Goal: Task Accomplishment & Management: Manage account settings

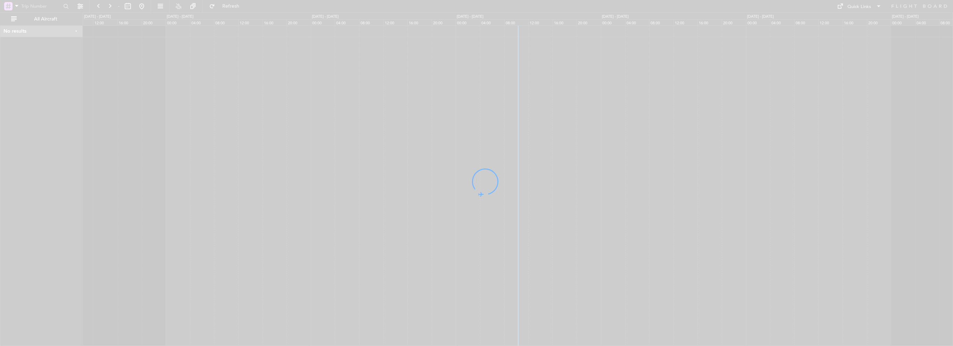
drag, startPoint x: 547, startPoint y: 161, endPoint x: 259, endPoint y: 160, distance: 288.2
click at [259, 160] on div at bounding box center [476, 173] width 953 height 346
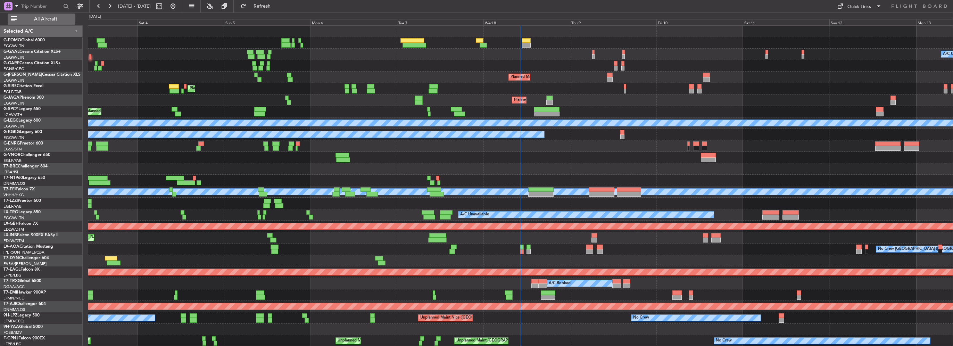
click at [45, 19] on span "All Aircraft" at bounding box center [45, 19] width 55 height 5
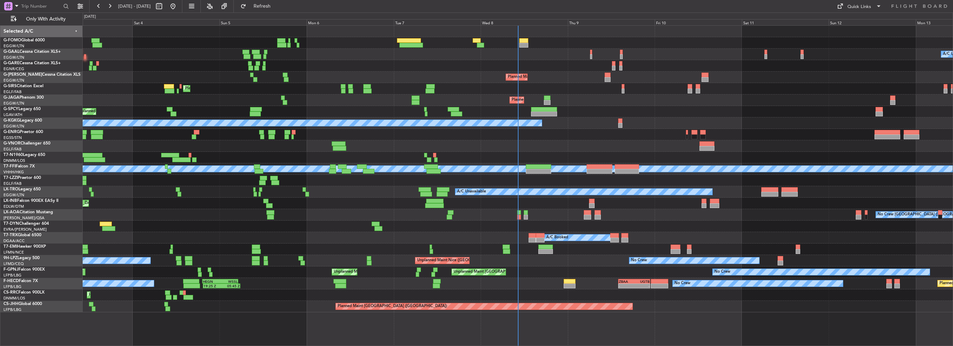
click at [433, 210] on div "No Crew Charleroi (Brussels South) No Crew Antwerp (Deurne)" at bounding box center [518, 214] width 870 height 11
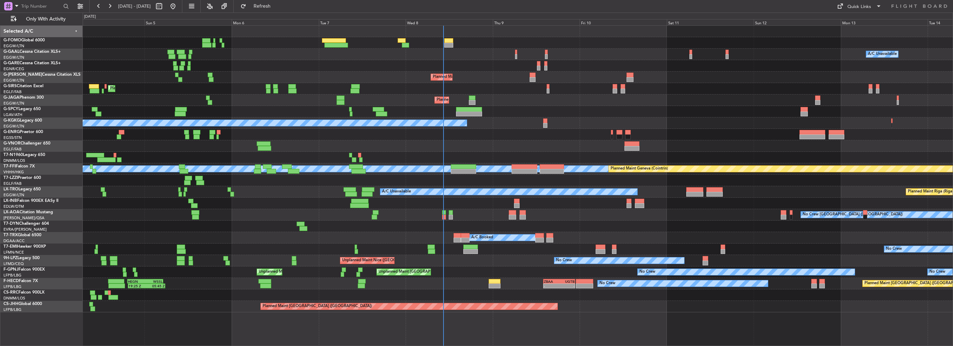
click at [374, 128] on div "A/C Unavailable Owner Owner A/C Unavailable Planned Maint London (Luton) Planne…" at bounding box center [518, 169] width 870 height 286
click at [337, 128] on div "A/C Unavailable Owner Owner A/C Unavailable Planned Maint London (Luton) Planne…" at bounding box center [518, 169] width 870 height 286
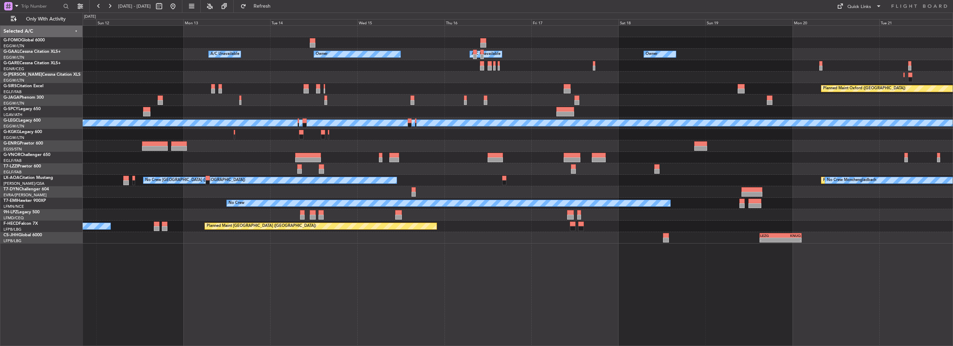
click at [0, 98] on html "11 Oct 2025 - 21 Oct 2025 Refresh Quick Links Only With Activity Owner A/C Unav…" at bounding box center [476, 173] width 953 height 346
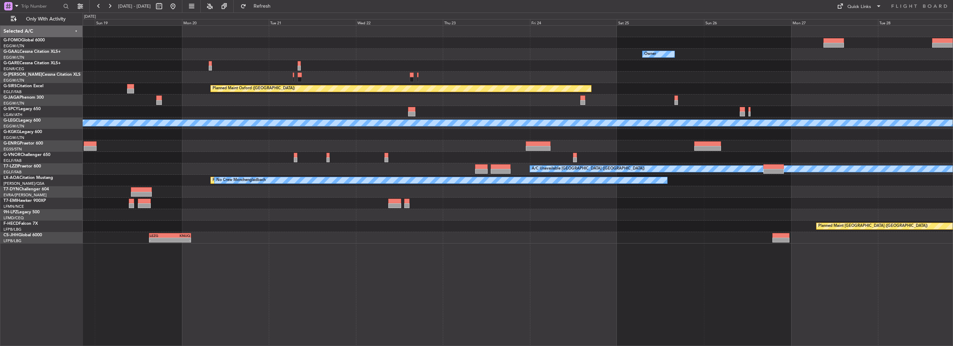
click at [42, 89] on div "Owner Owner Owner A/C Unavailable Planned Maint Oxford (Kidlington) A/C Unavail…" at bounding box center [476, 178] width 953 height 333
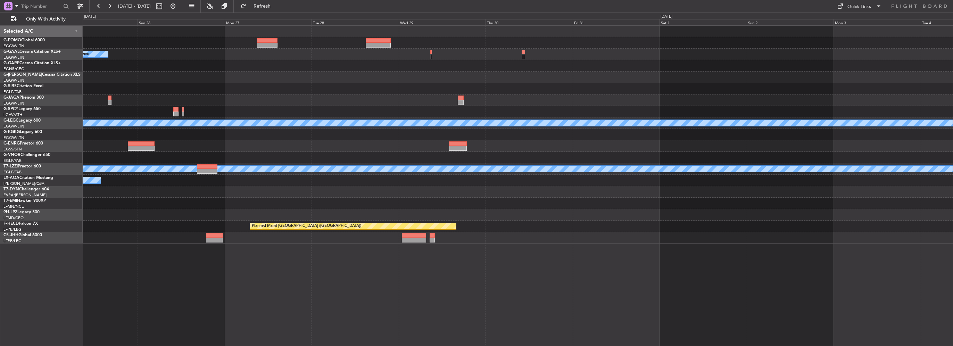
click at [0, 93] on html "11 Oct 2025 - 21 Oct 2025 Refresh Quick Links Only With Activity Owner Planned …" at bounding box center [476, 173] width 953 height 346
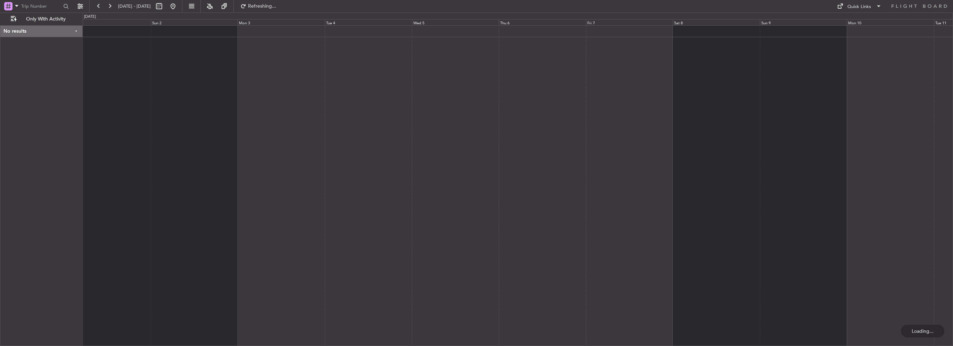
click at [390, 100] on div at bounding box center [518, 185] width 870 height 320
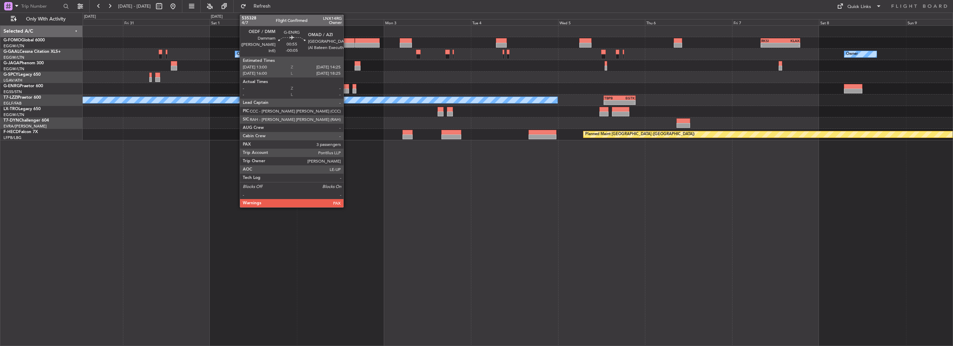
click at [346, 90] on div at bounding box center [346, 91] width 5 height 5
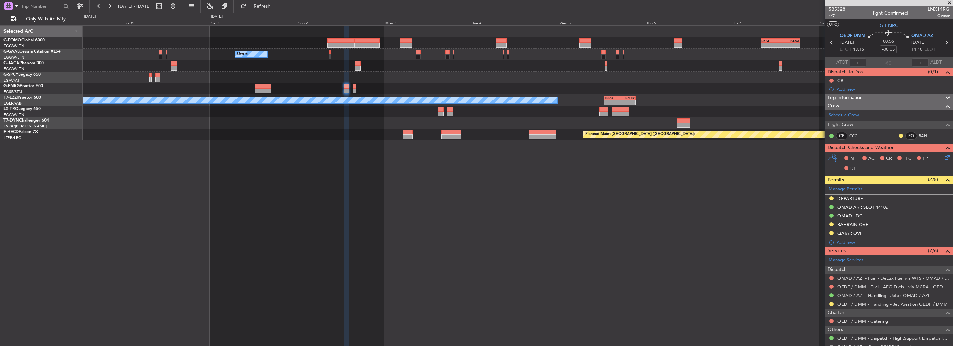
drag, startPoint x: 195, startPoint y: 7, endPoint x: 246, endPoint y: 116, distance: 120.1
click at [178, 7] on button at bounding box center [172, 6] width 11 height 11
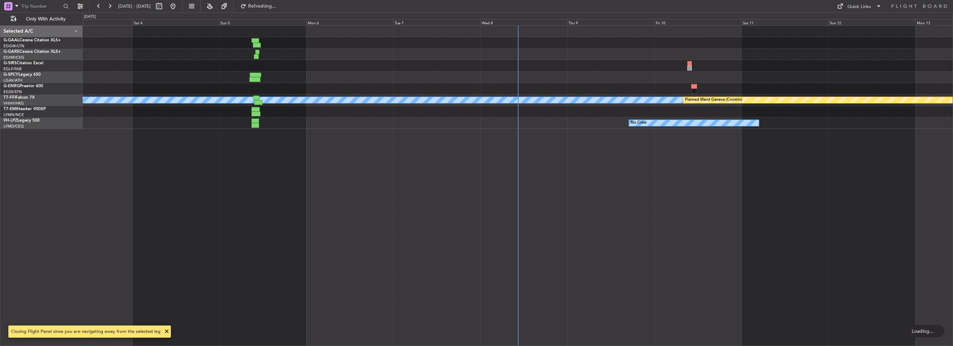
click at [249, 181] on div "Owner Planned Maint Dusseldorf Planned Maint Bremen MEL MEL Planned Maint Genev…" at bounding box center [518, 185] width 870 height 320
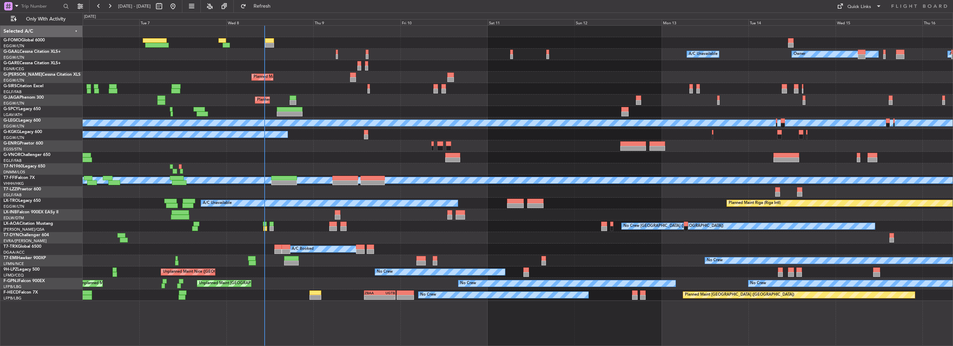
click at [181, 78] on div "Owner A/C Unavailable Owner A/C Unavailable Owner Planned Maint London (Luton) …" at bounding box center [518, 163] width 870 height 275
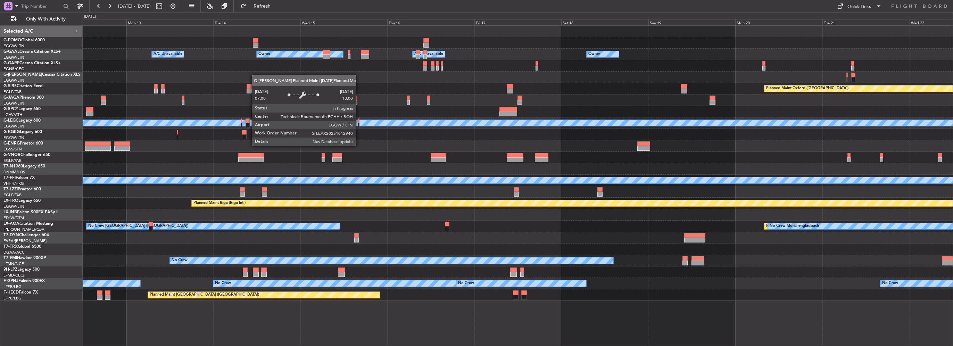
click at [312, 83] on div "Owner A/C Unavailable Owner A/C Unavailable Owner Planned Maint Oxford (Kidling…" at bounding box center [518, 163] width 870 height 275
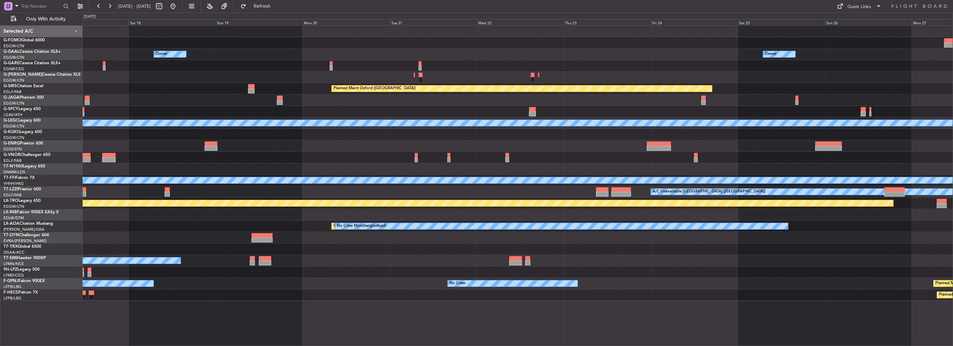
click at [238, 81] on div "Owner Owner Owner A/C Unavailable Owner Planned Maint Oxford (Kidlington) A/C U…" at bounding box center [518, 163] width 870 height 275
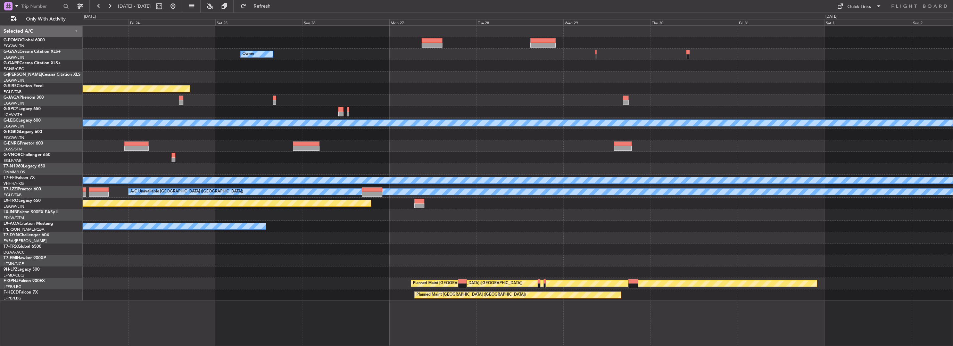
click at [311, 105] on div "Owner Planned Maint Oxford (Kidlington) Planned Maint Bournemouth Planned Maint…" at bounding box center [518, 163] width 870 height 275
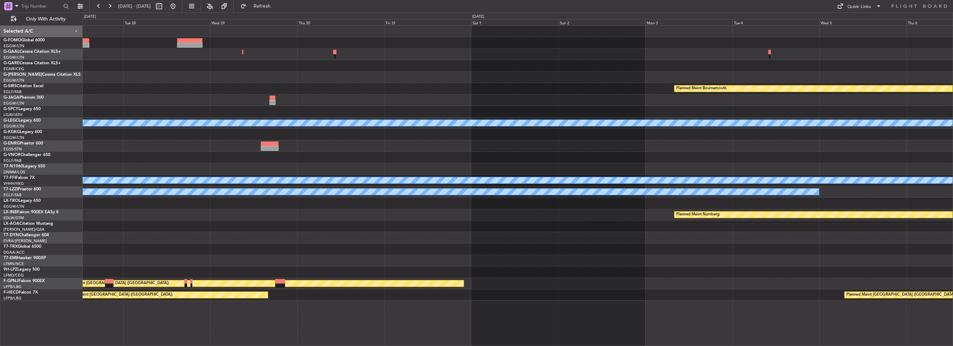
click at [337, 110] on div at bounding box center [518, 111] width 870 height 11
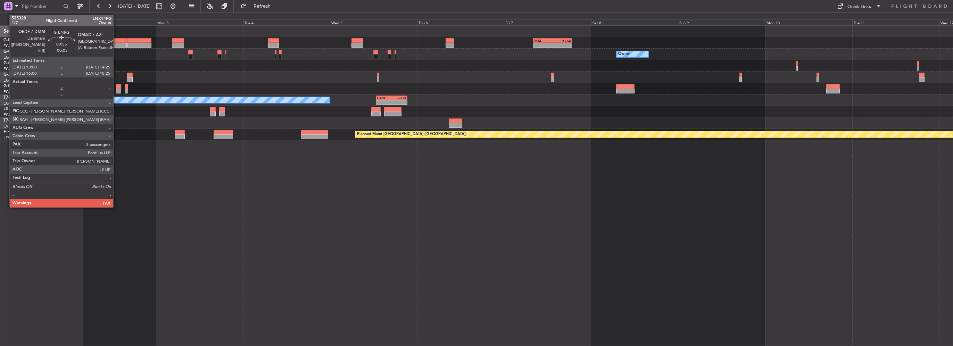
click at [116, 89] on div at bounding box center [118, 91] width 5 height 5
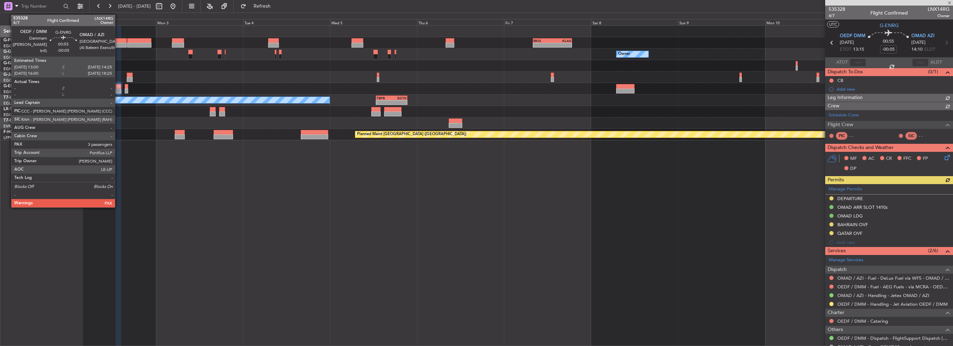
click at [118, 89] on div at bounding box center [118, 91] width 5 height 5
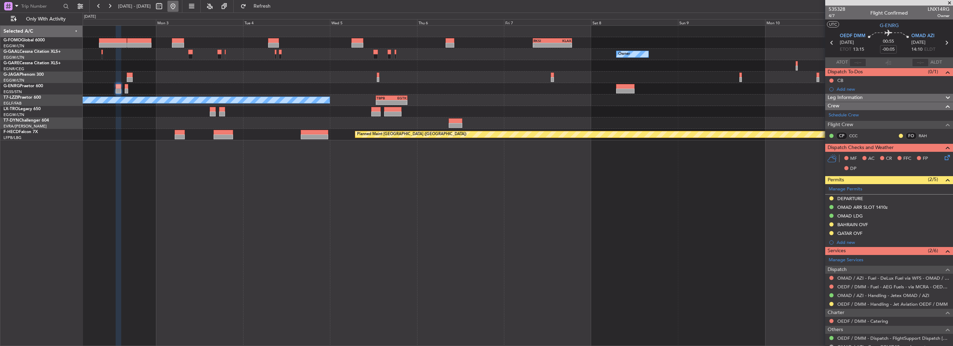
click at [178, 3] on button at bounding box center [172, 6] width 11 height 11
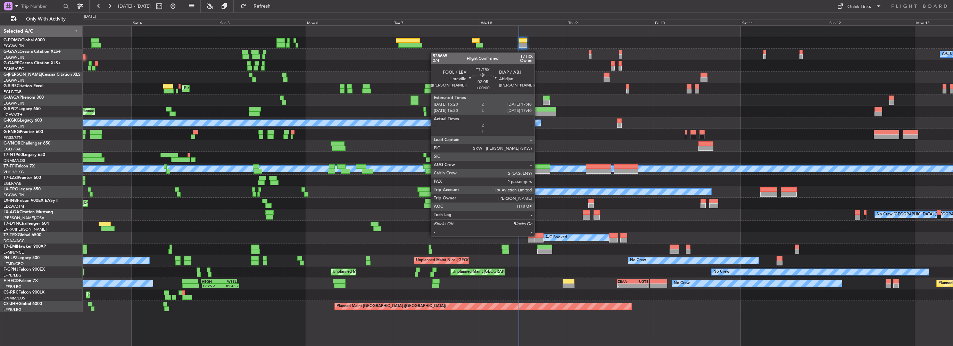
click at [537, 236] on div at bounding box center [539, 235] width 9 height 5
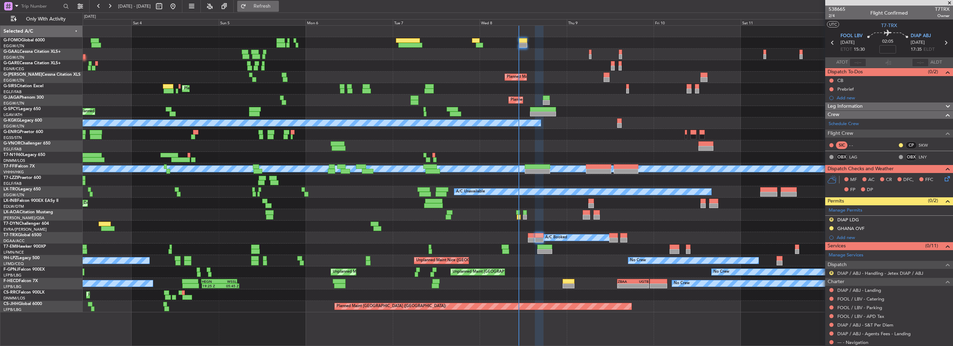
click at [277, 6] on span "Refresh" at bounding box center [262, 6] width 29 height 5
click at [437, 205] on div "A/C Unavailable AOG Maint Dusseldorf Owner Planned Maint Dusseldorf Planned Mai…" at bounding box center [518, 169] width 870 height 286
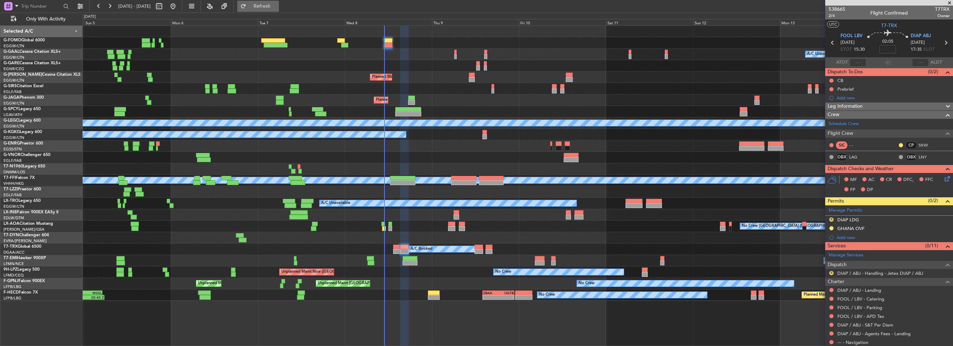
click at [269, 5] on span "Refresh" at bounding box center [262, 6] width 29 height 5
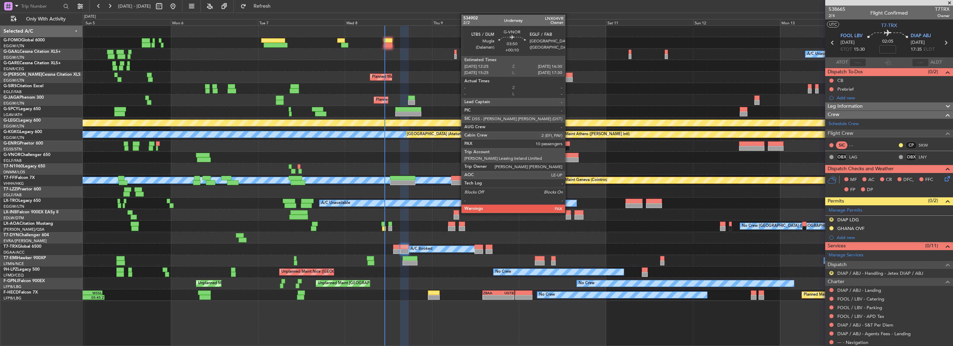
click at [568, 158] on div at bounding box center [570, 159] width 15 height 5
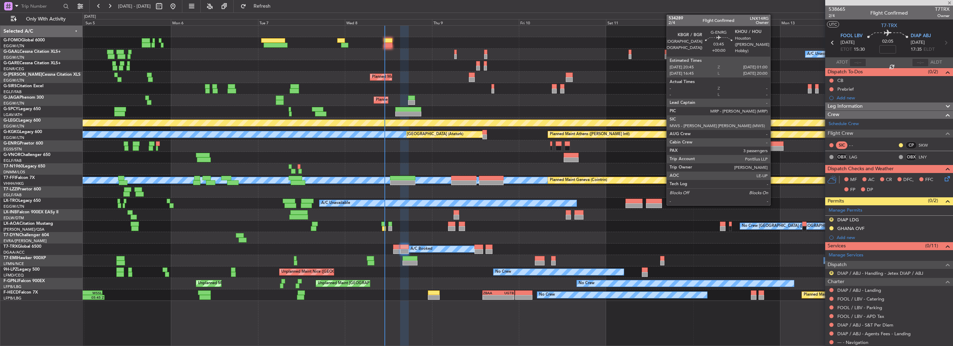
type input "+00:10"
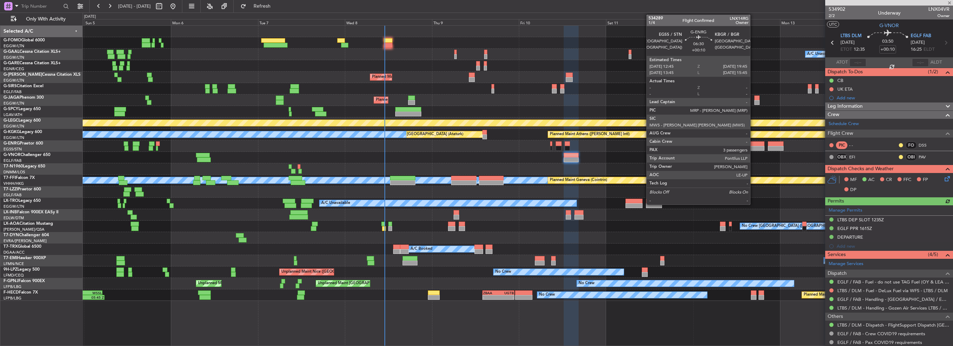
click at [753, 147] on div at bounding box center [752, 148] width 26 height 5
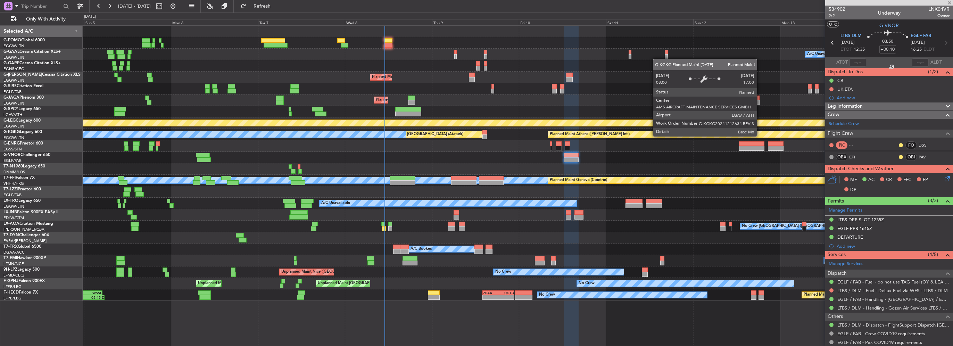
type input "3"
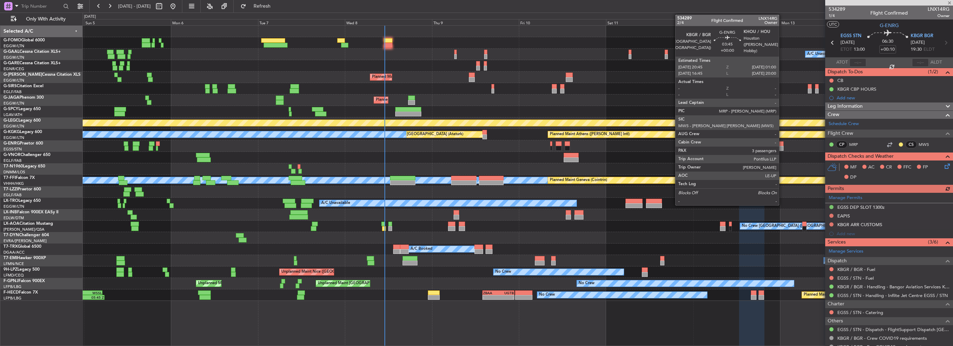
click at [782, 145] on div at bounding box center [776, 143] width 16 height 5
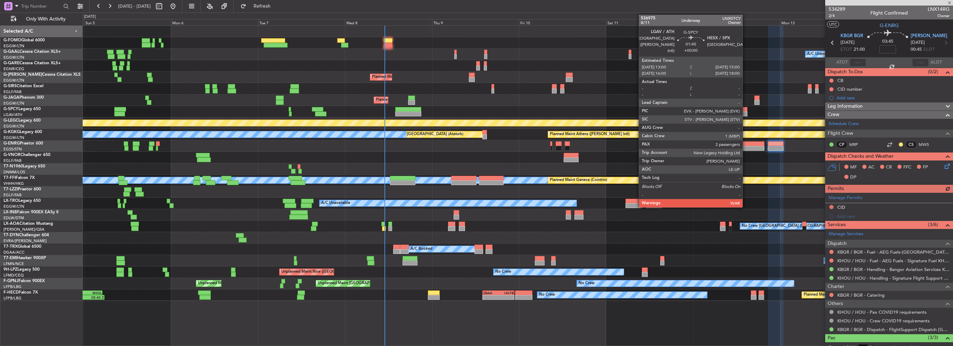
click at [745, 112] on div at bounding box center [742, 113] width 7 height 5
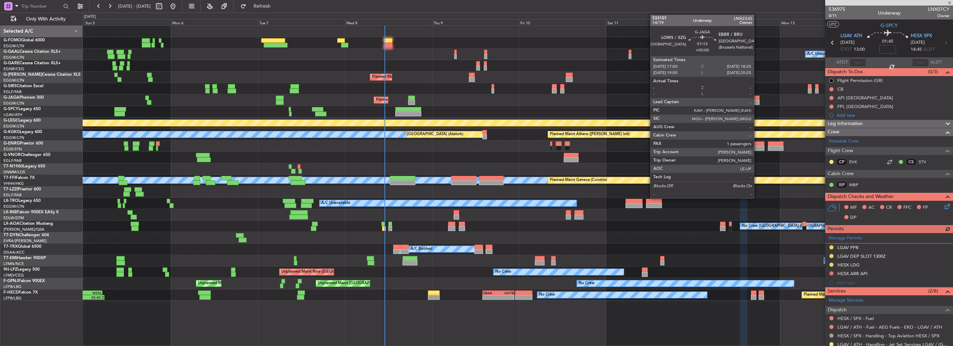
click at [757, 99] on div at bounding box center [756, 97] width 5 height 5
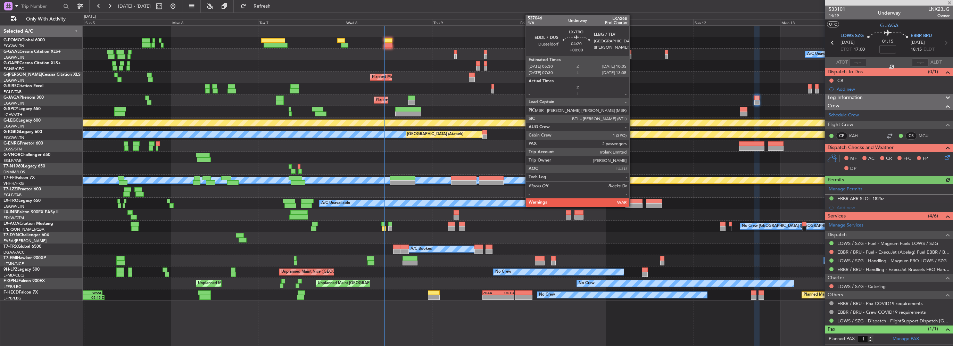
click at [632, 206] on div at bounding box center [633, 205] width 17 height 5
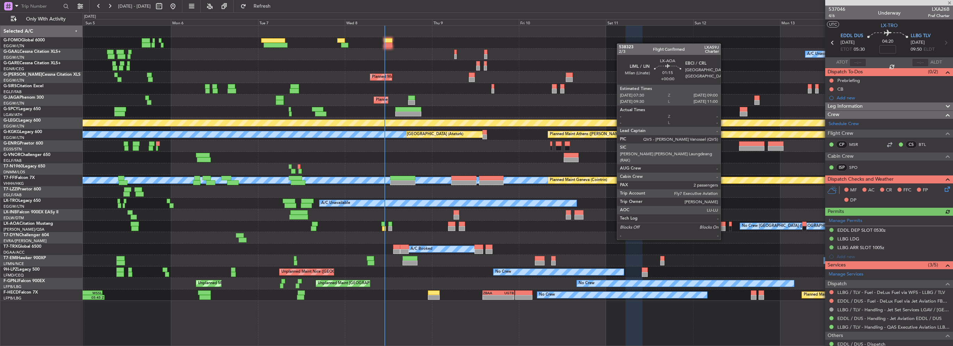
click at [724, 226] on div at bounding box center [723, 228] width 6 height 5
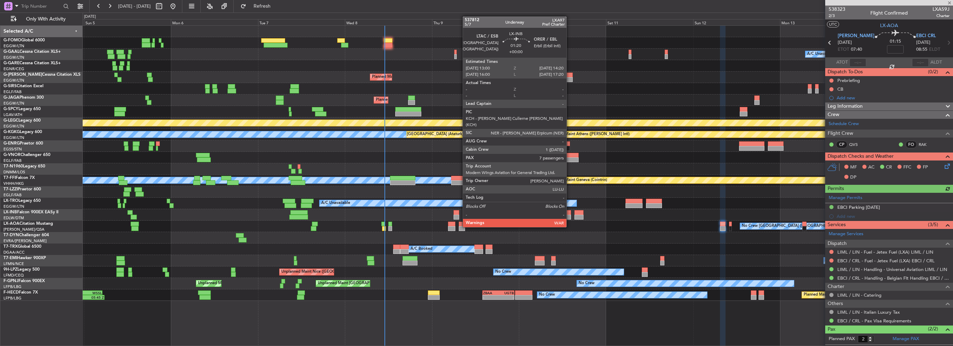
click at [569, 214] on div at bounding box center [568, 212] width 5 height 5
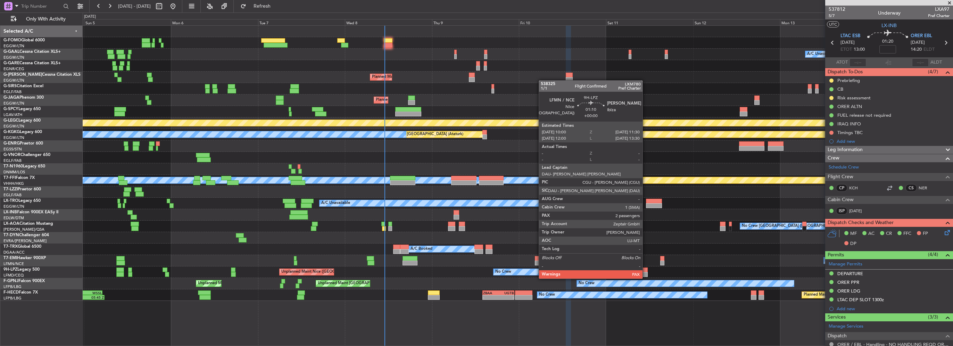
click at [645, 272] on div at bounding box center [645, 274] width 6 height 5
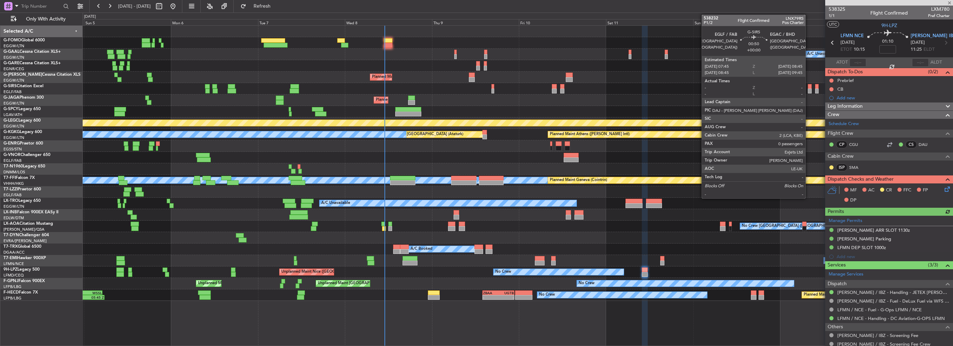
click at [808, 89] on div at bounding box center [810, 91] width 4 height 5
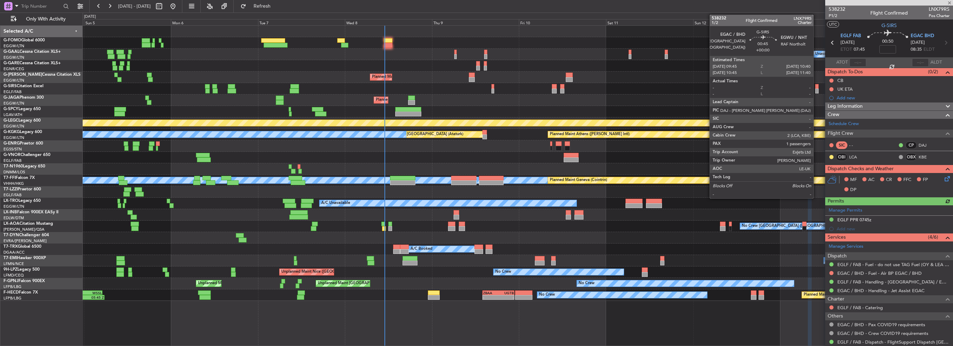
click at [816, 87] on div at bounding box center [816, 86] width 3 height 5
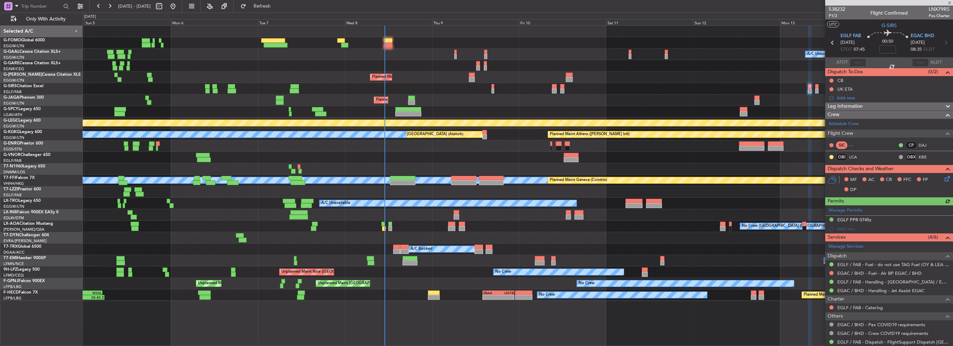
type input "1"
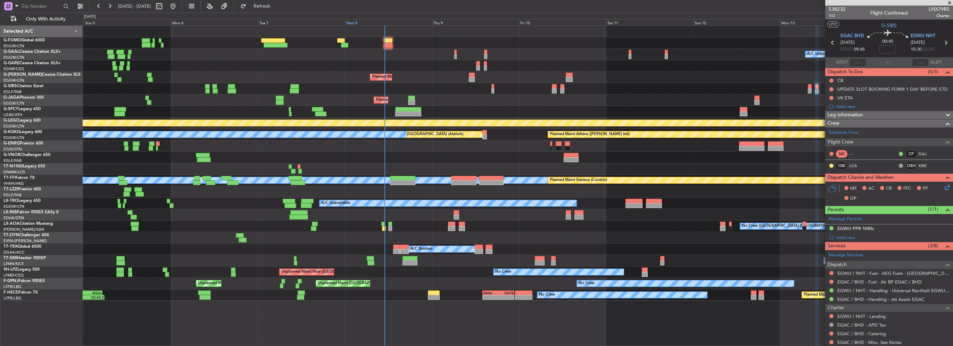
drag, startPoint x: 282, startPoint y: 1, endPoint x: 356, endPoint y: 19, distance: 76.3
click at [279, 1] on button "Refresh" at bounding box center [258, 6] width 42 height 11
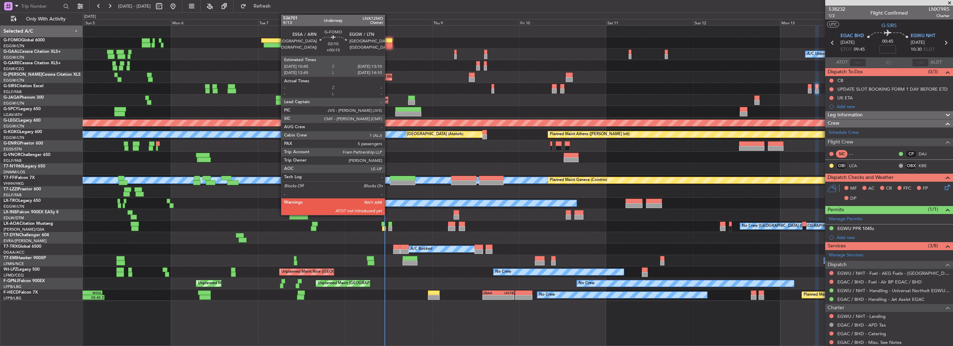
click at [388, 41] on div at bounding box center [388, 40] width 9 height 5
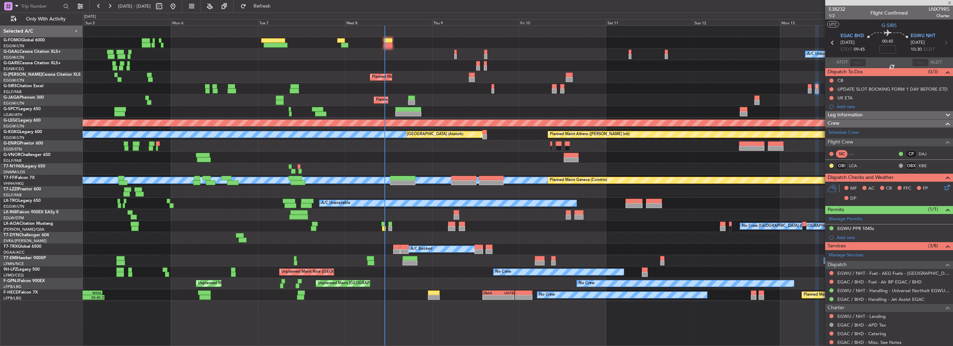
type input "+00:15"
type input "5"
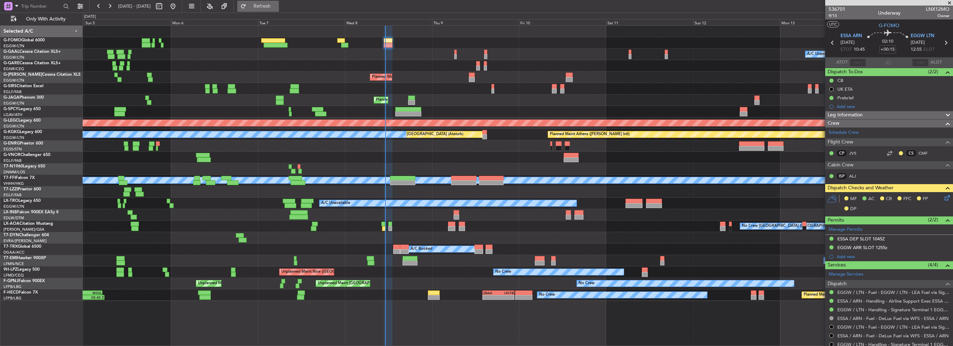
click at [266, 6] on button "Refresh" at bounding box center [258, 6] width 42 height 11
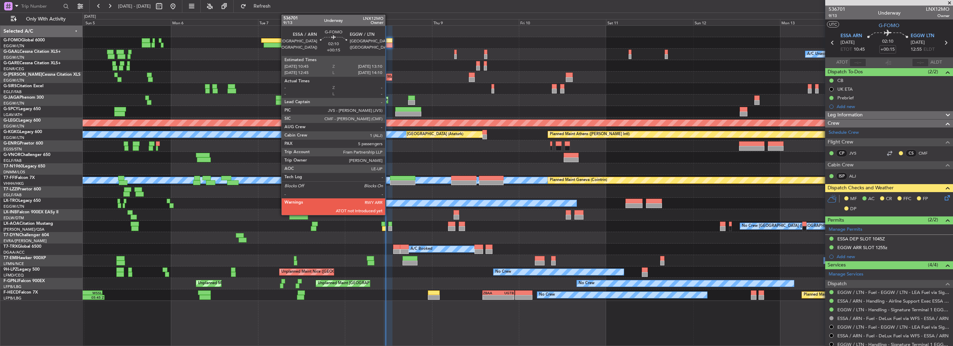
click at [388, 42] on div at bounding box center [388, 40] width 9 height 5
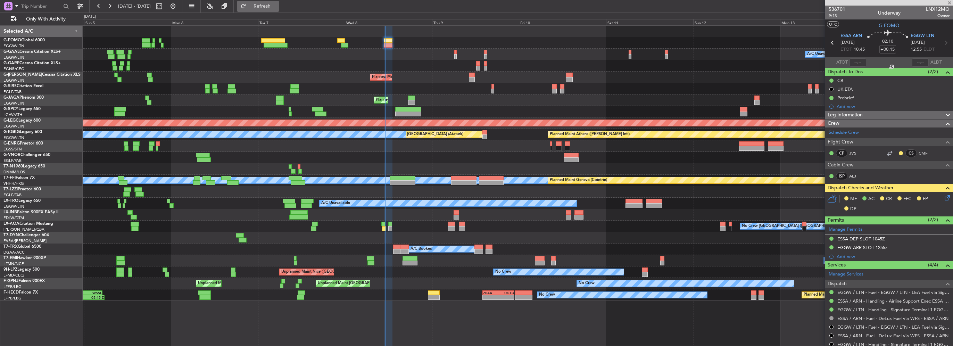
click at [277, 4] on span "Refresh" at bounding box center [262, 6] width 29 height 5
drag, startPoint x: 295, startPoint y: 10, endPoint x: 196, endPoint y: 36, distance: 102.7
click at [279, 10] on button "Refresh" at bounding box center [258, 6] width 42 height 11
click at [277, 4] on span "Refresh" at bounding box center [262, 6] width 29 height 5
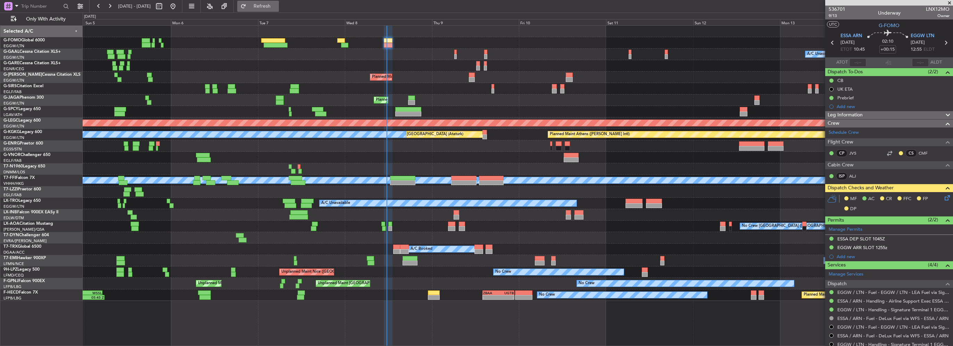
click at [273, 7] on span "Refresh" at bounding box center [262, 6] width 29 height 5
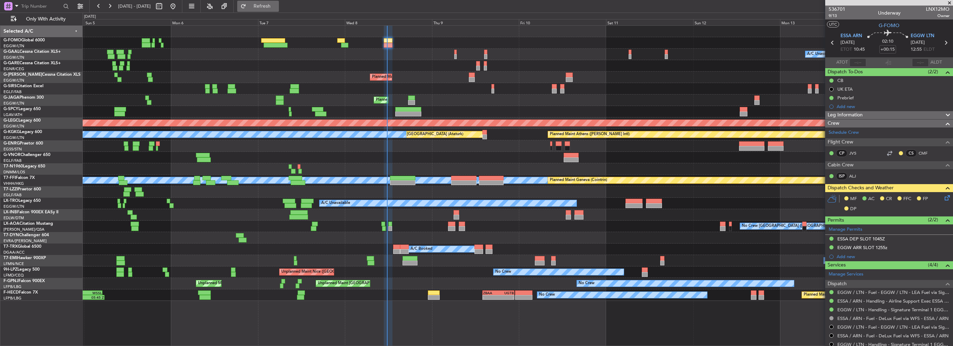
click at [269, 4] on span "Refresh" at bounding box center [262, 6] width 29 height 5
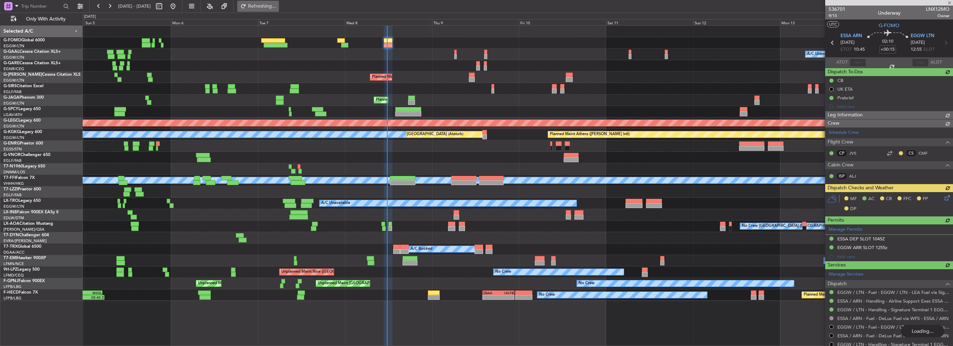
type input "11:32"
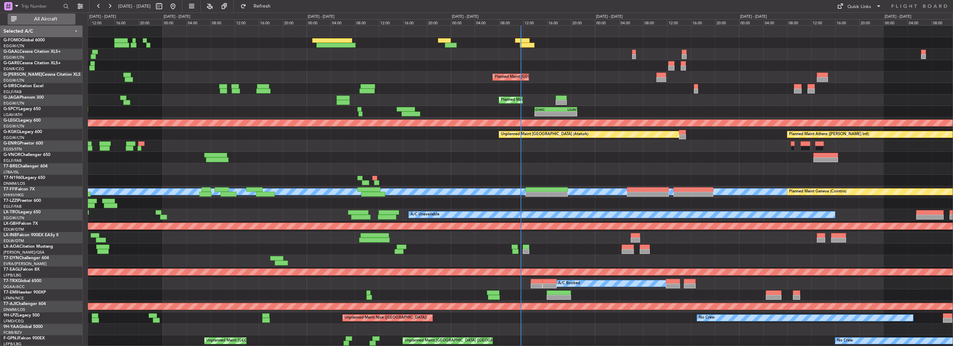
click at [55, 14] on button "All Aircraft" at bounding box center [42, 19] width 68 height 11
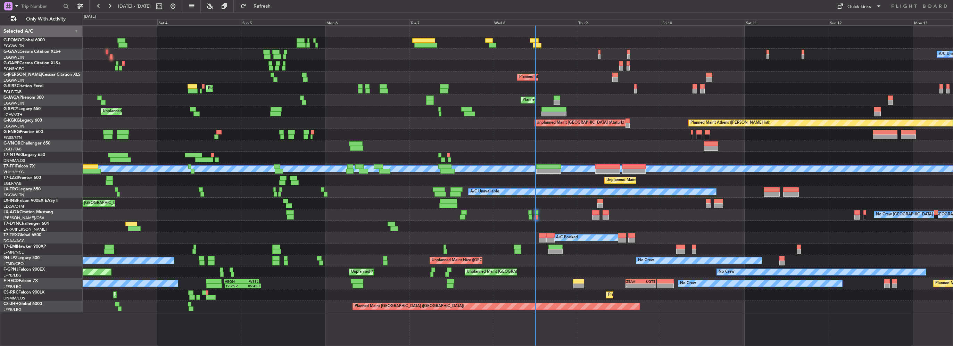
click at [180, 173] on div "Planned Maint Geneva (Cointrin) MEL MEL 17:22 Z 01:30 Z RJBB 17:00 Z UZTT 01:30…" at bounding box center [518, 168] width 870 height 11
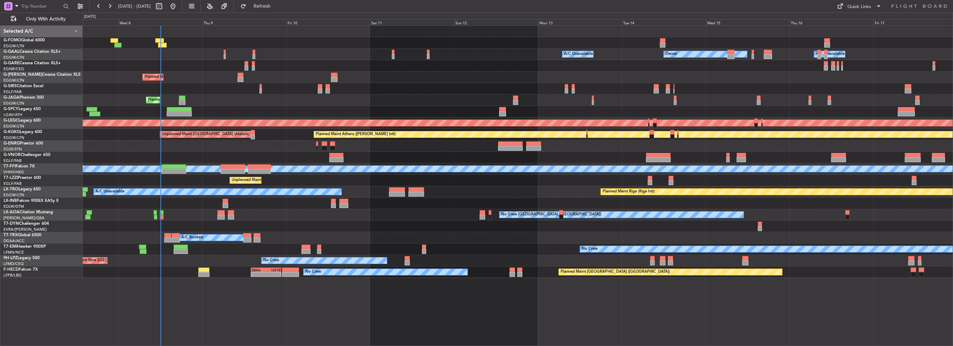
click at [282, 12] on fb-refresh-button "Refresh" at bounding box center [258, 6] width 49 height 12
click at [277, 7] on span "Refresh" at bounding box center [262, 6] width 29 height 5
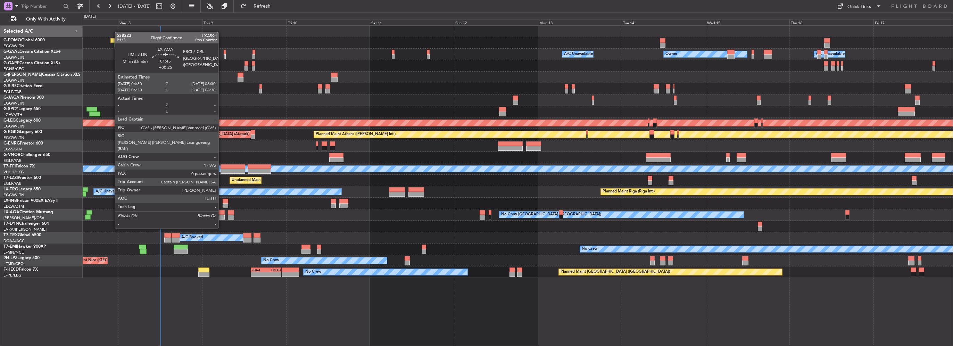
click at [221, 215] on div at bounding box center [220, 217] width 7 height 5
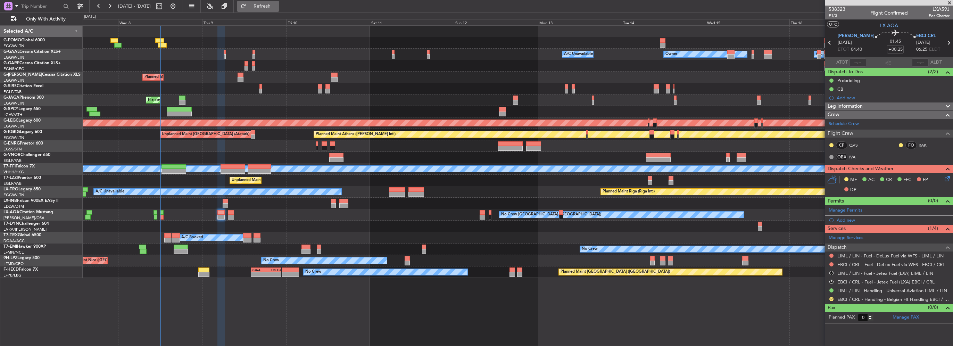
click at [275, 8] on span "Refresh" at bounding box center [262, 6] width 29 height 5
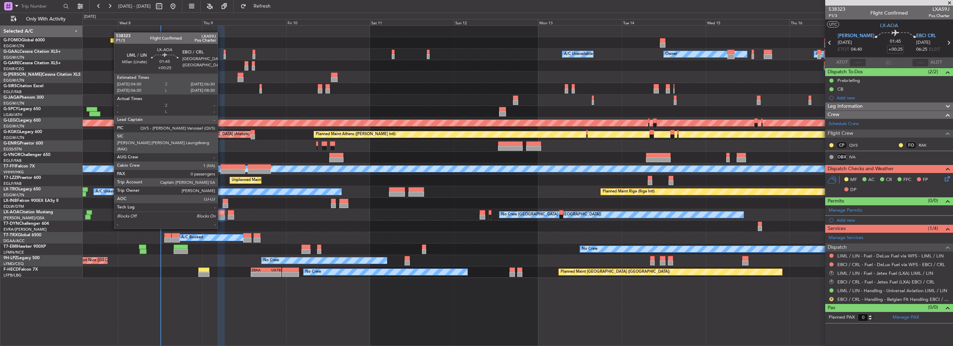
click at [221, 215] on div at bounding box center [220, 217] width 7 height 5
click at [221, 211] on div at bounding box center [220, 212] width 7 height 5
click at [223, 216] on div at bounding box center [220, 217] width 7 height 5
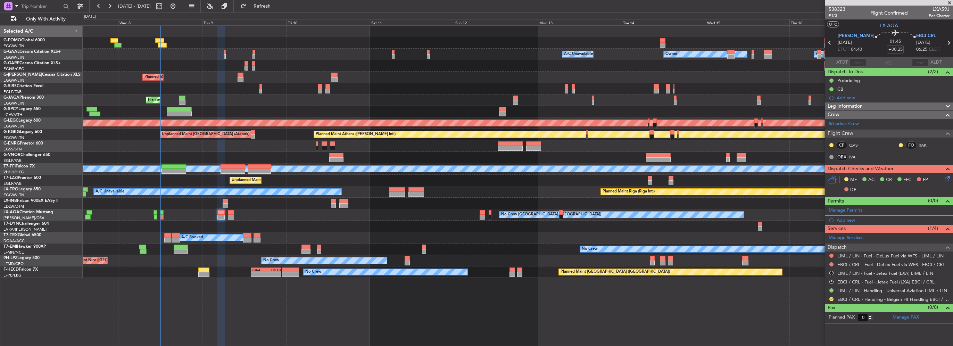
click at [234, 215] on div "No Crew Charleroi (Brussels South) Planned Maint Monchengladbach No Crew Monche…" at bounding box center [518, 214] width 870 height 11
click at [233, 215] on div at bounding box center [231, 217] width 6 height 5
type input "+00:15"
type input "2"
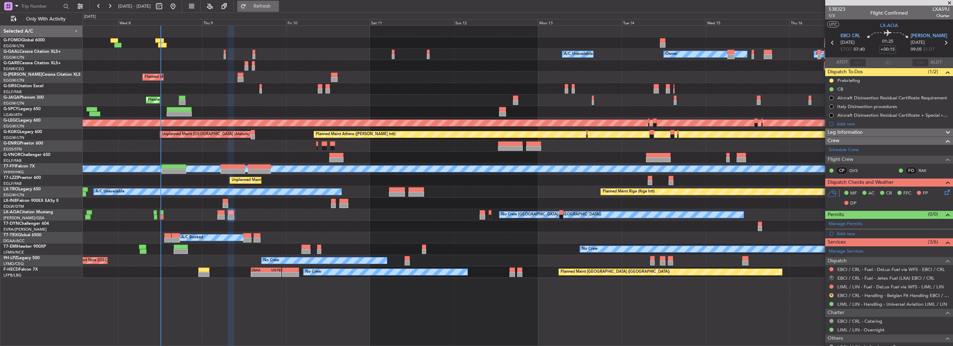
click at [277, 9] on span "Refresh" at bounding box center [262, 6] width 29 height 5
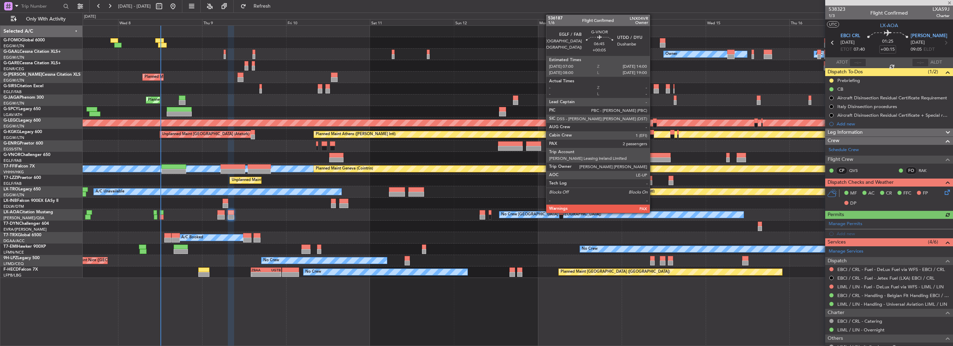
click at [653, 154] on div at bounding box center [658, 155] width 25 height 5
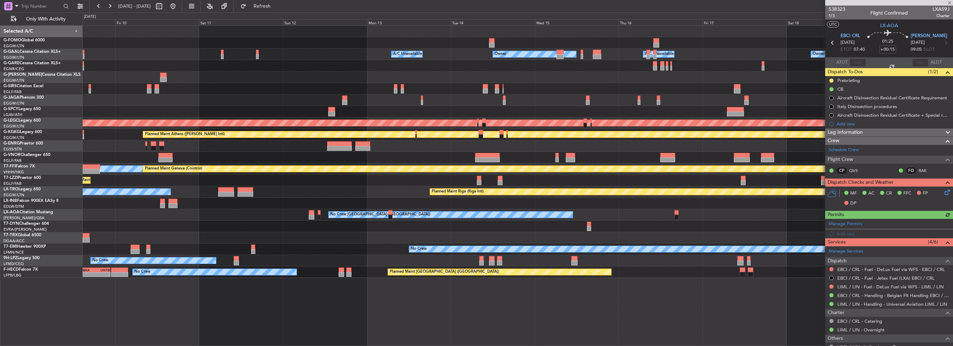
click at [166, 148] on div at bounding box center [518, 145] width 870 height 11
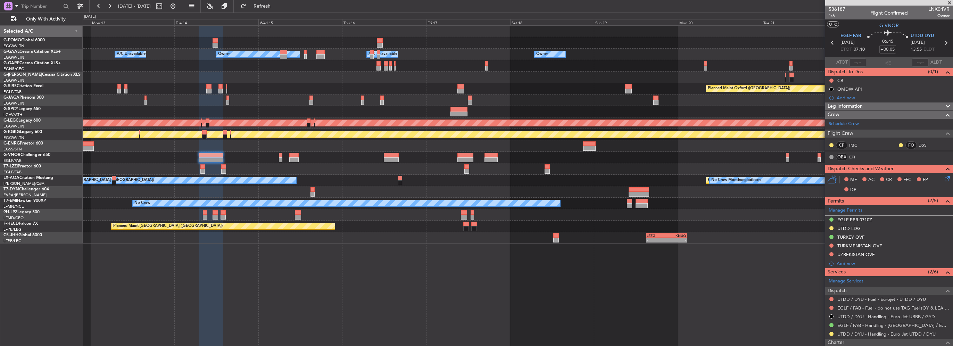
click at [579, 213] on div "Owner A/C Unavailable Owner A/C Unavailable Owner Owner Planned Maint Oxford (K…" at bounding box center [518, 135] width 870 height 218
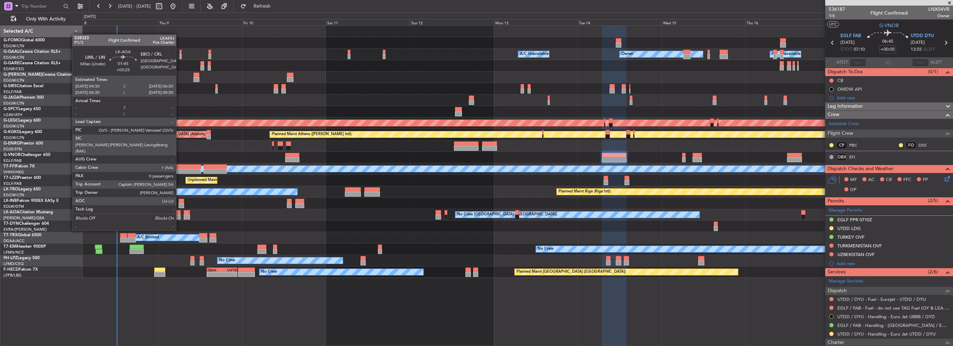
click at [179, 217] on div at bounding box center [176, 217] width 7 height 5
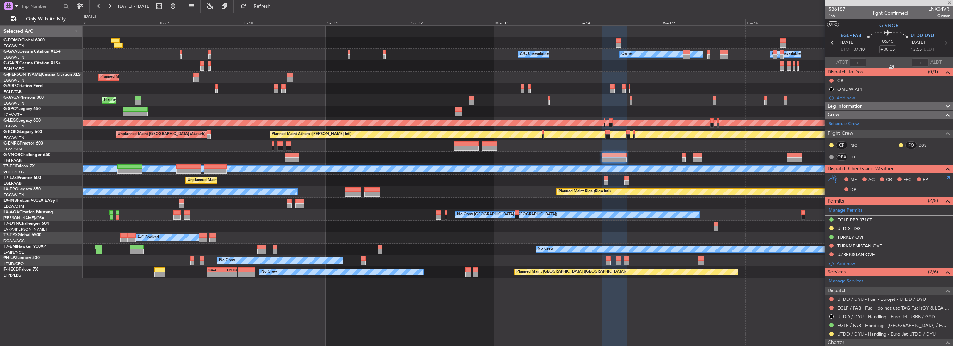
type input "+00:25"
type input "0"
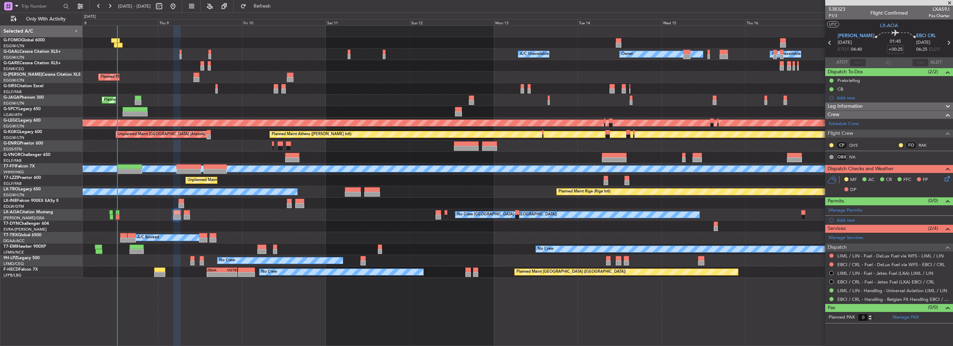
click at [222, 55] on div "Owner A/C Unavailable Owner A/C Unavailable Owner Planned Maint London (Luton) …" at bounding box center [518, 152] width 870 height 252
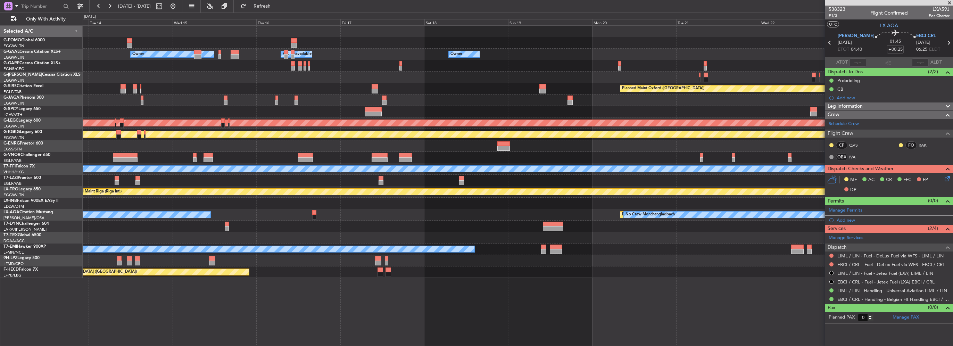
click at [219, 46] on div "Owner Owner A/C Unavailable Owner A/C Unavailable Owner Planned Maint Oxford (K…" at bounding box center [518, 152] width 870 height 252
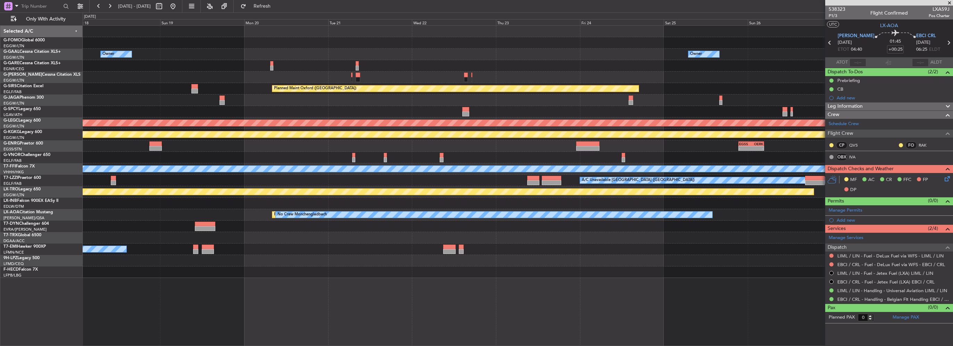
click at [268, 54] on div "Owner Owner Owner A/C Unavailable Owner" at bounding box center [518, 54] width 870 height 11
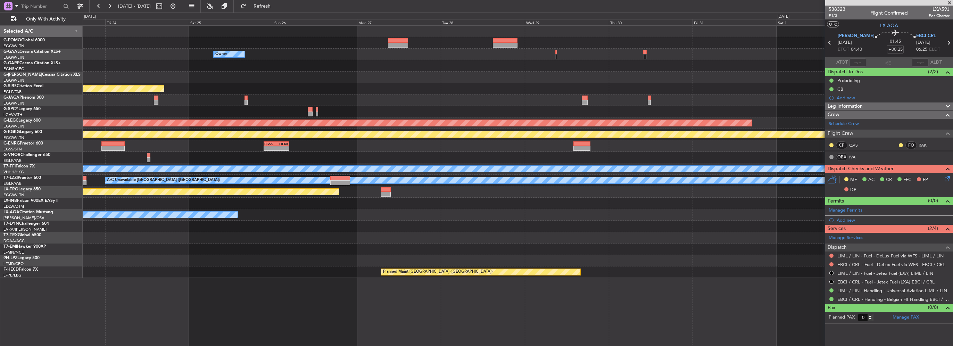
click at [340, 57] on div "Owner Planned Maint Oxford (Kidlington) Planned Maint London (Stansted) Planned…" at bounding box center [518, 152] width 870 height 252
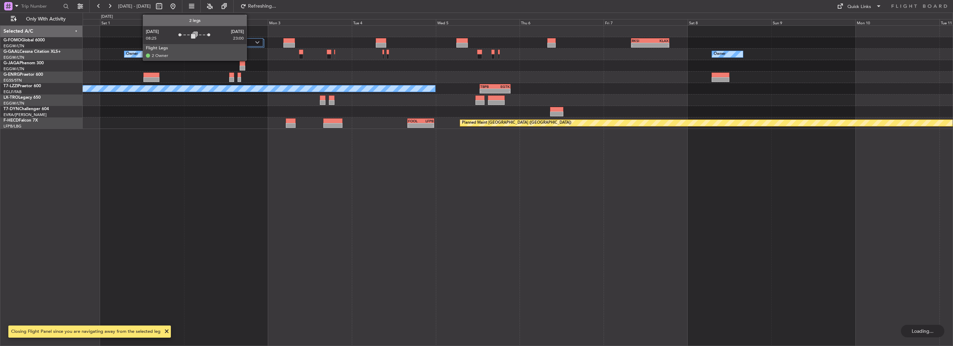
click at [250, 43] on label "2 Flight Legs" at bounding box center [236, 43] width 38 height 6
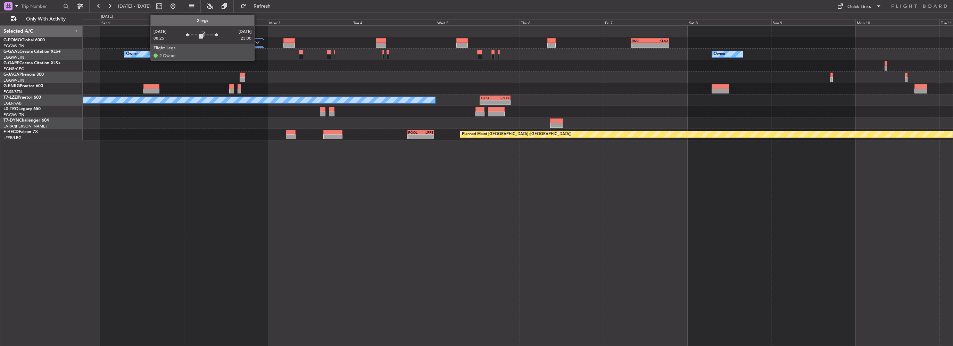
click at [258, 41] on img at bounding box center [257, 42] width 4 height 3
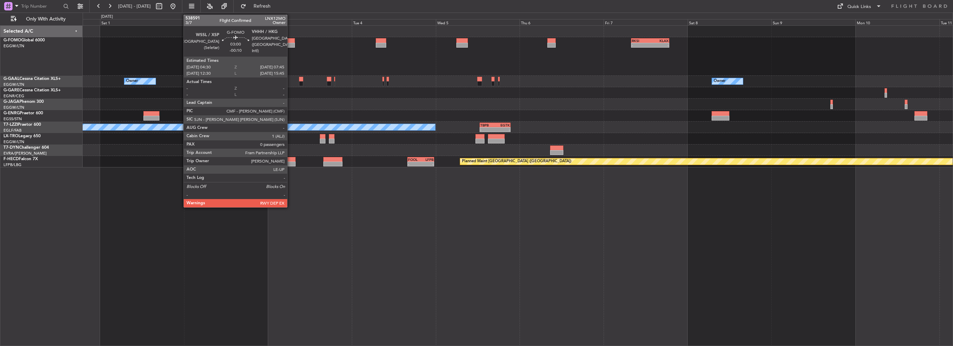
click at [290, 44] on div at bounding box center [288, 45] width 11 height 5
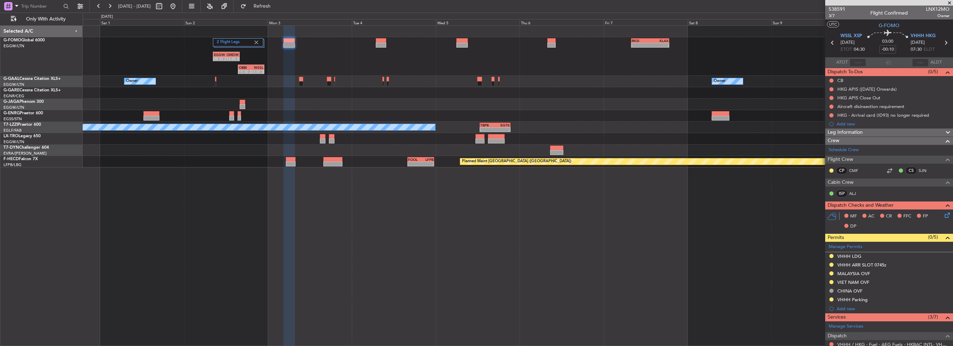
click at [178, 3] on button at bounding box center [172, 6] width 11 height 11
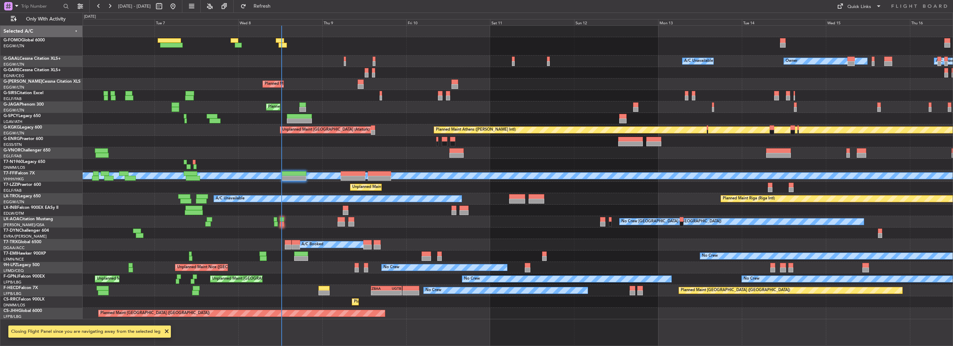
click at [360, 199] on div "A/C Unavailable" at bounding box center [338, 198] width 248 height 6
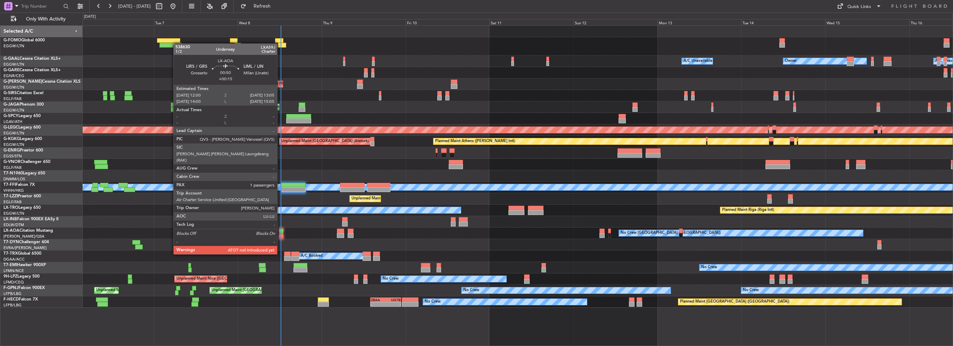
click at [280, 235] on div at bounding box center [281, 235] width 4 height 5
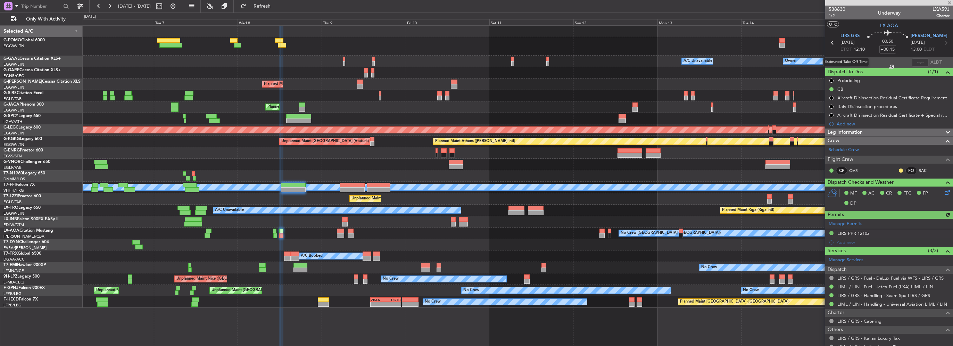
click at [853, 62] on div "Estimated Take-Off Time" at bounding box center [846, 62] width 46 height 9
click at [857, 62] on input "text" at bounding box center [857, 62] width 17 height 8
type input "12:22"
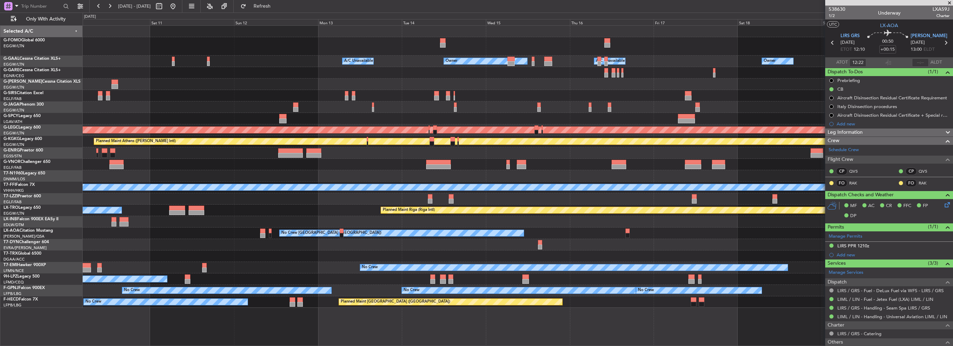
click at [68, 192] on div "Owner Owner A/C Unavailable A/C Unavailable Owner Planned Maint London (Luton) …" at bounding box center [476, 178] width 953 height 333
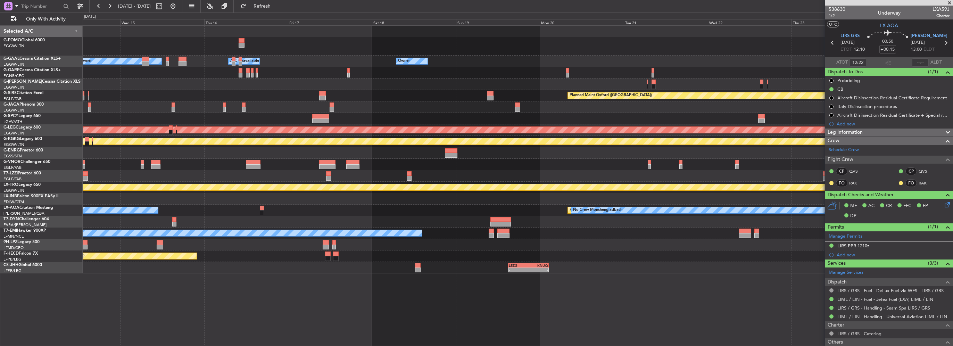
click at [104, 199] on div "Owner Owner A/C Unavailable Owner A/C Unavailable Owner Planned Maint Oxford (K…" at bounding box center [518, 150] width 870 height 248
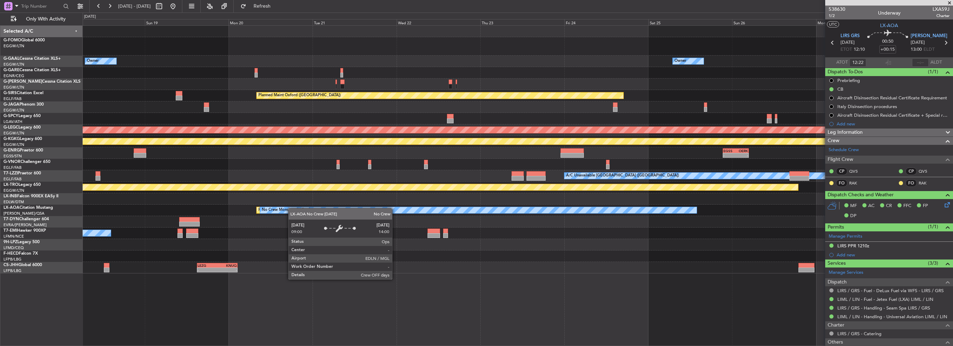
click at [587, 210] on div "Owner Owner Owner A/C Unavailable Planned Maint Oxford (Kidlington) Planned Mai…" at bounding box center [518, 150] width 870 height 248
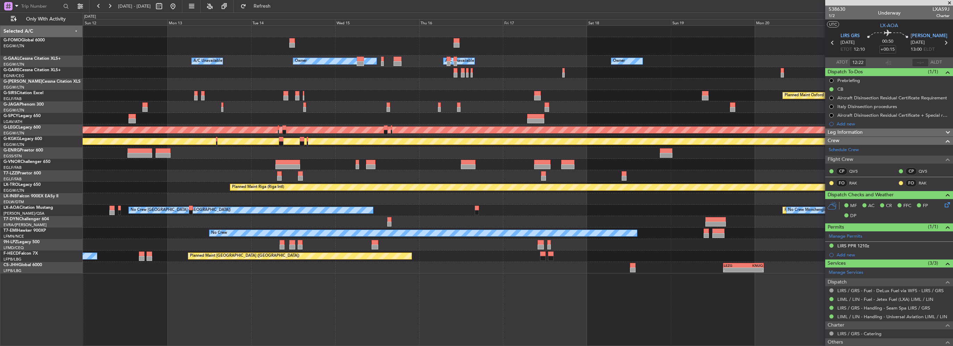
click at [525, 226] on div "Owner Owner A/C Unavailable Owner A/C Unavailable Planned Maint Oxford (Kidling…" at bounding box center [518, 150] width 870 height 248
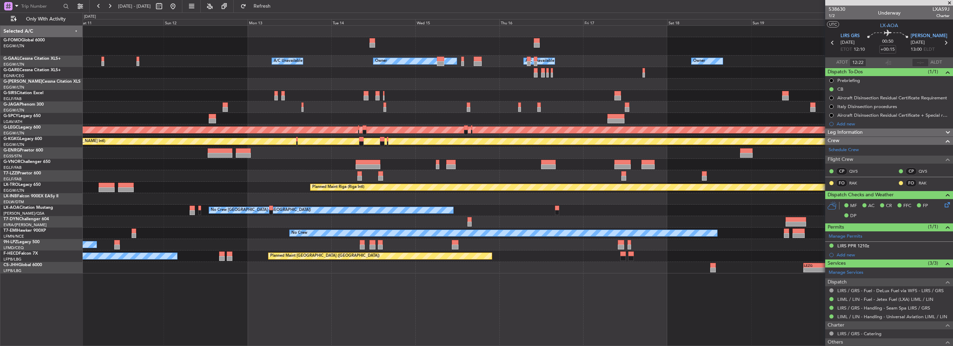
click at [517, 220] on div "Owner Owner A/C Unavailable Owner A/C Unavailable Planned Maint London (Luton) …" at bounding box center [518, 150] width 870 height 248
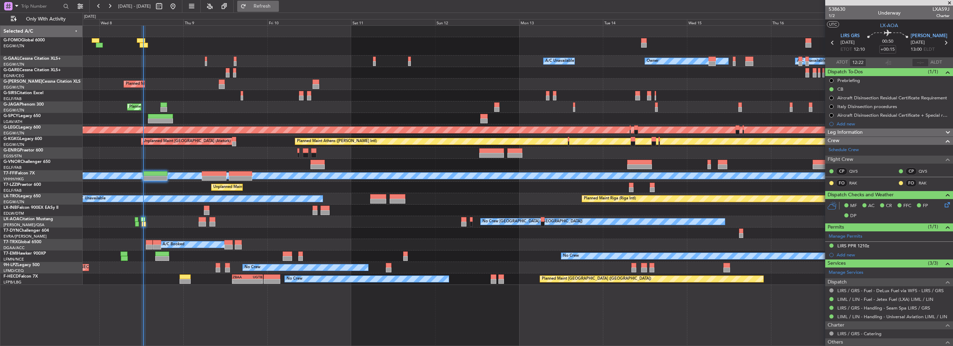
click at [277, 6] on span "Refresh" at bounding box center [262, 6] width 29 height 5
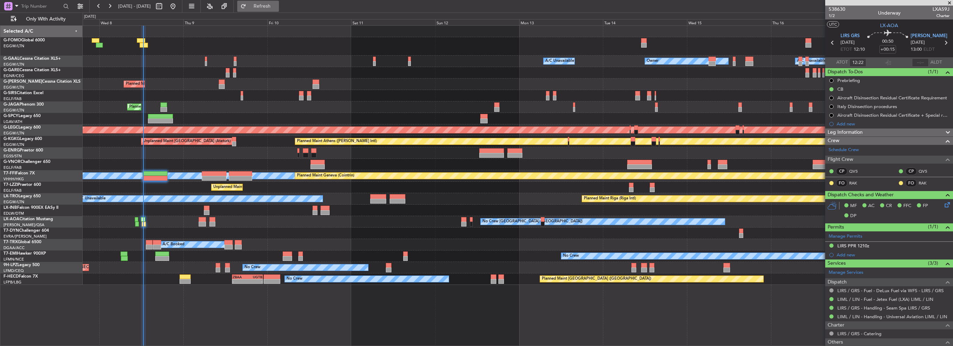
drag, startPoint x: 280, startPoint y: 7, endPoint x: 273, endPoint y: 11, distance: 8.6
click at [277, 7] on span "Refresh" at bounding box center [262, 6] width 29 height 5
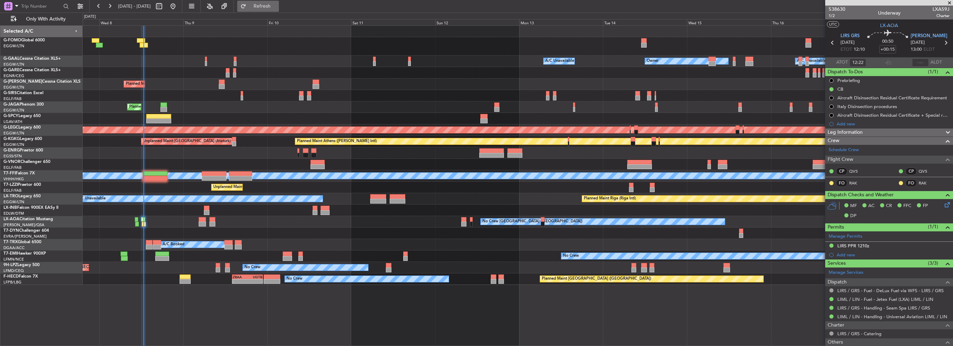
click at [277, 6] on span "Refresh" at bounding box center [262, 6] width 29 height 5
click at [277, 4] on span "Refresh" at bounding box center [262, 6] width 29 height 5
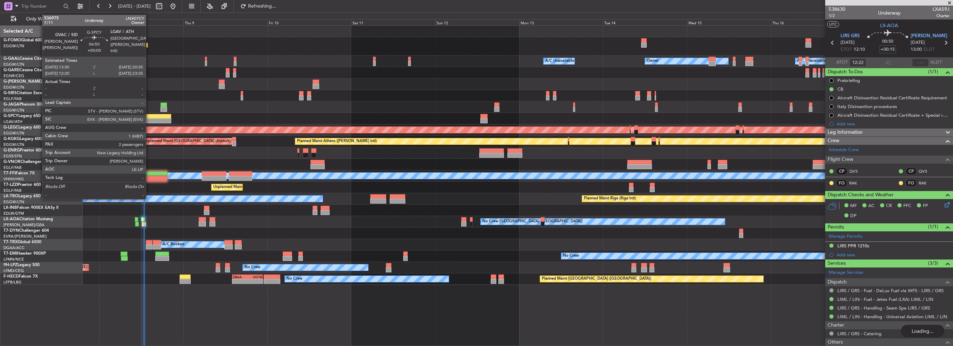
click at [149, 114] on div at bounding box center [158, 116] width 25 height 5
type input "2"
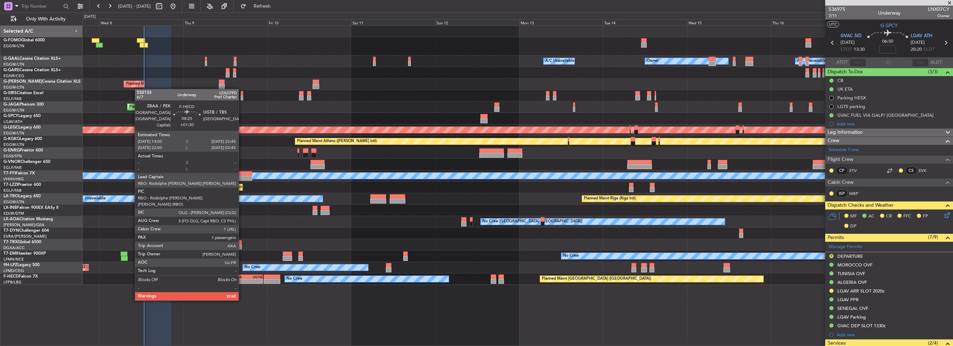
click at [242, 280] on div "-" at bounding box center [240, 281] width 15 height 4
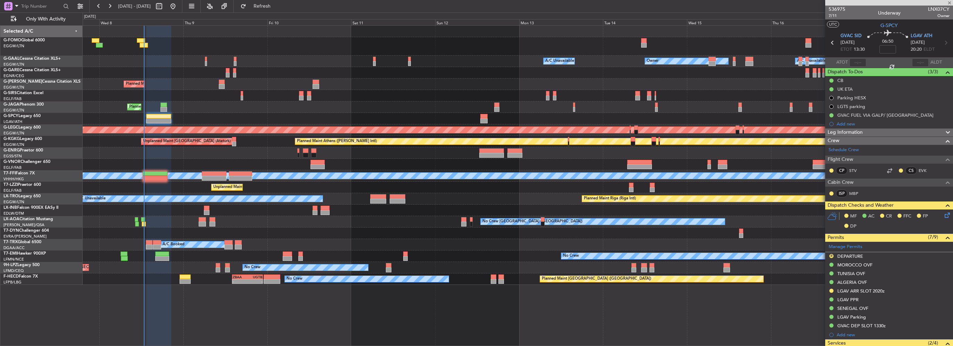
type input "+01:30"
type input "1"
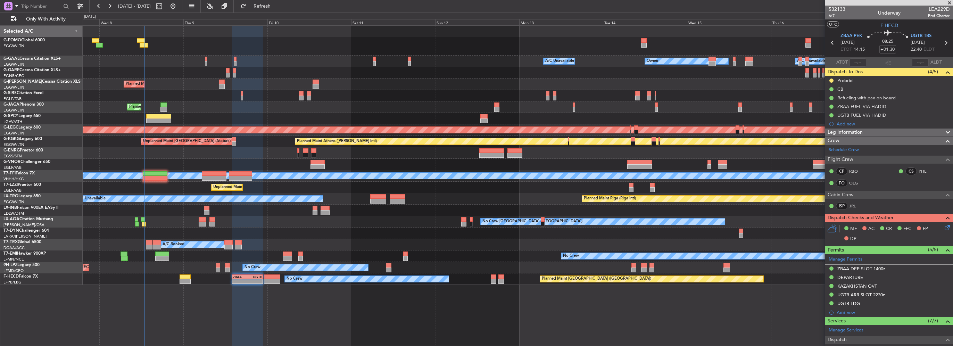
click at [848, 131] on span "Leg Information" at bounding box center [844, 132] width 35 height 8
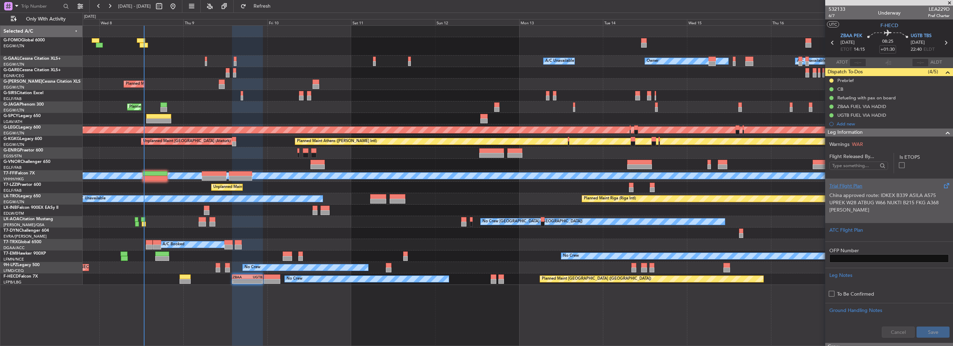
click at [879, 202] on p "China approved route: IDKEX B339 ASILA A575 UPREK W28 ATBUG W66 NUKTI B215 FKG …" at bounding box center [888, 203] width 119 height 22
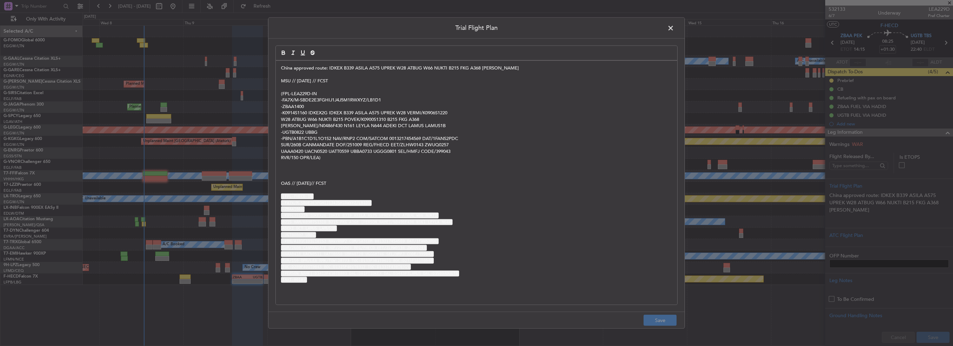
click at [361, 131] on p "-UGTB0822 UBBG" at bounding box center [476, 132] width 391 height 6
click at [674, 25] on span at bounding box center [674, 30] width 0 height 14
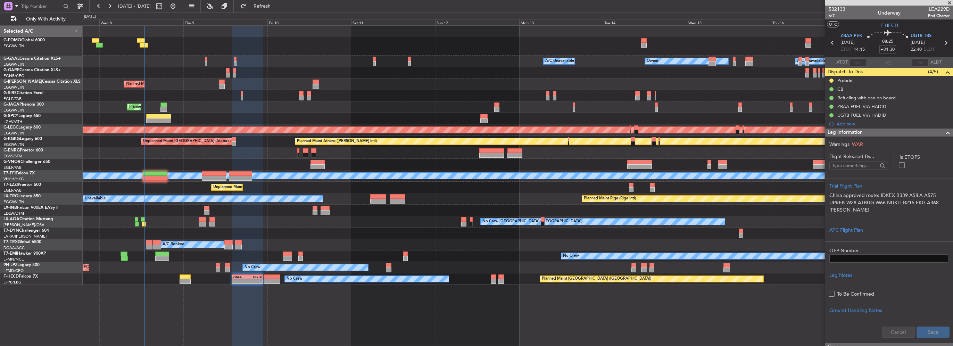
click at [890, 50] on input "+01:30" at bounding box center [887, 49] width 17 height 8
click at [890, 47] on input "+01:30" at bounding box center [887, 49] width 17 height 8
drag, startPoint x: 888, startPoint y: 47, endPoint x: 892, endPoint y: 49, distance: 4.7
click at [892, 49] on input "+01:30" at bounding box center [887, 49] width 17 height 8
click at [943, 131] on span at bounding box center [947, 132] width 8 height 8
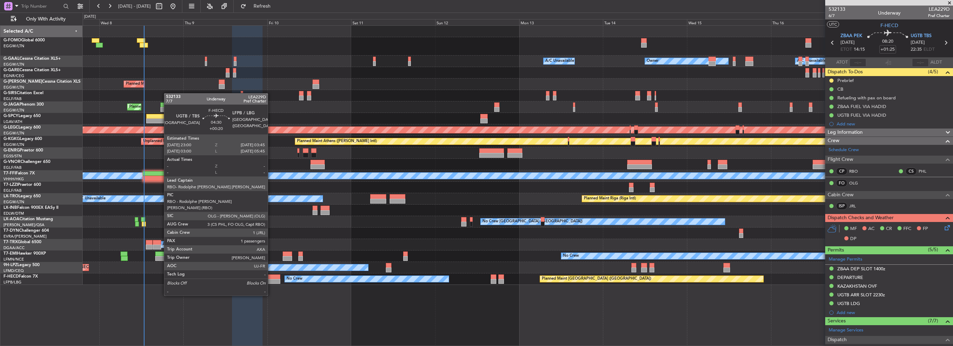
click at [271, 276] on div at bounding box center [272, 276] width 17 height 5
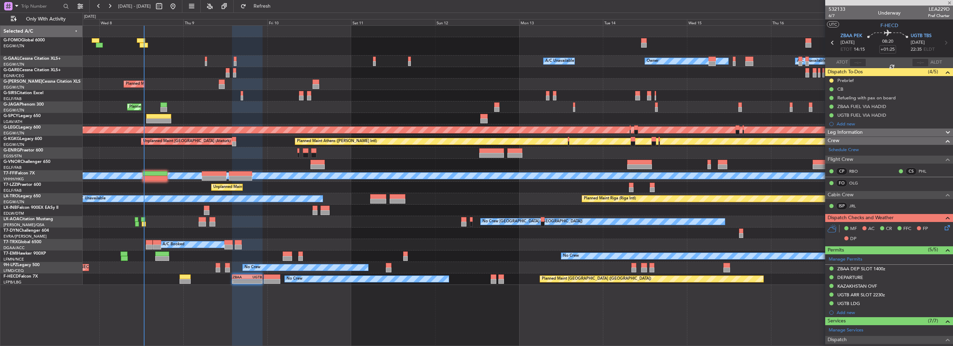
type input "+00:20"
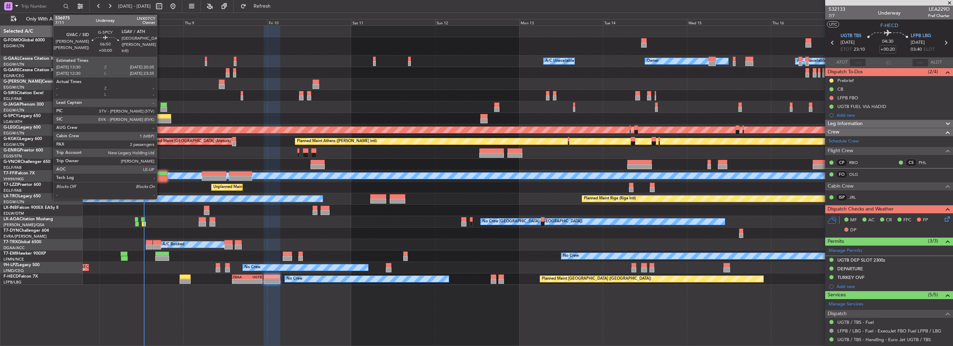
click at [160, 120] on div at bounding box center [158, 120] width 25 height 5
type input "2"
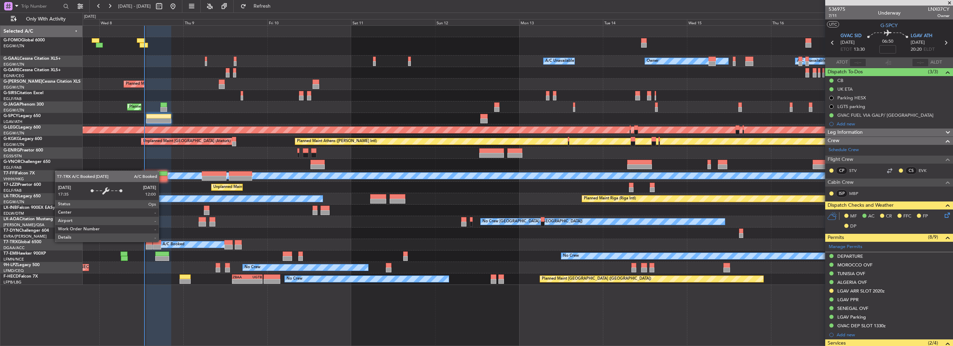
click at [162, 241] on div "A/C Booked" at bounding box center [193, 244] width 64 height 6
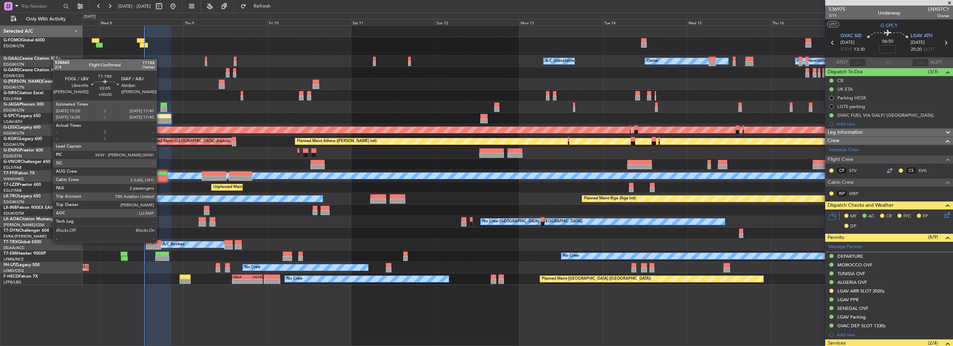
click at [160, 243] on div at bounding box center [157, 242] width 8 height 5
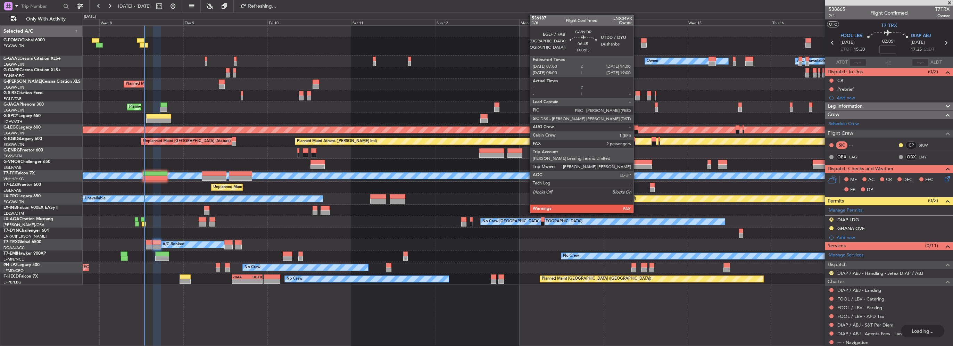
click at [636, 167] on div at bounding box center [639, 166] width 25 height 5
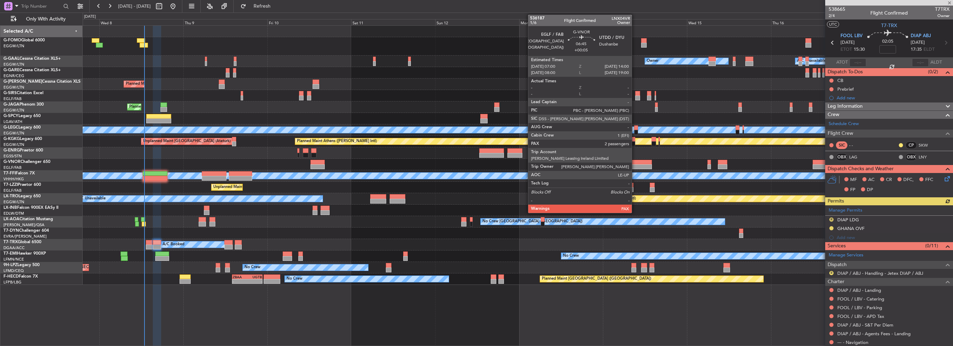
type input "+00:05"
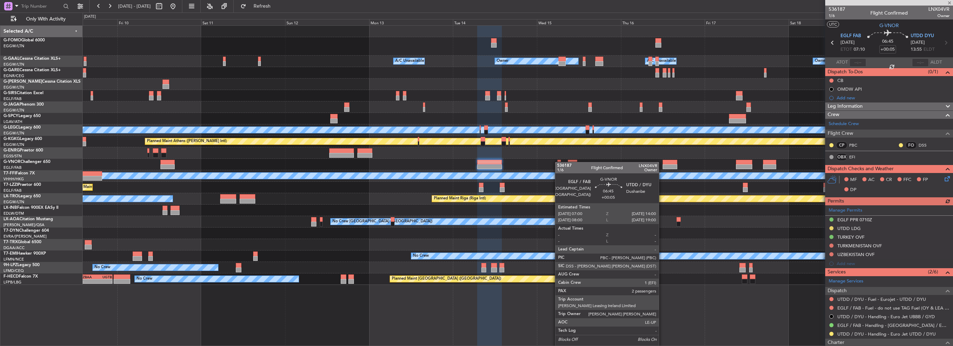
click at [377, 162] on div at bounding box center [518, 164] width 870 height 11
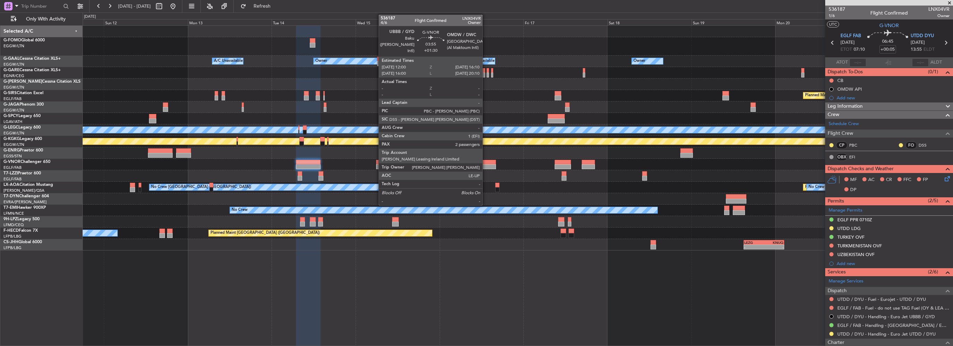
click at [485, 164] on div at bounding box center [488, 162] width 15 height 5
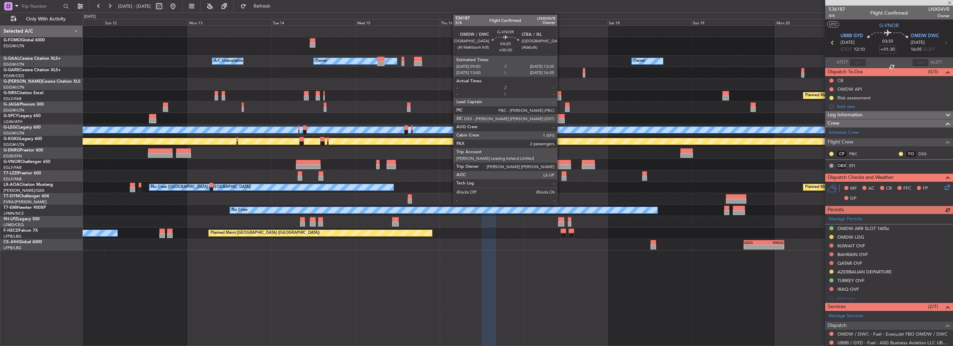
click at [560, 161] on div at bounding box center [562, 162] width 16 height 5
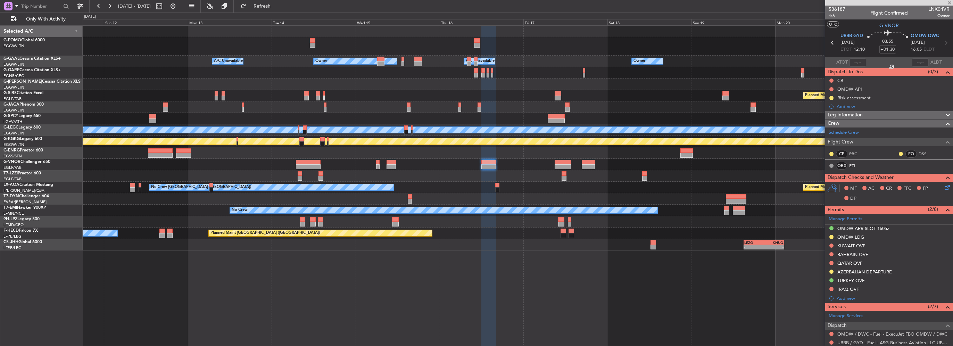
type input "+00:30"
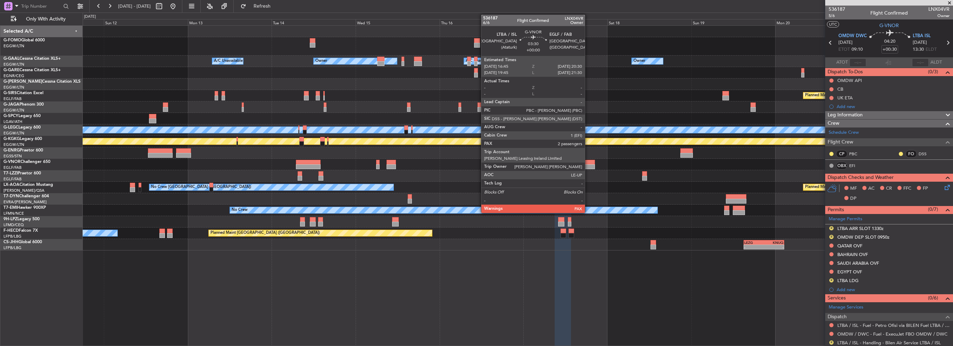
click at [588, 164] on div at bounding box center [588, 166] width 13 height 5
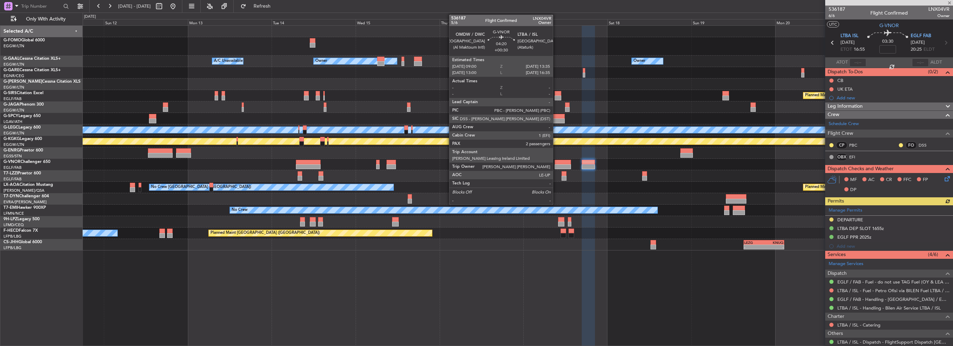
click at [556, 166] on div at bounding box center [562, 166] width 16 height 5
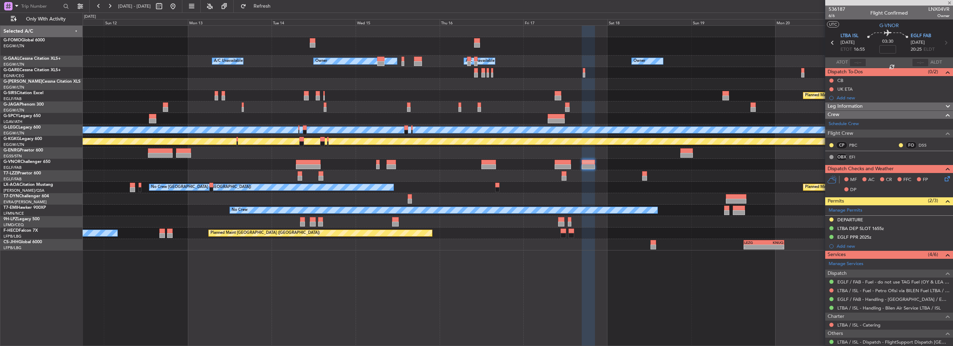
type input "+00:30"
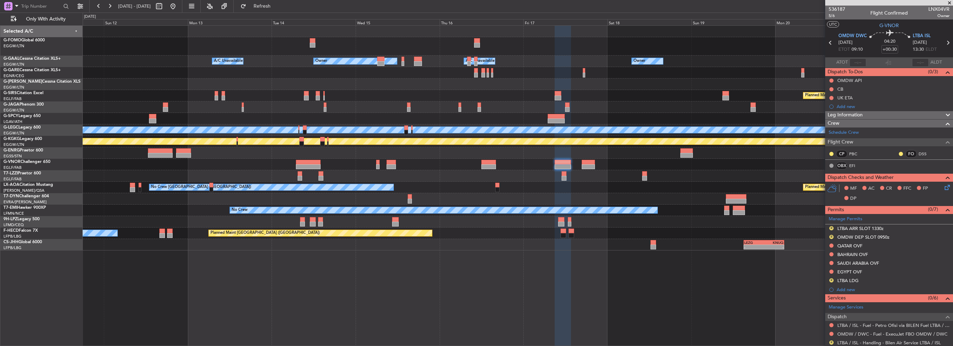
click at [727, 105] on div "Owner Owner A/C Unavailable Owner A/C Unavailable Planned Maint [GEOGRAPHIC_DAT…" at bounding box center [518, 138] width 870 height 225
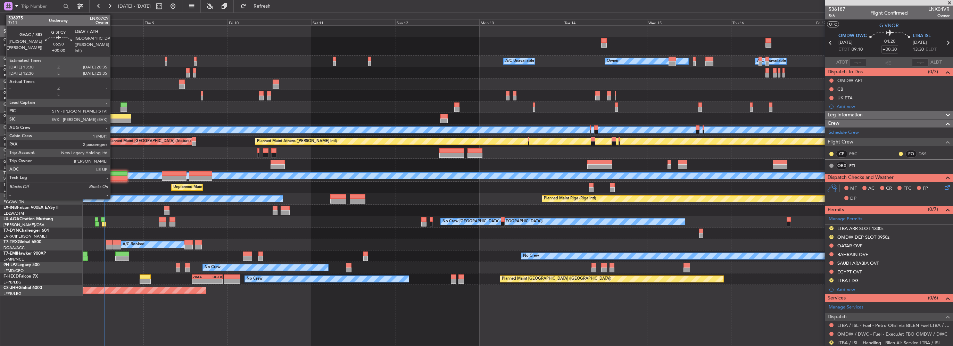
click at [113, 118] on div at bounding box center [118, 120] width 25 height 5
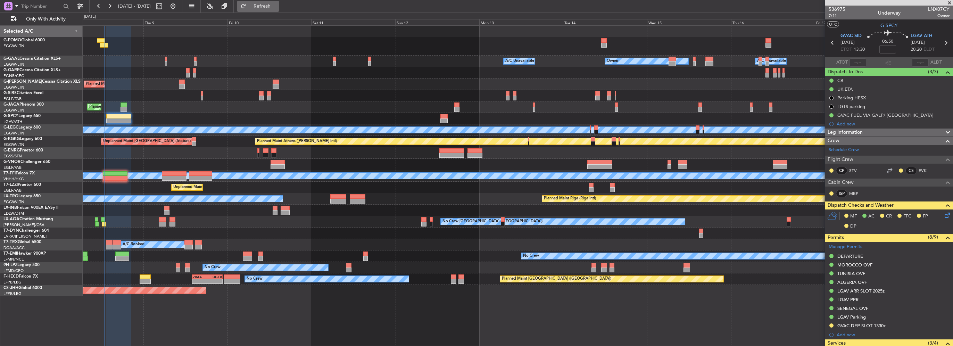
click at [279, 10] on button "Refresh" at bounding box center [258, 6] width 42 height 11
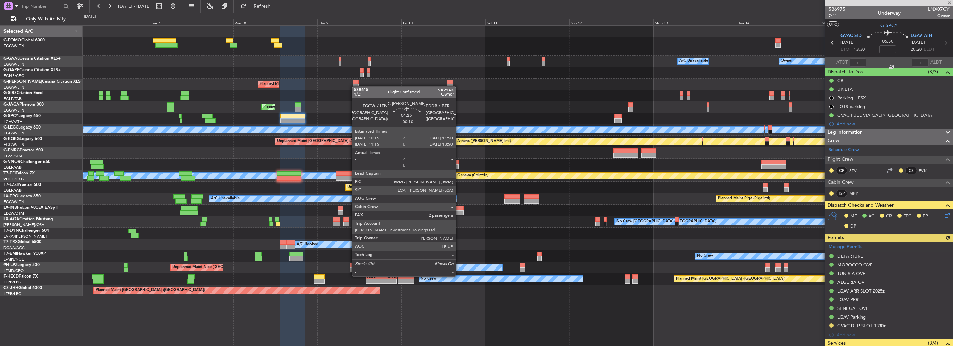
click at [355, 86] on div "Owner Owner A/C Unavailable A/C Unavailable Owner Planned Maint London (Luton) …" at bounding box center [518, 161] width 870 height 270
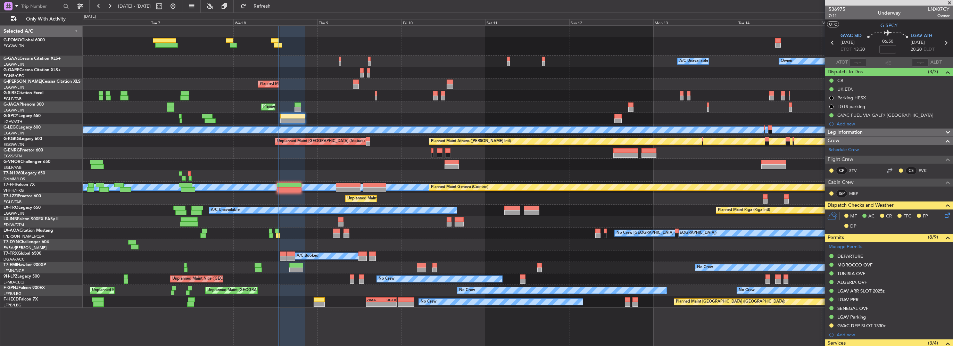
click at [235, 167] on div at bounding box center [518, 164] width 870 height 11
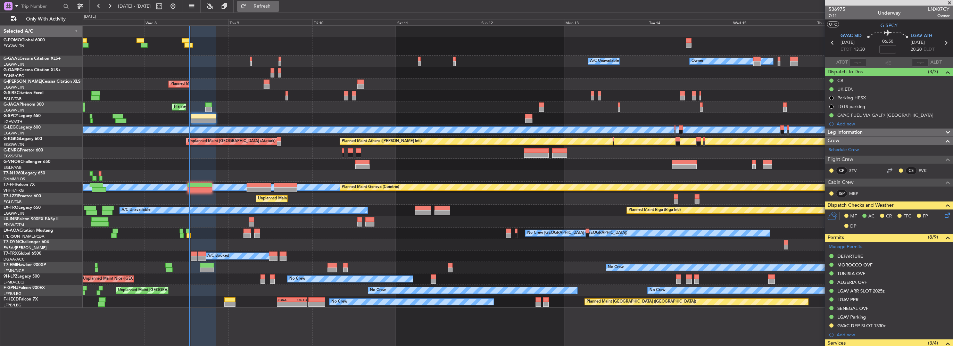
click at [279, 1] on button "Refresh" at bounding box center [258, 6] width 42 height 11
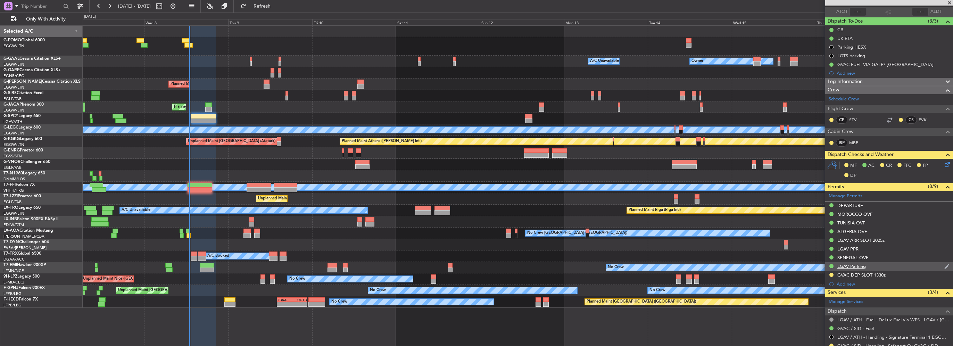
scroll to position [104, 0]
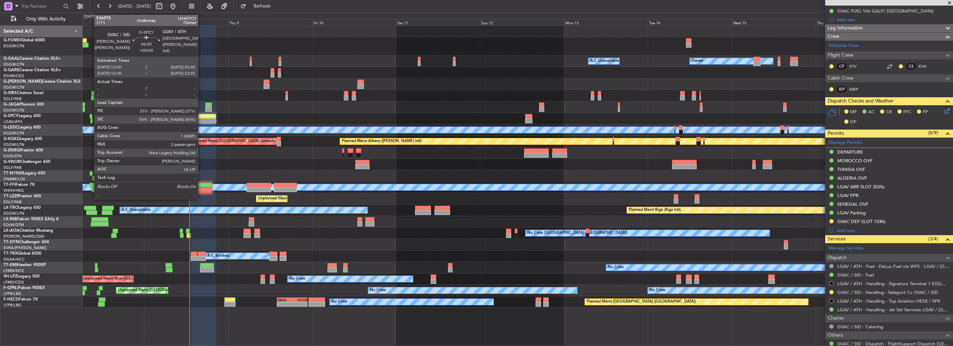
click at [201, 117] on div at bounding box center [203, 116] width 25 height 5
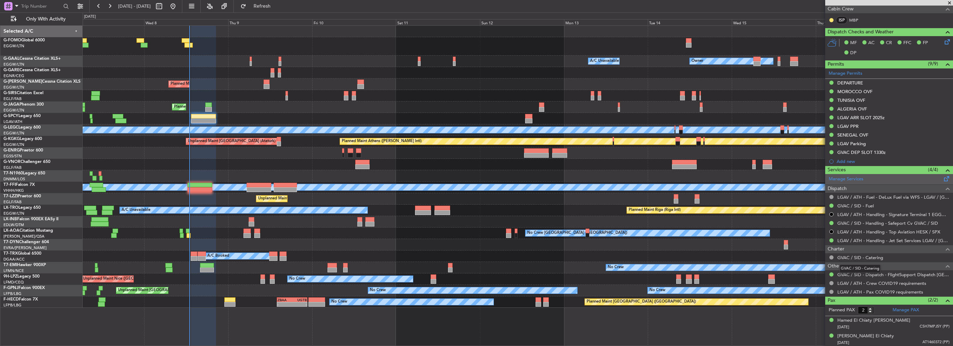
scroll to position [34, 0]
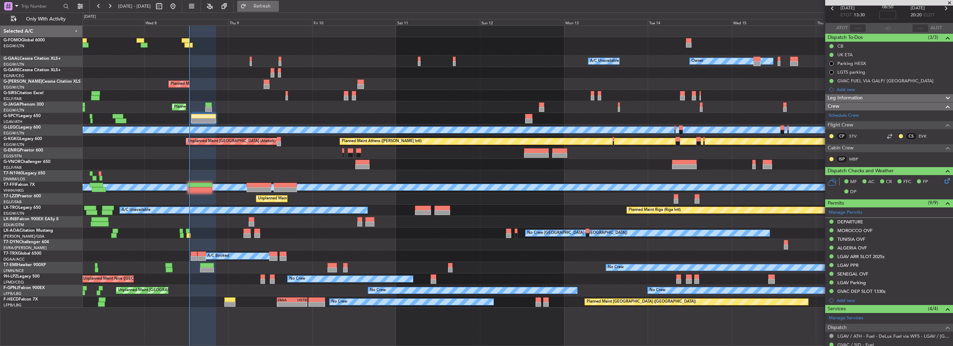
click at [272, 11] on button "Refresh" at bounding box center [258, 6] width 42 height 11
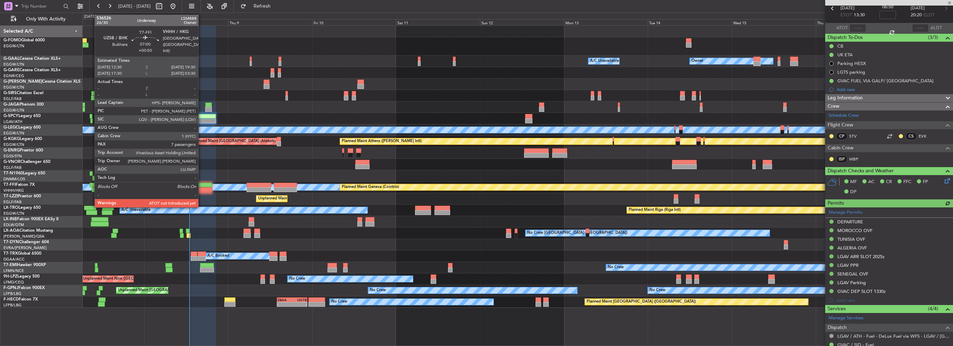
click at [201, 186] on div at bounding box center [199, 185] width 25 height 5
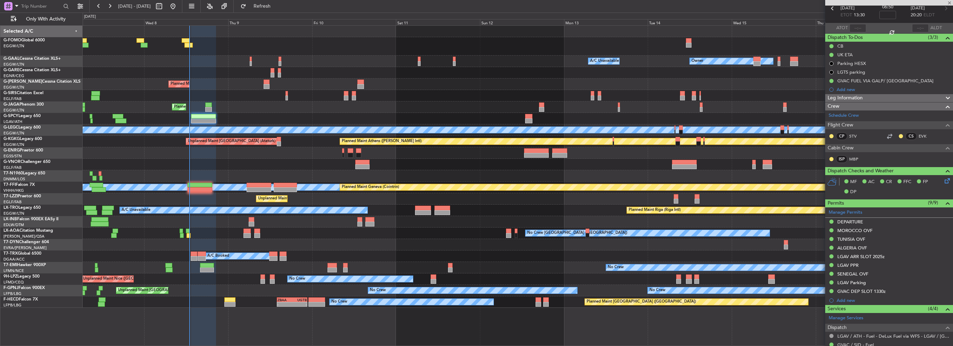
type input "+00:50"
type input "7"
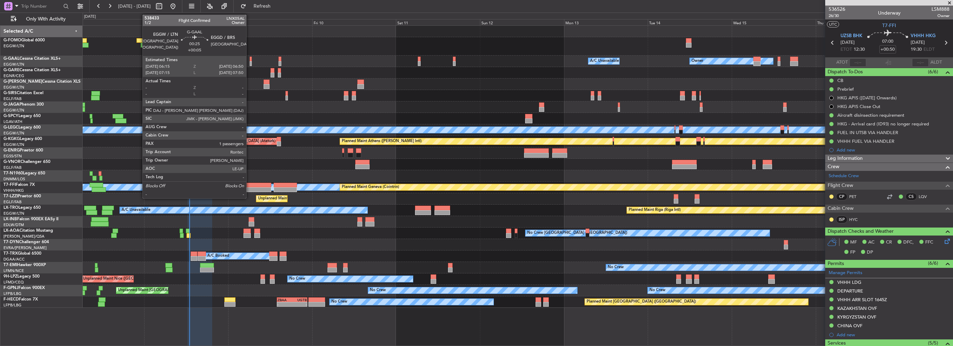
click at [250, 62] on div at bounding box center [251, 63] width 2 height 5
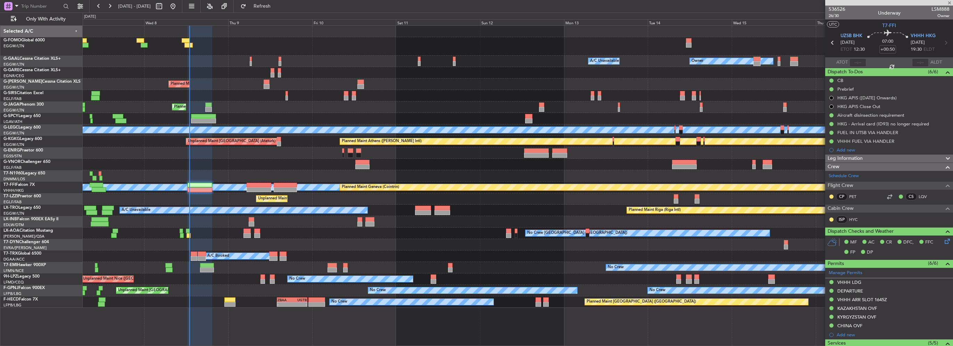
type input "+00:05"
type input "1"
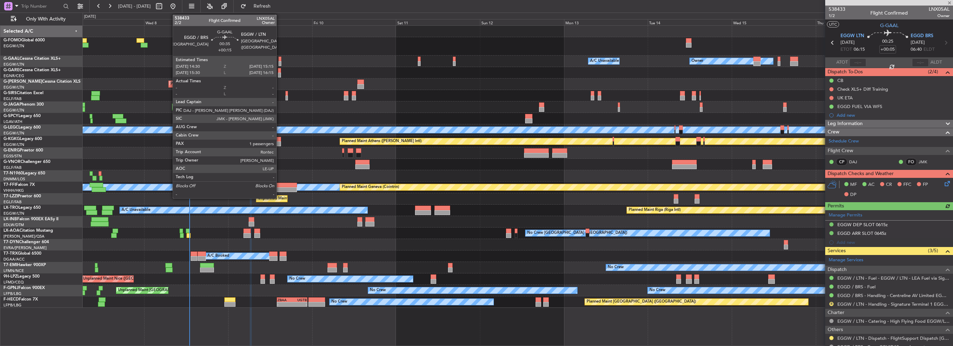
click at [279, 58] on div at bounding box center [279, 59] width 3 height 5
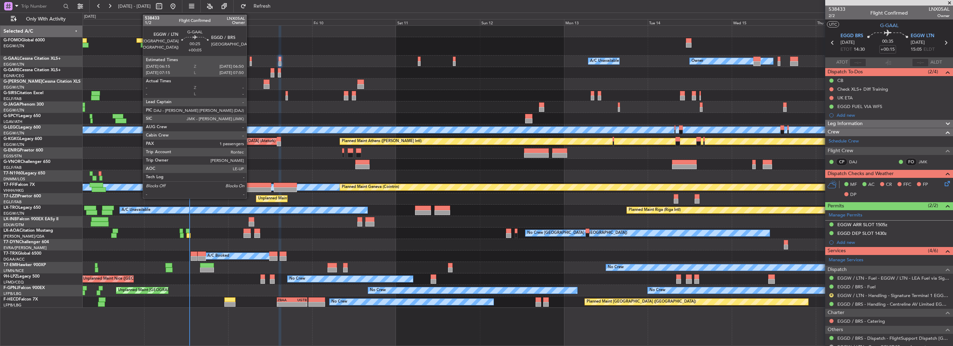
click at [250, 59] on div at bounding box center [251, 59] width 2 height 5
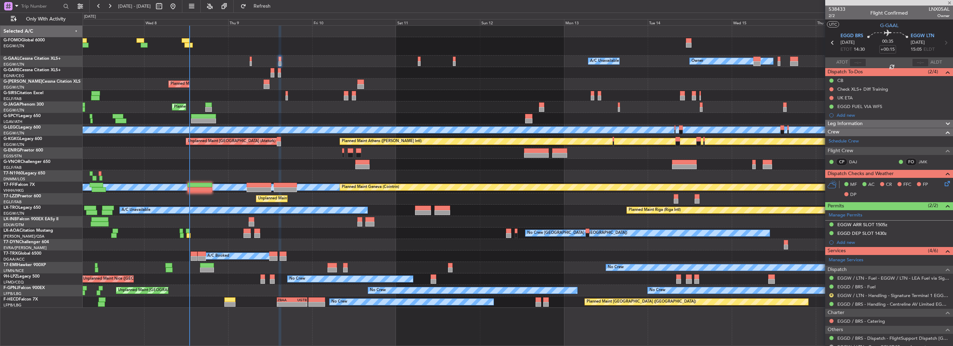
type input "+00:05"
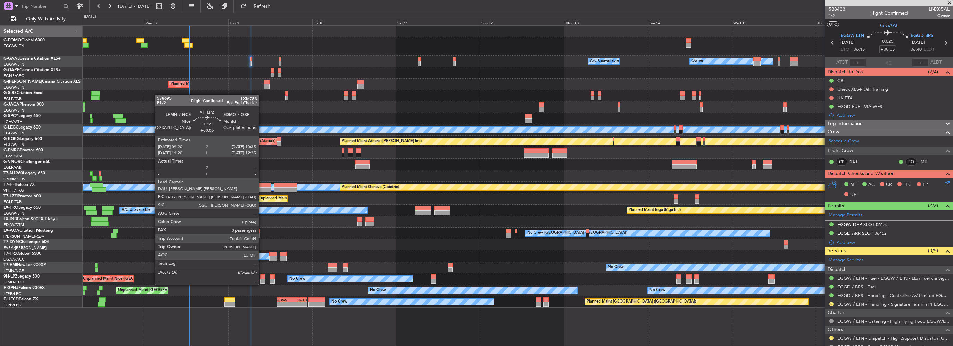
click at [262, 278] on div at bounding box center [262, 276] width 5 height 5
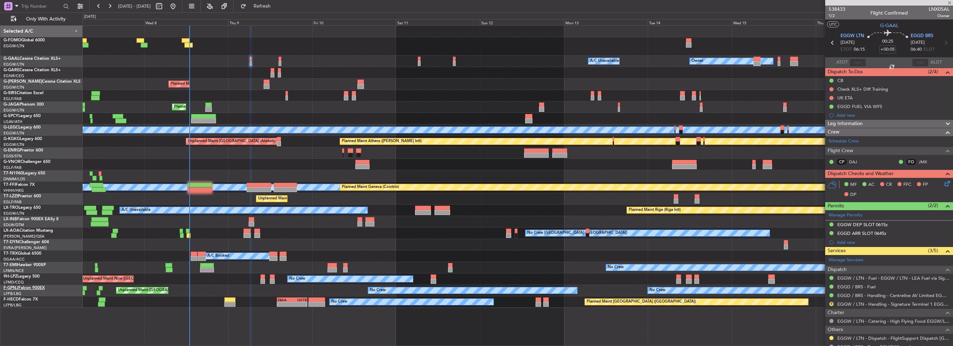
type input "0"
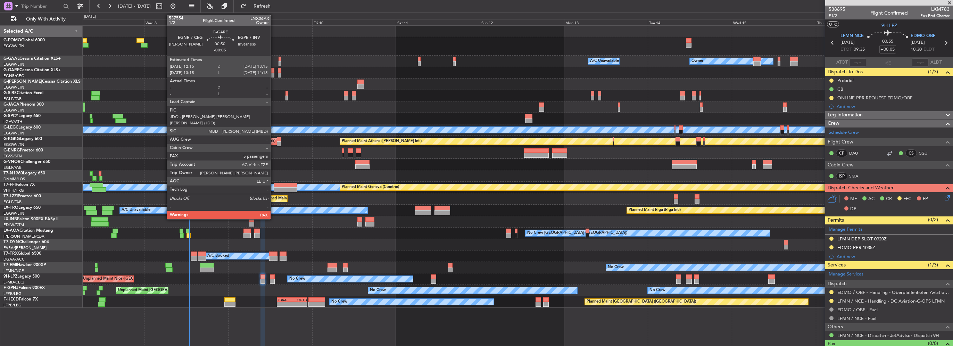
click at [274, 72] on div at bounding box center [272, 70] width 4 height 5
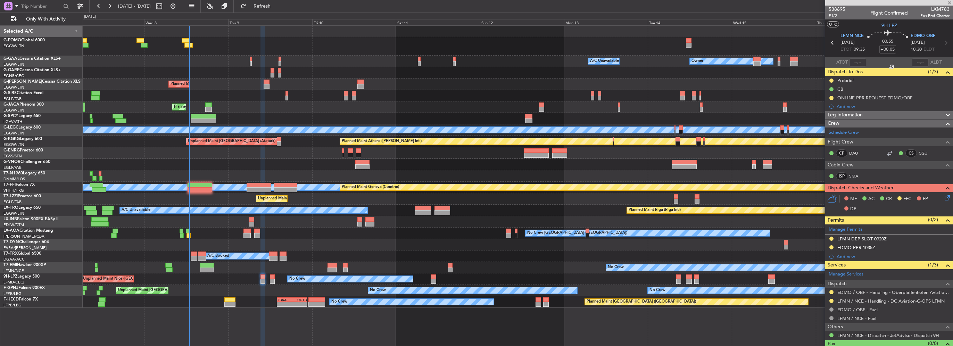
type input "-00:05"
type input "5"
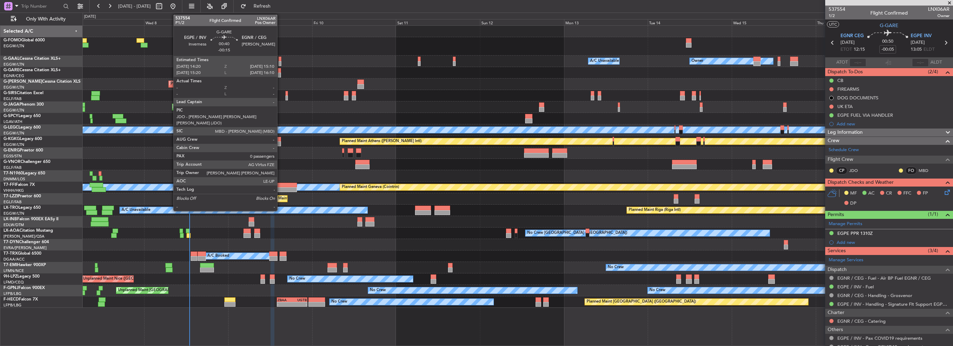
click at [280, 70] on div at bounding box center [279, 70] width 3 height 5
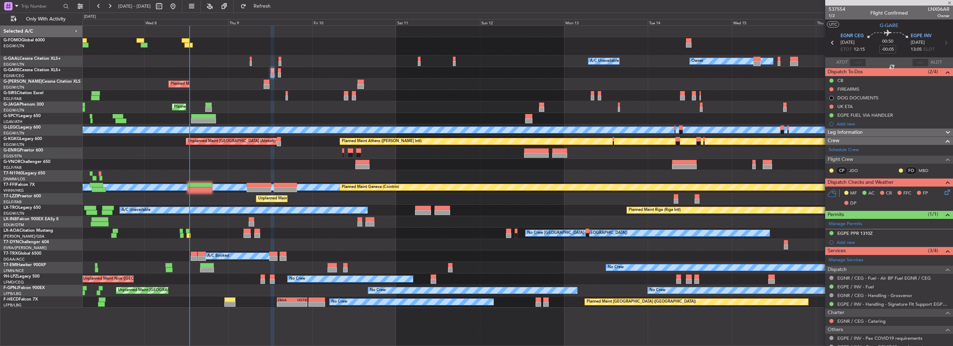
type input "-00:15"
type input "0"
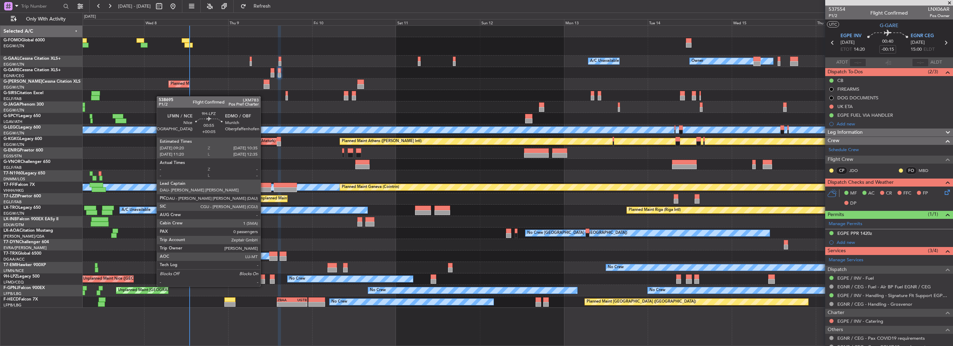
click at [264, 279] on div at bounding box center [262, 281] width 5 height 5
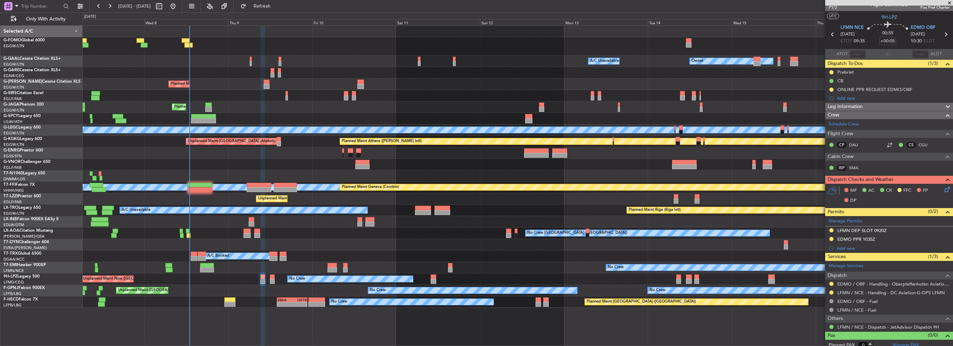
scroll to position [12, 0]
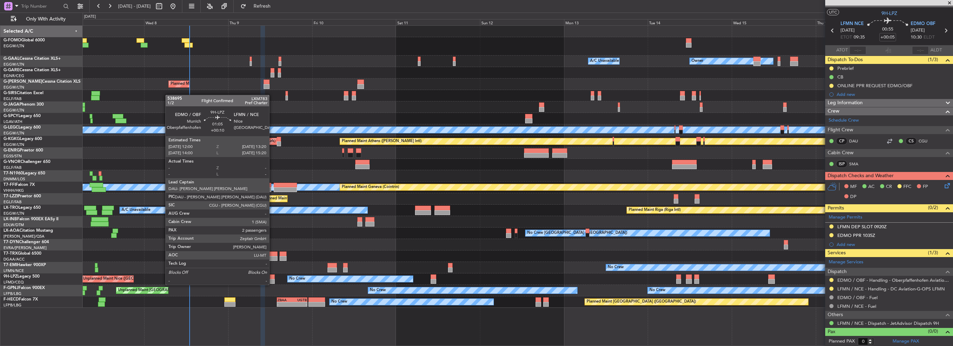
click at [272, 278] on div at bounding box center [272, 276] width 5 height 5
type input "+00:10"
type input "2"
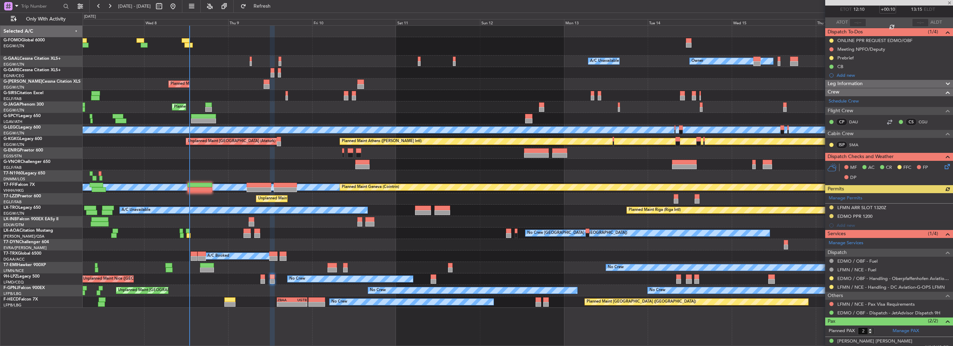
scroll to position [61, 0]
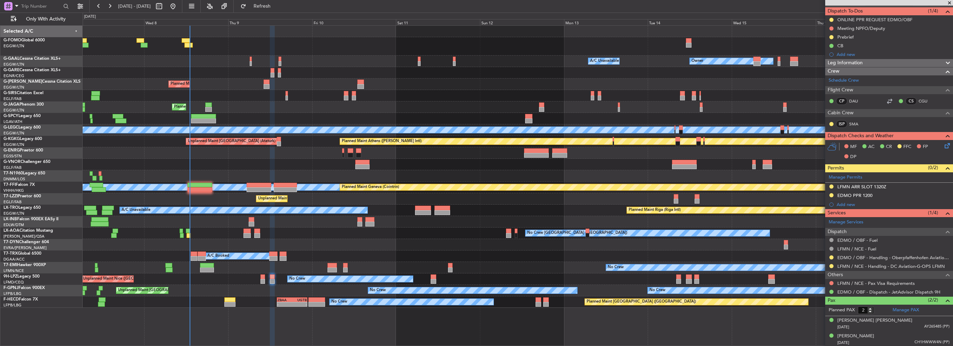
click at [299, 294] on div "Owner A/C Unavailable Owner A/C Unavailable Owner Planned Maint London (Luton) …" at bounding box center [518, 167] width 870 height 282
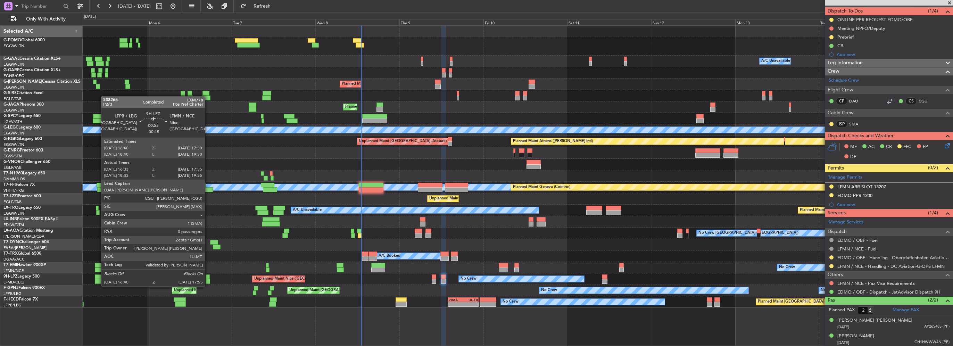
click at [208, 279] on div at bounding box center [208, 281] width 5 height 5
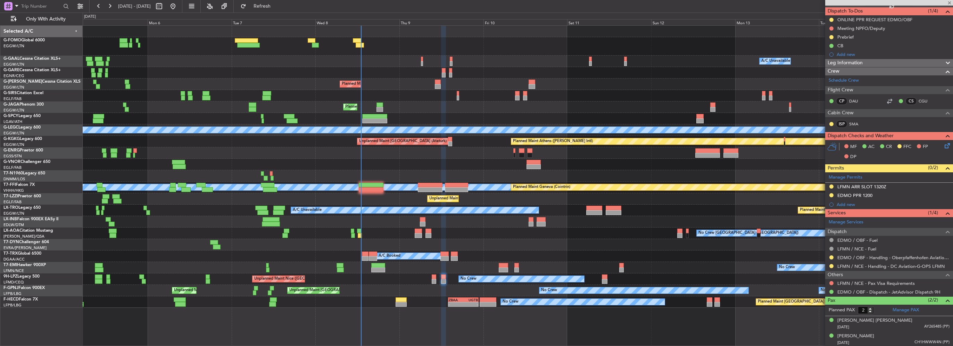
click at [195, 263] on div "No Crew" at bounding box center [518, 267] width 870 height 11
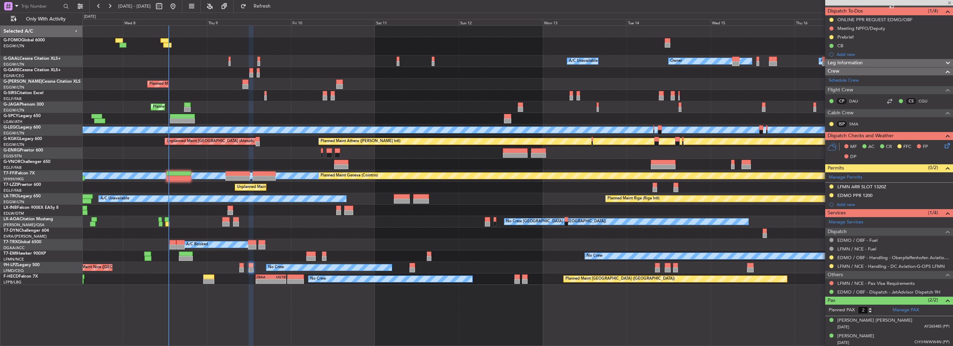
type input "-00:15"
type input "16:43"
type input "17:50"
type input "0"
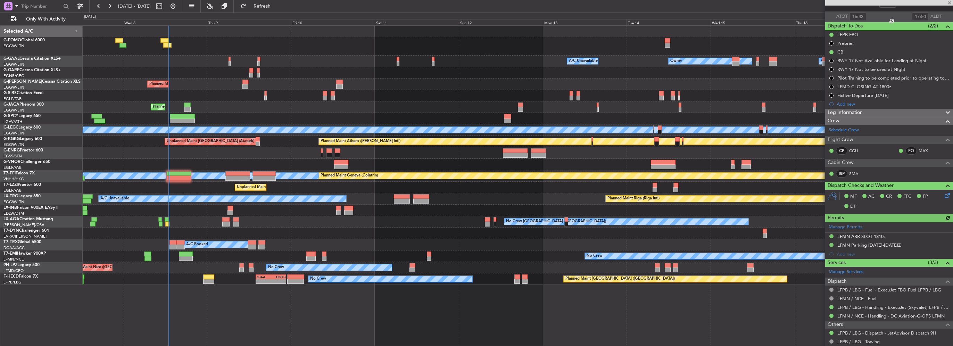
scroll to position [0, 0]
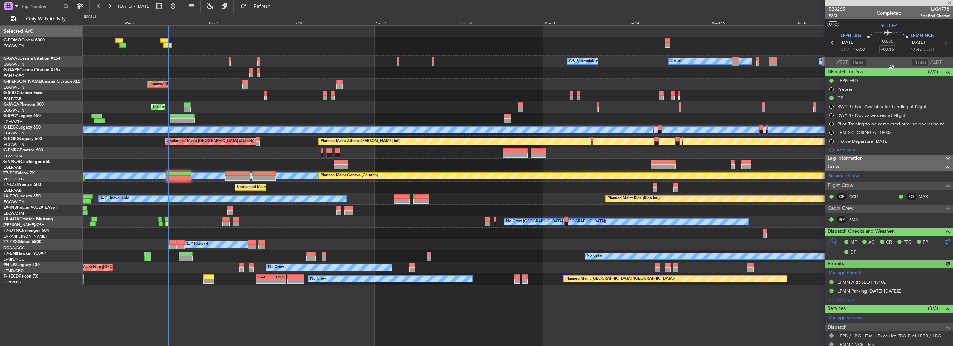
click at [722, 235] on div "Owner A/C Unavailable Owner A/C Unavailable Owner Planned Maint London (Luton) …" at bounding box center [518, 155] width 870 height 259
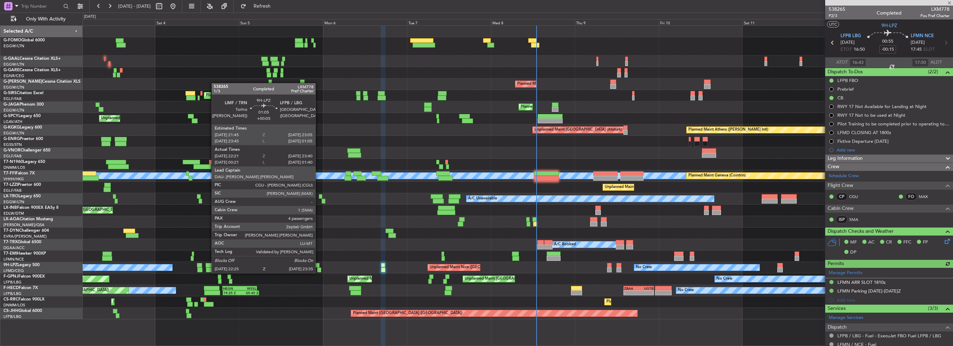
click at [318, 266] on div at bounding box center [317, 265] width 5 height 5
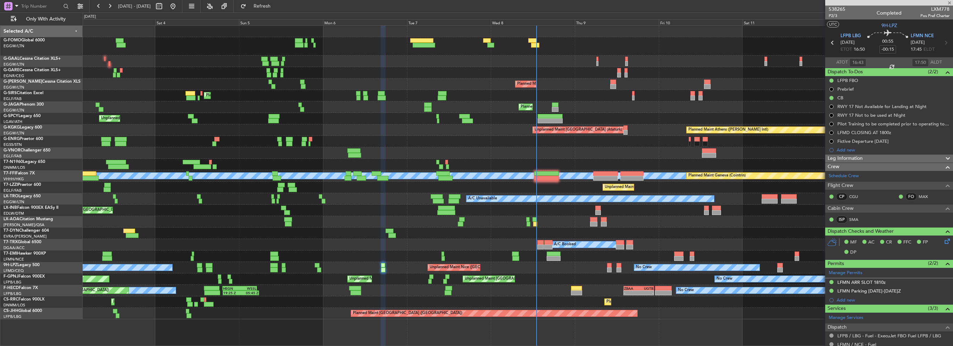
type input "+00:05"
type input "22:31"
type input "23:35"
type input "4"
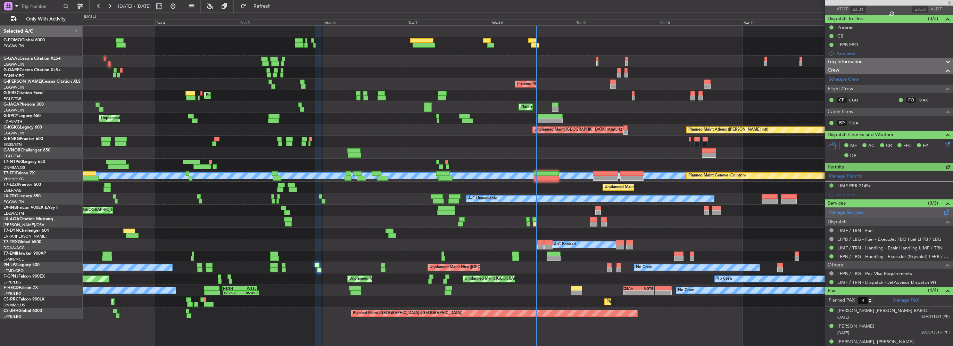
scroll to position [75, 0]
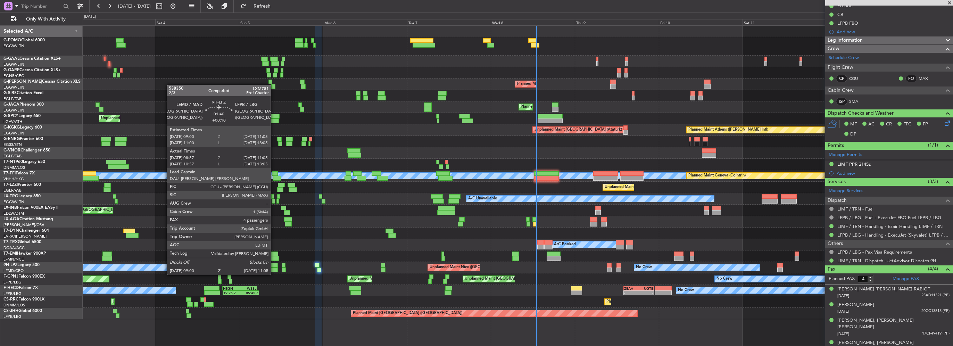
click at [274, 268] on div at bounding box center [273, 269] width 7 height 5
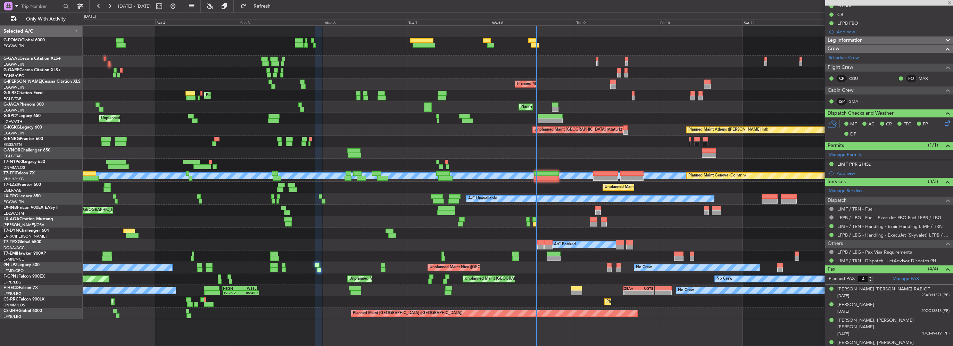
type input "+00:10"
type input "09:17"
type input "11:00"
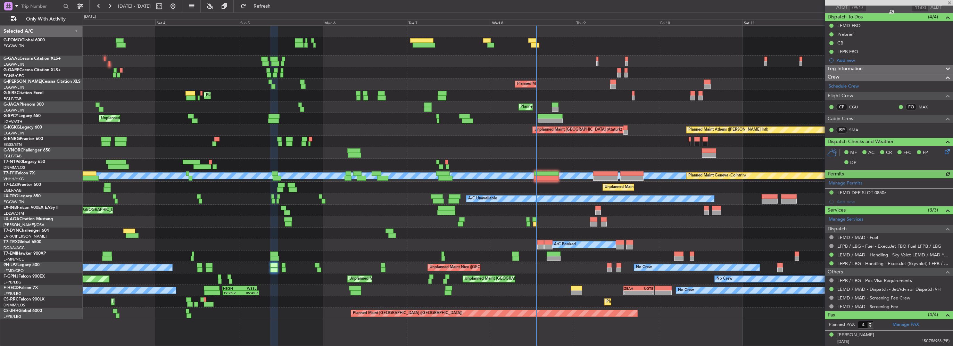
scroll to position [101, 0]
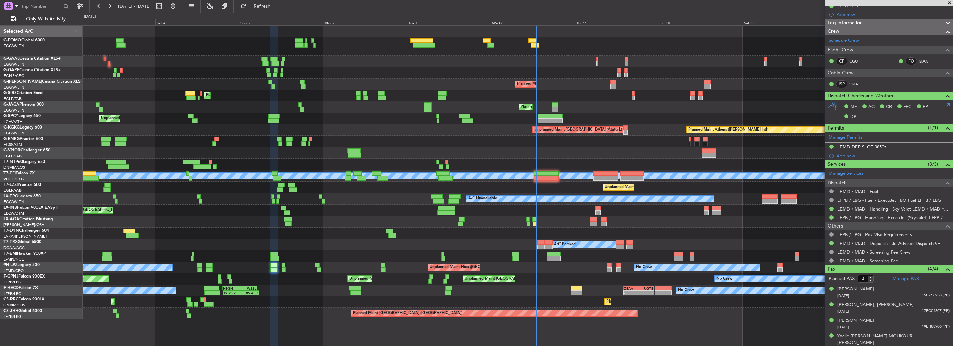
click at [99, 162] on div "A/C Unavailable AOG Maint Dusseldorf Owner Planned Maint Dusseldorf Planned Mai…" at bounding box center [518, 172] width 870 height 293
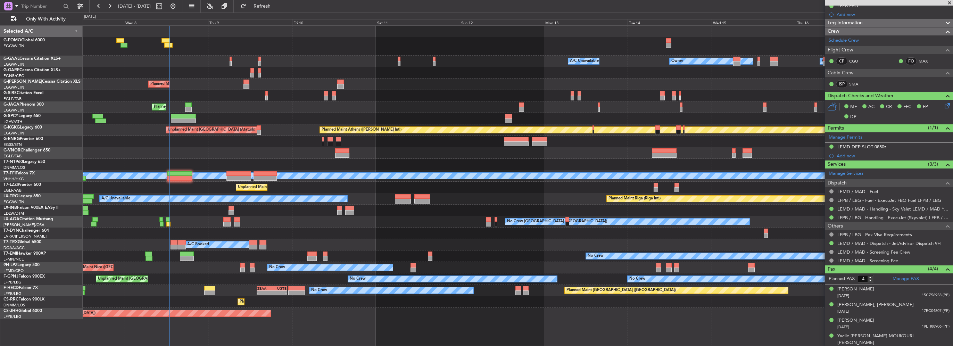
click at [217, 165] on div "A/C Unavailable Owner Owner A/C Unavailable Owner Planned Maint London (Luton) …" at bounding box center [518, 172] width 870 height 293
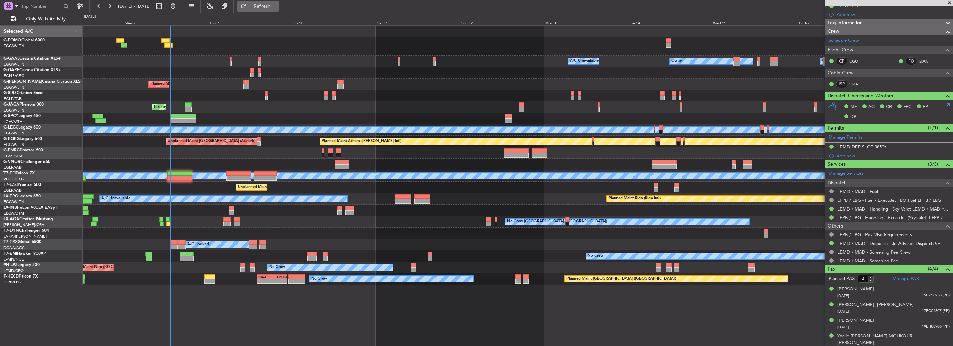
click at [277, 7] on span "Refresh" at bounding box center [262, 6] width 29 height 5
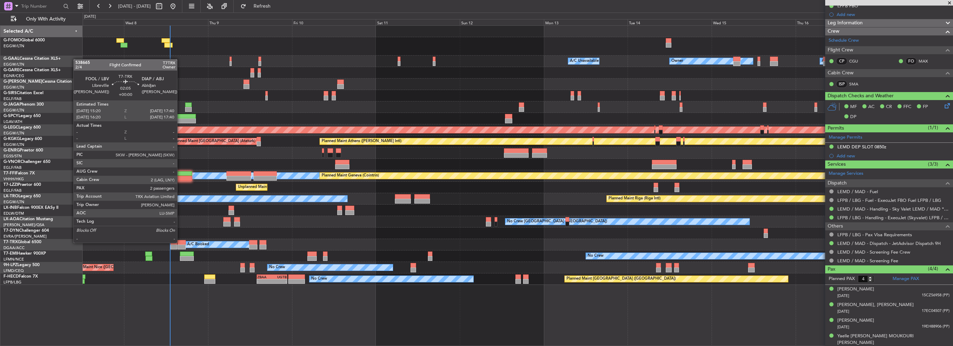
click at [180, 243] on div at bounding box center [181, 242] width 8 height 5
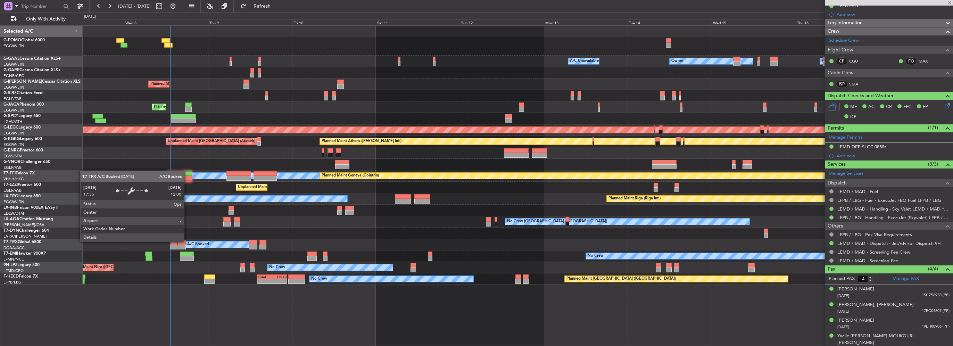
type input "2"
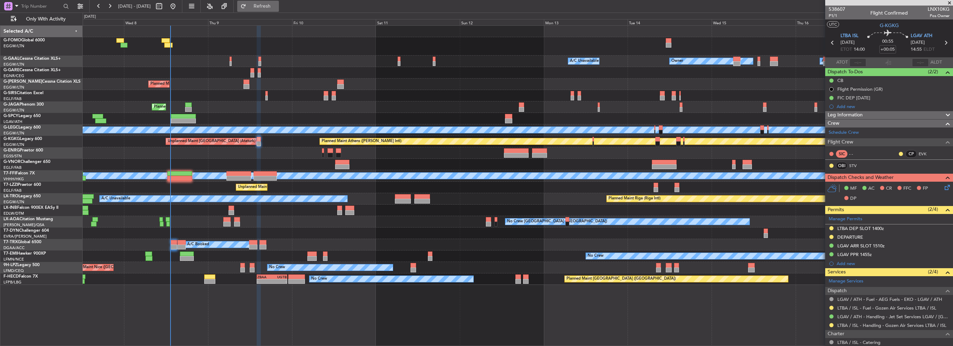
drag, startPoint x: 292, startPoint y: 3, endPoint x: 289, endPoint y: 5, distance: 3.6
click at [277, 4] on span "Refresh" at bounding box center [262, 6] width 29 height 5
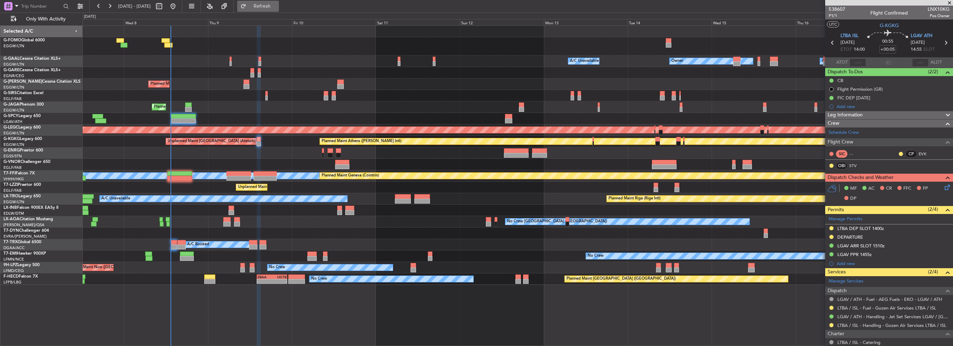
click at [277, 4] on span "Refresh" at bounding box center [262, 6] width 29 height 5
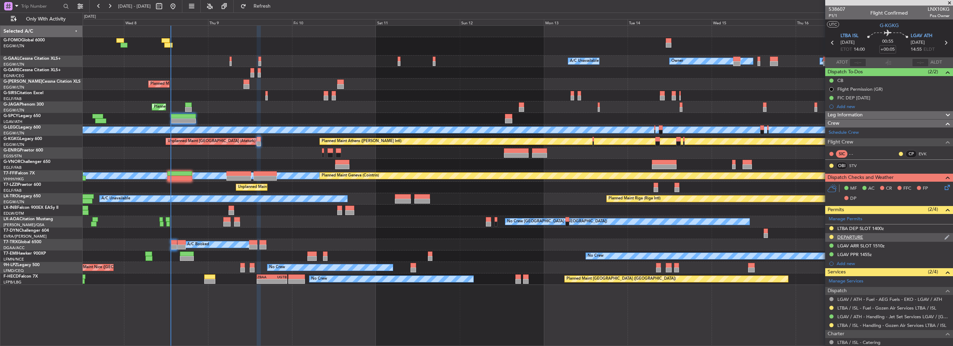
click at [864, 239] on div "DEPARTURE" at bounding box center [889, 237] width 128 height 9
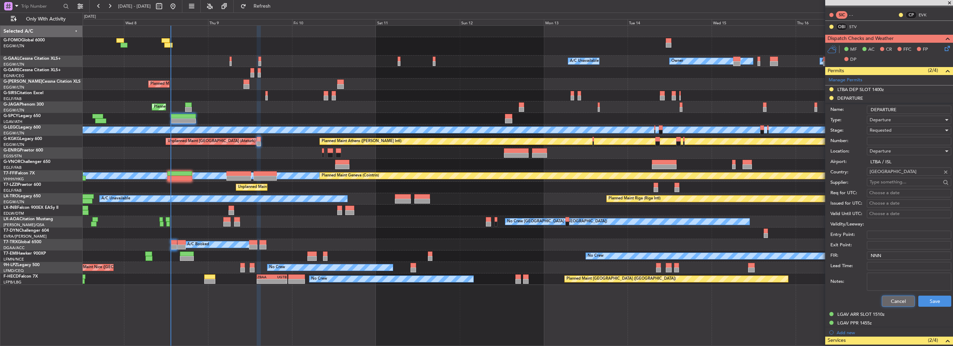
click at [897, 303] on button "Cancel" at bounding box center [897, 300] width 33 height 11
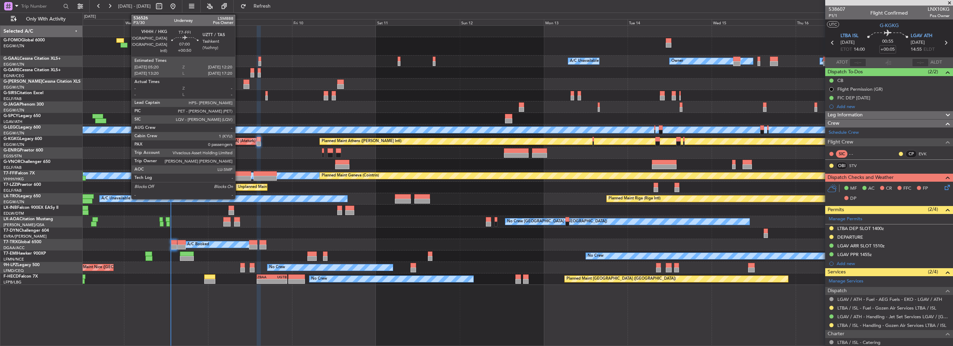
click at [238, 175] on div at bounding box center [238, 173] width 25 height 5
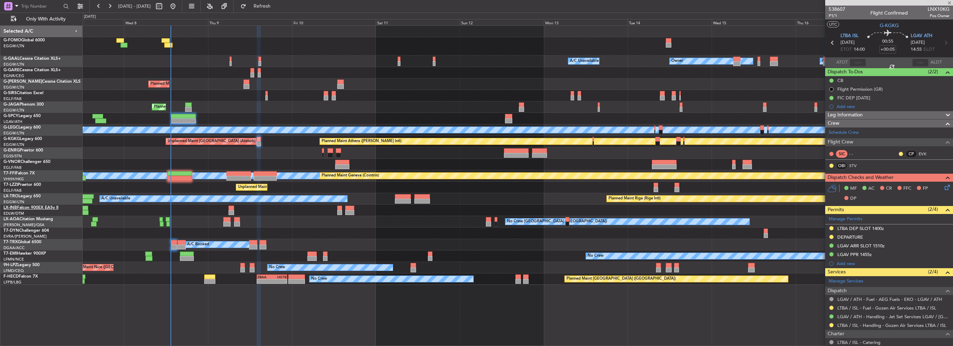
type input "+00:50"
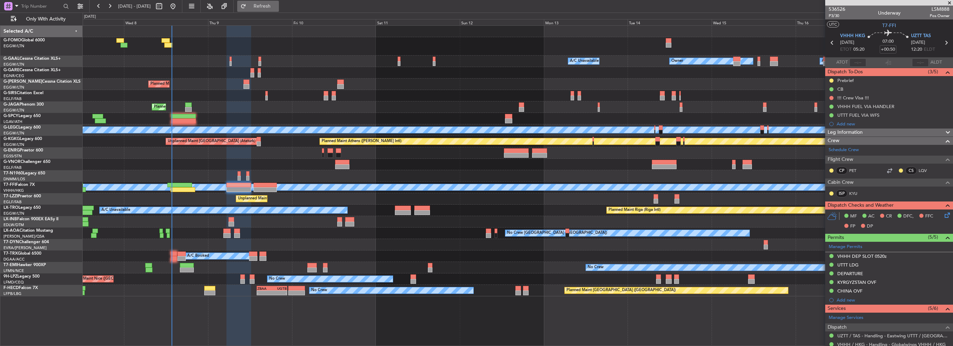
click at [276, 4] on span "Refresh" at bounding box center [262, 6] width 29 height 5
click at [0, 181] on html "07 Oct 2025 - 17 Oct 2025 Refresh Quick Links Only With Activity Owner A/C Unav…" at bounding box center [476, 173] width 953 height 346
click at [140, 168] on div "Owner A/C Unavailable Owner A/C Unavailable Owner Planned Maint London (Luton) …" at bounding box center [518, 161] width 870 height 270
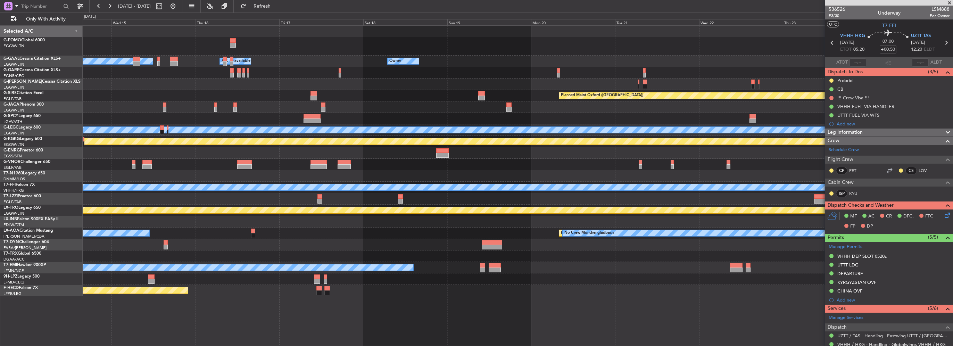
click at [186, 172] on div "Owner Owner A/C Unavailable Owner A/C Unavailable Owner Planned Maint Oxford (K…" at bounding box center [518, 161] width 870 height 270
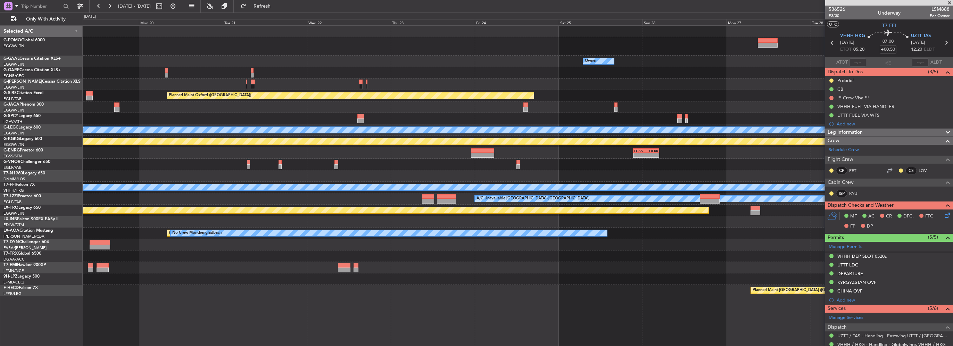
click at [0, 172] on html "07 Oct 2025 - 17 Oct 2025 Refresh Quick Links Only With Activity Owner Owner Pl…" at bounding box center [476, 173] width 953 height 346
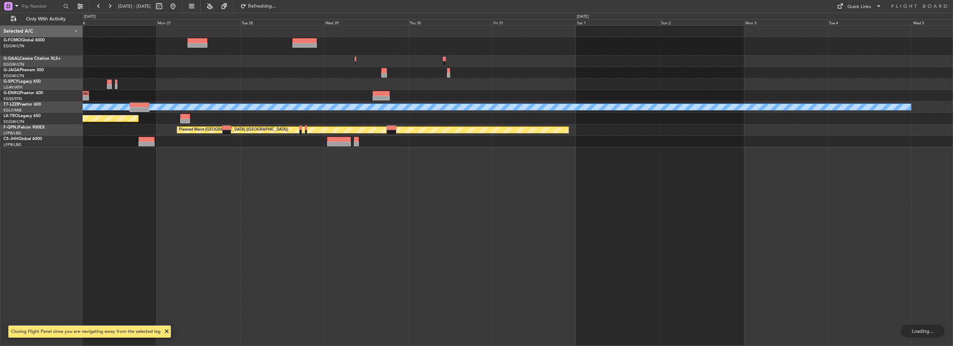
click at [39, 161] on div "Owner - - EGSS 21:25 Z OERK 04:45 Z A/C Unavailable London (Luton) Planned Main…" at bounding box center [476, 178] width 953 height 333
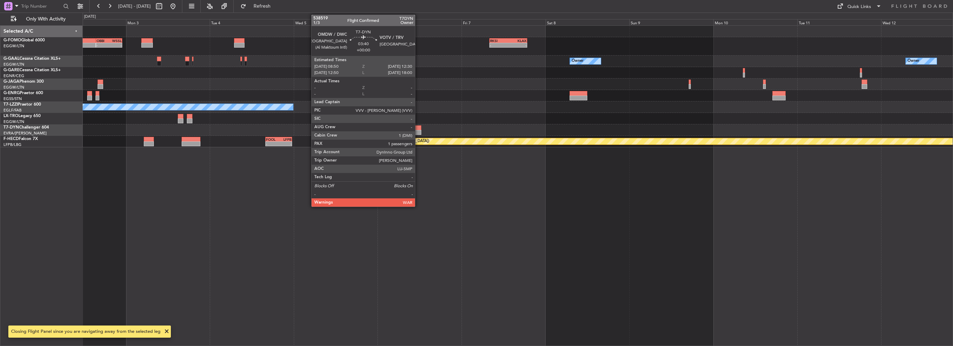
click at [418, 129] on div at bounding box center [414, 127] width 13 height 5
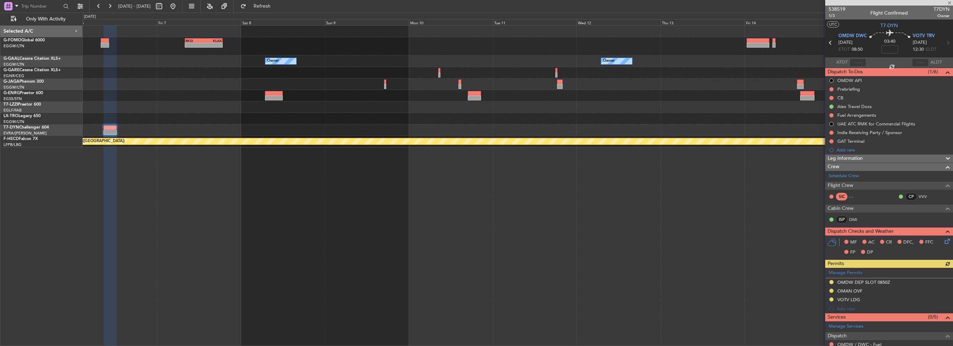
click at [380, 178] on div "- - RKSI 08:00 Z KLAX 18:50 Z Owner Owner Owner - - TBPB 12:40 Z EGTK 21:25 Z A…" at bounding box center [518, 185] width 870 height 320
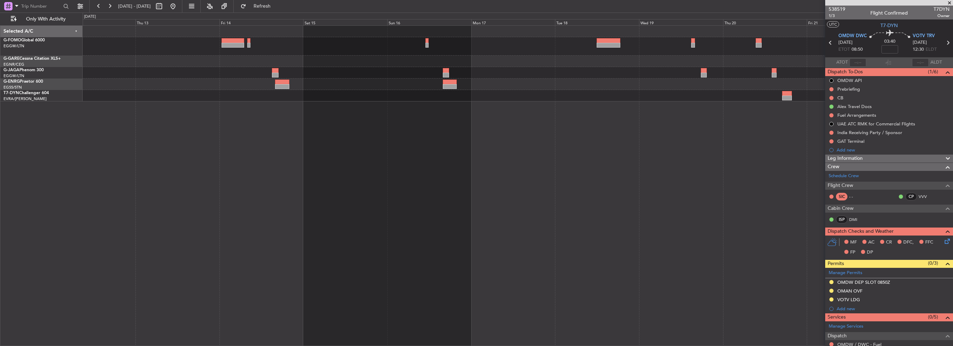
click at [177, 97] on div "Planned Maint Riga (Riga Intl)" at bounding box center [518, 95] width 870 height 11
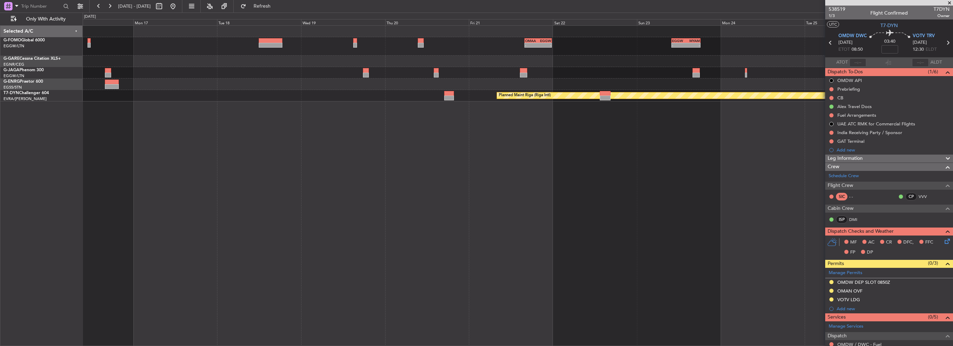
click at [336, 100] on div "- - OMAA 16:00 Z EGGW 23:45 Z - - EGGW 10:00 Z MYAM 18:15 Z Planned Maint Riga …" at bounding box center [518, 185] width 870 height 320
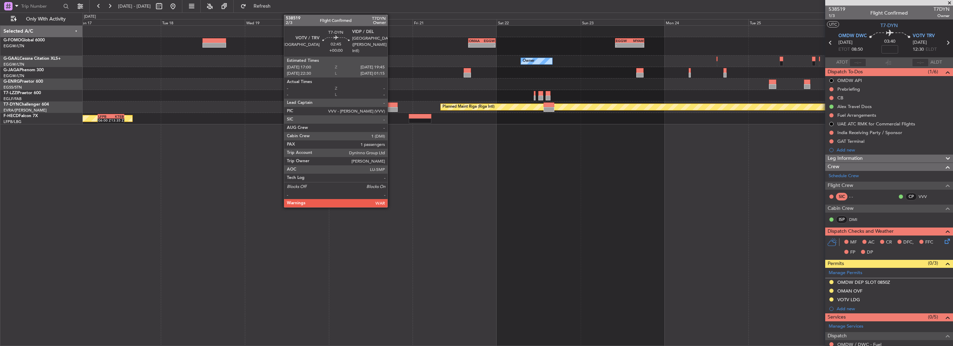
click at [391, 103] on div at bounding box center [393, 104] width 10 height 5
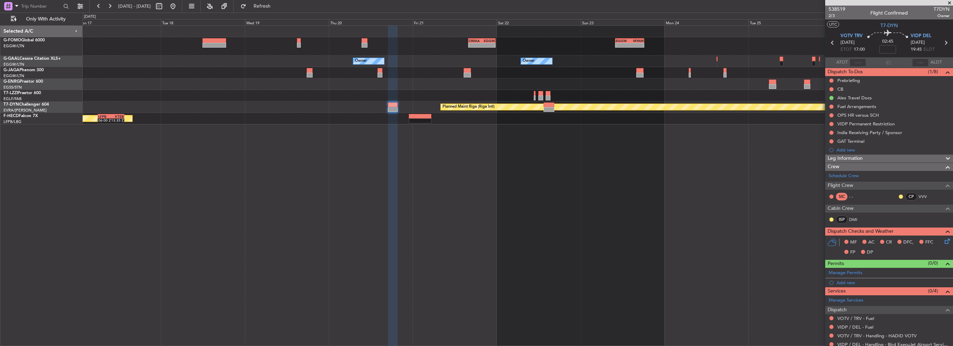
click at [862, 156] on span "Leg Information" at bounding box center [844, 158] width 35 height 8
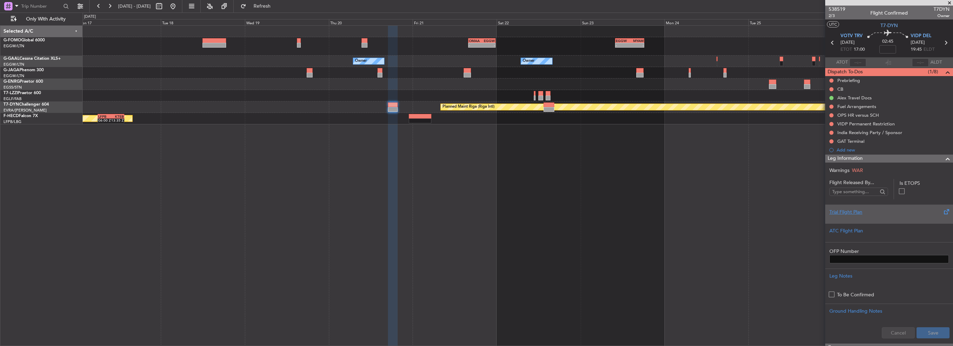
click at [848, 211] on div "Trial Flight Plan" at bounding box center [888, 211] width 119 height 7
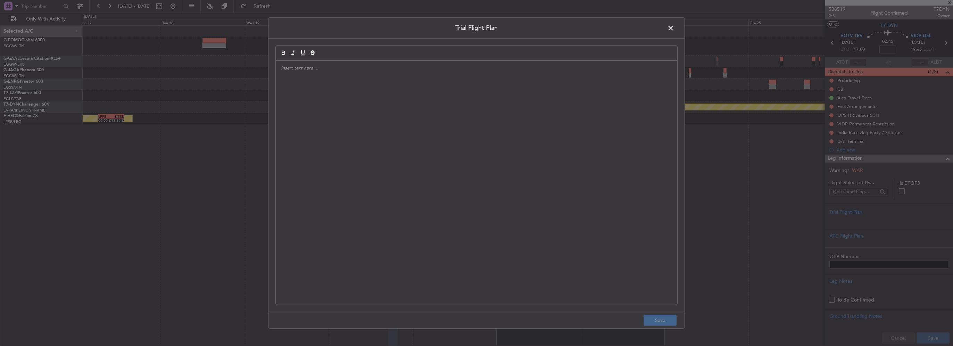
click at [438, 112] on div at bounding box center [476, 183] width 401 height 244
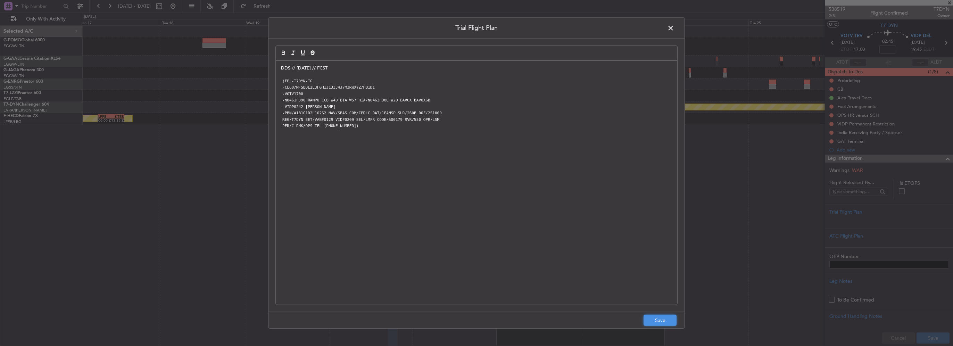
click at [658, 324] on button "Save" at bounding box center [659, 320] width 33 height 11
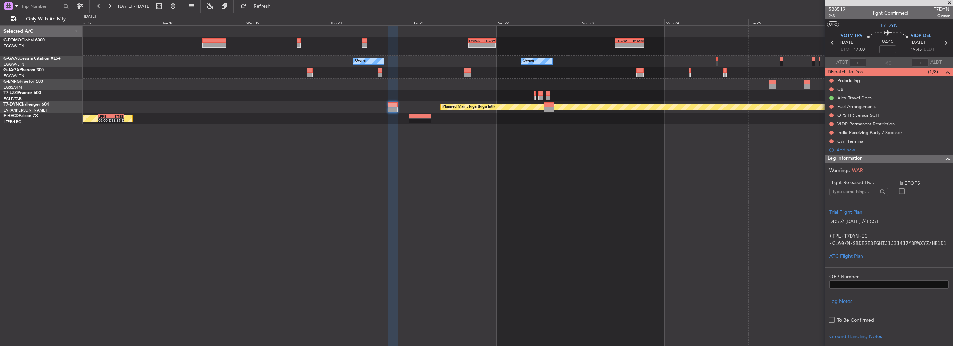
scroll to position [104, 0]
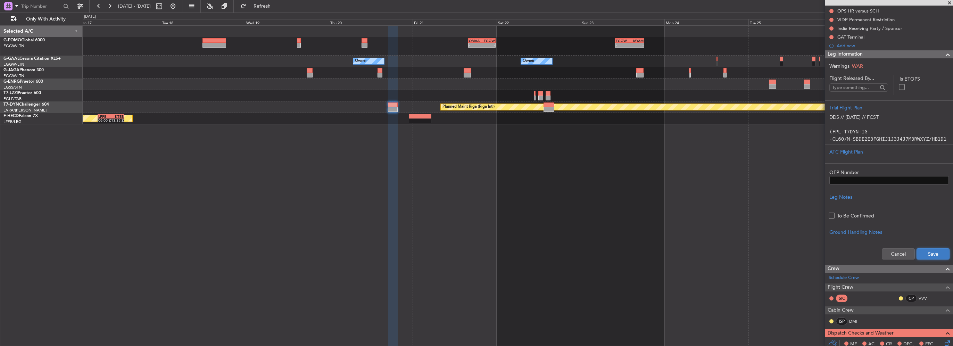
click at [927, 251] on button "Save" at bounding box center [932, 253] width 33 height 11
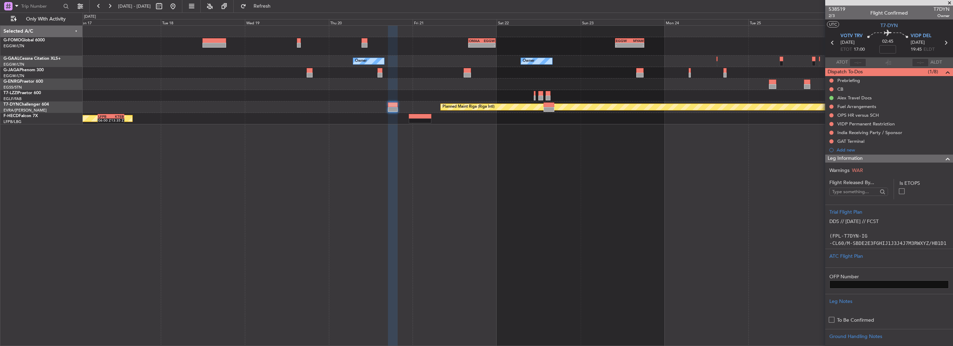
click at [943, 155] on span at bounding box center [947, 158] width 8 height 8
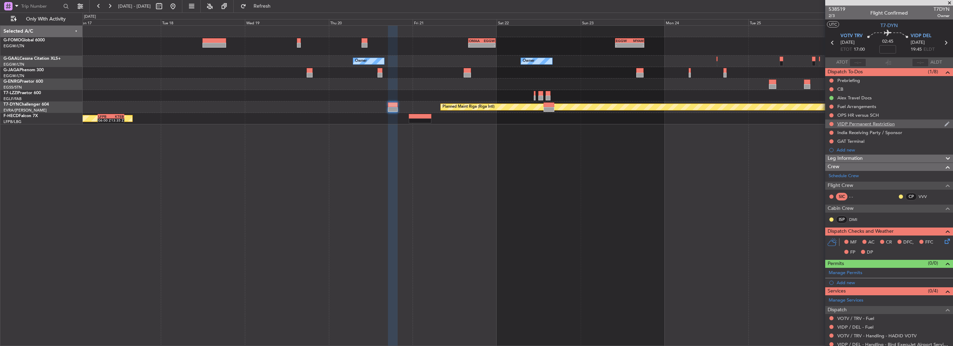
click at [851, 121] on div "VIDP Permanent Restriction" at bounding box center [865, 124] width 57 height 6
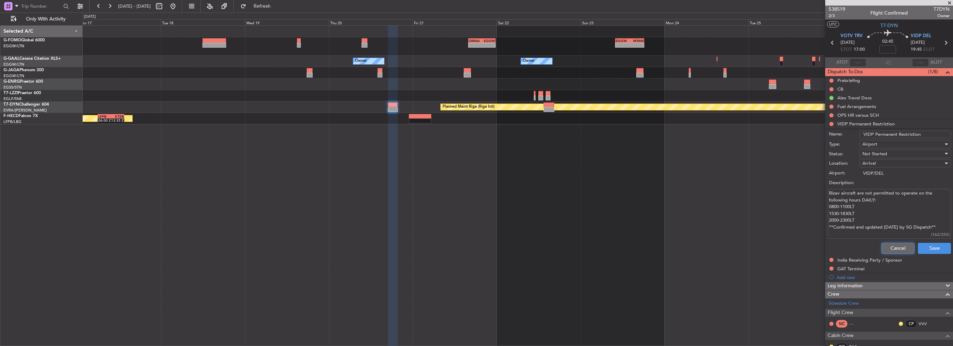
click at [892, 243] on button "Cancel" at bounding box center [897, 248] width 33 height 11
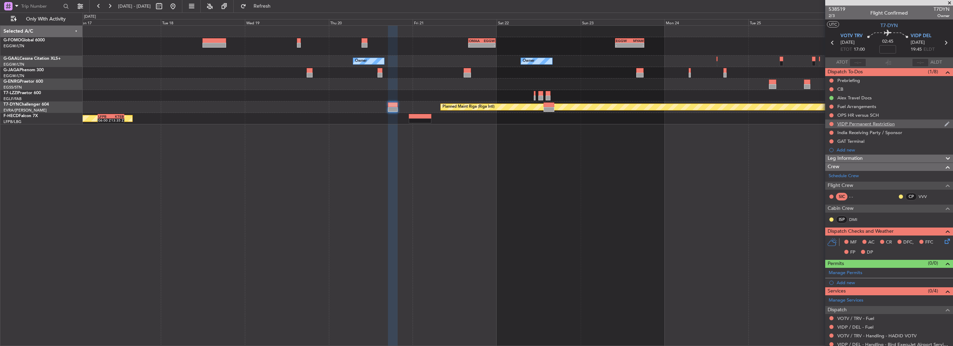
click at [879, 125] on div "VIDP Permanent Restriction" at bounding box center [865, 124] width 57 height 6
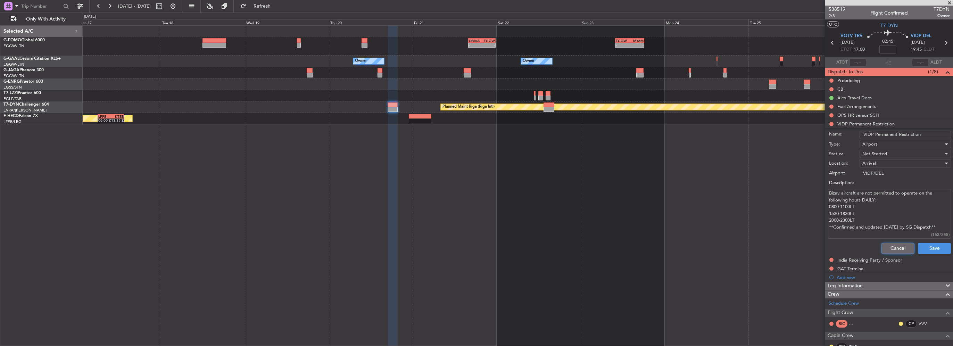
click at [885, 246] on button "Cancel" at bounding box center [897, 248] width 33 height 11
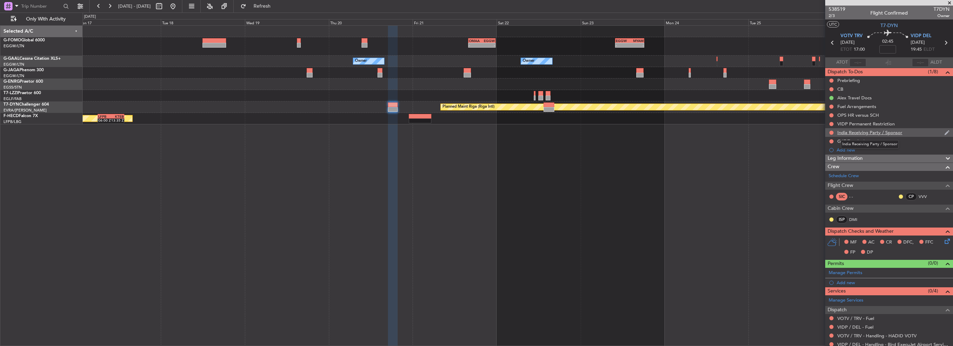
click at [839, 133] on div "India Receiving Party / Sponsor" at bounding box center [869, 132] width 65 height 6
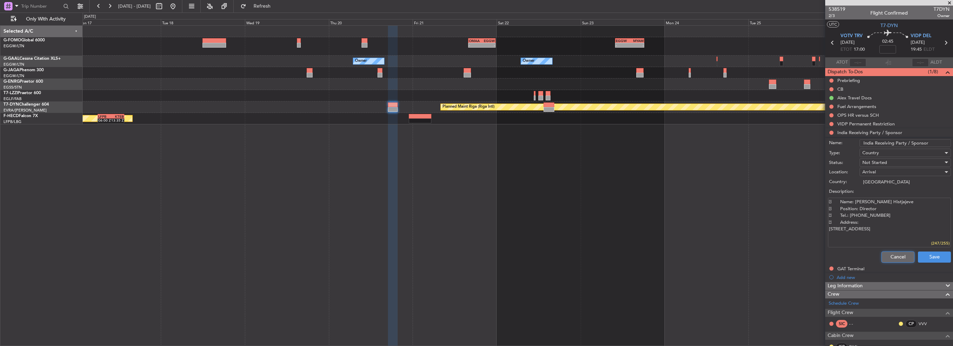
click at [885, 256] on button "Cancel" at bounding box center [897, 256] width 33 height 11
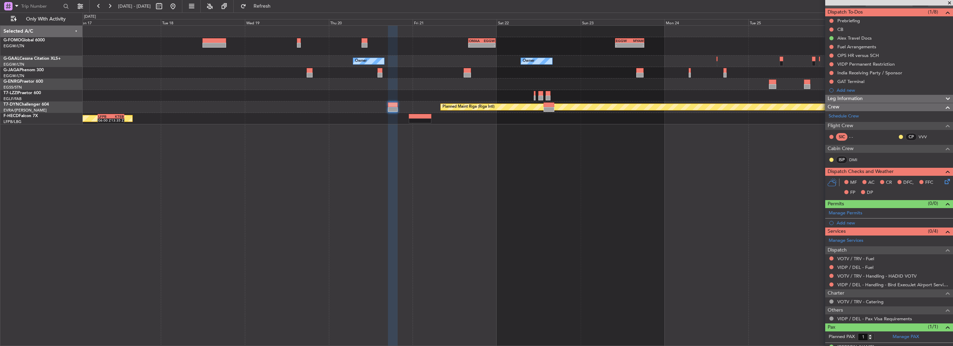
scroll to position [71, 0]
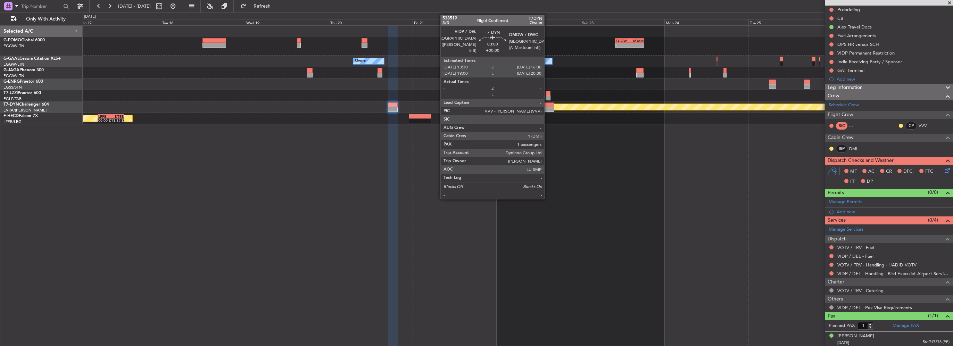
click at [547, 108] on div at bounding box center [548, 109] width 11 height 5
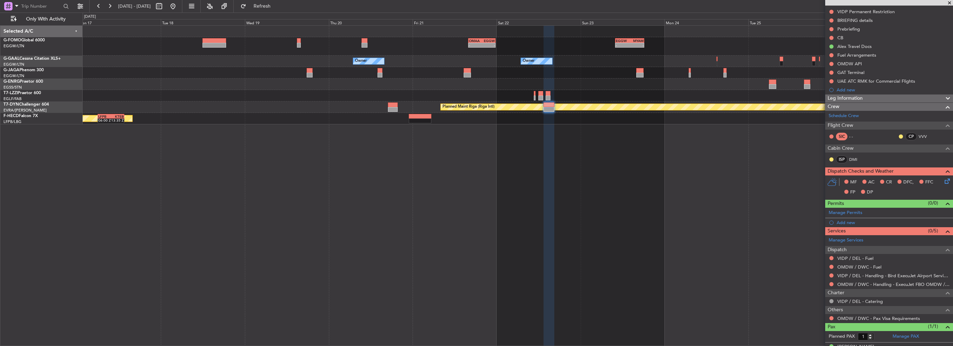
scroll to position [88, 0]
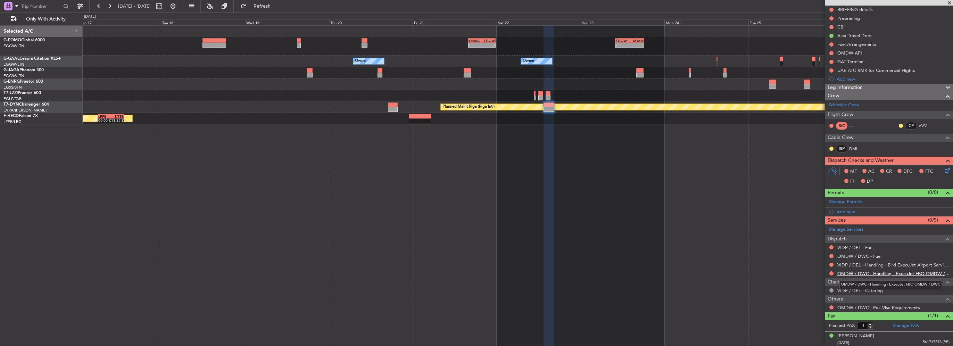
click at [862, 273] on link "OMDW / DWC - Handling - ExecuJet FBO OMDW / DWC" at bounding box center [893, 273] width 112 height 6
click at [877, 86] on div "Leg Information" at bounding box center [889, 88] width 128 height 8
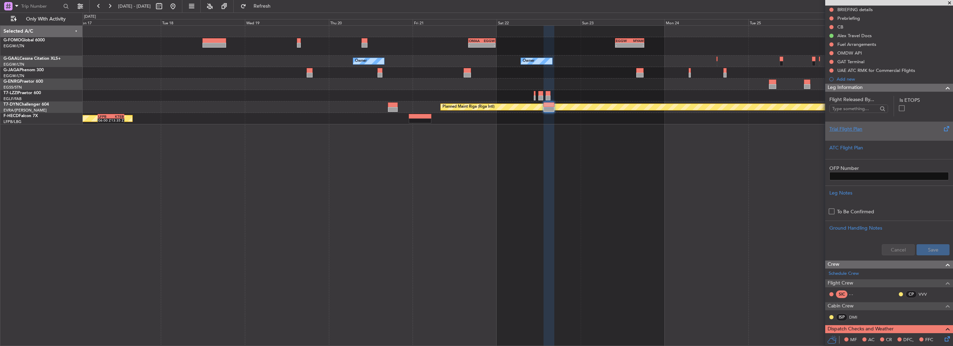
click at [843, 128] on div "Trial Flight Plan" at bounding box center [888, 128] width 119 height 7
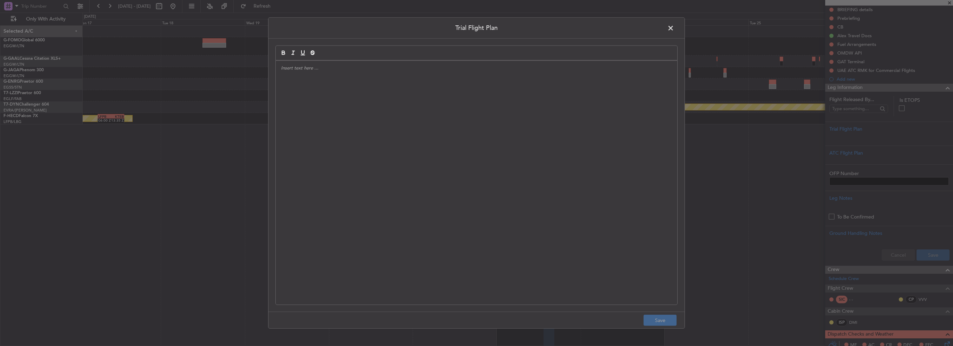
click at [501, 124] on div at bounding box center [476, 183] width 401 height 244
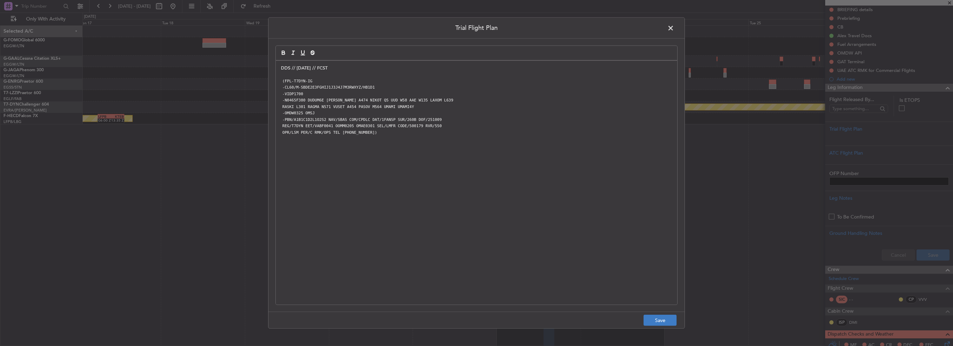
scroll to position [0, 0]
click at [658, 319] on button "Save" at bounding box center [659, 320] width 33 height 11
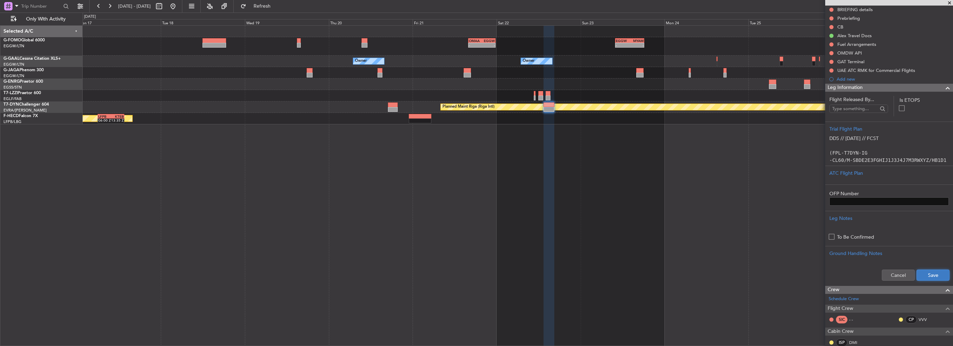
click at [929, 274] on button "Save" at bounding box center [932, 274] width 33 height 11
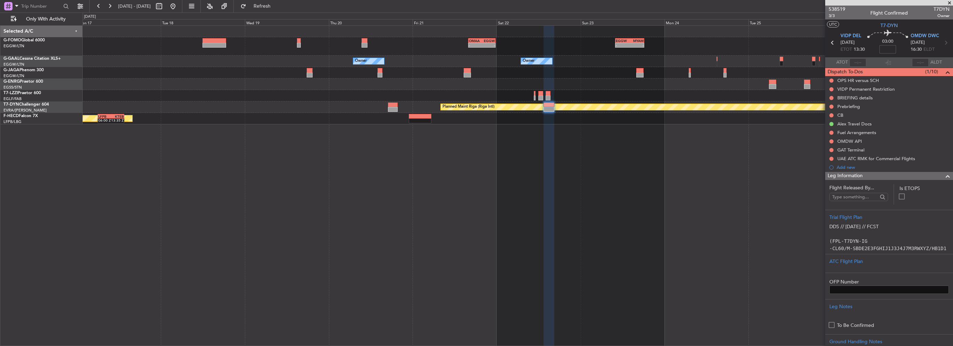
drag, startPoint x: 889, startPoint y: 45, endPoint x: 892, endPoint y: 49, distance: 4.9
click at [889, 45] on input at bounding box center [887, 49] width 17 height 8
type input "+00:25"
click at [938, 175] on div at bounding box center [945, 176] width 14 height 8
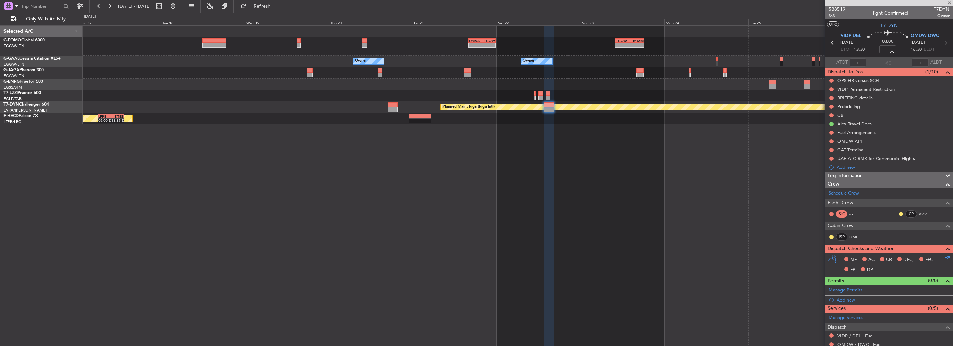
click at [926, 175] on div "Leg Information" at bounding box center [889, 176] width 128 height 8
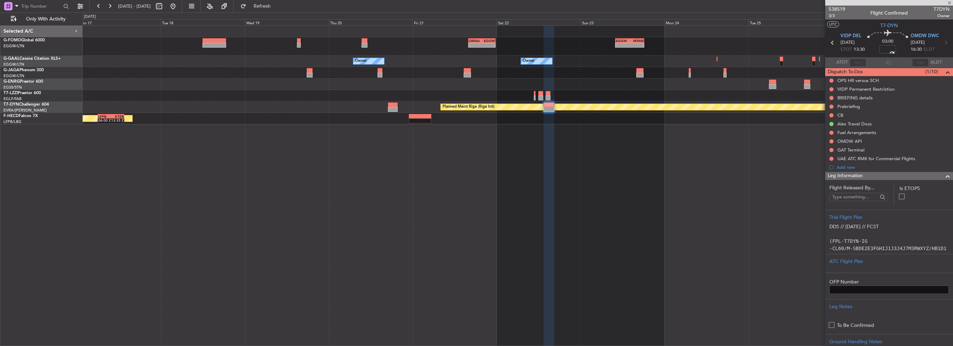
click at [911, 178] on div "Leg Information" at bounding box center [889, 176] width 128 height 8
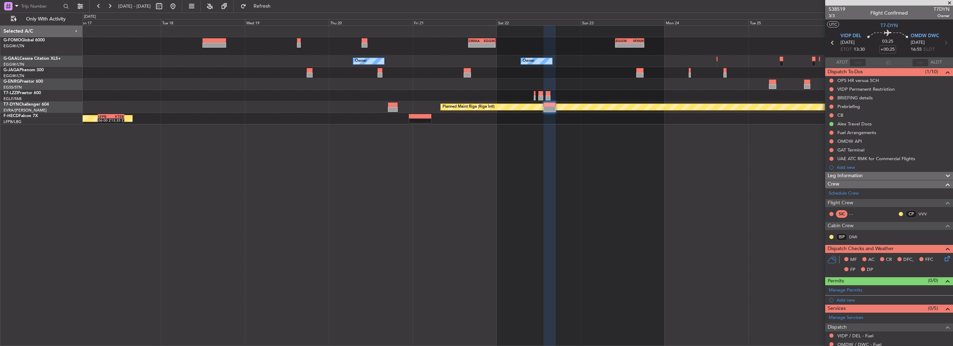
scroll to position [88, 0]
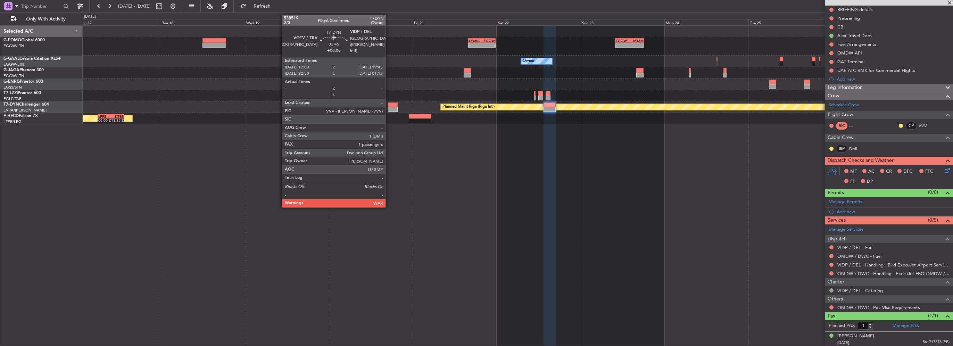
click at [388, 105] on div at bounding box center [393, 104] width 10 height 5
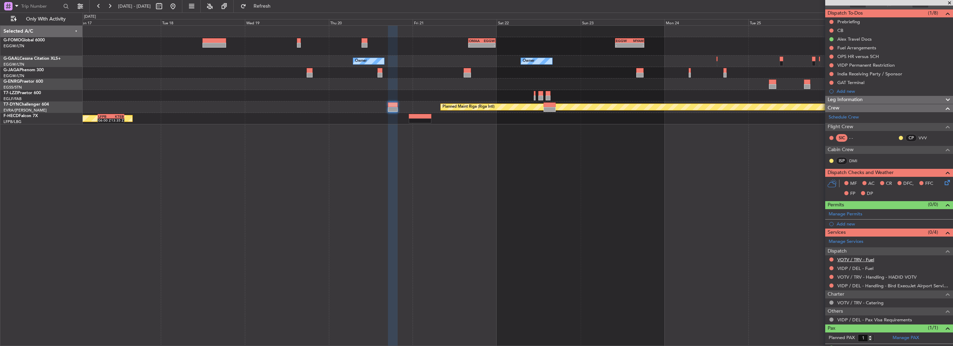
scroll to position [71, 0]
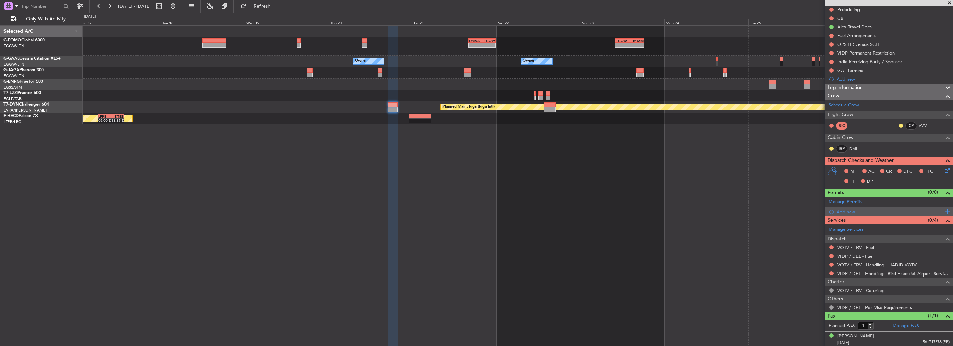
click at [846, 210] on div "Add new" at bounding box center [889, 212] width 107 height 6
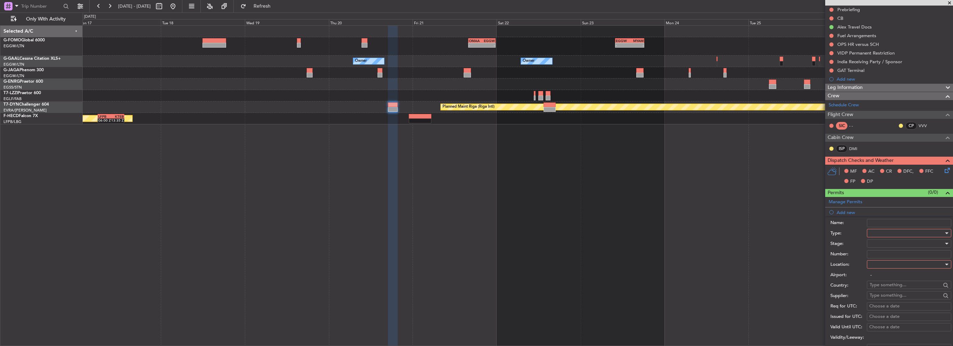
click at [879, 229] on div at bounding box center [906, 233] width 74 height 10
click at [882, 298] on span "Slot" at bounding box center [906, 298] width 73 height 10
click at [884, 261] on div at bounding box center [906, 264] width 74 height 10
drag, startPoint x: 886, startPoint y: 296, endPoint x: 887, endPoint y: 250, distance: 45.8
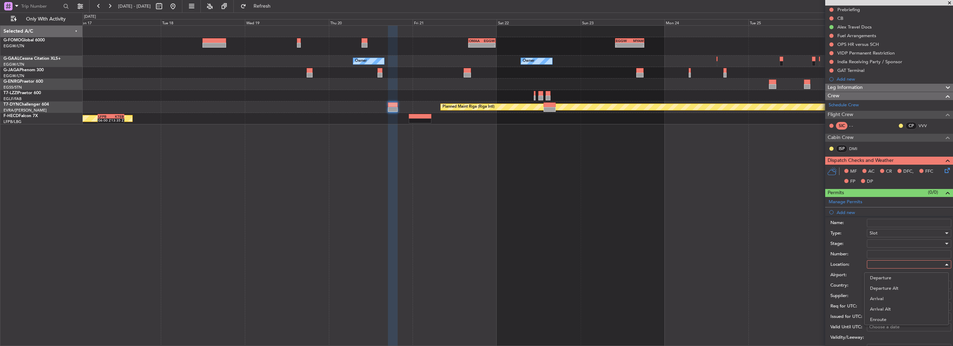
click at [886, 294] on span "Arrival" at bounding box center [906, 298] width 73 height 10
type input "VIDP / DEL"
click at [884, 243] on div at bounding box center [906, 243] width 74 height 10
click at [891, 284] on span "Requested" at bounding box center [906, 288] width 73 height 10
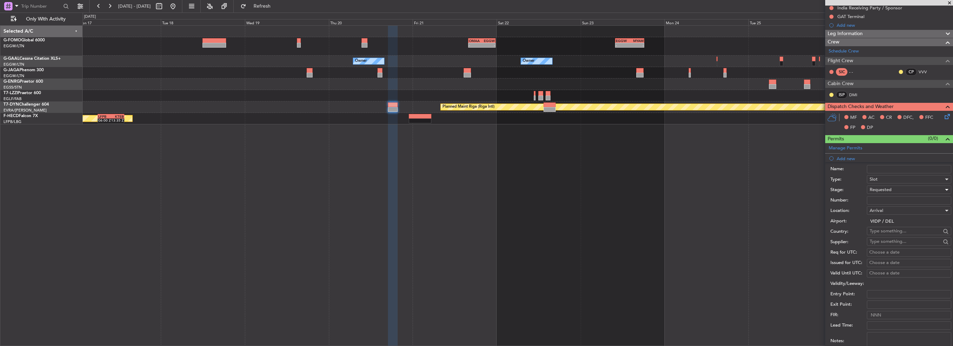
scroll to position [140, 0]
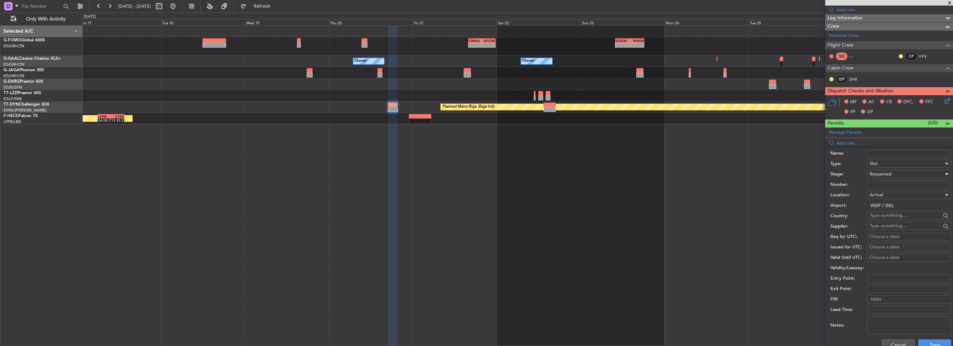
click at [929, 336] on div "Cancel Save" at bounding box center [890, 345] width 121 height 18
click at [932, 340] on button "Save" at bounding box center [934, 344] width 33 height 11
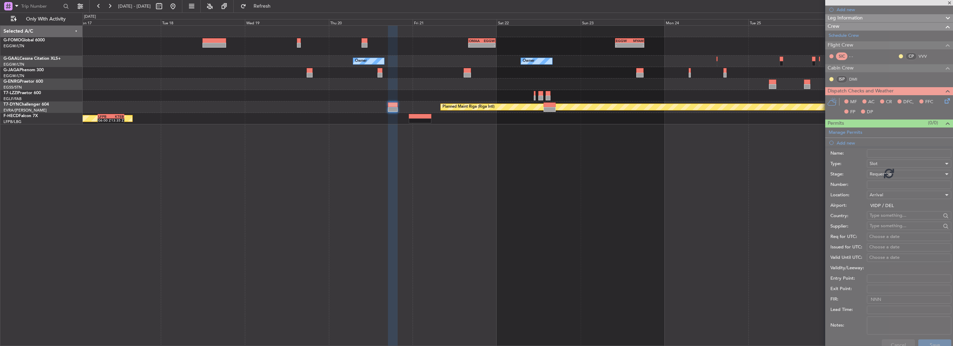
scroll to position [79, 0]
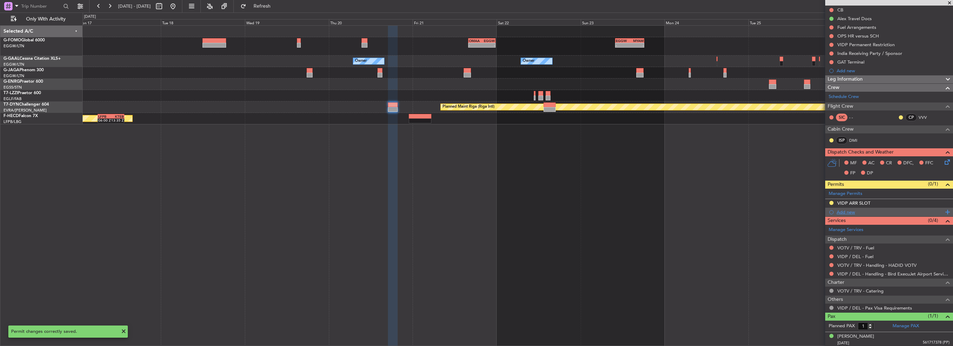
click at [844, 212] on div "Add new" at bounding box center [889, 212] width 107 height 6
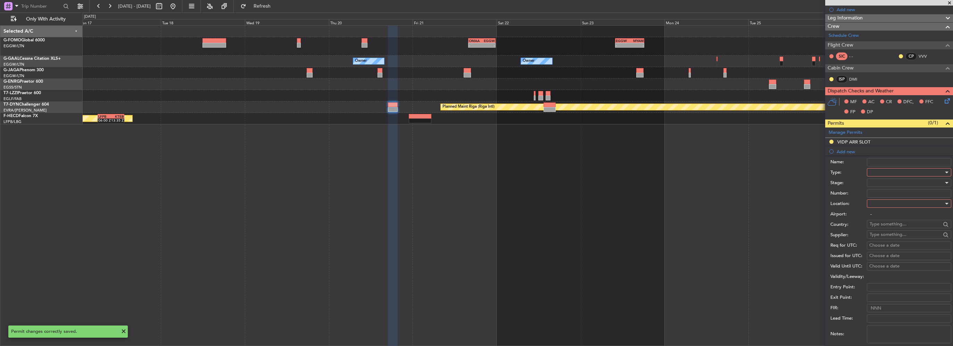
click at [886, 174] on div at bounding box center [906, 172] width 74 height 10
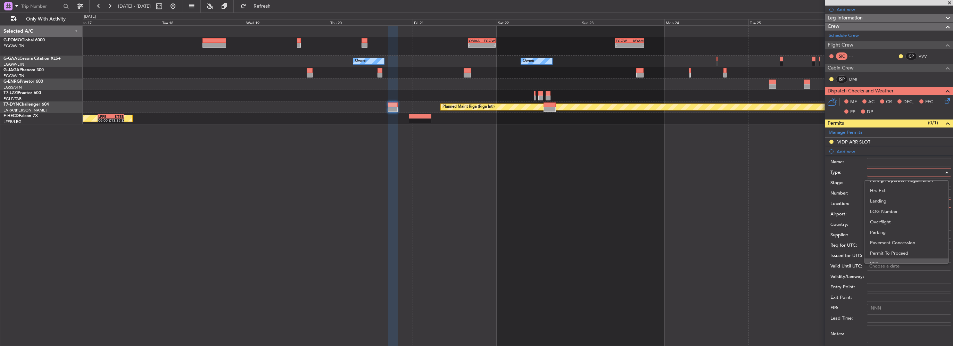
scroll to position [139, 0]
click at [884, 214] on span "Landing" at bounding box center [906, 213] width 73 height 10
click at [893, 200] on div at bounding box center [906, 203] width 74 height 10
click at [885, 237] on span "Arrival" at bounding box center [906, 238] width 73 height 10
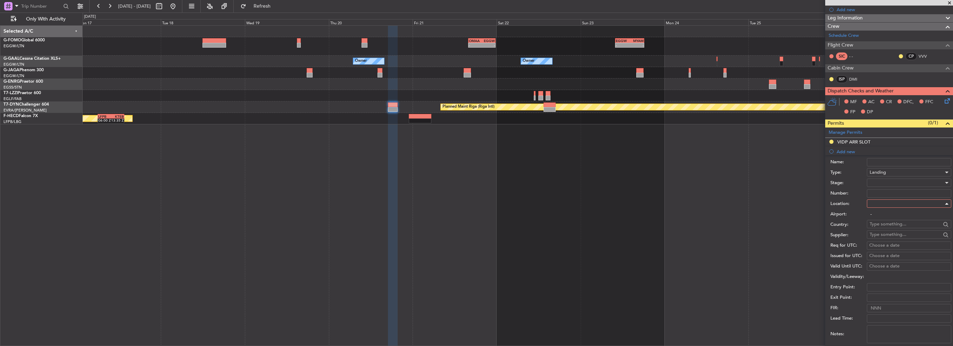
type input "VIDP / DEL"
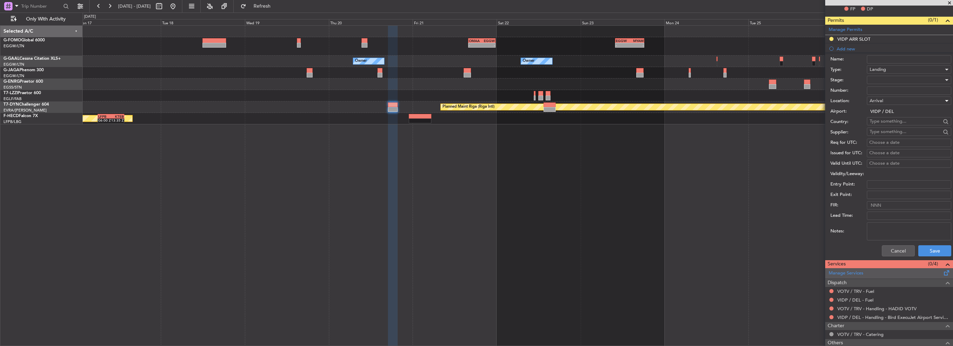
scroll to position [244, 0]
click at [928, 248] on button "Save" at bounding box center [934, 249] width 33 height 11
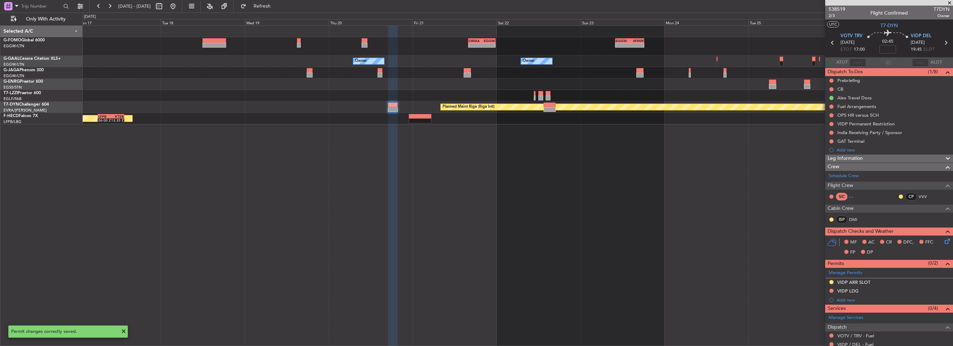
scroll to position [0, 0]
click at [829, 289] on button at bounding box center [831, 291] width 4 height 4
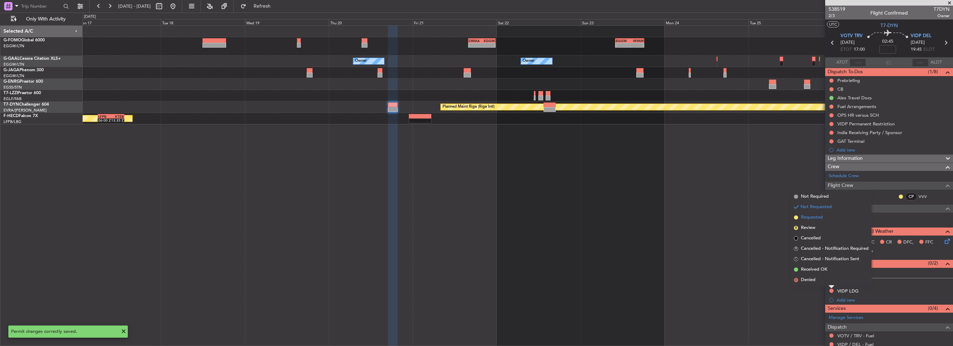
click at [817, 216] on span "Requested" at bounding box center [812, 217] width 22 height 7
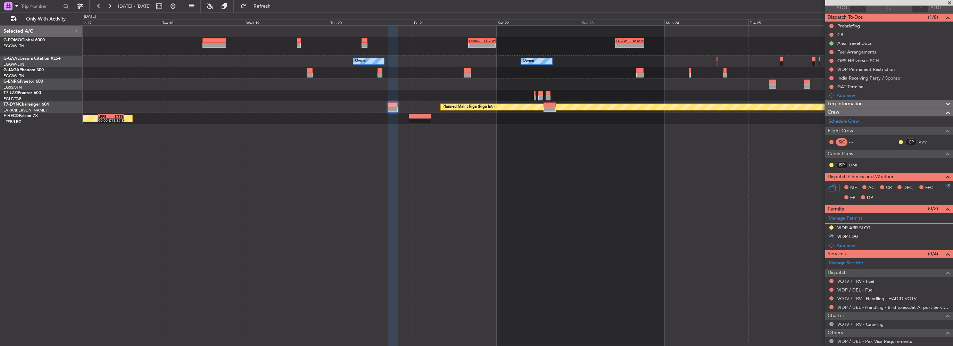
scroll to position [19, 0]
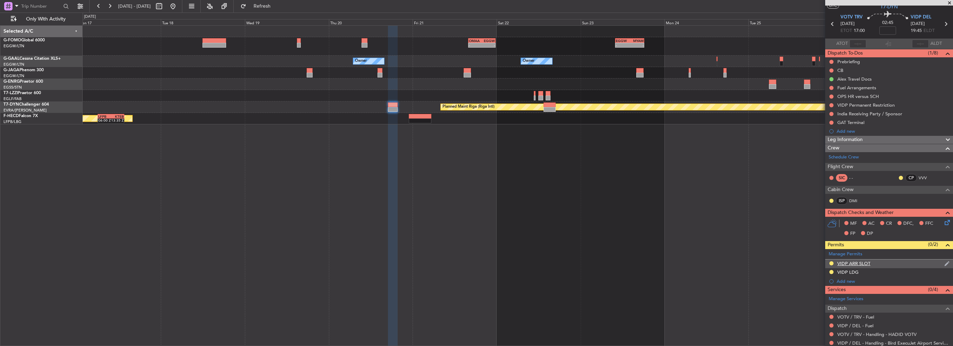
click at [875, 265] on div "VIDP ARR SLOT" at bounding box center [889, 263] width 128 height 9
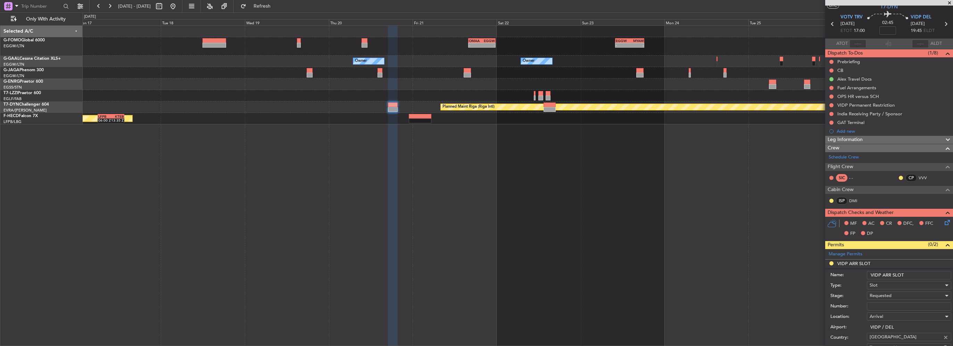
drag, startPoint x: 904, startPoint y: 278, endPoint x: 910, endPoint y: 275, distance: 7.0
click at [905, 278] on div "Name: VIDP ARR SLOT" at bounding box center [890, 275] width 121 height 10
click at [910, 275] on input "VIDP ARR SLOT" at bounding box center [909, 275] width 84 height 8
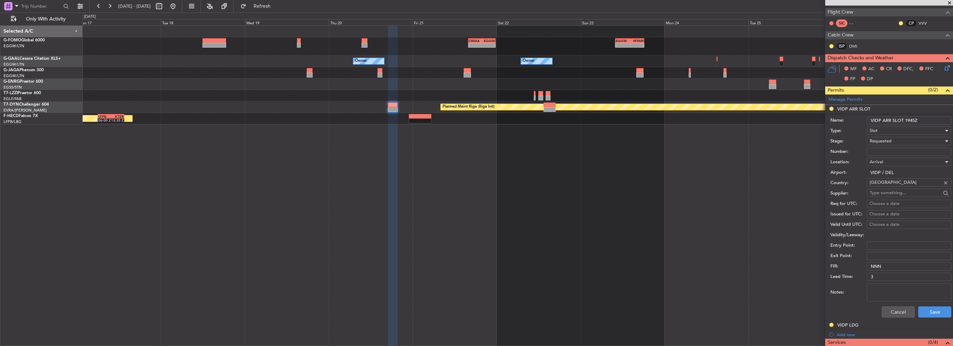
scroll to position [192, 0]
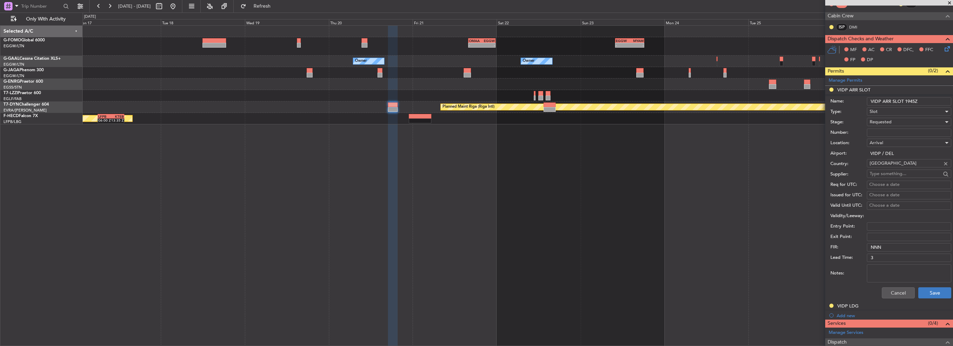
type input "VIDP ARR SLOT 1945Z"
click at [925, 291] on button "Save" at bounding box center [934, 292] width 33 height 11
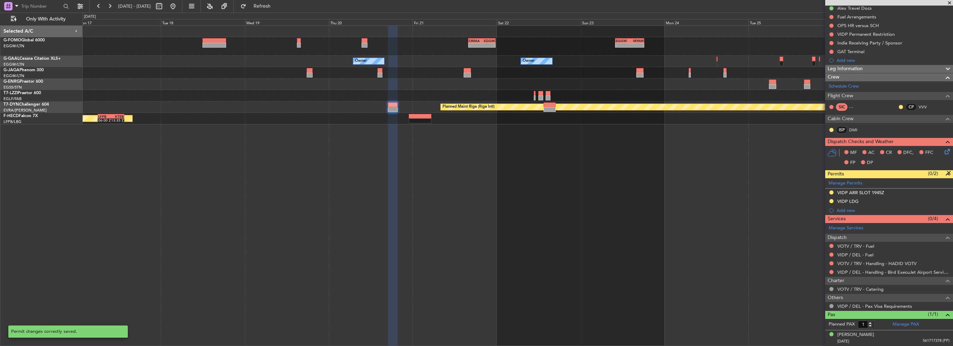
scroll to position [88, 0]
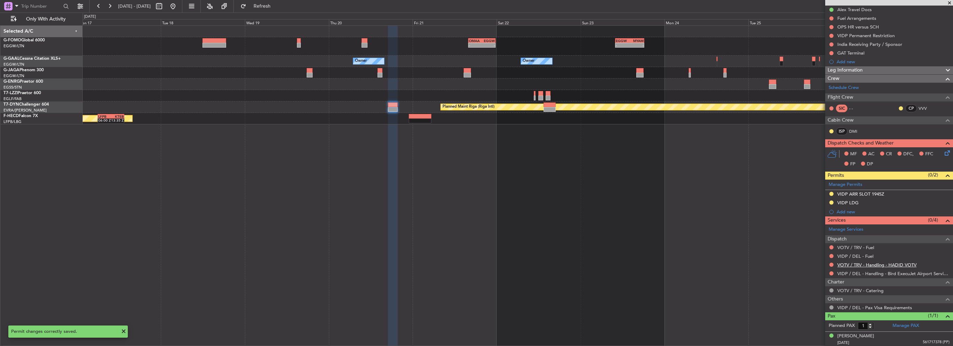
click at [853, 264] on link "VOTV / TRV - Handling - HADID VOTV" at bounding box center [876, 265] width 79 height 6
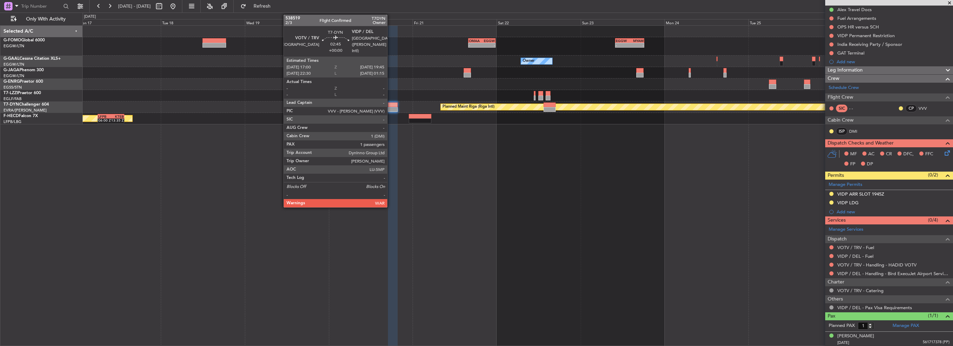
click at [390, 107] on div at bounding box center [393, 104] width 10 height 5
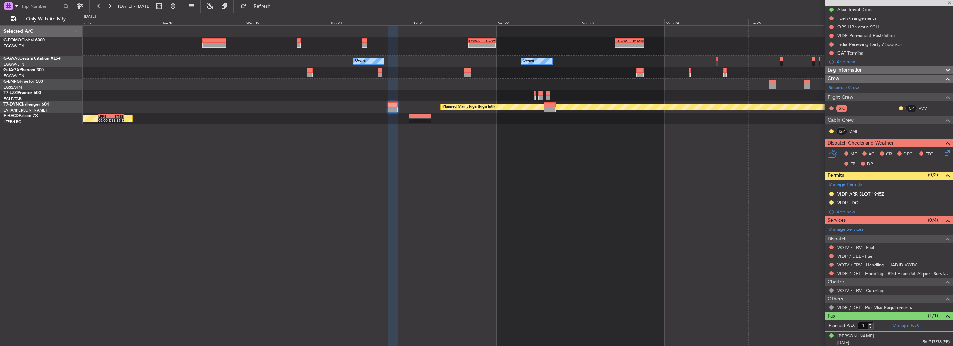
scroll to position [0, 0]
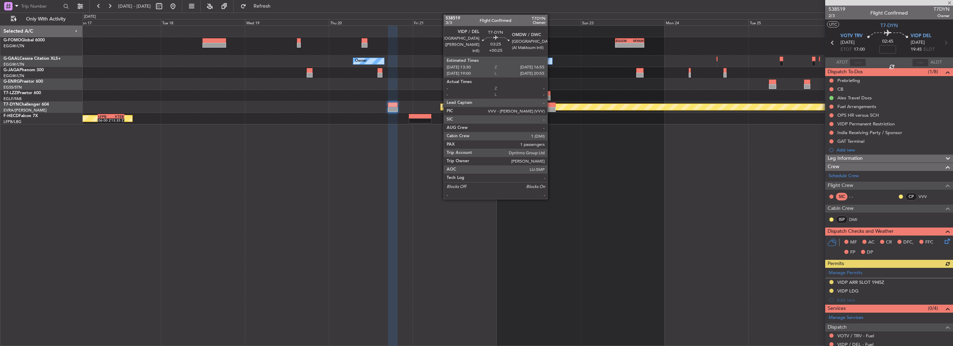
click at [550, 107] on div at bounding box center [549, 109] width 12 height 5
type input "+00:25"
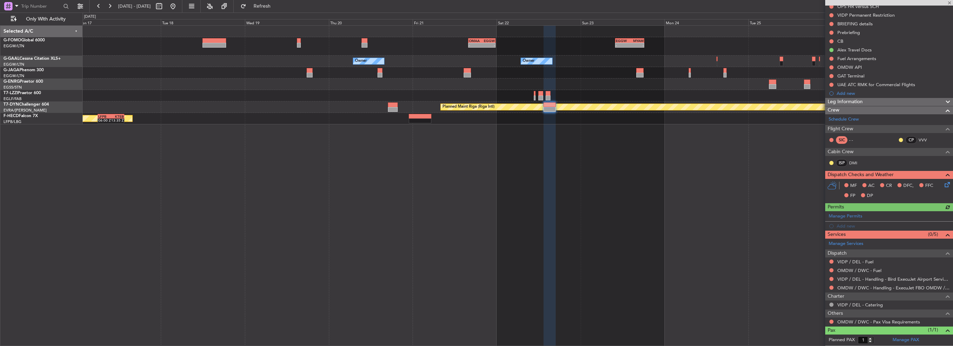
scroll to position [88, 0]
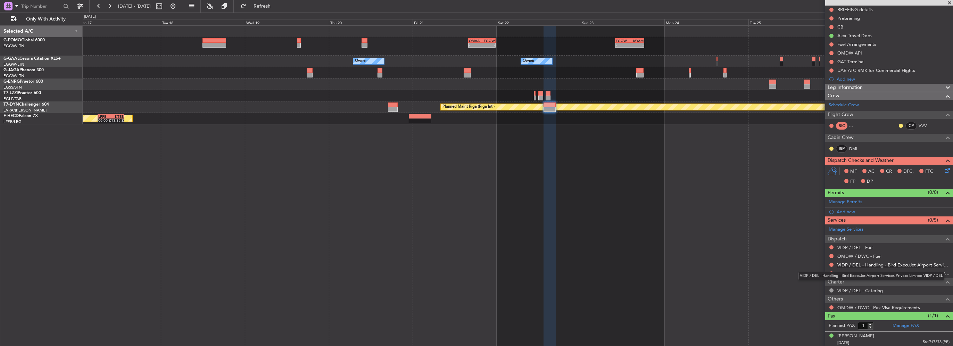
click at [845, 262] on link "VIDP / DEL - Handling - Bird ExecuJet Airport Services Private Limited VIDP / D…" at bounding box center [893, 265] width 112 height 6
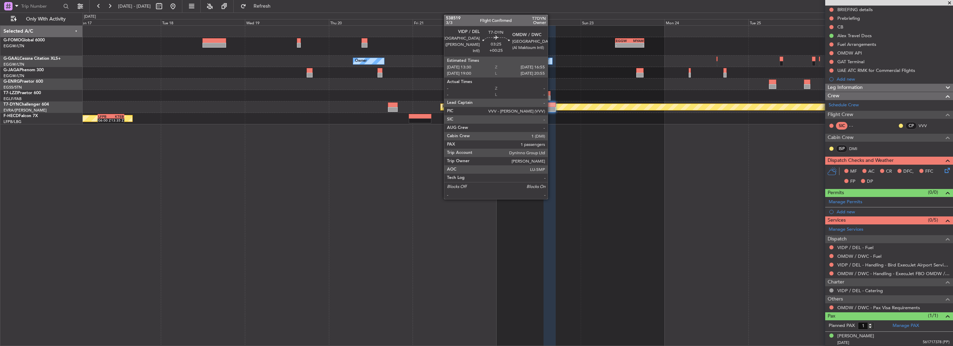
click at [551, 108] on div at bounding box center [549, 109] width 12 height 5
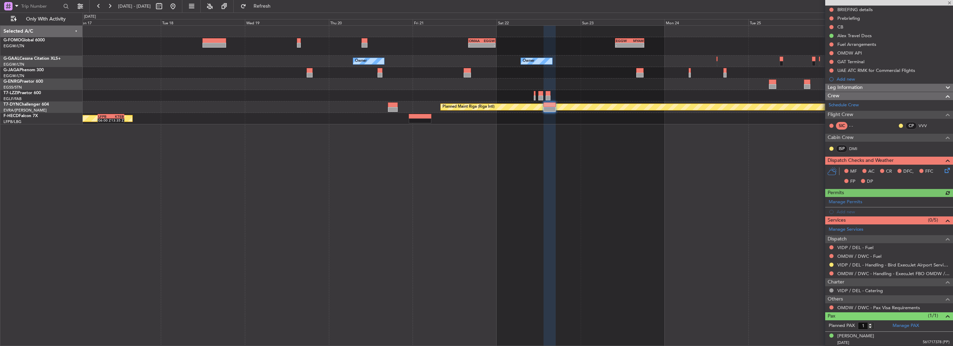
click at [849, 211] on div "Manage Permits Add new" at bounding box center [889, 206] width 128 height 19
click at [836, 210] on div "Add new" at bounding box center [889, 212] width 107 height 6
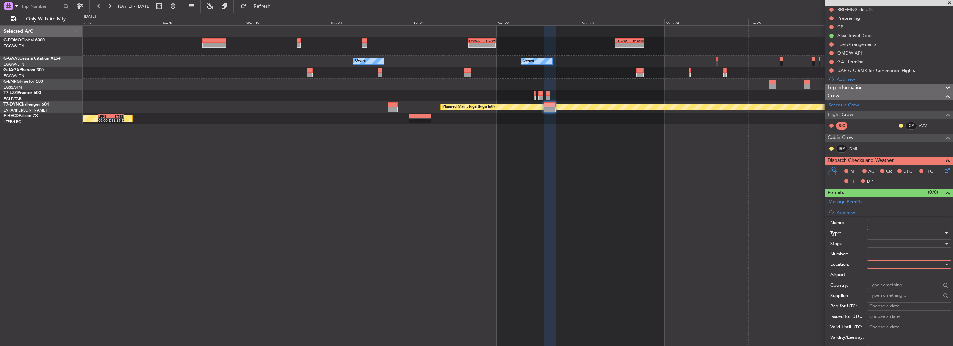
click at [879, 228] on div at bounding box center [906, 233] width 74 height 10
click at [882, 264] on span "Departure" at bounding box center [906, 260] width 73 height 10
click at [882, 262] on div at bounding box center [906, 264] width 74 height 10
drag, startPoint x: 880, startPoint y: 278, endPoint x: 879, endPoint y: 272, distance: 5.9
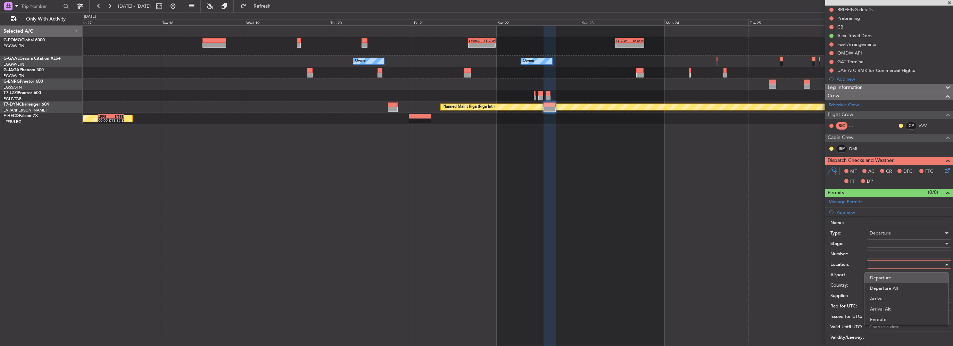
click at [880, 278] on span "Departure" at bounding box center [906, 278] width 73 height 10
type input "VIDP / DEL"
click at [879, 243] on div at bounding box center [906, 243] width 74 height 10
click at [883, 290] on span "Requested" at bounding box center [906, 288] width 73 height 10
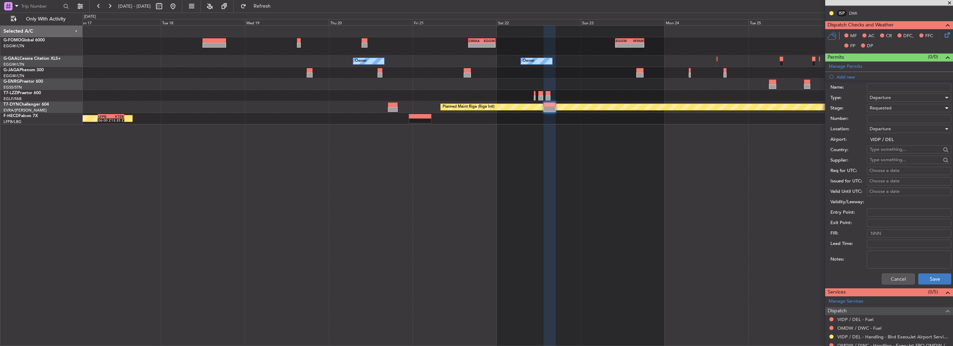
scroll to position [227, 0]
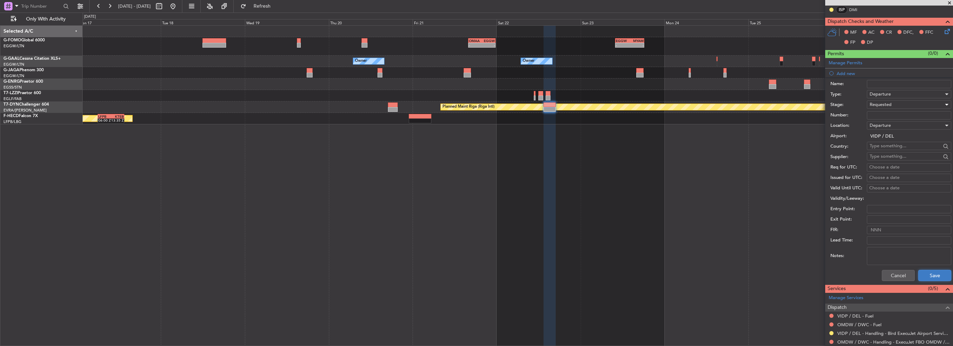
click at [931, 275] on button "Save" at bounding box center [934, 275] width 33 height 11
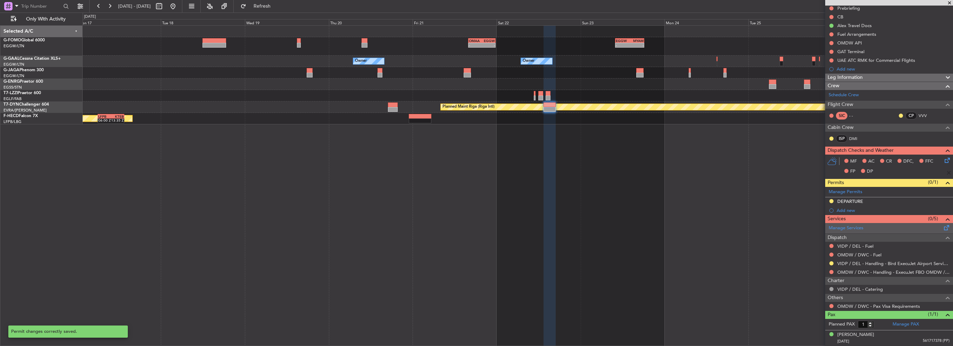
scroll to position [97, 0]
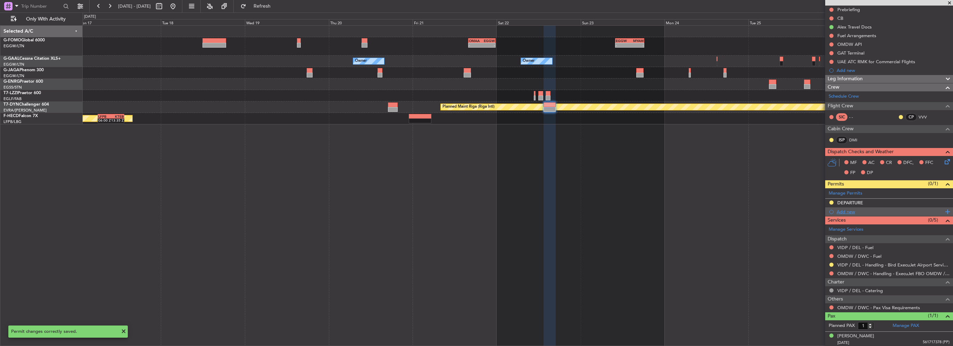
click at [844, 209] on div "Add new" at bounding box center [889, 212] width 107 height 6
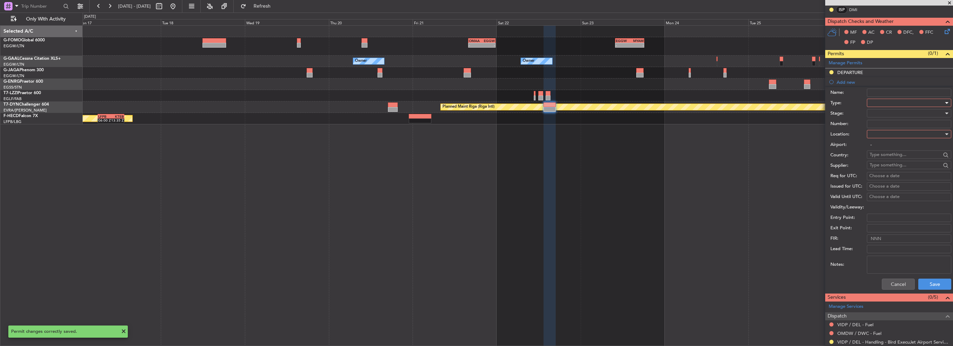
click at [886, 104] on div at bounding box center [906, 103] width 74 height 10
click at [882, 173] on span "TASP" at bounding box center [906, 178] width 73 height 10
click at [879, 102] on span "TASP" at bounding box center [874, 103] width 10 height 6
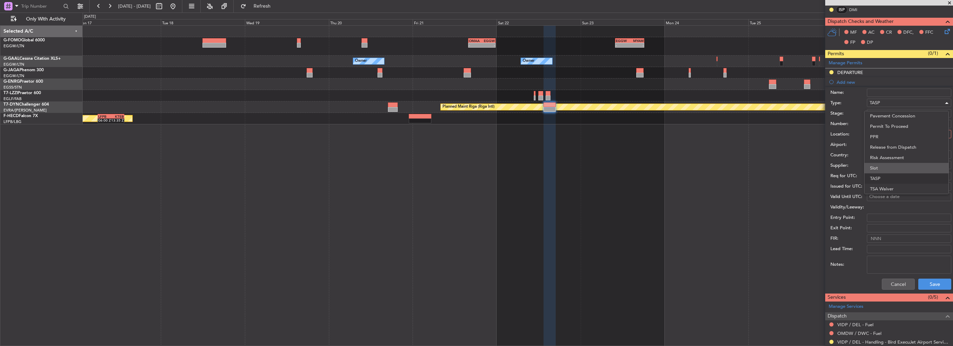
click at [881, 170] on span "Slot" at bounding box center [906, 168] width 73 height 10
click at [881, 132] on div at bounding box center [906, 134] width 74 height 10
click at [880, 146] on span "Departure" at bounding box center [906, 147] width 73 height 10
type input "VIDP / DEL"
click at [893, 113] on div at bounding box center [906, 113] width 74 height 10
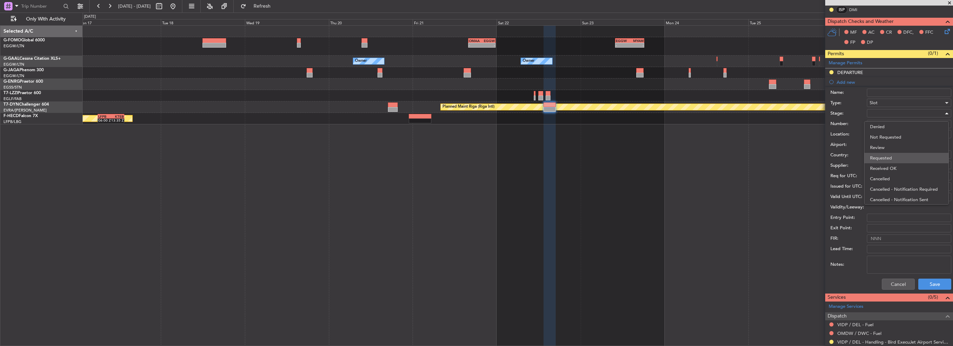
click at [883, 157] on span "Requested" at bounding box center [906, 158] width 73 height 10
click at [924, 282] on button "Save" at bounding box center [934, 283] width 33 height 11
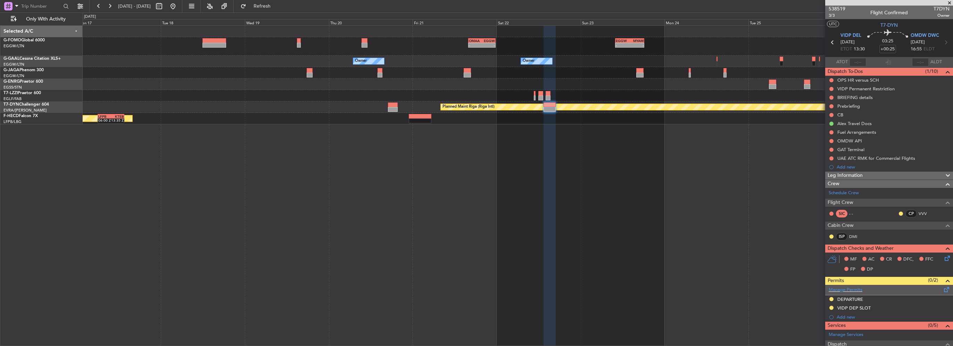
scroll to position [0, 0]
drag, startPoint x: 885, startPoint y: 309, endPoint x: 908, endPoint y: 311, distance: 22.7
click at [885, 309] on div "VIDP DEP SLOT" at bounding box center [889, 308] width 128 height 9
click at [914, 317] on input "VIDP DEP SLOT" at bounding box center [909, 320] width 84 height 8
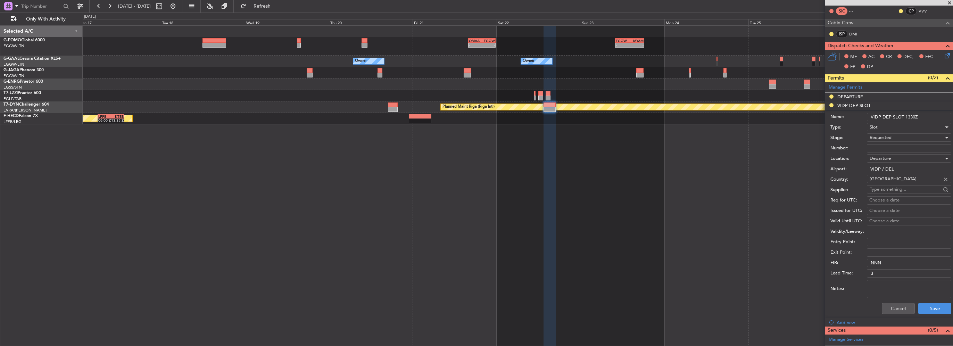
scroll to position [243, 0]
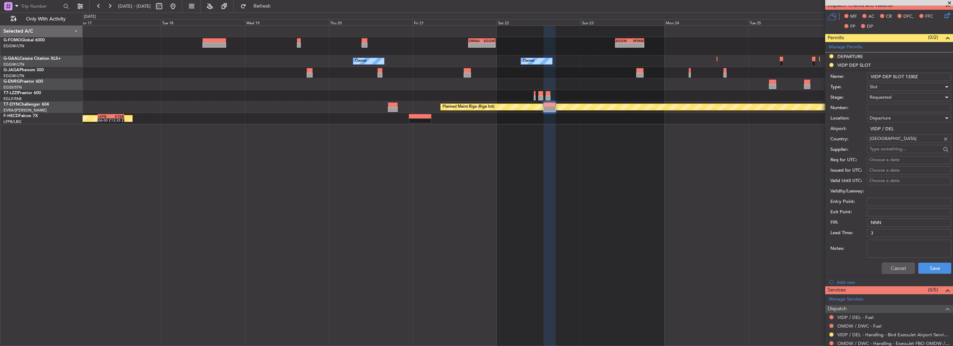
type input "VIDP DEP SLOT 1330Z"
click at [929, 261] on div "Cancel Save" at bounding box center [890, 268] width 121 height 18
click at [929, 262] on button "Save" at bounding box center [934, 267] width 33 height 11
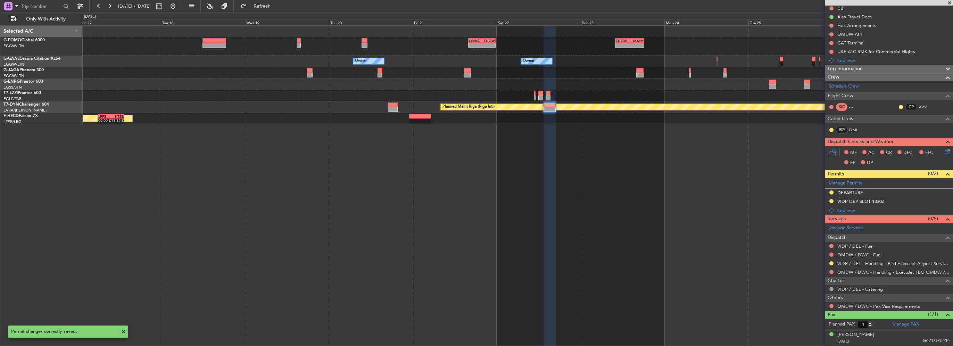
scroll to position [106, 0]
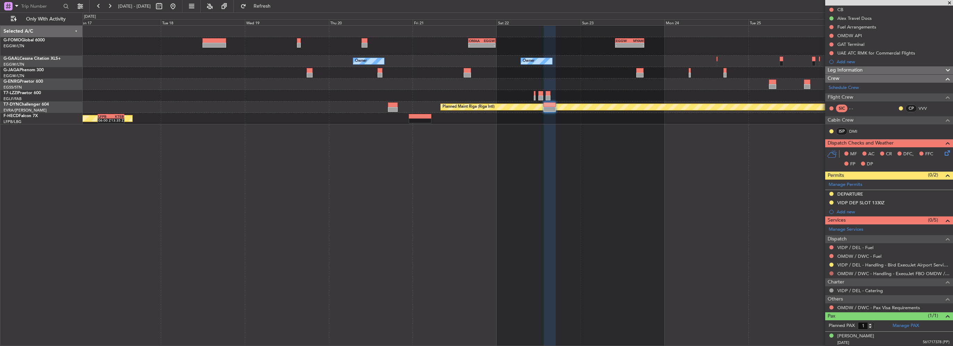
click at [831, 274] on button at bounding box center [831, 273] width 4 height 4
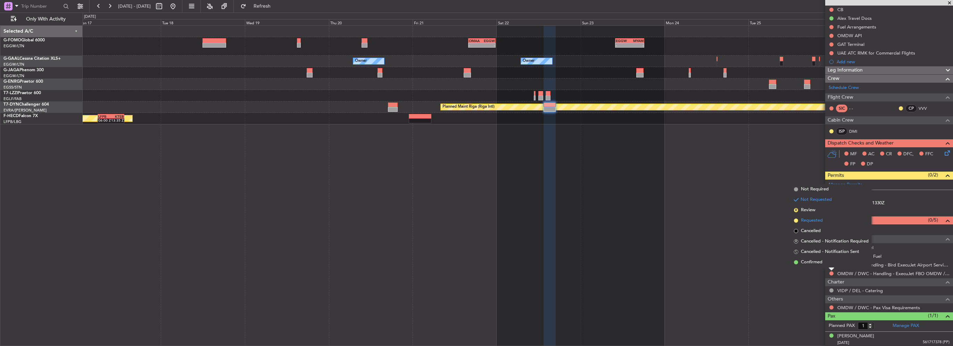
click at [821, 218] on span "Requested" at bounding box center [812, 220] width 22 height 7
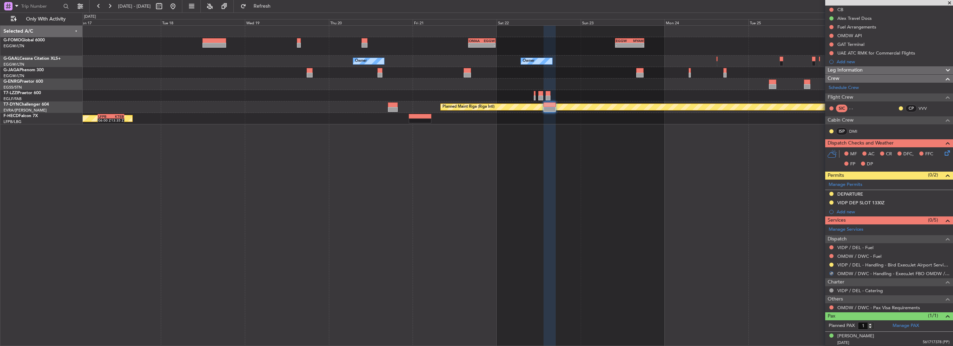
drag, startPoint x: 848, startPoint y: 211, endPoint x: 868, endPoint y: 211, distance: 19.4
click at [848, 211] on div "Add new" at bounding box center [892, 212] width 113 height 6
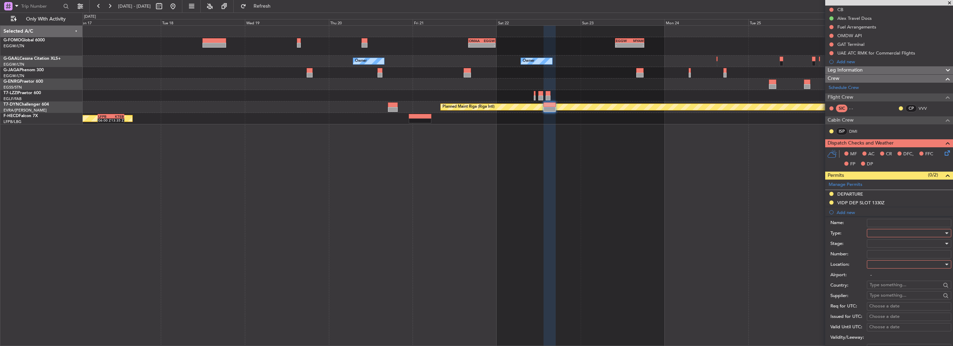
click at [878, 230] on div at bounding box center [906, 233] width 74 height 10
click at [883, 263] on span "Landing" at bounding box center [906, 261] width 73 height 10
click at [888, 266] on div at bounding box center [906, 264] width 74 height 10
click at [884, 293] on span "Arrival" at bounding box center [906, 298] width 73 height 10
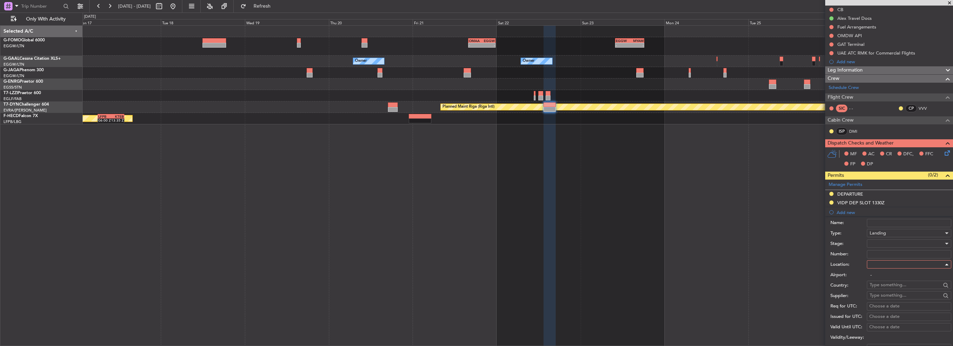
type input "OMDW / DWC"
click at [884, 246] on div at bounding box center [906, 243] width 74 height 10
click at [885, 286] on span "Requested" at bounding box center [906, 288] width 73 height 10
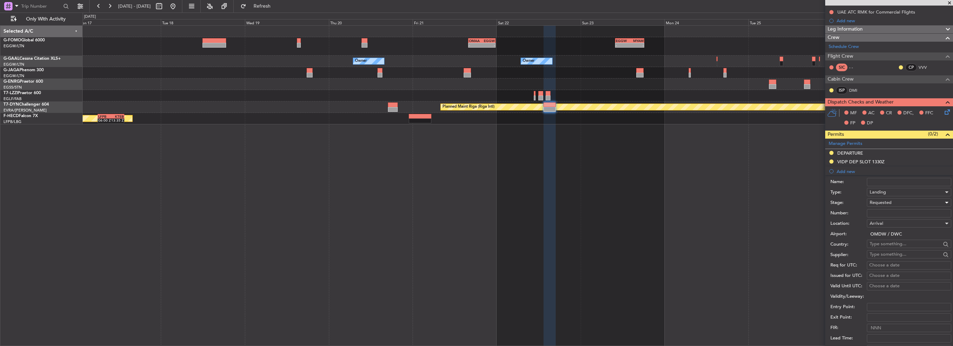
scroll to position [244, 0]
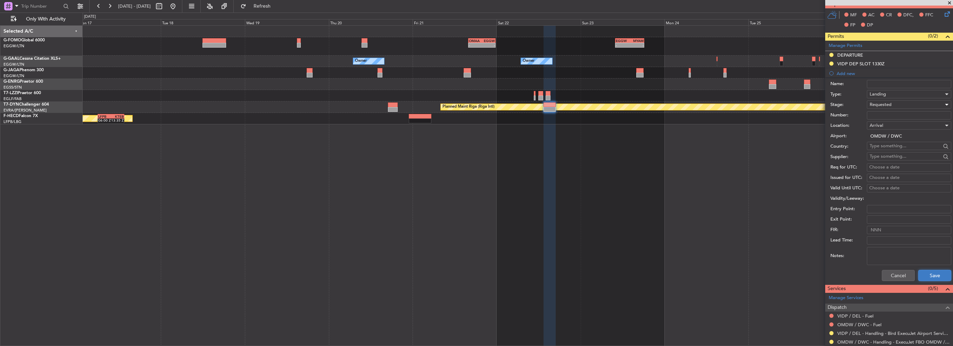
click at [923, 277] on button "Save" at bounding box center [934, 275] width 33 height 11
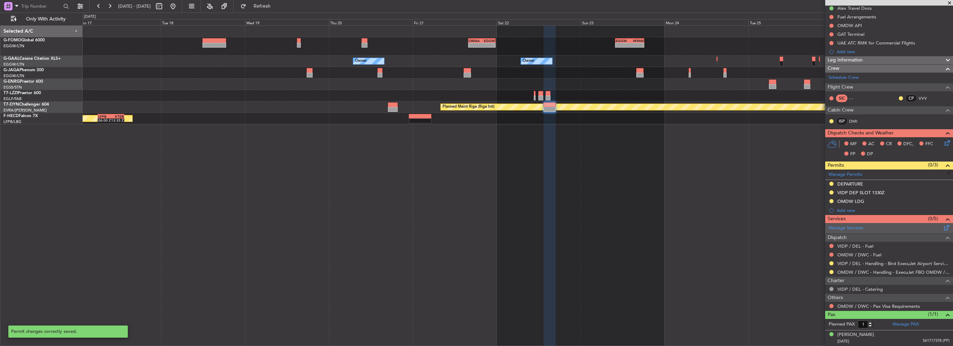
scroll to position [114, 0]
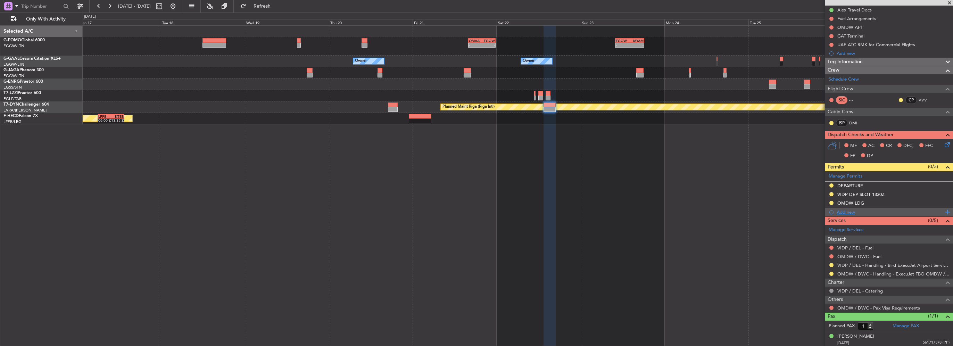
click at [849, 210] on div "Add new" at bounding box center [889, 212] width 107 height 6
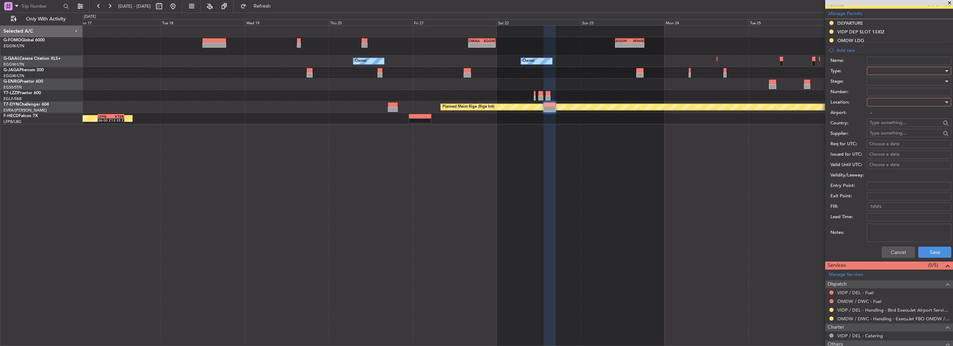
scroll to position [252, 0]
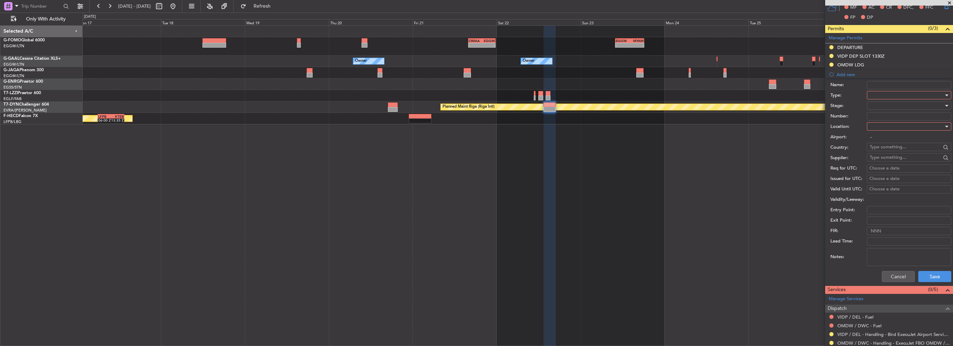
click at [886, 95] on div at bounding box center [906, 95] width 74 height 10
click at [879, 160] on span "Slot" at bounding box center [906, 161] width 73 height 10
click at [879, 128] on div at bounding box center [906, 126] width 74 height 10
click at [881, 159] on span "Arrival" at bounding box center [906, 161] width 73 height 10
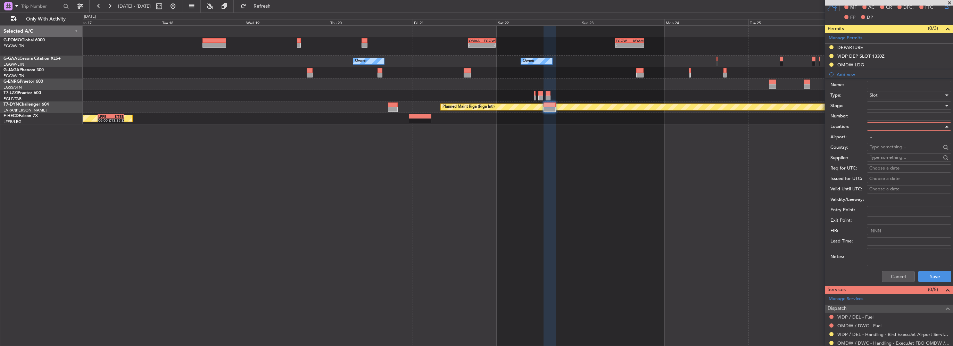
type input "OMDW / DWC"
click at [890, 104] on div at bounding box center [906, 105] width 74 height 10
click at [888, 152] on span "Requested" at bounding box center [906, 150] width 73 height 10
click at [930, 273] on button "Save" at bounding box center [934, 276] width 33 height 11
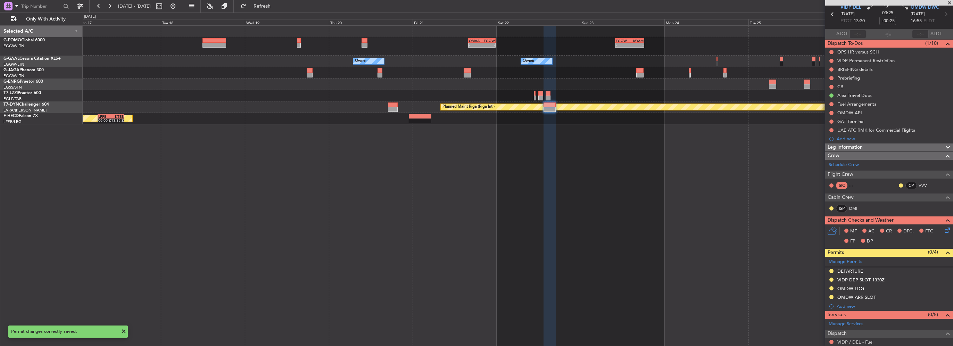
scroll to position [0, 0]
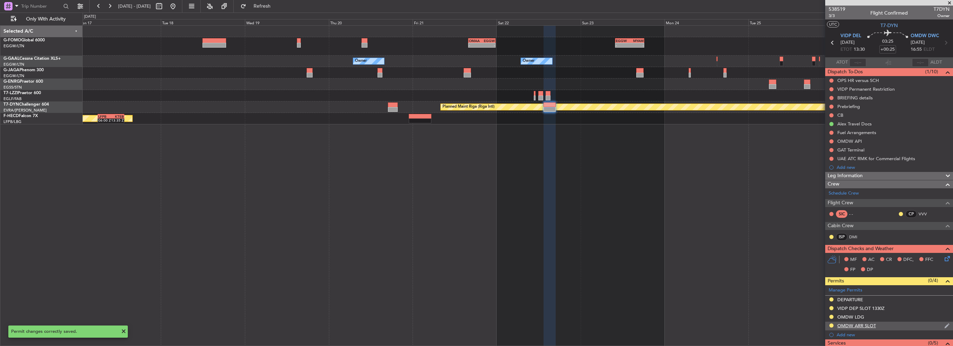
click at [892, 325] on div "OMDW ARR SLOT" at bounding box center [889, 325] width 128 height 9
click at [915, 337] on input "OMDW ARR SLOT" at bounding box center [909, 337] width 84 height 8
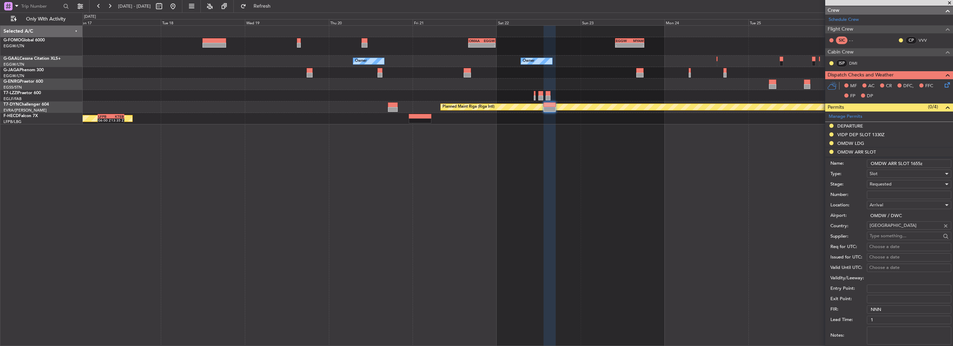
scroll to position [312, 0]
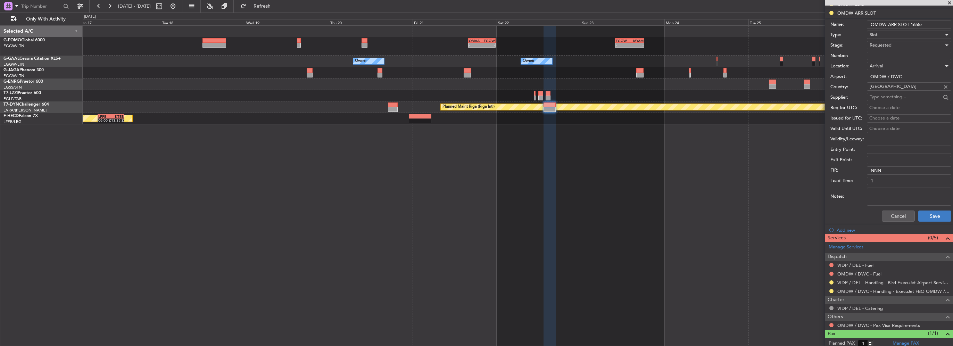
type input "OMDW ARR SLOT 1655z"
click at [933, 216] on button "Save" at bounding box center [934, 215] width 33 height 11
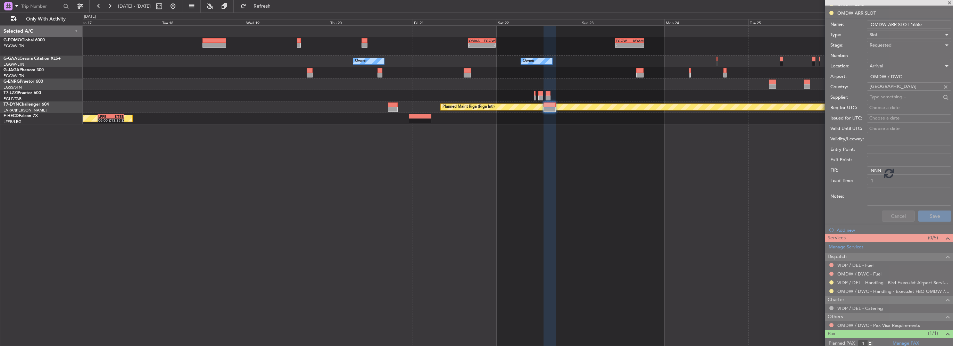
scroll to position [123, 0]
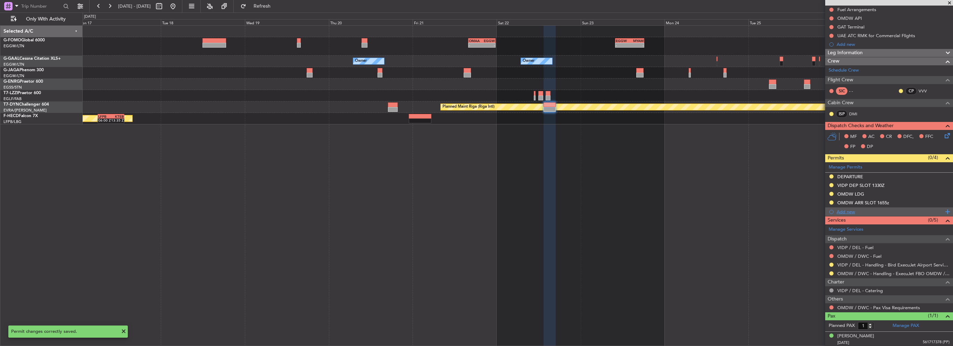
click at [849, 213] on div "Add new" at bounding box center [889, 212] width 107 height 6
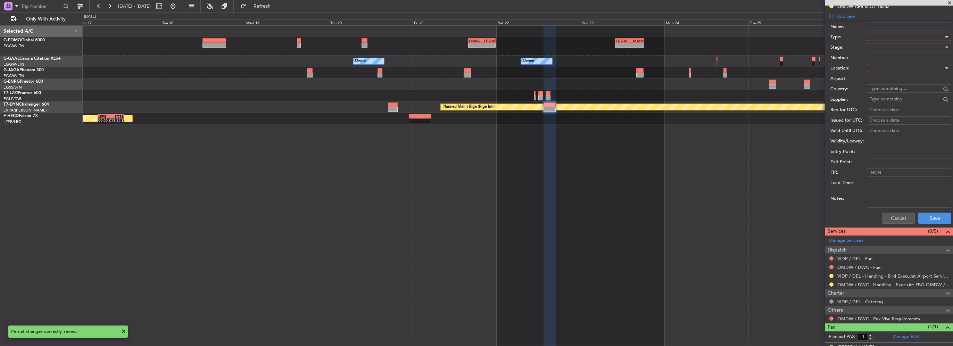
scroll to position [330, 0]
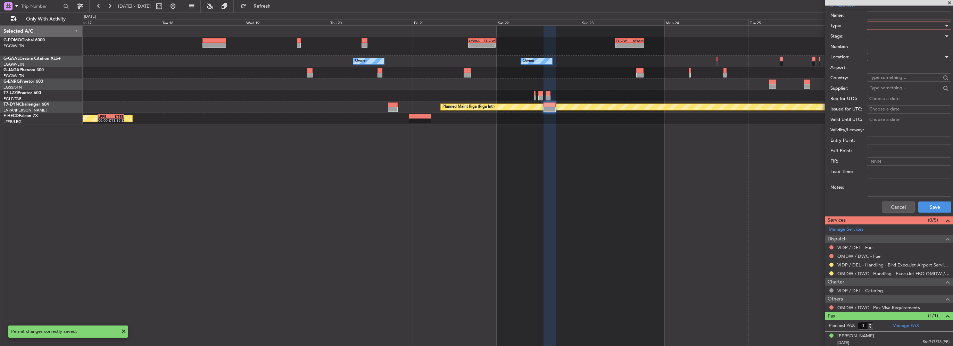
click at [895, 27] on div at bounding box center [906, 25] width 74 height 10
click at [885, 89] on span "Overflight" at bounding box center [906, 88] width 73 height 10
click at [885, 57] on div at bounding box center [906, 57] width 74 height 10
drag, startPoint x: 886, startPoint y: 108, endPoint x: 886, endPoint y: 82, distance: 25.7
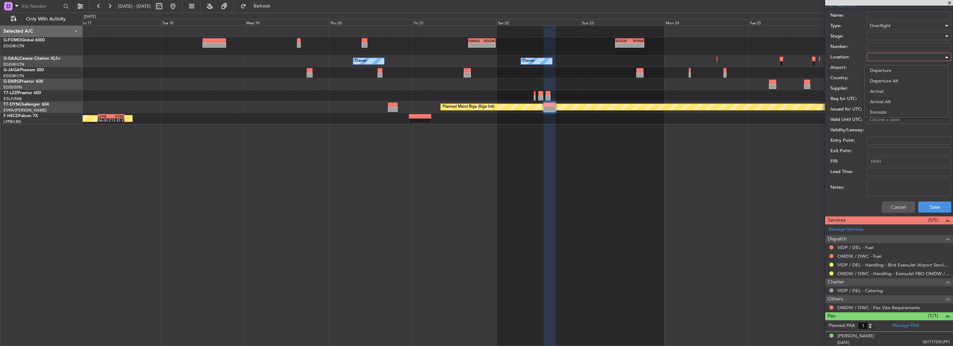
click at [886, 107] on span "Enroute" at bounding box center [906, 112] width 73 height 10
click at [885, 79] on input "text" at bounding box center [904, 77] width 71 height 10
type input "p"
click at [887, 87] on span "[GEOGRAPHIC_DATA]" at bounding box center [906, 87] width 68 height 10
type input "[GEOGRAPHIC_DATA]"
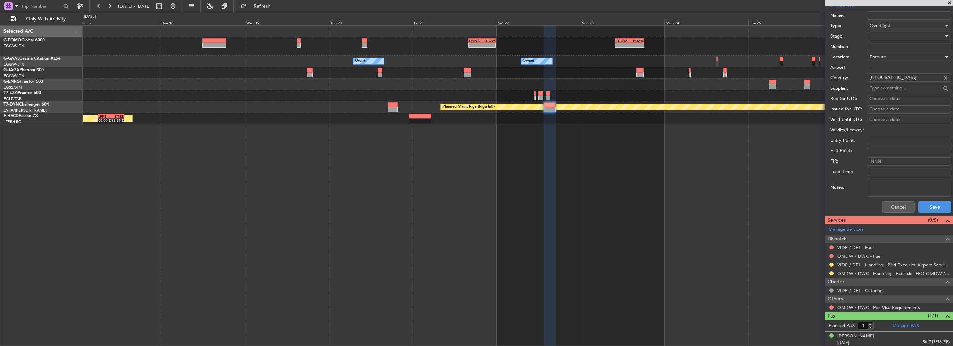
click at [886, 34] on div at bounding box center [906, 36] width 74 height 10
click at [885, 81] on span "Requested" at bounding box center [906, 81] width 73 height 10
click at [924, 201] on button "Save" at bounding box center [934, 206] width 33 height 11
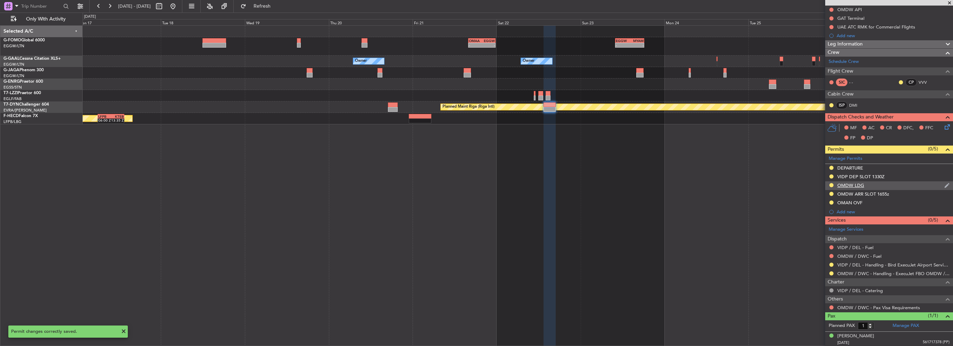
scroll to position [0, 0]
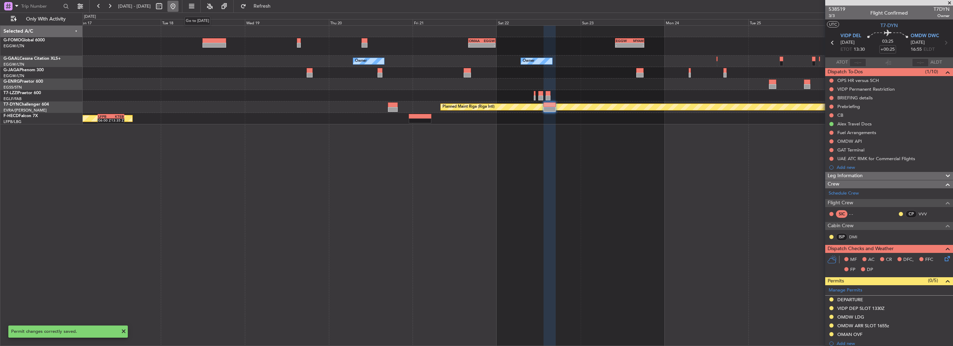
click at [178, 8] on button at bounding box center [172, 6] width 11 height 11
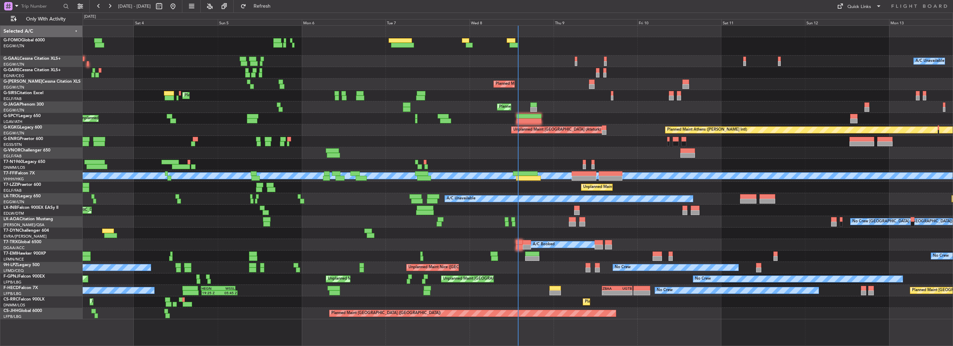
click at [175, 94] on div "Planned Maint [GEOGRAPHIC_DATA] ([GEOGRAPHIC_DATA])" at bounding box center [518, 95] width 870 height 11
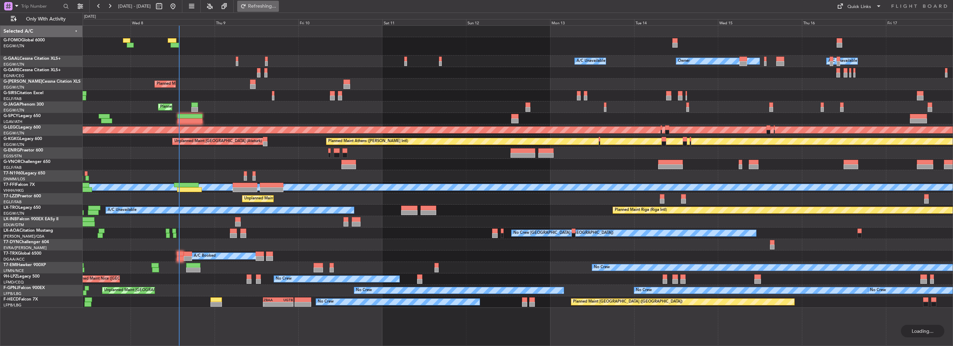
click at [277, 6] on span "Refreshing..." at bounding box center [262, 6] width 29 height 5
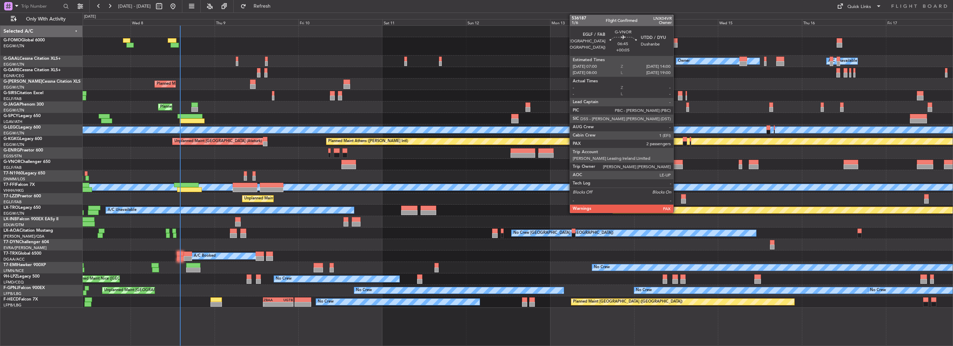
click at [676, 161] on div at bounding box center [670, 162] width 25 height 5
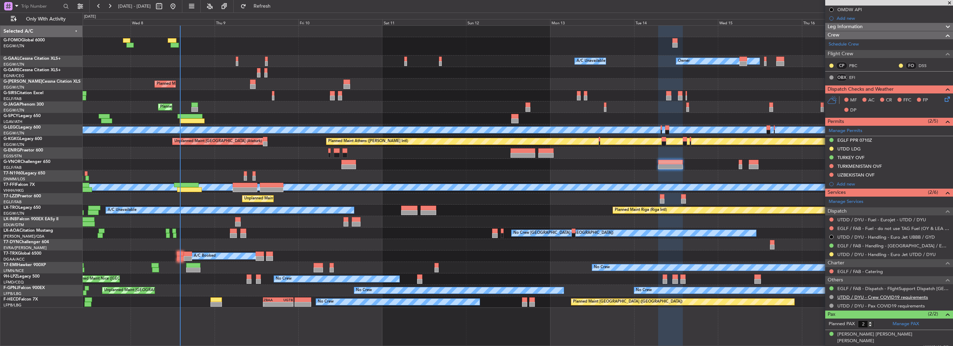
scroll to position [93, 0]
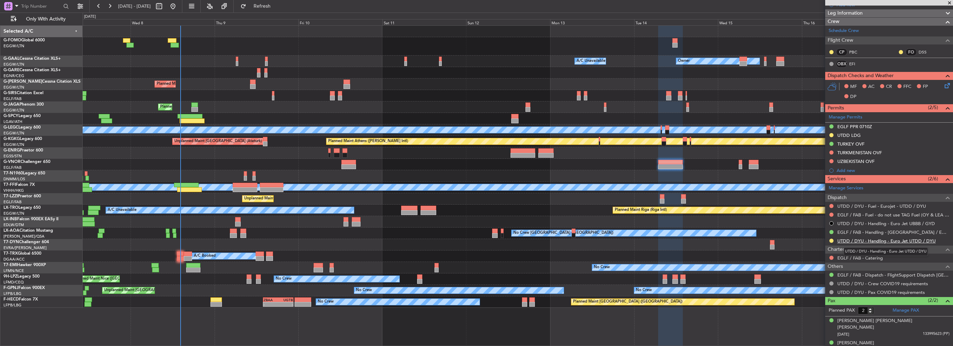
click at [877, 238] on link "UTDD / DYU - Handling - Euro Jet UTDD / DYU" at bounding box center [886, 241] width 98 height 6
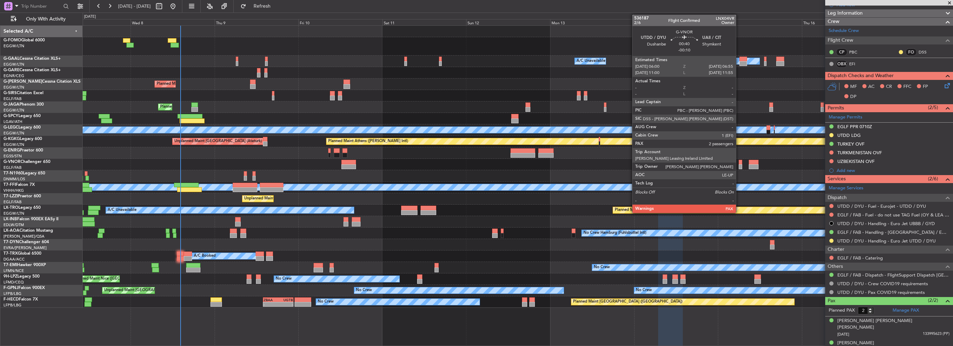
click at [739, 167] on div at bounding box center [739, 166] width 3 height 5
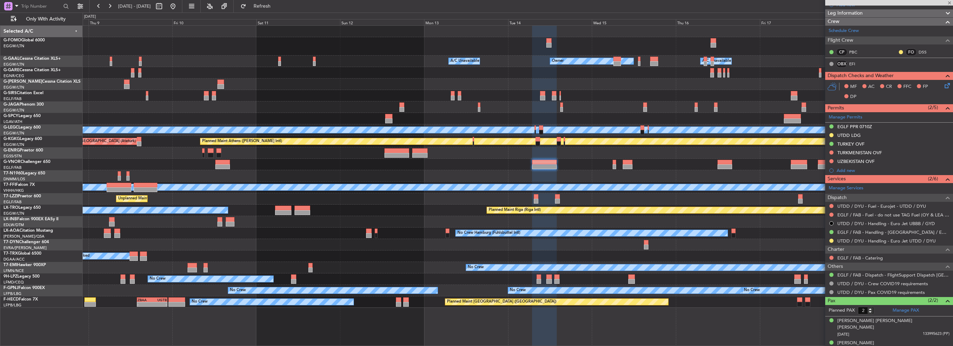
click at [603, 178] on div "Owner Owner A/C Unavailable A/C Unavailable Owner Planned Maint London (Luton) …" at bounding box center [518, 167] width 870 height 282
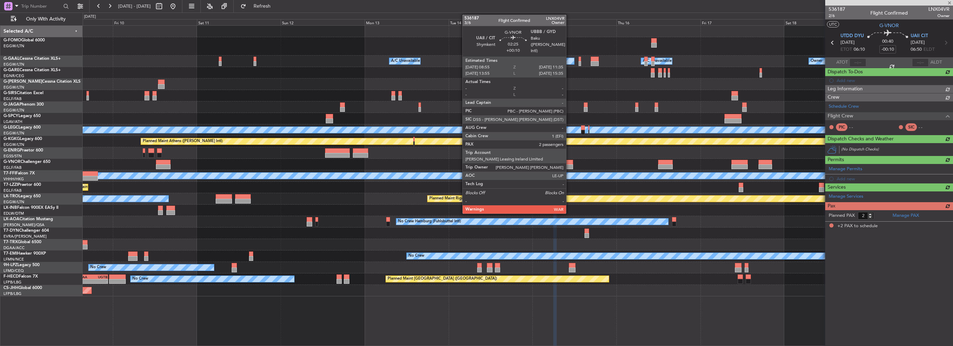
scroll to position [0, 0]
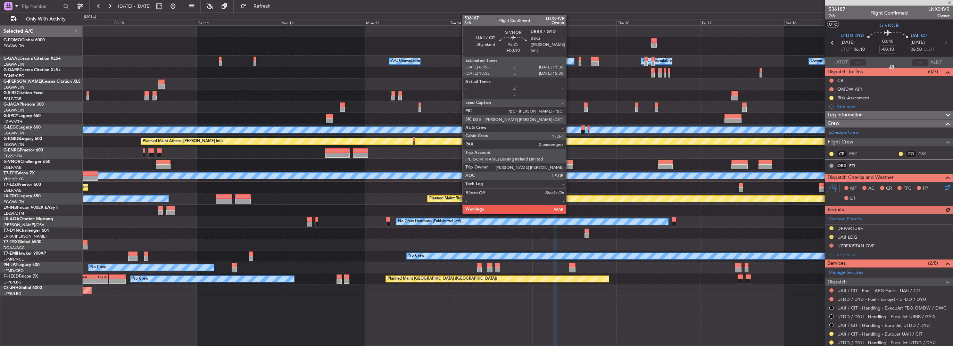
click at [569, 166] on div at bounding box center [567, 166] width 9 height 5
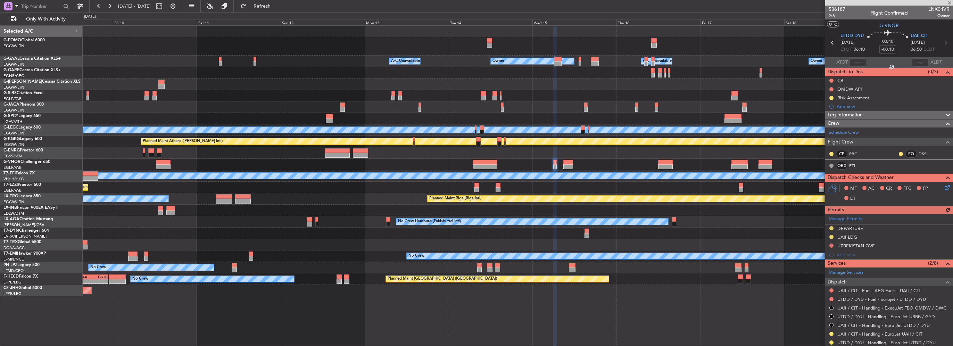
type input "+00:10"
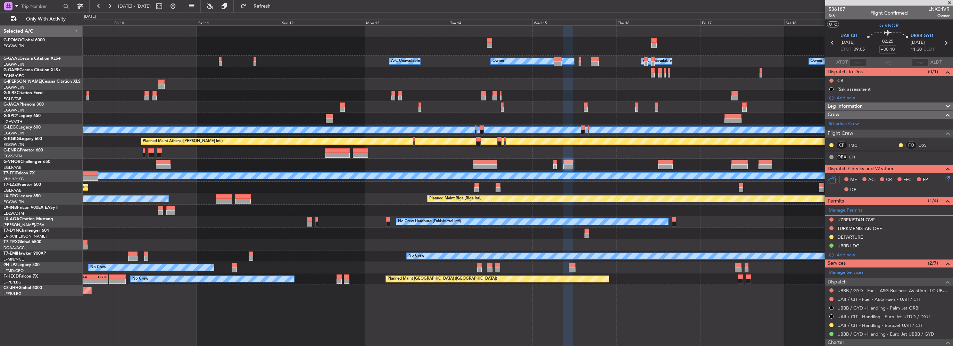
click at [563, 156] on div "Owner Owner A/C Unavailable Owner A/C Unavailable Planned Maint London (Luton) …" at bounding box center [518, 161] width 870 height 270
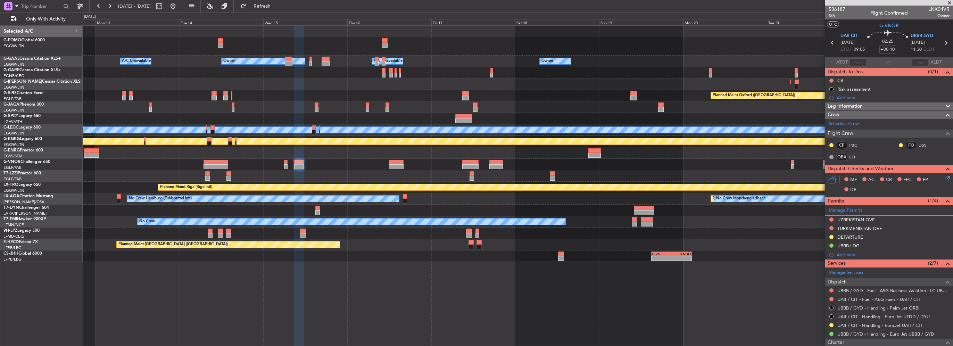
click at [524, 155] on div "Owner Owner A/C Unavailable Owner A/C Unavailable Owner Planned Maint Oxford (K…" at bounding box center [518, 144] width 870 height 236
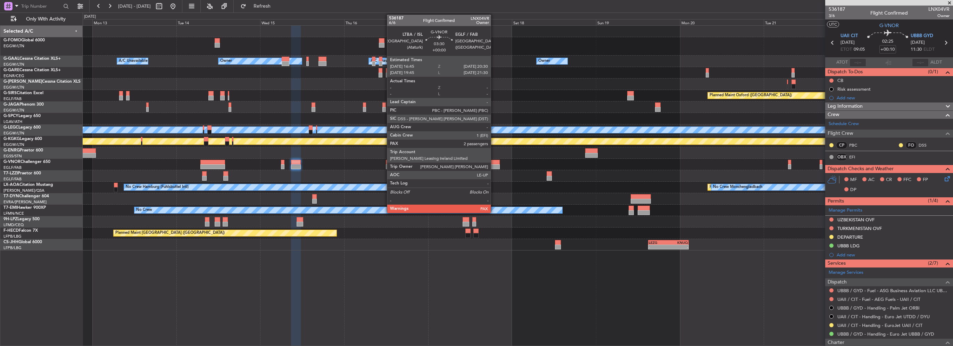
click at [494, 164] on div at bounding box center [492, 166] width 13 height 5
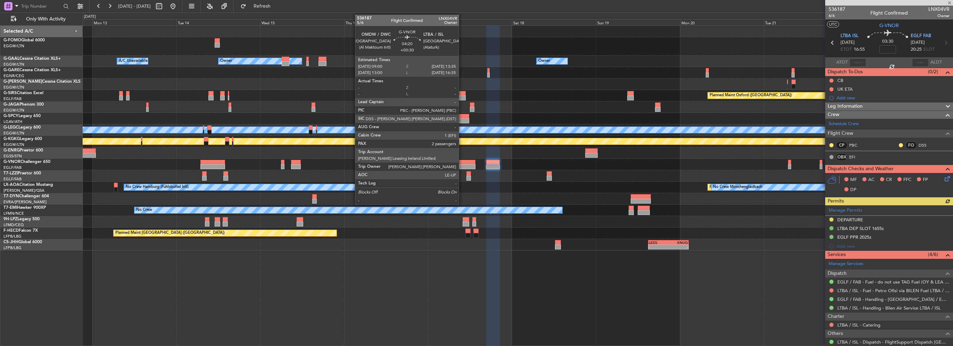
click at [462, 162] on div at bounding box center [467, 162] width 16 height 5
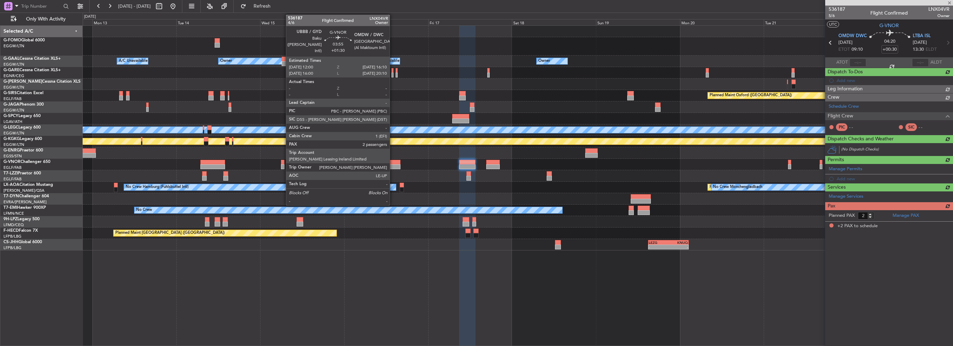
click at [393, 166] on div at bounding box center [393, 166] width 15 height 5
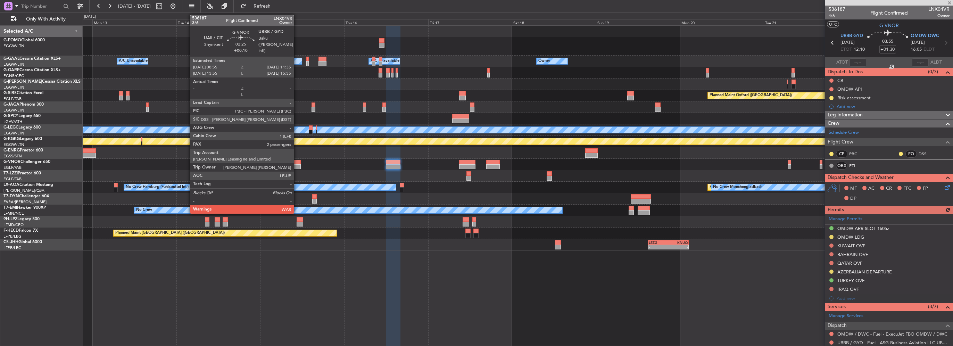
click at [297, 165] on div at bounding box center [295, 166] width 9 height 5
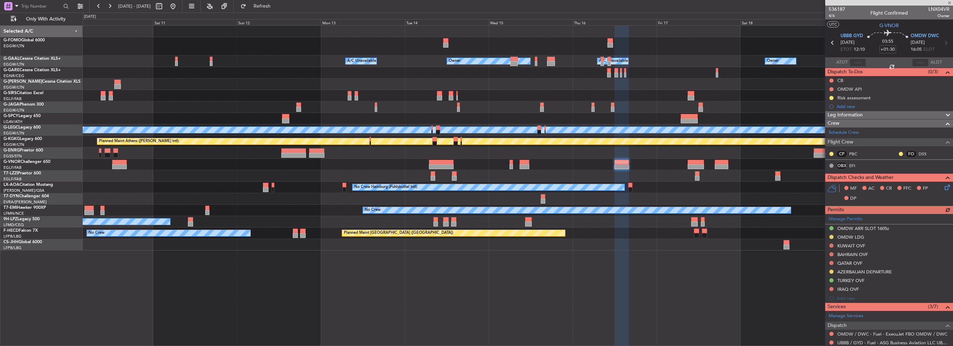
click at [567, 181] on div "Owner Owner A/C Unavailable Owner A/C Unavailable Planned Maint London (Luton) …" at bounding box center [518, 138] width 870 height 225
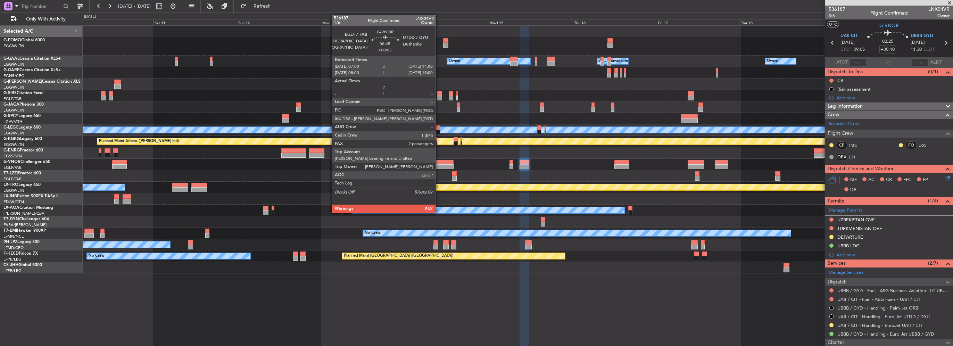
click at [438, 161] on div at bounding box center [441, 162] width 25 height 5
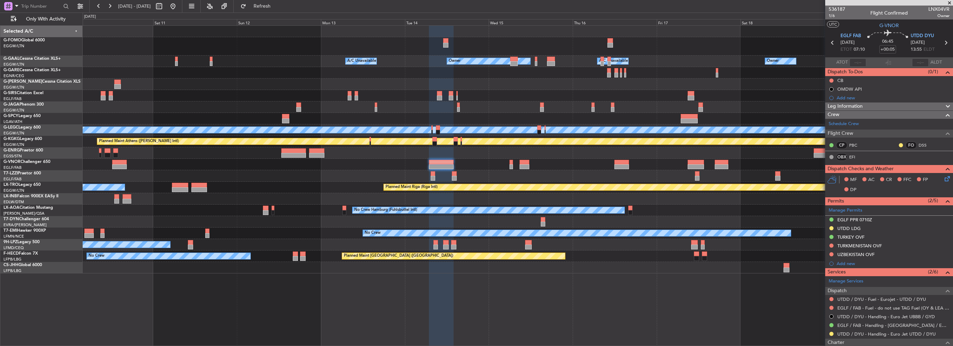
click at [861, 108] on span "Leg Information" at bounding box center [844, 106] width 35 height 8
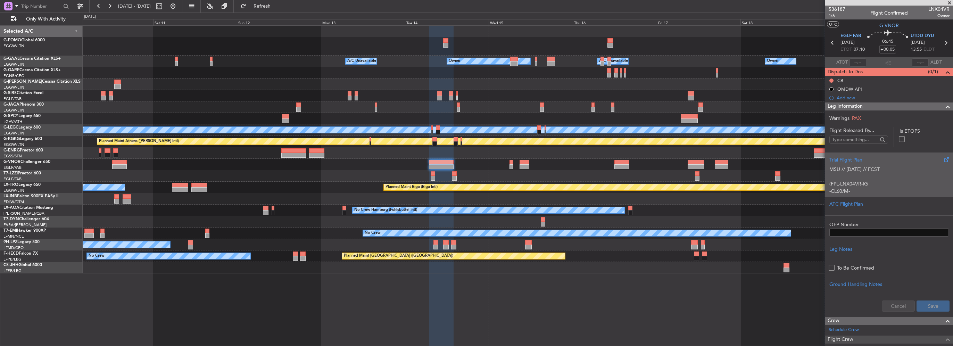
click at [853, 165] on div "MSU // 05OCT // FCST (FPL-LNX04VR-IG -CL60/M-SBDE2E3FGHIJ1J3J4J5M1M3RWXYZ/LB2D1…" at bounding box center [888, 179] width 119 height 30
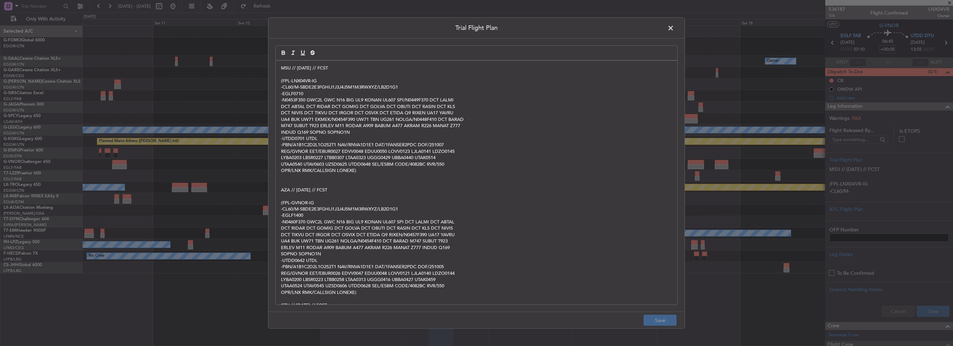
click at [328, 106] on p "DCT ABTAL DCT RIDAR DCT GOMIG DCT GOLVA DCT OBUTI DCT RASIN DCT KLS" at bounding box center [476, 106] width 391 height 6
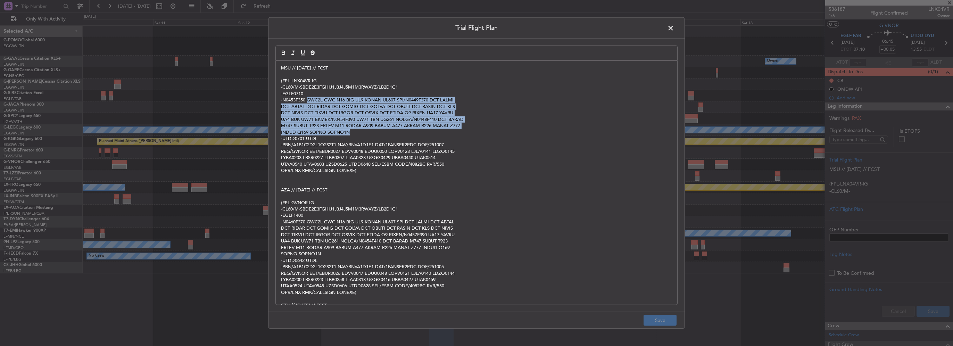
drag, startPoint x: 308, startPoint y: 100, endPoint x: 350, endPoint y: 129, distance: 51.7
click at [350, 129] on div "MSU // 05OCT // FCST (FPL-LNX04VR-IG -CL60/M-SBDE2E3FGHIJ1J3J4J5M1M3RWXYZ/LB2D1…" at bounding box center [476, 183] width 401 height 244
copy div "GWC2L GWC N16 BIG UL9 KONAN UL607 SPI/N0449F370 DCT LALMI DCT ABTAL DCT RIDAR D…"
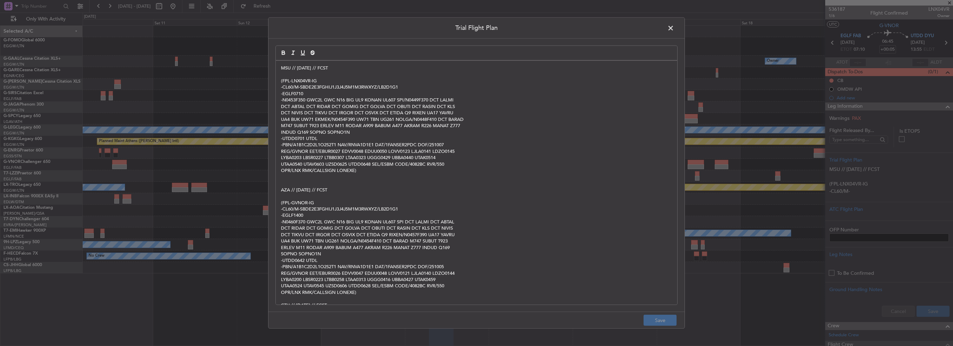
drag, startPoint x: 670, startPoint y: 27, endPoint x: 693, endPoint y: 50, distance: 32.4
click at [674, 27] on span at bounding box center [674, 30] width 0 height 14
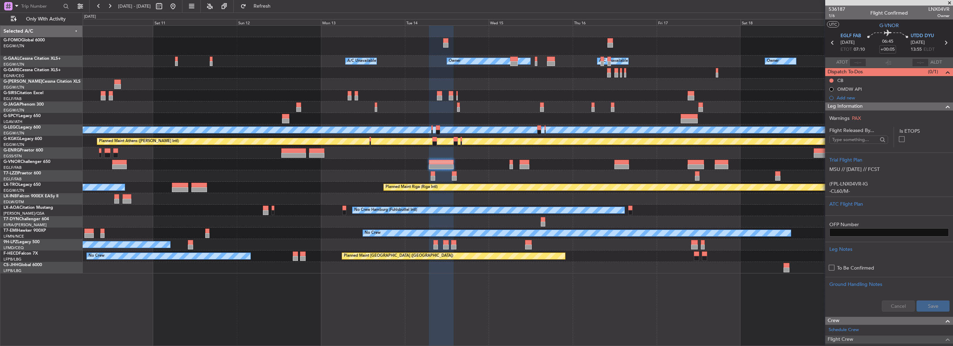
click at [944, 104] on span at bounding box center [947, 106] width 8 height 8
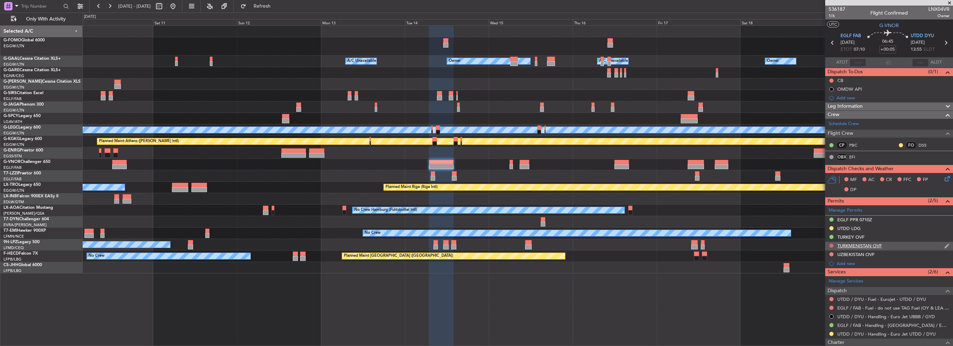
click at [830, 245] on button at bounding box center [831, 245] width 4 height 4
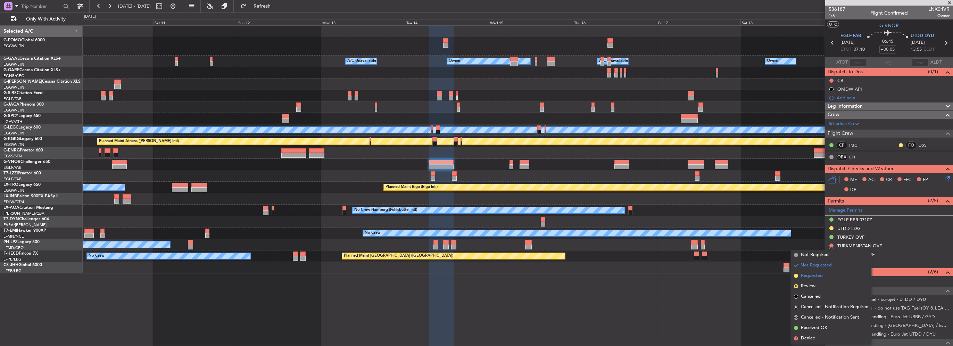
click at [807, 278] on span "Requested" at bounding box center [812, 275] width 22 height 7
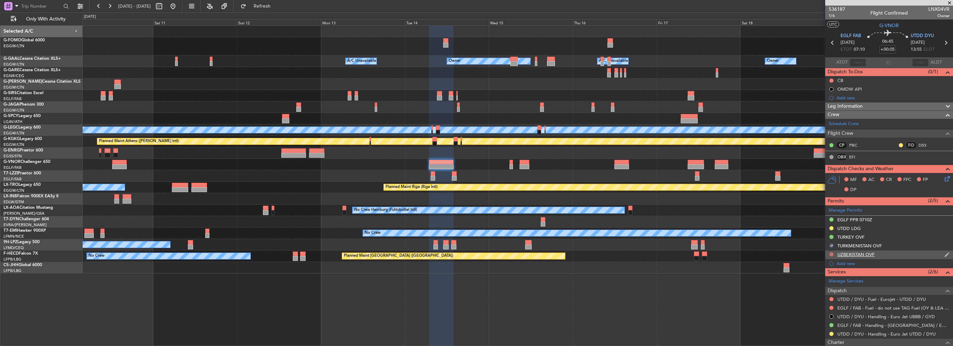
click at [831, 253] on button at bounding box center [831, 254] width 4 height 4
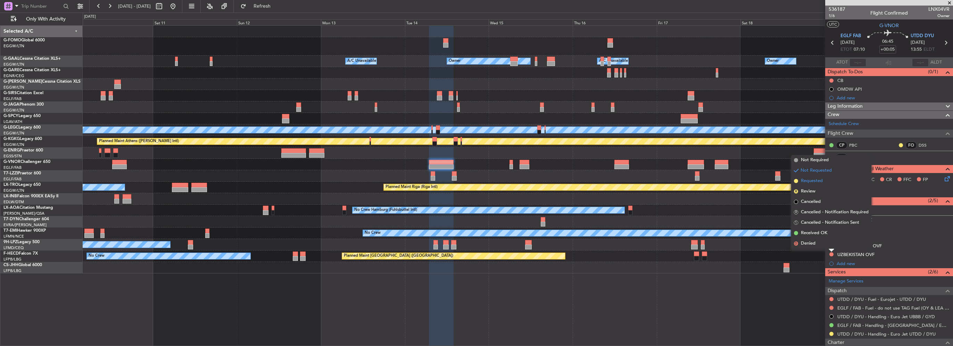
click at [810, 182] on span "Requested" at bounding box center [812, 180] width 22 height 7
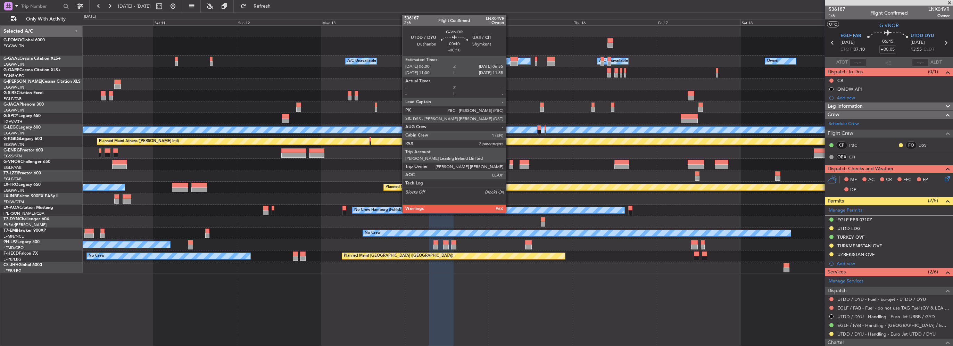
click at [509, 165] on div at bounding box center [510, 166] width 3 height 5
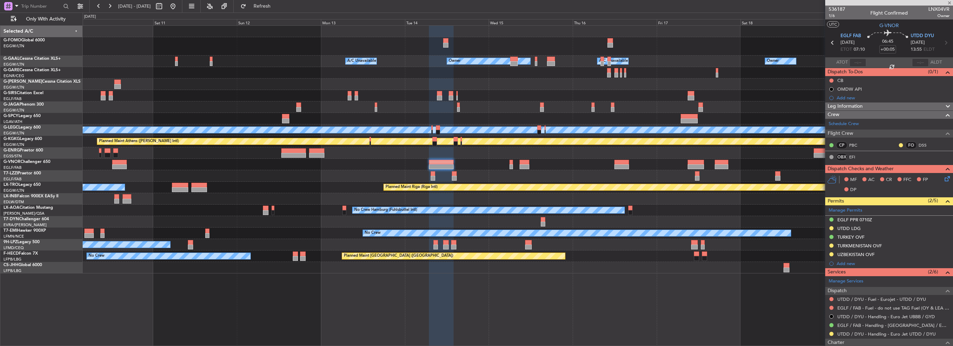
type input "-00:10"
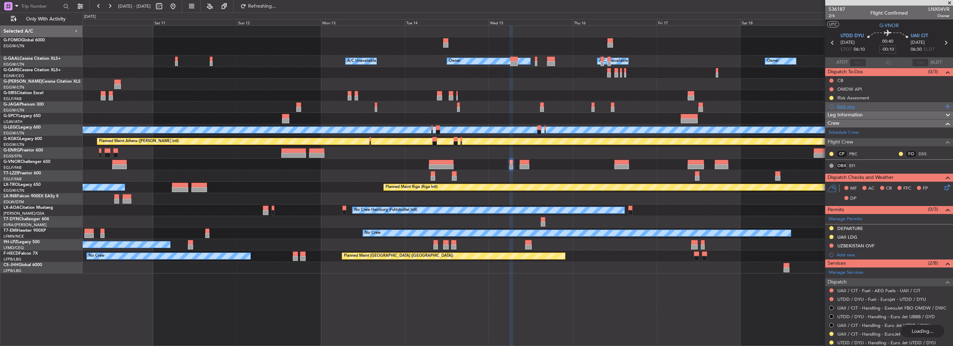
click at [876, 109] on div "Add new" at bounding box center [889, 106] width 128 height 9
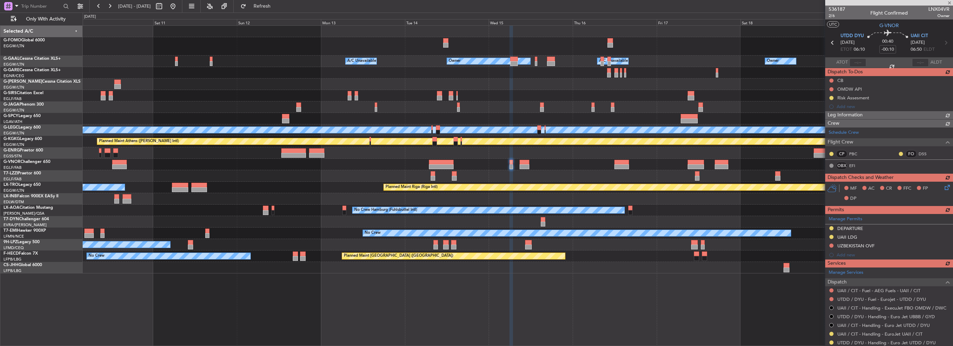
click at [891, 142] on div "Schedule Crew Flight Crew CP PBC FO DSS OBX EFI" at bounding box center [889, 150] width 128 height 46
click at [877, 113] on div "Leg Information" at bounding box center [889, 115] width 128 height 8
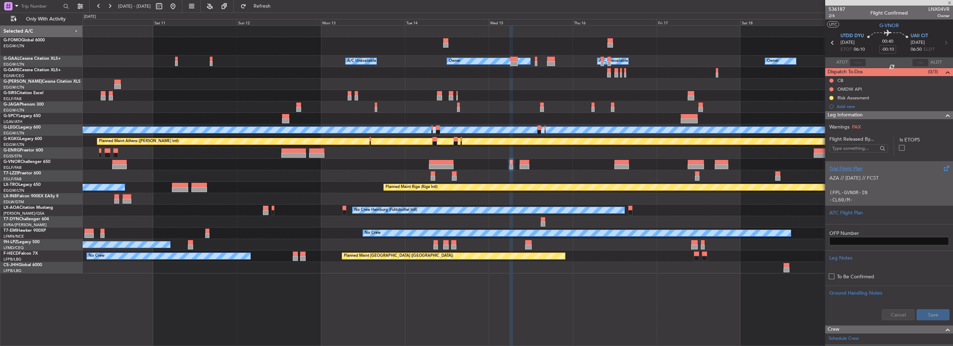
click at [872, 169] on div "Trial Flight Plan" at bounding box center [888, 168] width 119 height 7
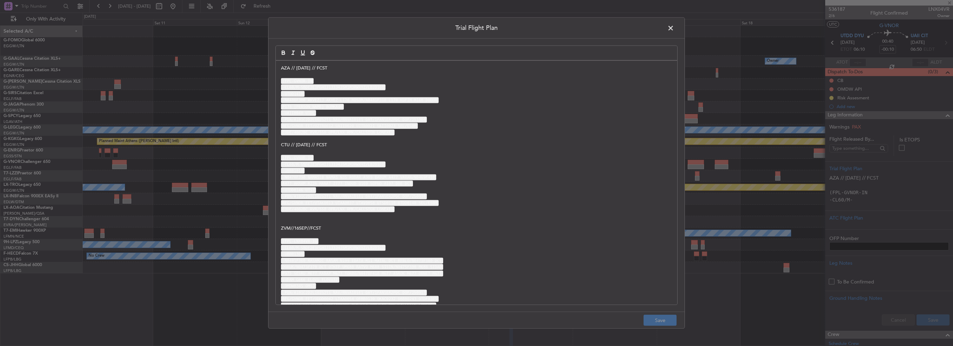
click at [414, 107] on p "P178 [PERSON_NAME] BOMKA4H" at bounding box center [476, 106] width 391 height 6
drag, startPoint x: 363, startPoint y: 111, endPoint x: 276, endPoint y: 86, distance: 89.9
click at [276, 86] on div "AZA // [DATE] // FCST (FPL-GVNOR-IN -CL60/M-SBDE2E3FGHIJ1J3J4J5M1M3RWXYZ/LB2D1G…" at bounding box center [476, 183] width 401 height 244
click at [315, 110] on p "-UAII0040 UTDL" at bounding box center [476, 113] width 391 height 6
drag, startPoint x: 322, startPoint y: 107, endPoint x: 304, endPoint y: 99, distance: 19.0
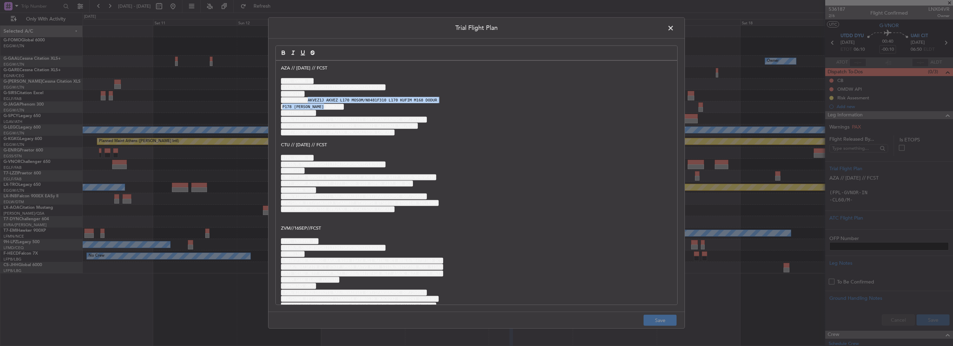
click at [304, 99] on div "AZA // [DATE] // FCST (FPL-GVNOR-IN -CL60/M-SBDE2E3FGHIJ1J3J4J5M1M3RWXYZ/LB2D1G…" at bounding box center [476, 183] width 401 height 244
copy div "AKVEZ1J AKVEZ L170 MOSOM/N0481F310 L170 KUFIM M168 DODUR P178 [PERSON_NAME] BOM…"
drag, startPoint x: 319, startPoint y: 105, endPoint x: 299, endPoint y: 103, distance: 19.5
click at [318, 105] on code "P178 [PERSON_NAME] BOMKA4H" at bounding box center [312, 107] width 63 height 6
drag, startPoint x: 307, startPoint y: 101, endPoint x: 290, endPoint y: 99, distance: 17.5
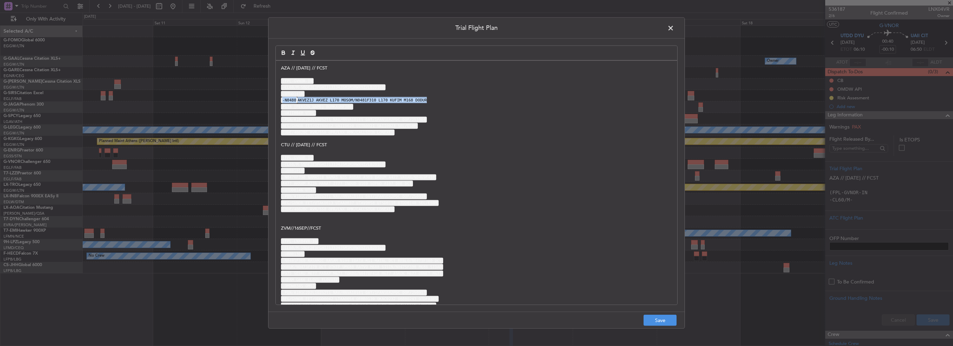
click at [294, 99] on code "-N0480" at bounding box center [289, 100] width 17 height 6
drag, startPoint x: 290, startPoint y: 99, endPoint x: 438, endPoint y: 100, distance: 148.6
click at [348, 114] on div "AZA // [DATE] // FCST (FPL-GVNOR-IN -CL60/M-SBDE2E3FGHIJ1J3J4J5M1M3RWXYZ/LB2D1G…" at bounding box center [476, 183] width 401 height 244
click at [674, 28] on span at bounding box center [674, 30] width 0 height 14
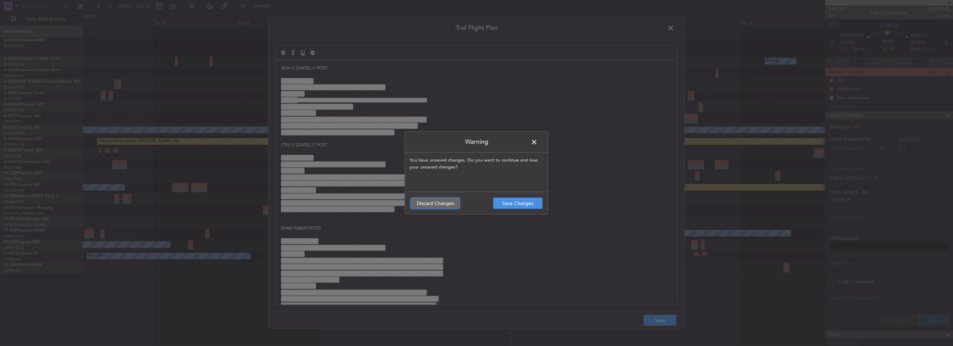
click at [443, 203] on button "Discard Changes" at bounding box center [434, 203] width 49 height 11
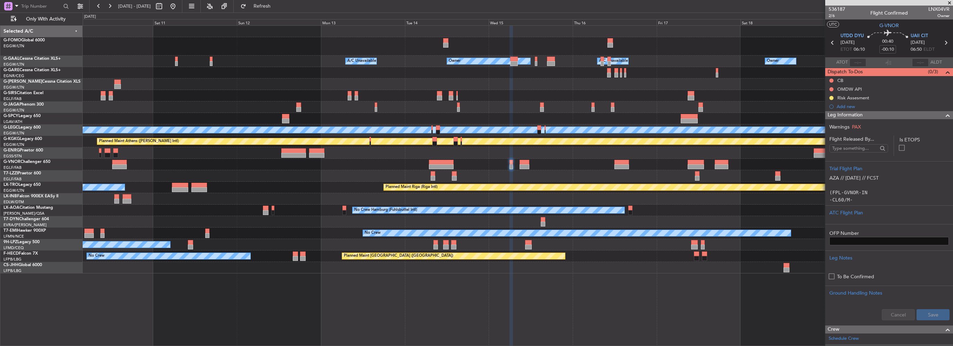
drag, startPoint x: 944, startPoint y: 118, endPoint x: 940, endPoint y: 115, distance: 4.7
click at [943, 116] on span at bounding box center [947, 115] width 8 height 8
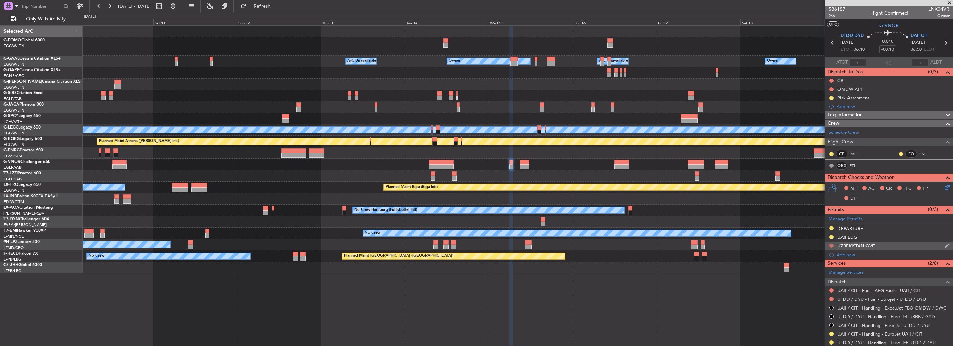
click at [830, 244] on button at bounding box center [831, 245] width 4 height 4
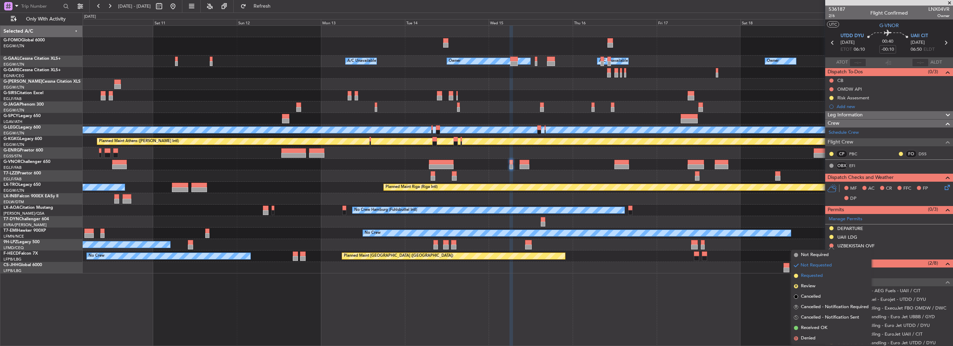
click at [812, 274] on span "Requested" at bounding box center [812, 275] width 22 height 7
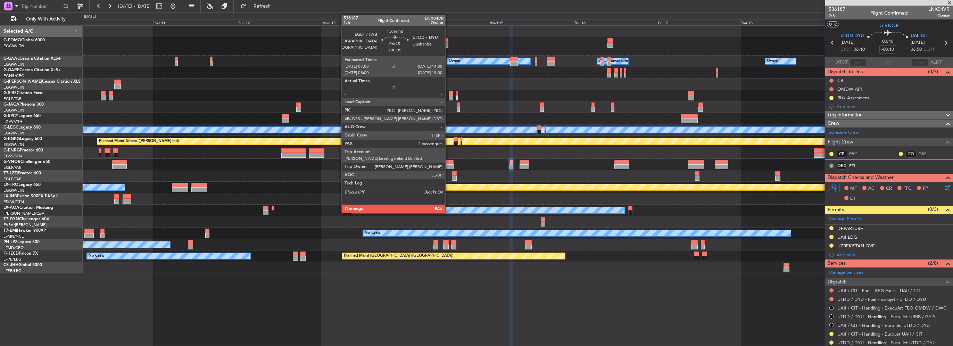
click at [448, 165] on div at bounding box center [441, 166] width 25 height 5
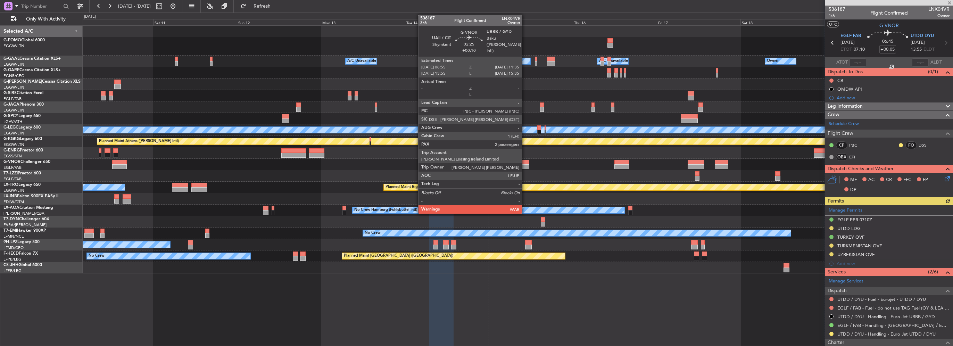
click at [526, 161] on div at bounding box center [523, 162] width 9 height 5
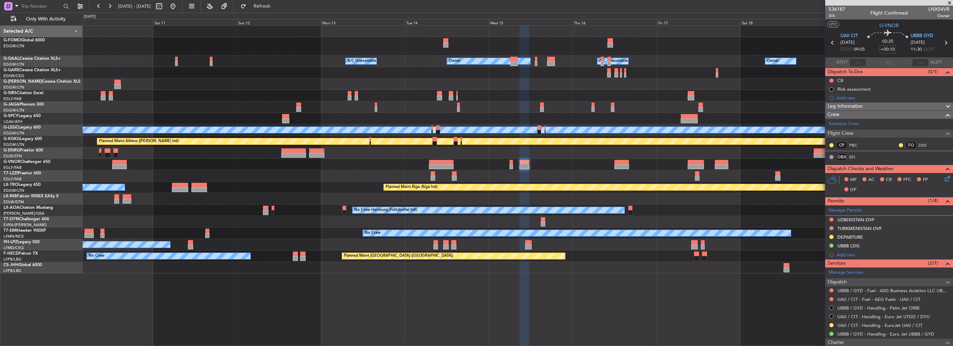
click at [886, 106] on div "Leg Information" at bounding box center [889, 106] width 128 height 8
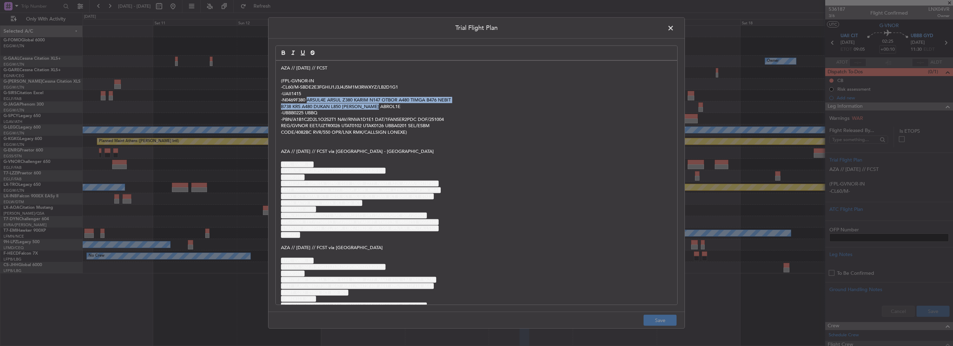
drag, startPoint x: 377, startPoint y: 106, endPoint x: 307, endPoint y: 101, distance: 70.3
click at [307, 101] on div "AZA // [DATE] // FCST (FPL-GVNOR-IN -CL60/M-SBDE2E3FGHIJ1J3J4J5M1M3RWXYZ/LB2D1G…" at bounding box center [476, 183] width 401 height 244
copy div "ARSUL4E ARSUL Z380 KARIM N147 OTBOR A480 TIMGA B476 NEBIT B738 KRS A480 DUKAN L…"
click at [674, 28] on span at bounding box center [674, 30] width 0 height 14
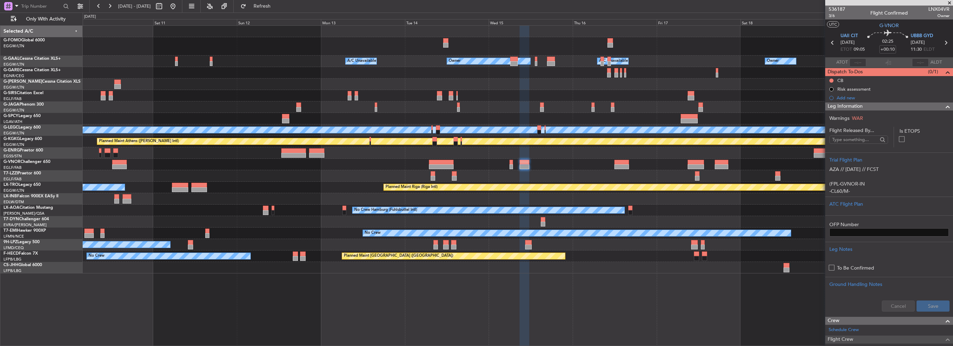
click at [943, 104] on span at bounding box center [947, 106] width 8 height 8
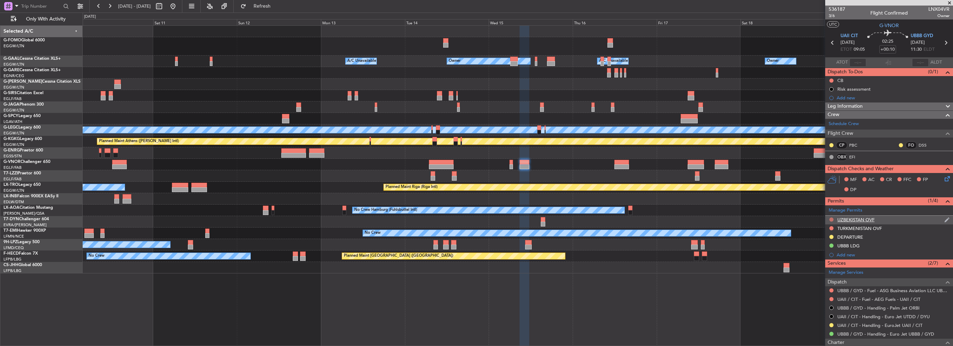
click at [832, 220] on button at bounding box center [831, 219] width 4 height 4
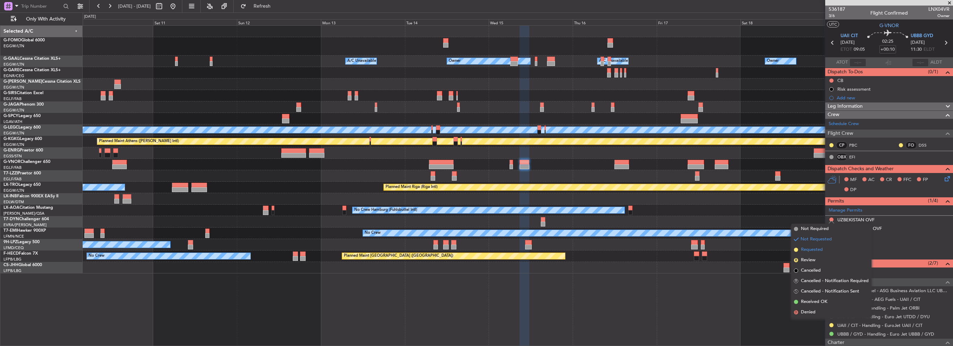
click at [814, 249] on span "Requested" at bounding box center [812, 249] width 22 height 7
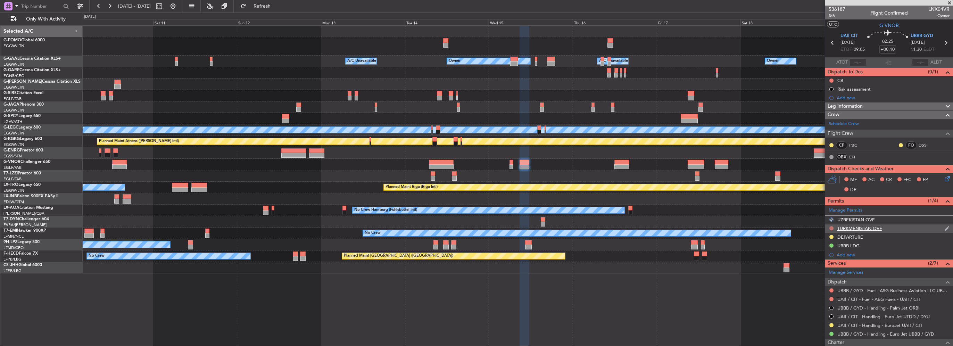
click at [830, 228] on button at bounding box center [831, 228] width 4 height 4
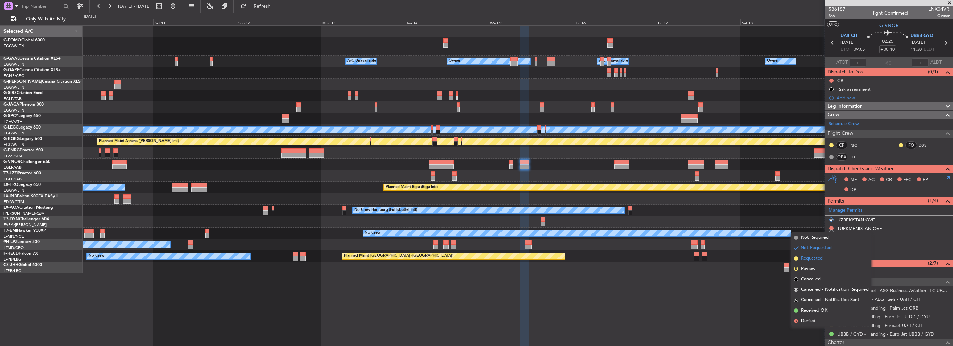
click at [814, 257] on span "Requested" at bounding box center [812, 258] width 22 height 7
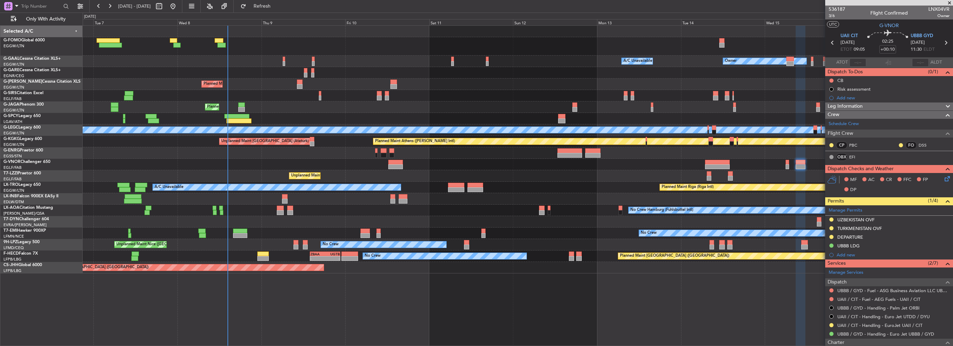
click at [644, 176] on div "Owner A/C Unavailable Owner A/C Unavailable Owner Planned Maint [GEOGRAPHIC_DAT…" at bounding box center [518, 150] width 870 height 248
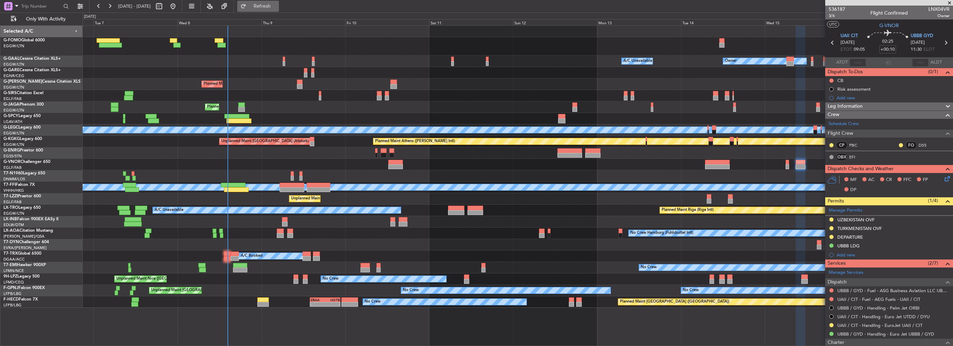
click at [277, 5] on span "Refresh" at bounding box center [262, 6] width 29 height 5
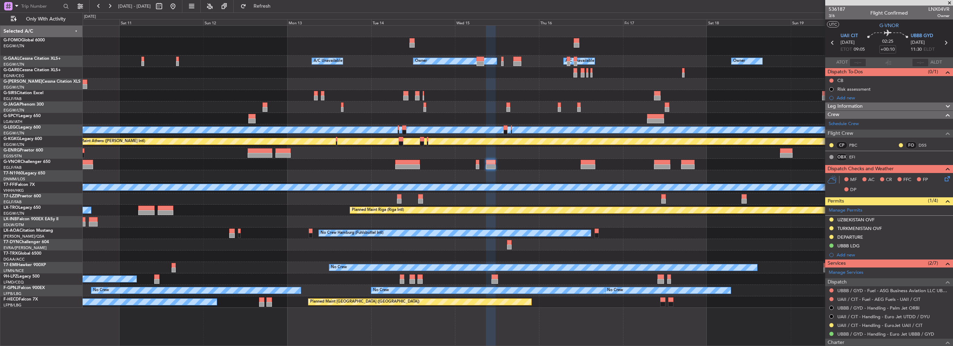
click at [356, 157] on div "Owner Owner A/C Unavailable A/C Unavailable Owner Planned Maint [GEOGRAPHIC_DAT…" at bounding box center [518, 167] width 870 height 282
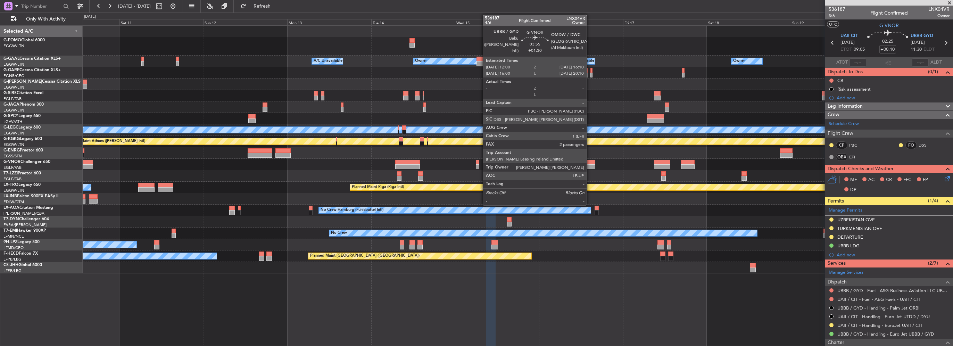
click at [590, 162] on div at bounding box center [587, 162] width 15 height 5
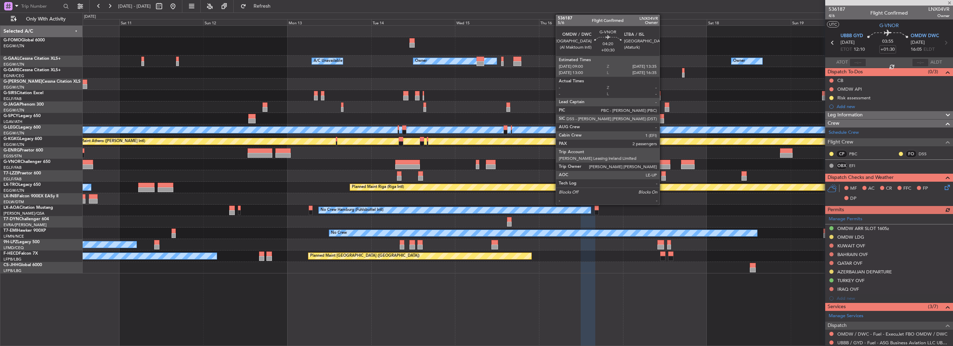
click at [662, 165] on div at bounding box center [662, 166] width 16 height 5
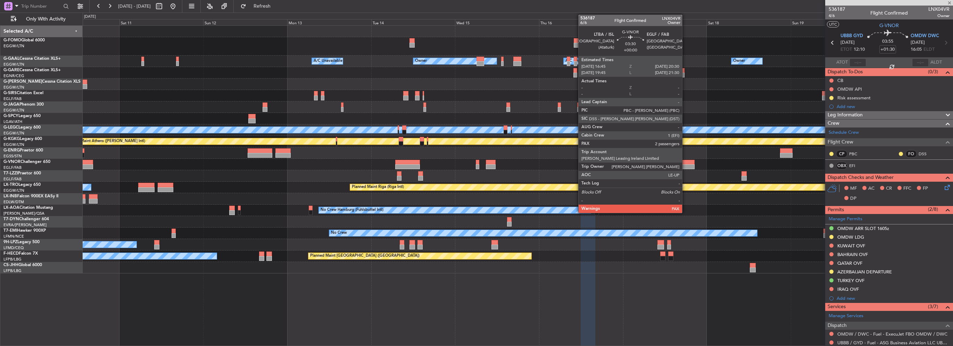
type input "+00:30"
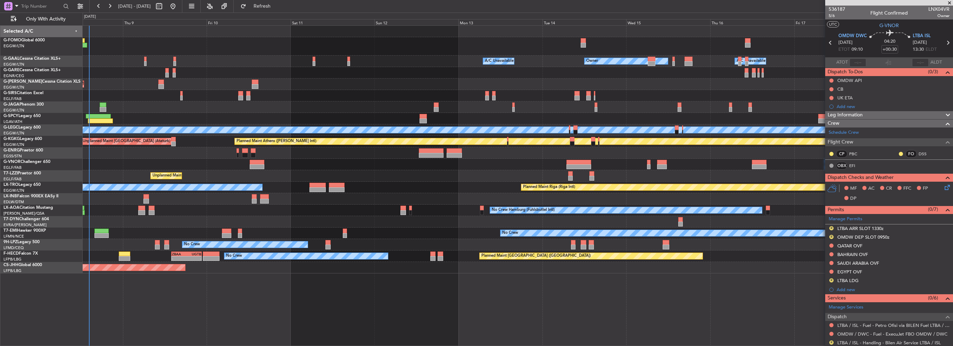
click at [737, 156] on div "Owner Owner A/C Unavailable A/C Unavailable Owner Planned Maint [GEOGRAPHIC_DAT…" at bounding box center [518, 150] width 870 height 248
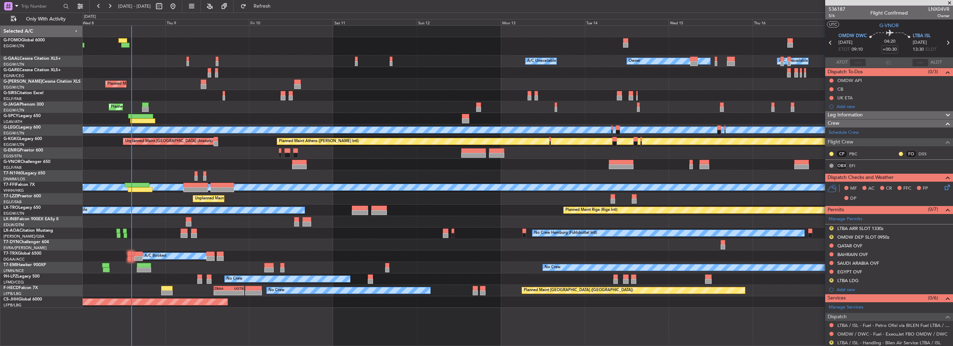
click at [245, 199] on div "Unplanned Maint [GEOGRAPHIC_DATA] ([GEOGRAPHIC_DATA])" at bounding box center [518, 198] width 870 height 11
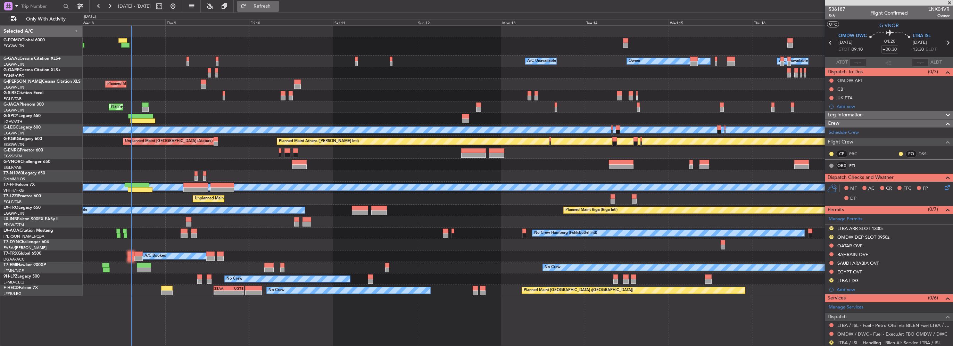
click at [268, 11] on button "Refresh" at bounding box center [258, 6] width 42 height 11
click at [162, 45] on div at bounding box center [518, 46] width 870 height 18
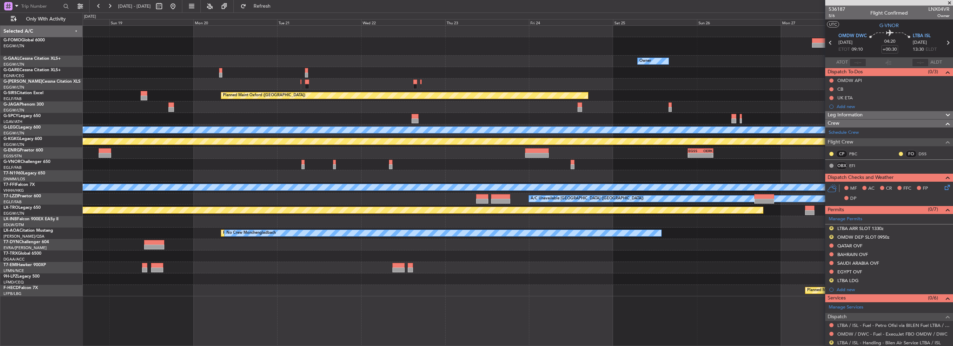
click at [132, 46] on div at bounding box center [518, 46] width 870 height 18
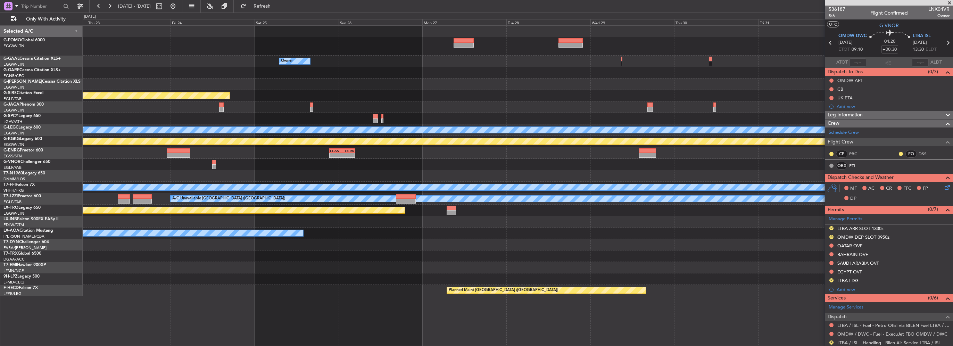
click at [97, 39] on div at bounding box center [518, 46] width 870 height 18
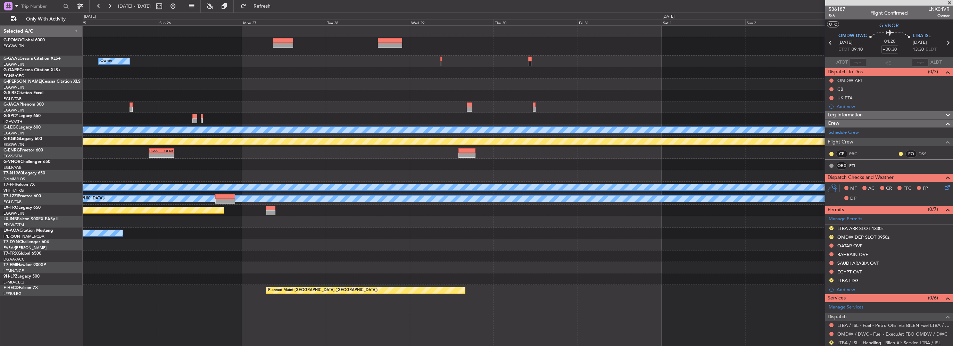
click at [85, 44] on div at bounding box center [518, 46] width 870 height 18
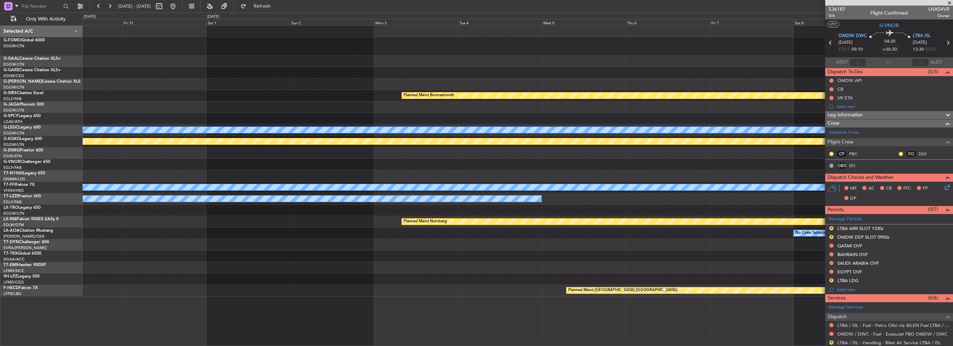
click at [523, 49] on div at bounding box center [518, 46] width 870 height 18
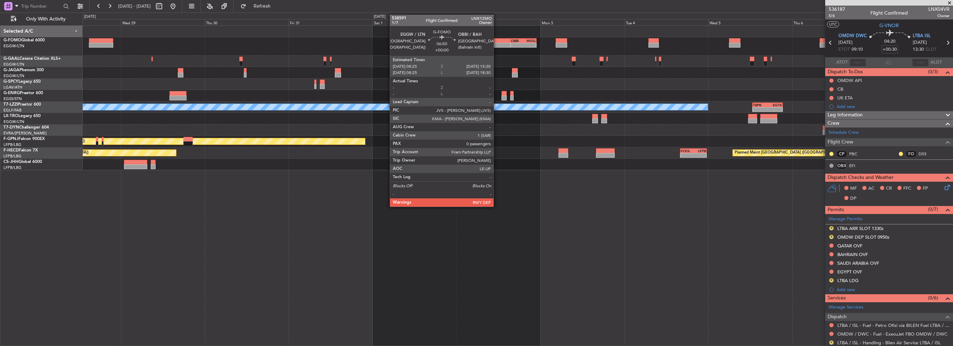
click at [496, 41] on div at bounding box center [497, 40] width 25 height 5
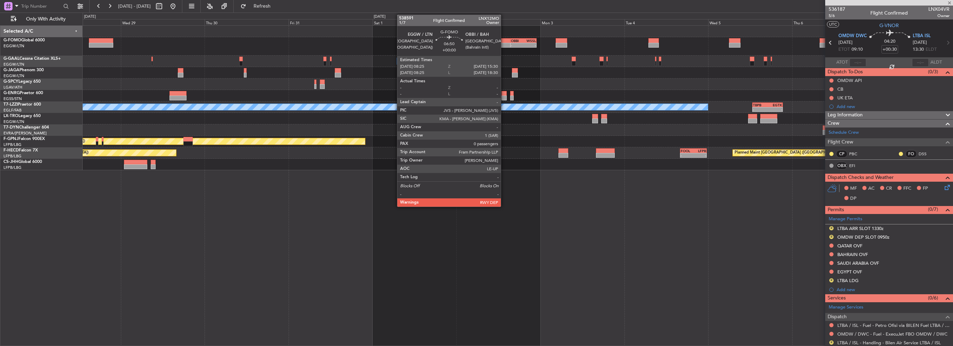
type input "0"
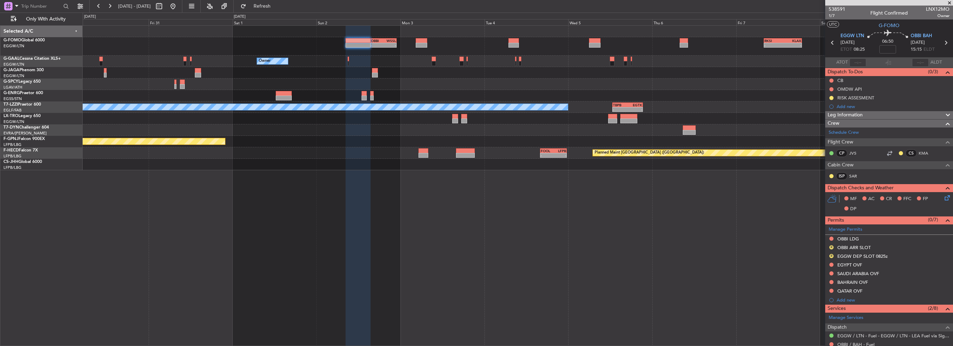
click at [445, 33] on div at bounding box center [518, 31] width 870 height 11
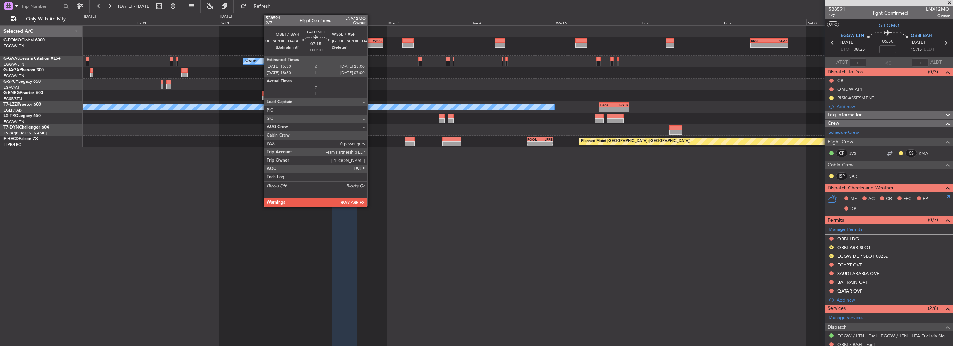
click at [371, 41] on div "WSSL" at bounding box center [376, 41] width 12 height 4
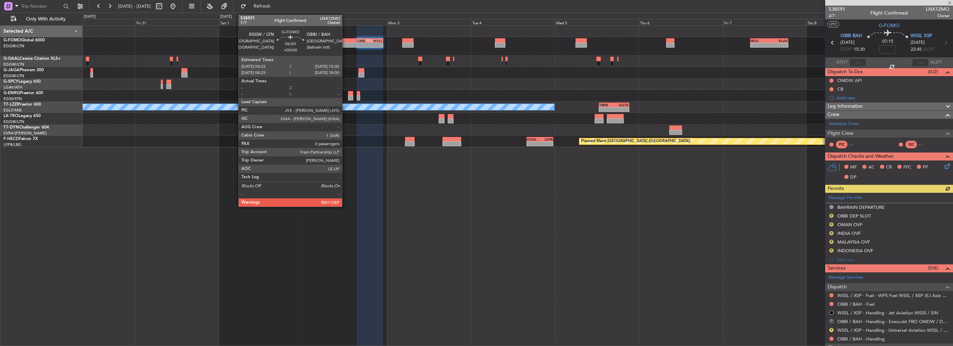
click at [345, 43] on div at bounding box center [344, 45] width 25 height 5
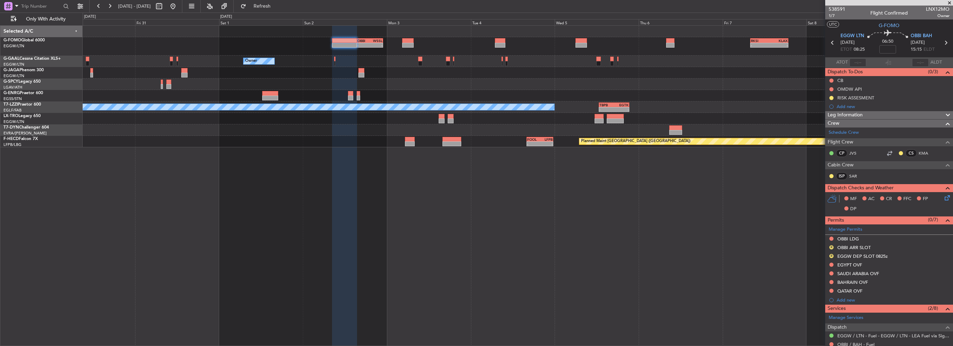
click at [695, 171] on div "- - OBBI 15:30 Z WSSL 23:00 Z - - RKSI 08:00 Z KLAX 18:50 Z Owner Owner Owner A…" at bounding box center [518, 185] width 870 height 320
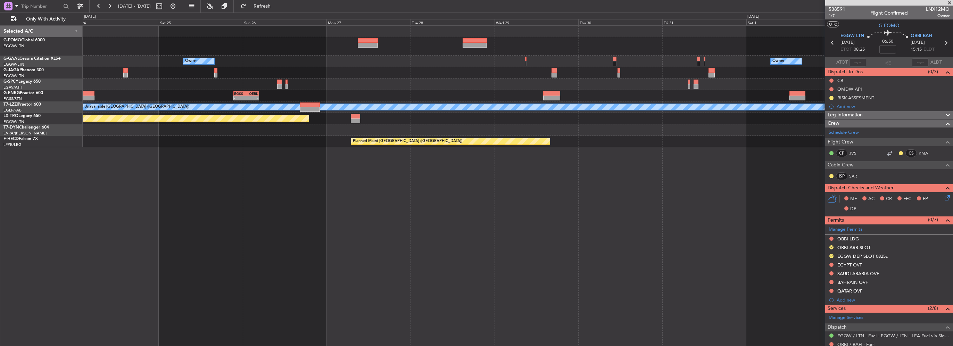
click at [521, 186] on div "- - OBBI 15:30 Z WSSL 23:00 Z Owner Owner EGSS 21:25 Z OERK 04:45 Z - - A/C Una…" at bounding box center [518, 185] width 870 height 320
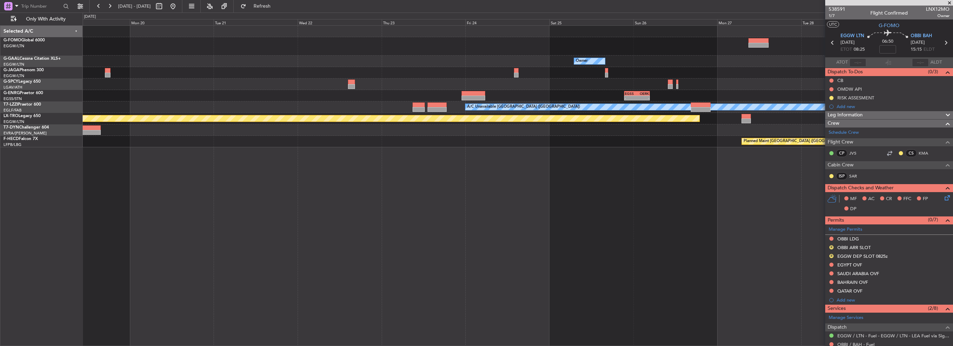
click at [618, 192] on div "Owner Owner Owner EGSS 21:25 Z OERK 04:45 Z - - A/C Unavailable [GEOGRAPHIC_DAT…" at bounding box center [518, 185] width 870 height 320
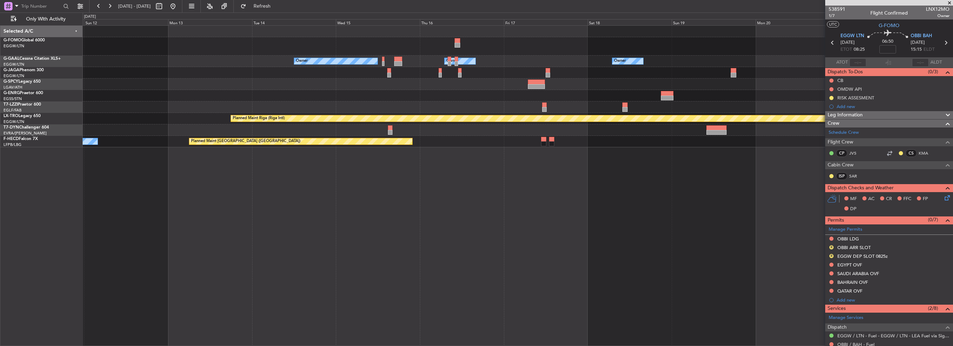
click at [575, 191] on div "Owner A/C Unavailable Owner Owner A/C Unavailable [GEOGRAPHIC_DATA] ([GEOGRAPHI…" at bounding box center [518, 185] width 870 height 320
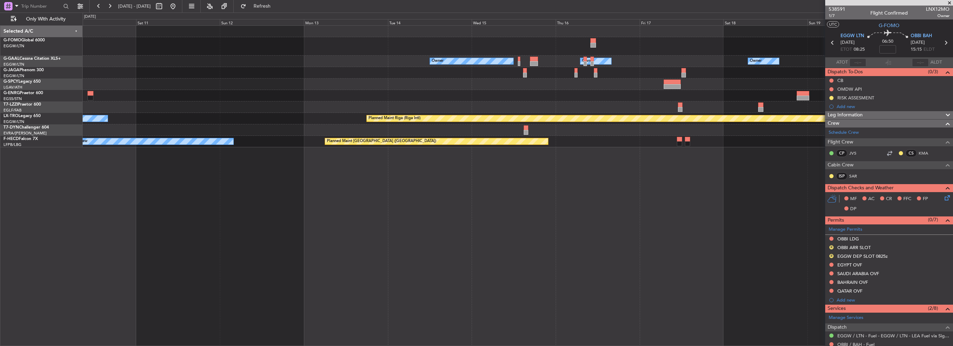
click at [554, 179] on div "Owner A/C Unavailable Owner Owner Planned Maint [GEOGRAPHIC_DATA] (Riga Intl) A…" at bounding box center [518, 185] width 870 height 320
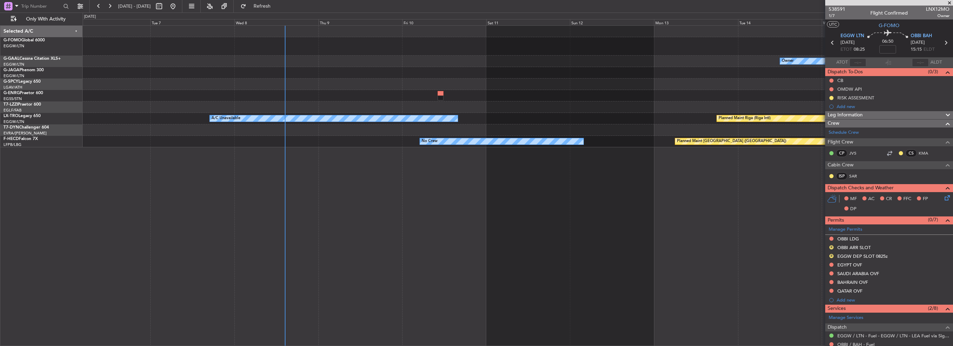
click at [163, 173] on div "Owner A/C Unavailable Owner Owner Planned Maint [GEOGRAPHIC_DATA] (Riga Intl) A…" at bounding box center [518, 185] width 870 height 320
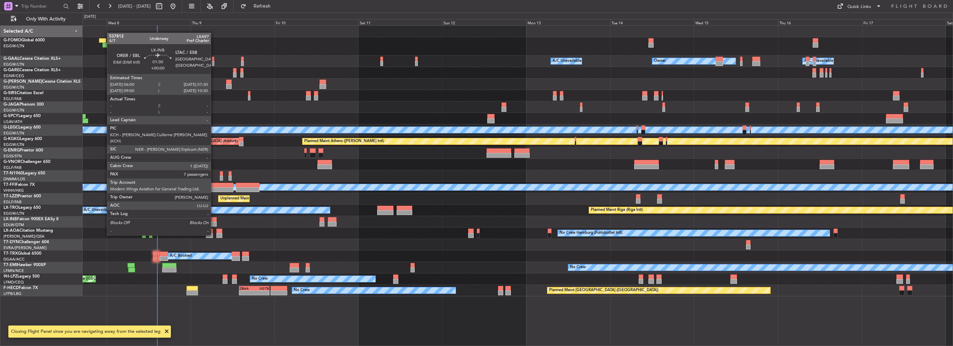
click at [214, 222] on div at bounding box center [214, 223] width 6 height 5
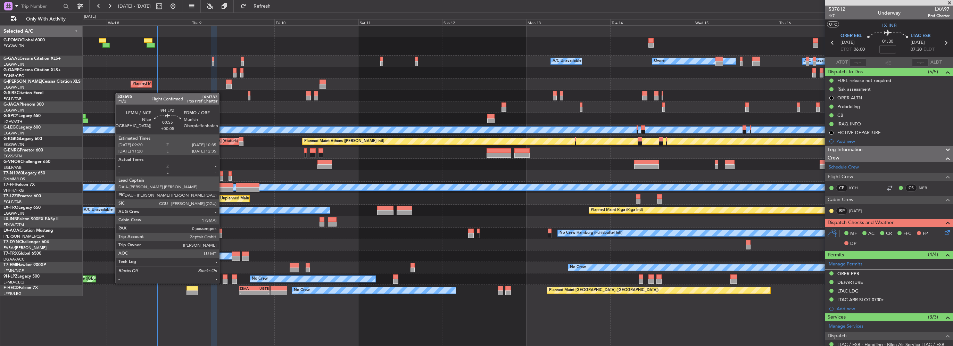
click at [223, 276] on div at bounding box center [225, 276] width 5 height 5
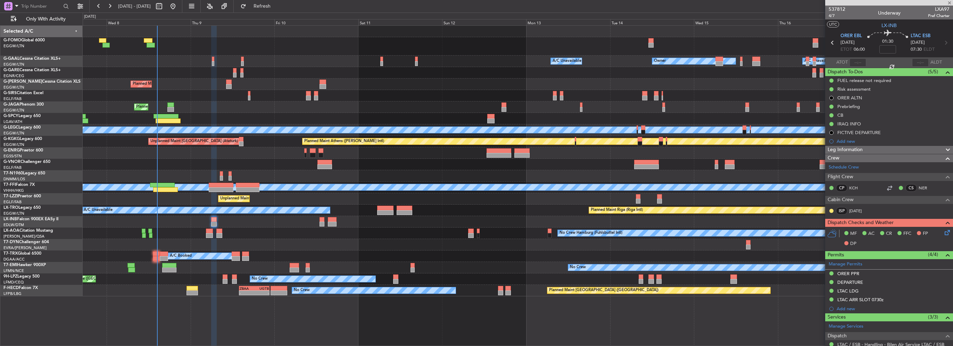
click at [225, 277] on div at bounding box center [225, 276] width 5 height 5
type input "+00:05"
type input "0"
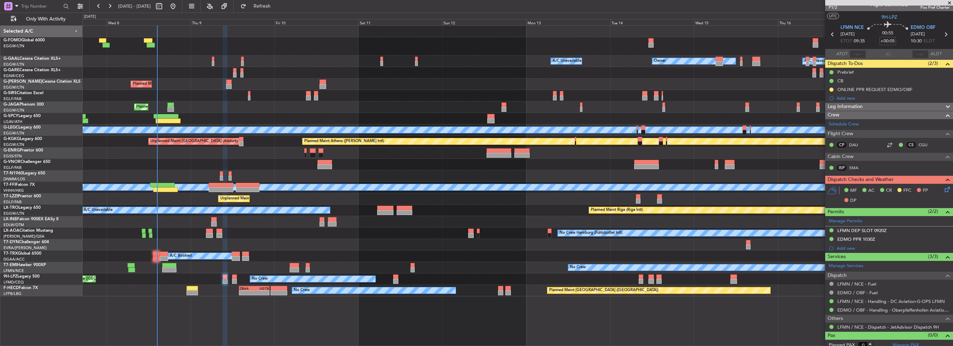
scroll to position [12, 0]
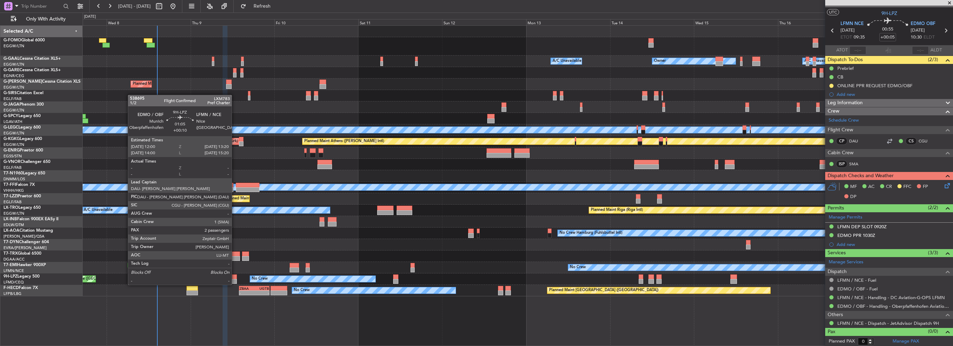
click at [235, 278] on div at bounding box center [234, 276] width 5 height 5
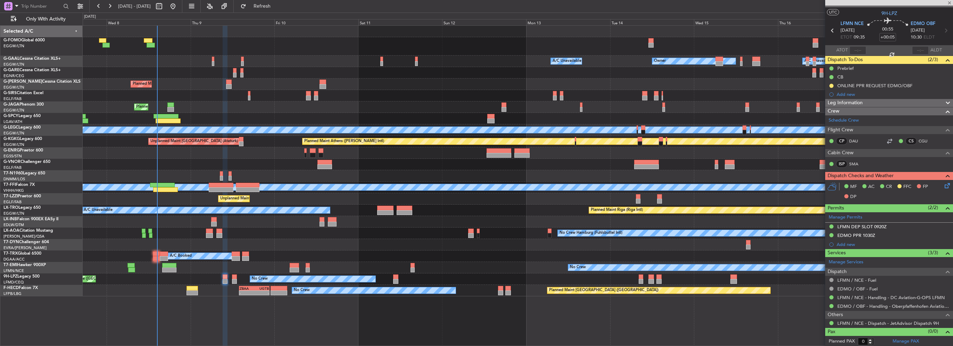
type input "+00:10"
type input "2"
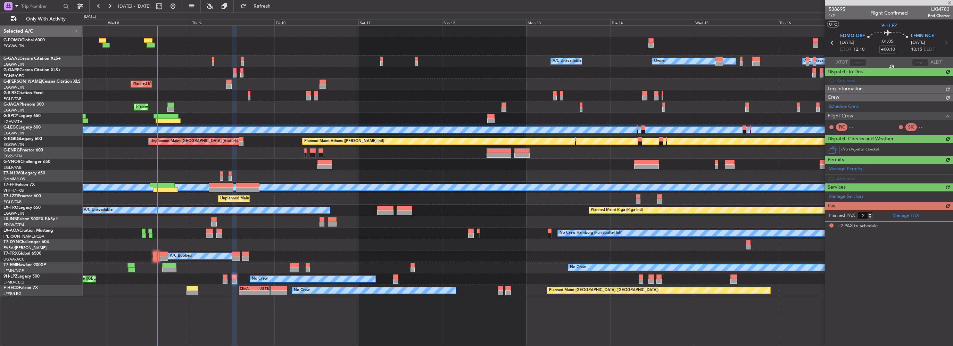
scroll to position [0, 0]
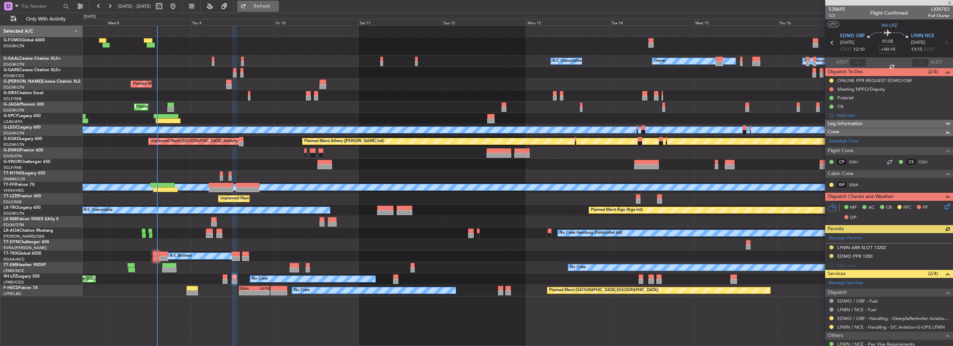
click at [275, 4] on span "Refresh" at bounding box center [262, 6] width 29 height 5
click at [0, 135] on html "07 Oct 2025 - 18 Oct 2025 Refresh Quick Links Only With Activity Owner A/C Unav…" at bounding box center [476, 173] width 953 height 346
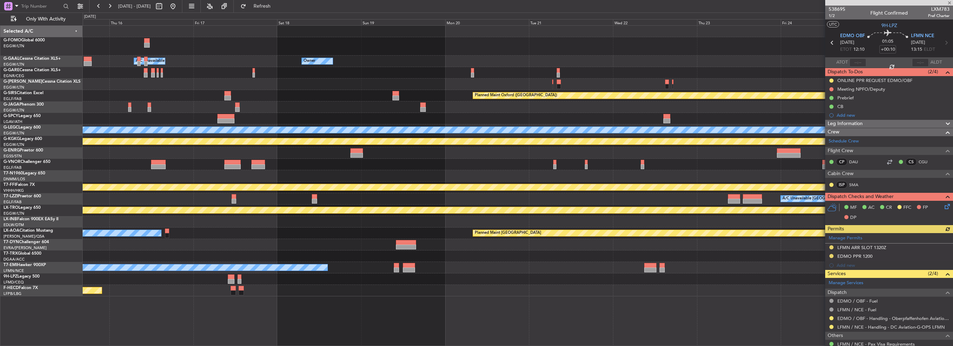
click at [0, 122] on html "07 Oct 2025 - 18 Oct 2025 Refresh Quick Links Only With Activity Owner Owner A/…" at bounding box center [476, 173] width 953 height 346
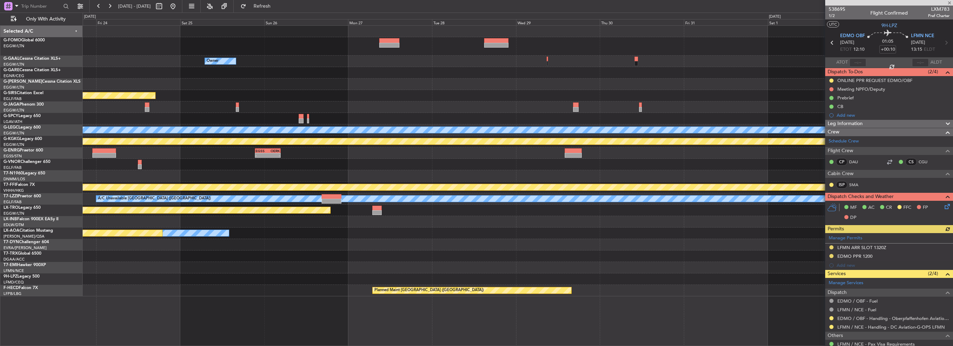
click at [29, 105] on div "Owner Planned Maint Oxford (Kidlington) Planned Maint Bournemouth Planned Maint…" at bounding box center [476, 178] width 953 height 333
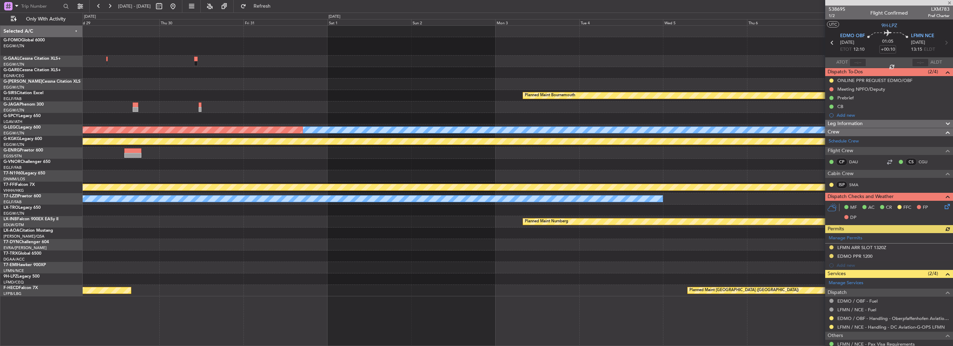
click at [127, 90] on div "Planned Maint Bournemouth Planned Maint Bournemouth" at bounding box center [518, 95] width 870 height 11
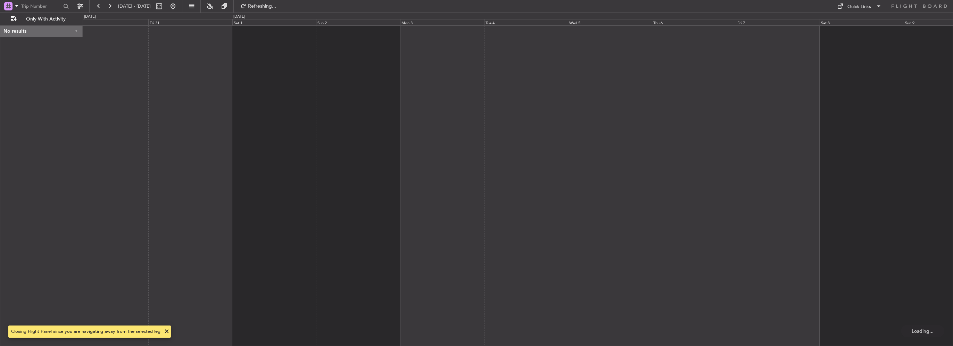
click at [579, 70] on div at bounding box center [518, 185] width 870 height 320
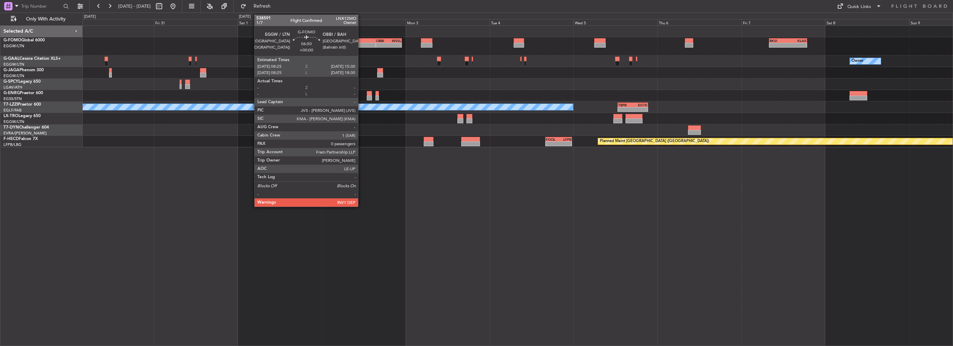
click at [361, 42] on div at bounding box center [363, 40] width 25 height 5
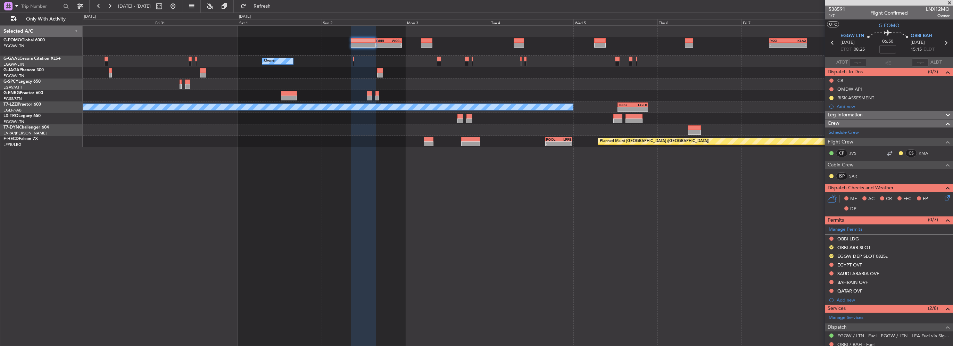
click at [867, 111] on div "Leg Information" at bounding box center [889, 115] width 128 height 8
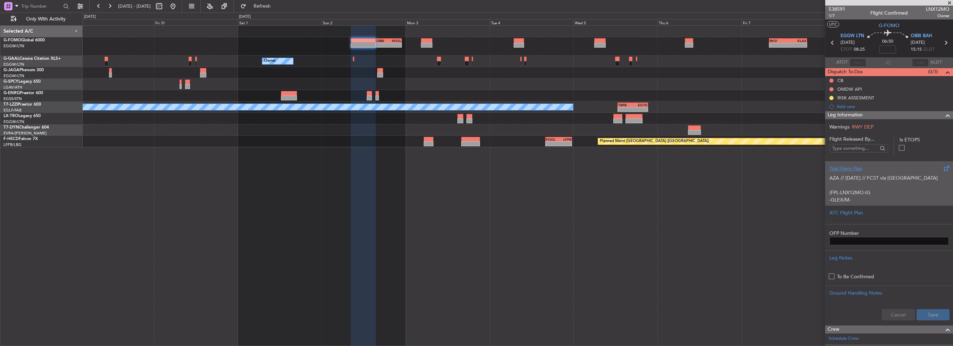
click at [875, 188] on div "AZA // 07OCT // FCST via Iraq (FPL-LNX12MO-IG -GLEX/M-SBDE2E3FGHIJ1J3J4J5M1M3RW…" at bounding box center [888, 187] width 119 height 30
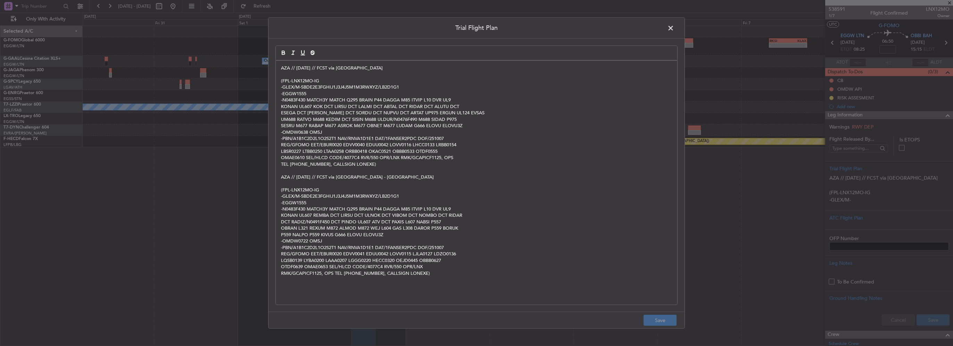
click at [282, 67] on p "AZA // [DATE] // FCST via [GEOGRAPHIC_DATA]" at bounding box center [476, 68] width 391 height 6
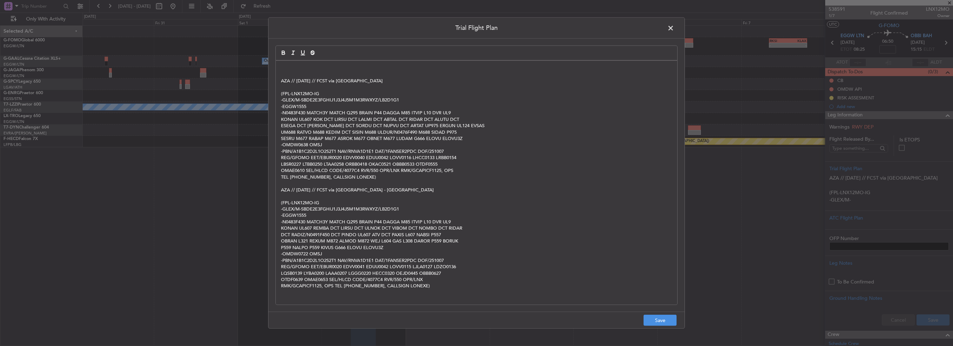
click at [297, 69] on p at bounding box center [476, 68] width 391 height 6
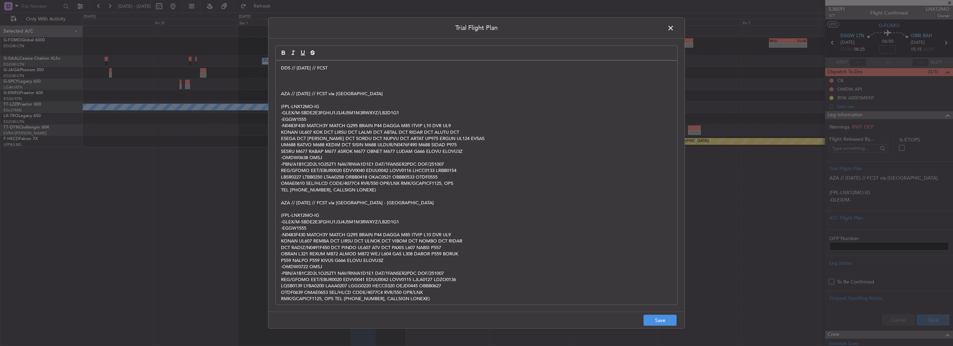
click at [292, 83] on p at bounding box center [476, 81] width 391 height 6
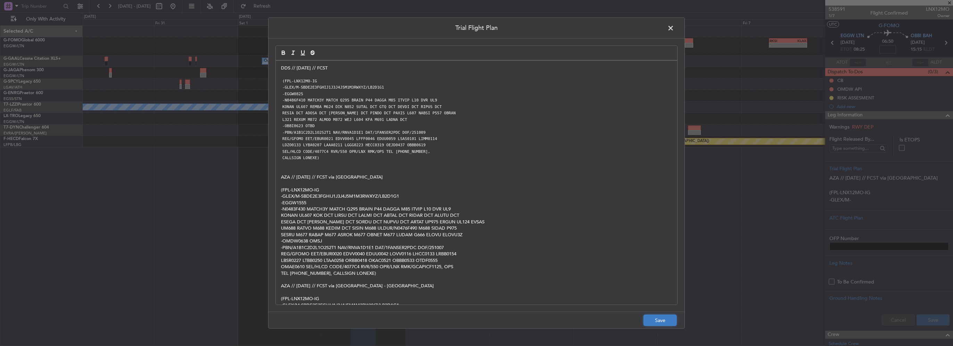
click at [655, 322] on button "Save" at bounding box center [659, 320] width 33 height 11
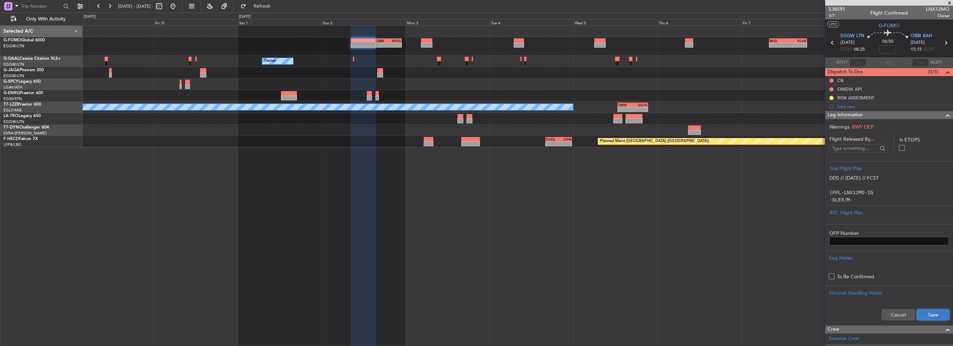
click at [932, 316] on button "Save" at bounding box center [932, 314] width 33 height 11
click at [884, 50] on input at bounding box center [887, 49] width 17 height 8
type input "-00:25"
click at [943, 112] on span at bounding box center [947, 115] width 8 height 8
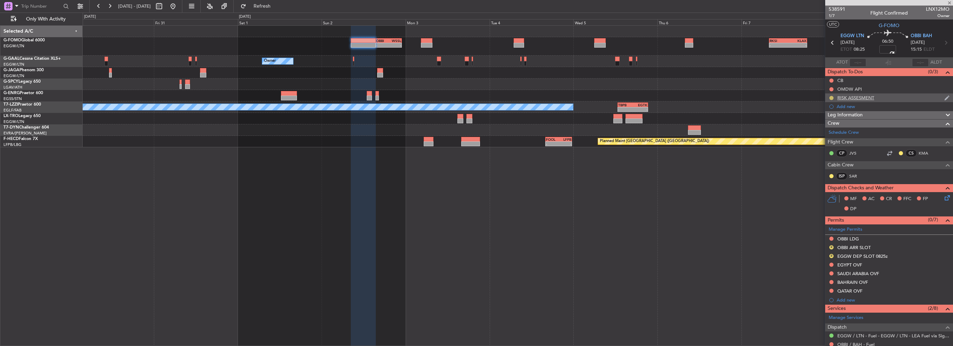
click at [829, 98] on button at bounding box center [831, 98] width 4 height 4
click at [826, 129] on span "Completed" at bounding box center [833, 128] width 23 height 7
click at [872, 97] on div "RISK ASSESMENT" at bounding box center [855, 98] width 37 height 6
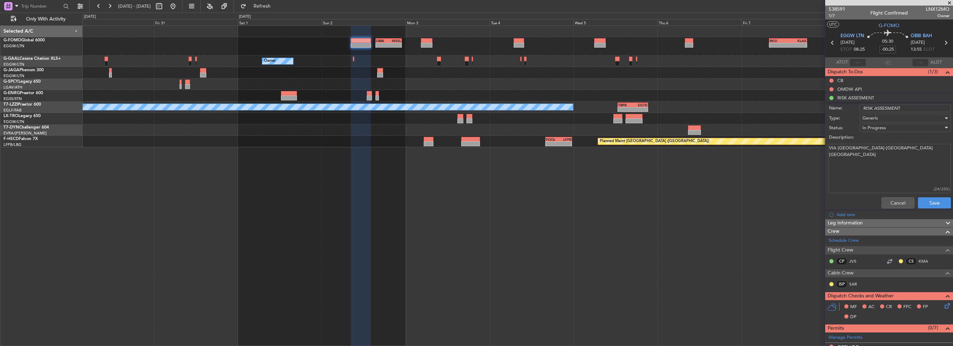
drag, startPoint x: 864, startPoint y: 154, endPoint x: 815, endPoint y: 154, distance: 48.6
click at [815, 154] on fb-app "30 Oct 2025 - 09 Nov 2025 Refresh Quick Links Only With Activity - - OBBI 15:30…" at bounding box center [476, 175] width 953 height 341
type textarea "VIA EGYPT-SAUDI"
click at [931, 202] on button "Save" at bounding box center [934, 202] width 33 height 11
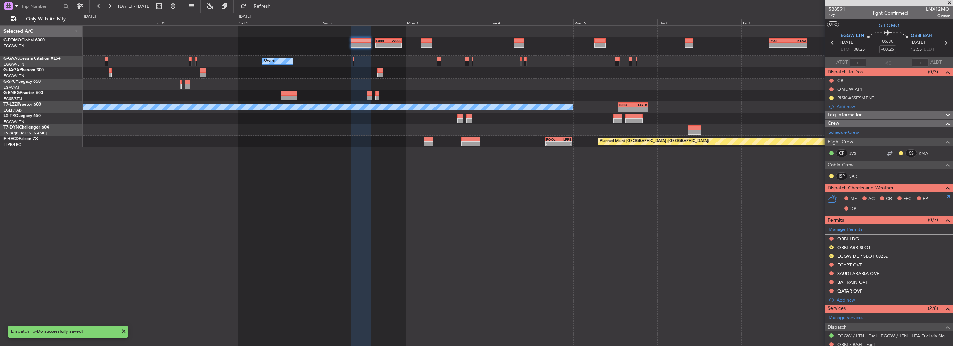
click at [892, 43] on div "05:30 -00:25" at bounding box center [887, 43] width 46 height 26
click at [893, 47] on input "-00:25" at bounding box center [887, 49] width 17 height 8
drag, startPoint x: 888, startPoint y: 49, endPoint x: 893, endPoint y: 50, distance: 4.5
click at [893, 50] on input "+00:10" at bounding box center [887, 49] width 17 height 8
click at [890, 49] on input "+00:10" at bounding box center [887, 49] width 17 height 8
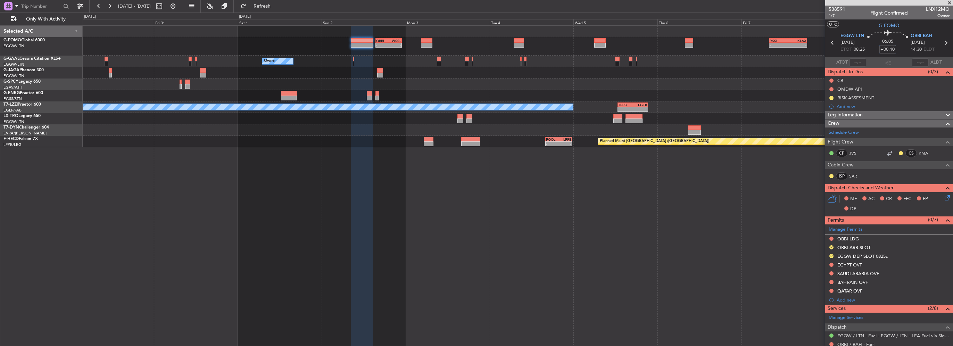
drag, startPoint x: 887, startPoint y: 49, endPoint x: 893, endPoint y: 51, distance: 6.5
click at [893, 51] on input "+00:10" at bounding box center [887, 49] width 17 height 8
click at [893, 51] on input "+00:30" at bounding box center [887, 49] width 17 height 8
type input "+00:30"
click at [897, 49] on div "06:05 +00:30" at bounding box center [887, 43] width 46 height 26
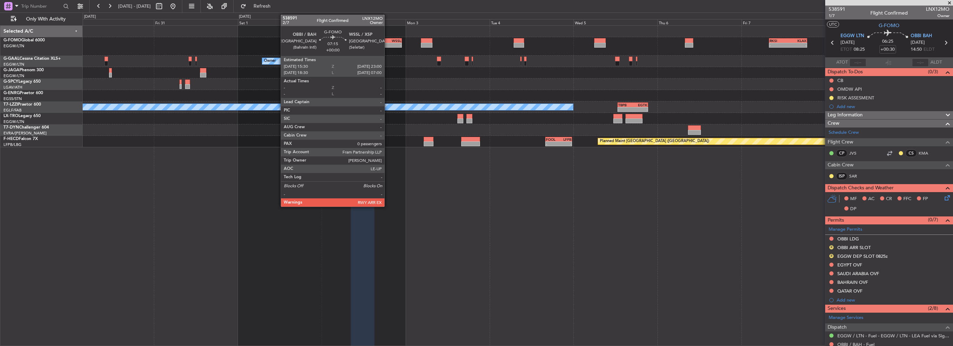
click at [387, 43] on div "-" at bounding box center [382, 45] width 12 height 4
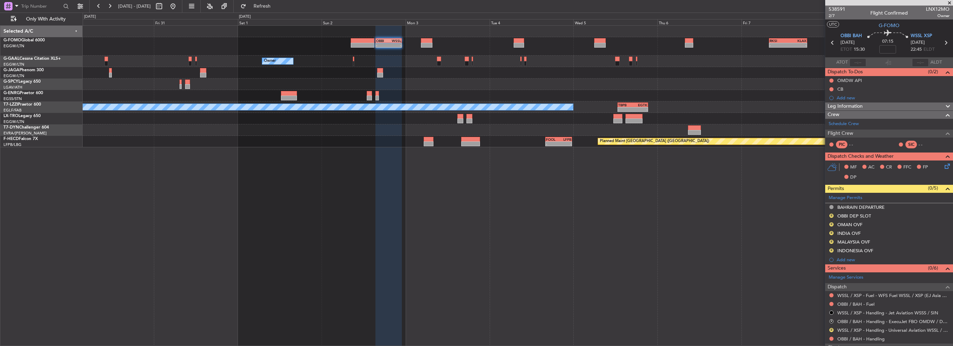
click at [859, 108] on span "Leg Information" at bounding box center [844, 106] width 35 height 8
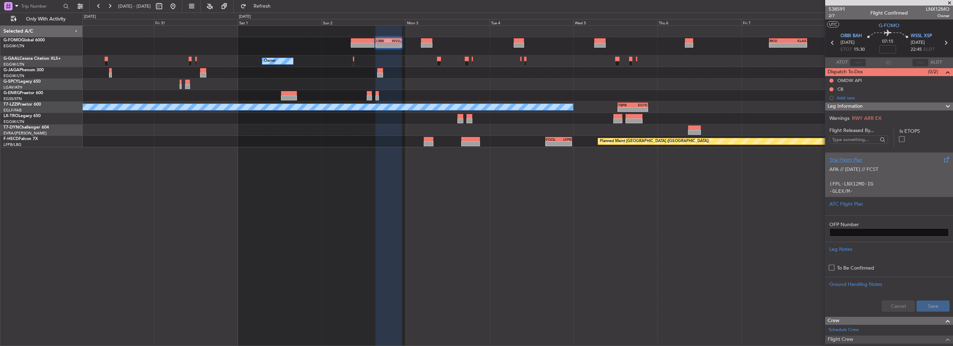
click at [858, 165] on div "APA // 08OCT // FCST (FPL-LNX12MO-IG -GLEX/M-SBDE2E3FGHIJ1J3J4J5M1M3RWXYZ/LB2D1…" at bounding box center [888, 179] width 119 height 30
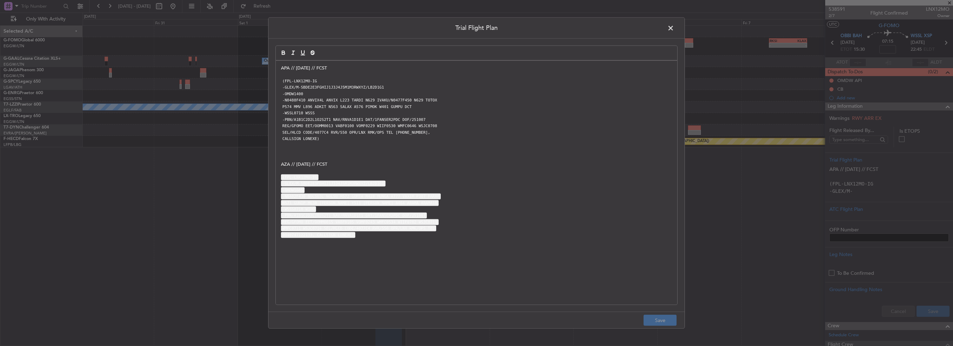
click at [321, 129] on code "SEL/HLCD CODE/4077C4 RVR/550 OPR/LNX RMK/OPS TEL [PHONE_NUMBER]," at bounding box center [356, 132] width 151 height 6
click at [340, 116] on p "-PBN/A1B1C2D2L1O2S2T1 NAV/RNVA1D1E1 DAT/1FANSER2PDC DOF/251007" at bounding box center [476, 119] width 391 height 6
click at [674, 29] on span at bounding box center [674, 30] width 0 height 14
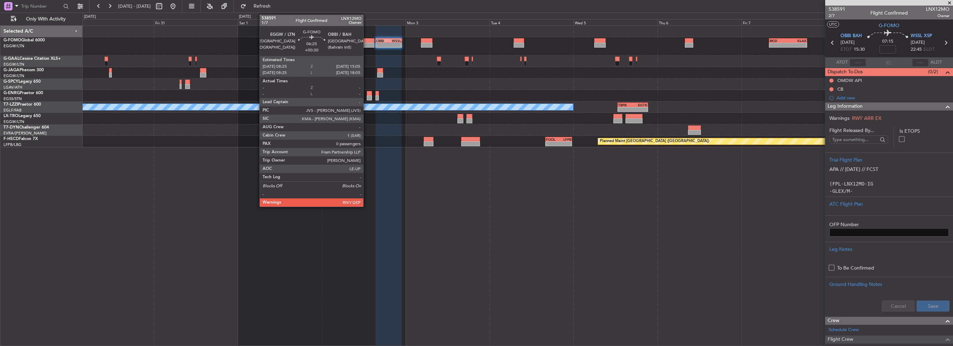
click at [366, 43] on div at bounding box center [363, 45] width 24 height 5
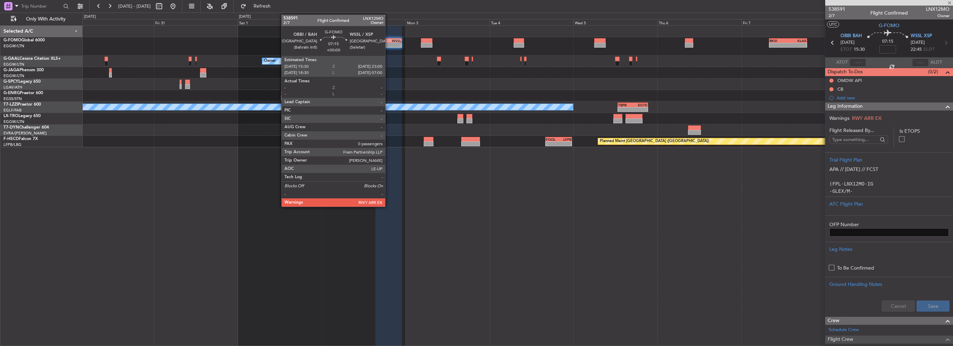
type input "+00:30"
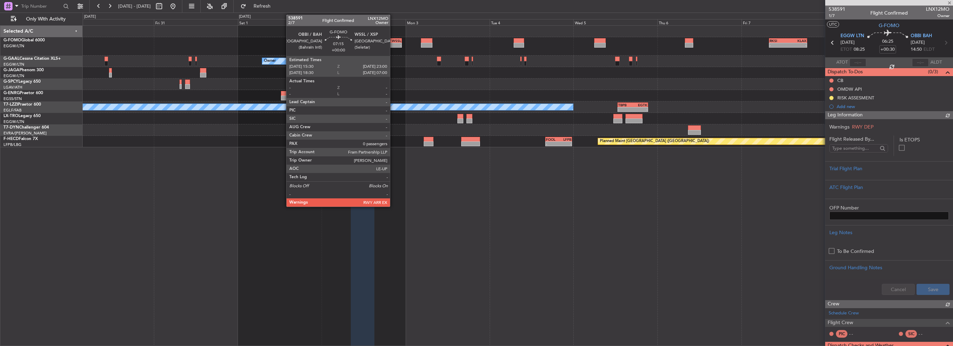
click at [393, 43] on div "- - OBBI 15:30 Z WSSL 23:00 Z - - RKSI 08:00 Z KLAX 18:50 Z" at bounding box center [518, 46] width 870 height 18
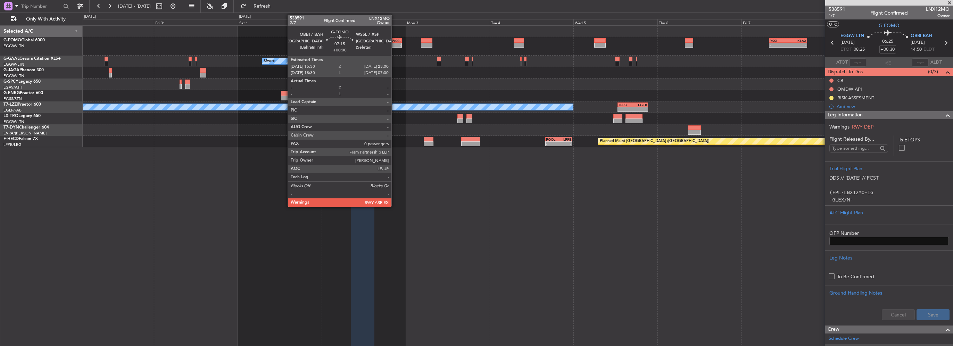
click at [394, 41] on div "WSSL" at bounding box center [394, 41] width 12 height 4
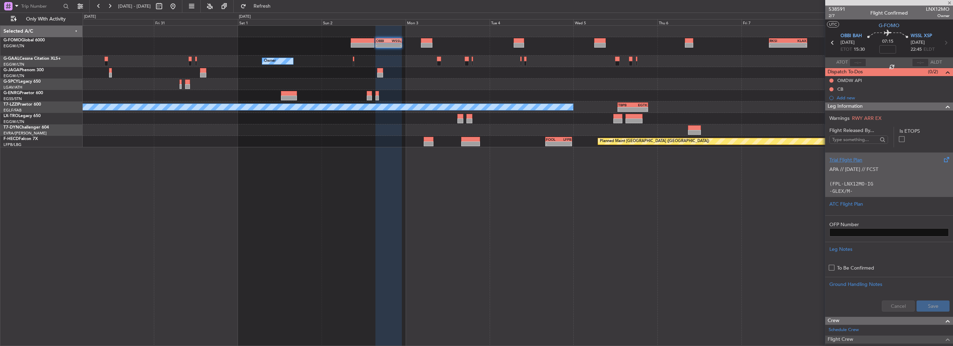
click at [876, 175] on p at bounding box center [888, 176] width 119 height 7
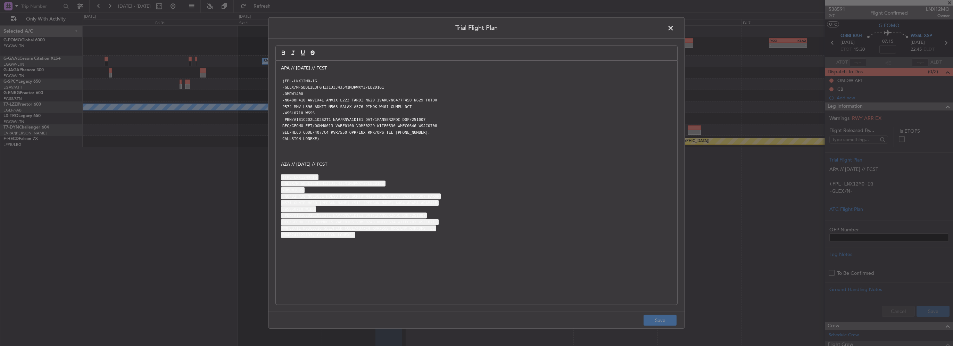
click at [279, 69] on div "APA // 08OCT // FCST (FPL-LNX12MO-IG -GLEX/M-SBDE2E3FGHIJ1J3J4J5M1M3RWXYZ/LB2D1…" at bounding box center [476, 183] width 401 height 244
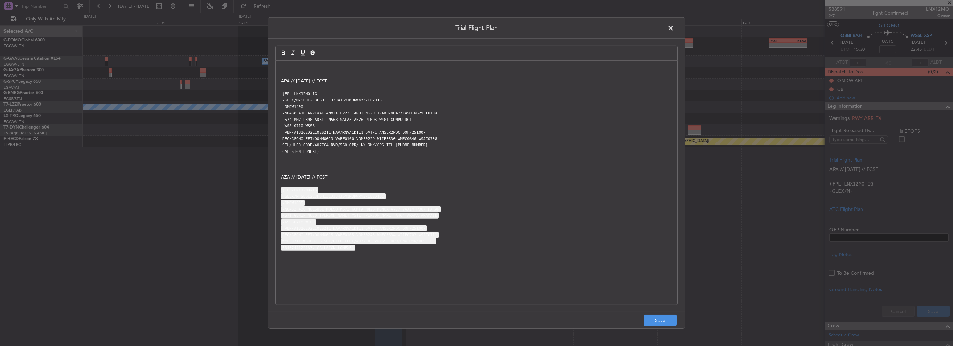
click at [279, 69] on div "APA // 08OCT // FCST (FPL-LNX12MO-IG -GLEX/M-SBDE2E3FGHIJ1J3J4J5M1M3RWXYZ/LB2D1…" at bounding box center [476, 183] width 401 height 244
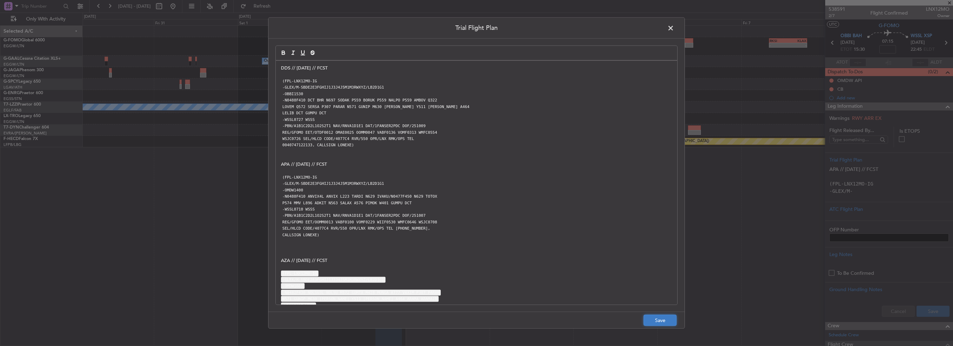
click at [654, 320] on button "Save" at bounding box center [659, 320] width 33 height 11
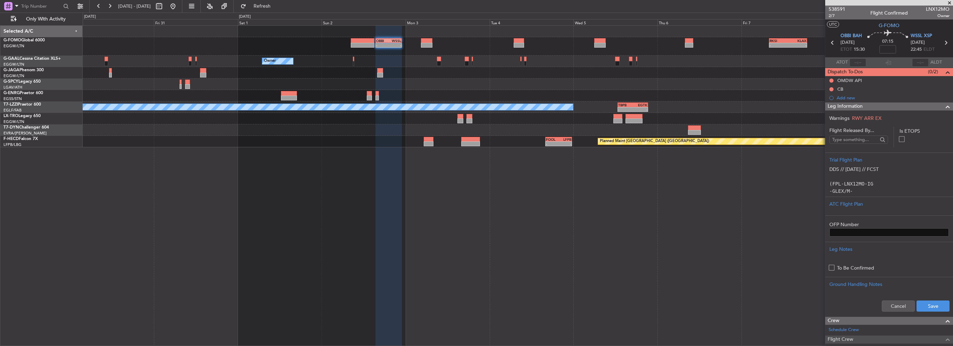
click at [929, 299] on div "Cancel Save" at bounding box center [889, 305] width 128 height 21
click at [932, 302] on button "Save" at bounding box center [932, 305] width 33 height 11
click at [890, 44] on span "07:15" at bounding box center [887, 41] width 11 height 7
click at [889, 47] on mat-tooltip-component "Flight Time" at bounding box center [886, 54] width 32 height 18
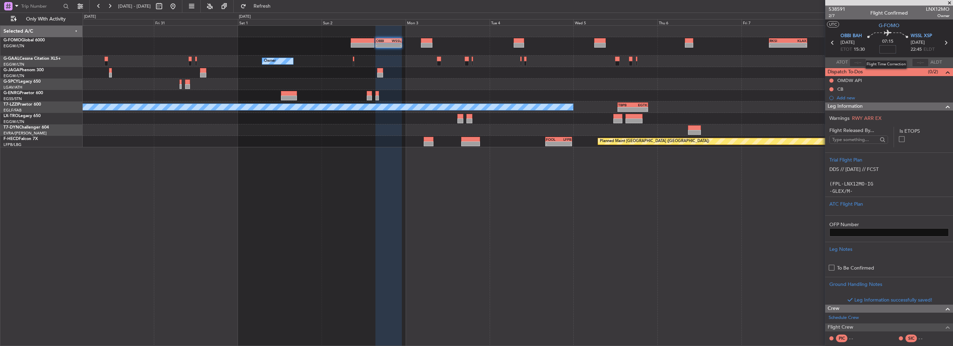
click at [885, 48] on input at bounding box center [887, 49] width 17 height 8
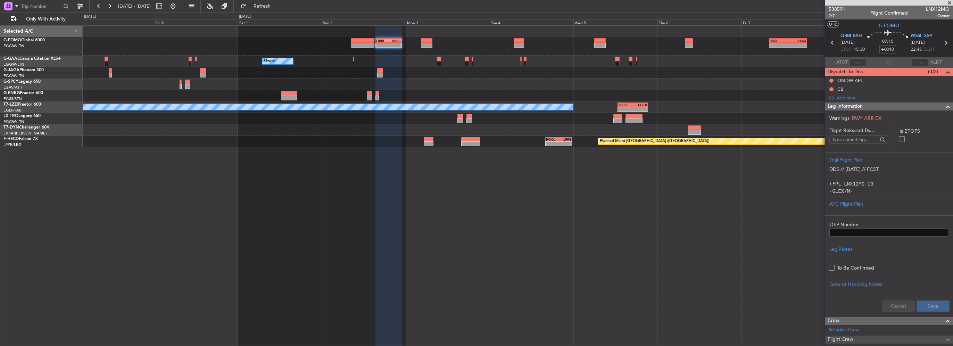
type input "+00:10"
click at [938, 108] on div at bounding box center [945, 106] width 14 height 8
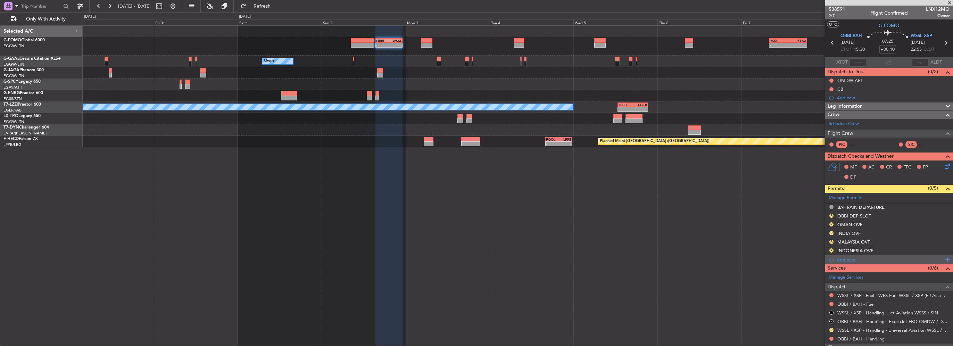
click at [846, 259] on div "Add new" at bounding box center [889, 260] width 107 height 6
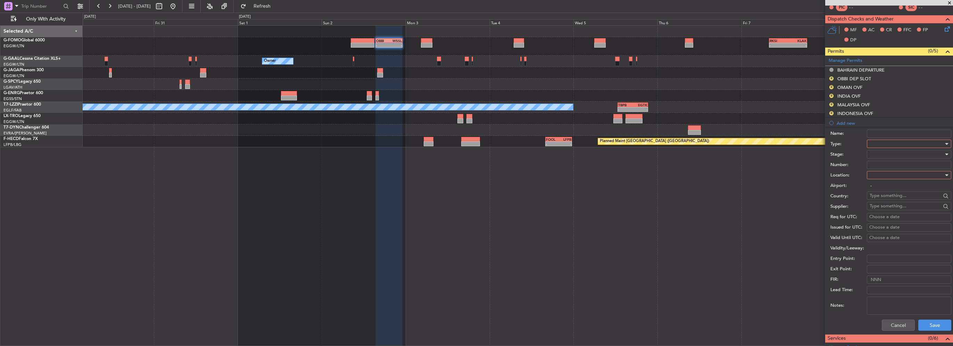
scroll to position [139, 0]
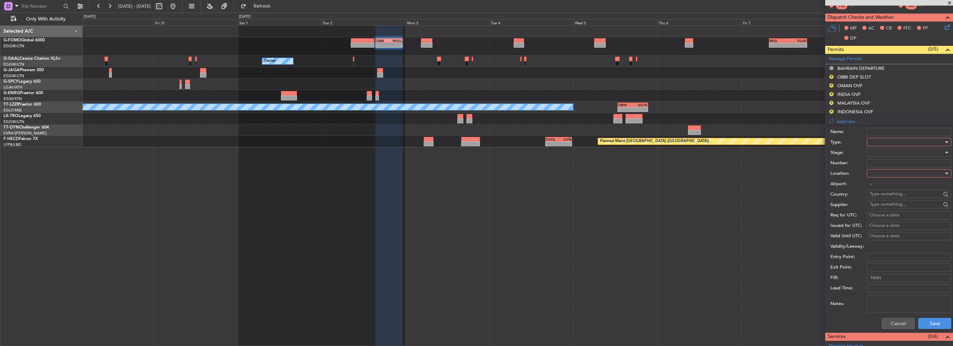
click at [885, 142] on div at bounding box center [906, 142] width 74 height 10
click at [883, 204] on span "Overflight" at bounding box center [906, 204] width 73 height 10
click at [875, 171] on div at bounding box center [906, 173] width 74 height 10
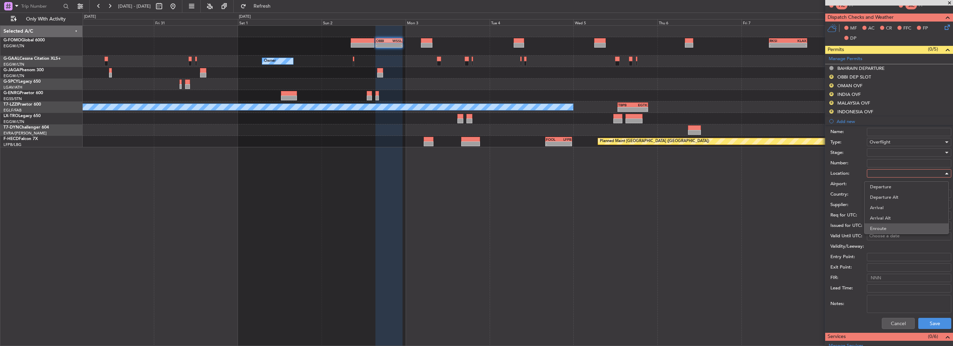
click at [879, 225] on span "Enroute" at bounding box center [906, 228] width 73 height 10
click at [879, 194] on input "text" at bounding box center [904, 194] width 71 height 10
click at [889, 207] on span "Qatar" at bounding box center [906, 203] width 68 height 10
type input "Qatar"
click at [886, 153] on div at bounding box center [906, 152] width 74 height 10
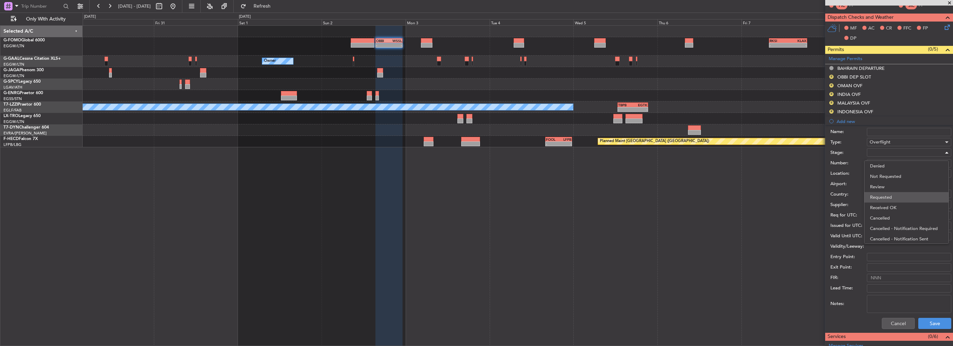
click at [884, 198] on span "Requested" at bounding box center [906, 197] width 73 height 10
click at [889, 151] on span "Requested" at bounding box center [880, 152] width 22 height 6
click at [889, 175] on span "Not Requested" at bounding box center [906, 176] width 73 height 10
click at [936, 324] on button "Save" at bounding box center [934, 323] width 33 height 11
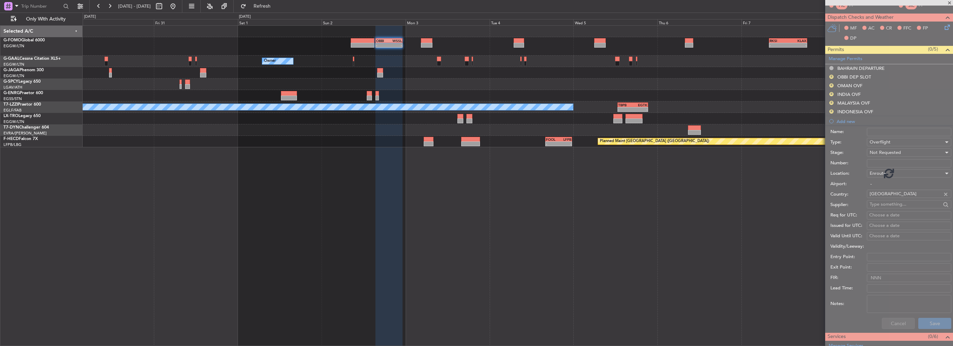
scroll to position [84, 0]
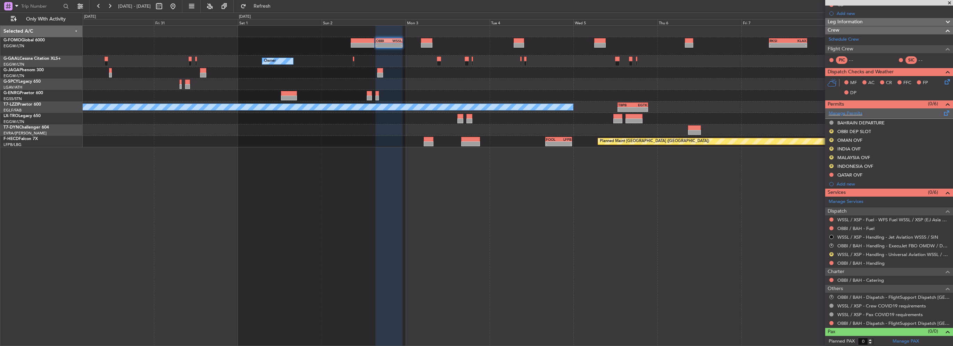
click at [942, 111] on span at bounding box center [946, 111] width 8 height 5
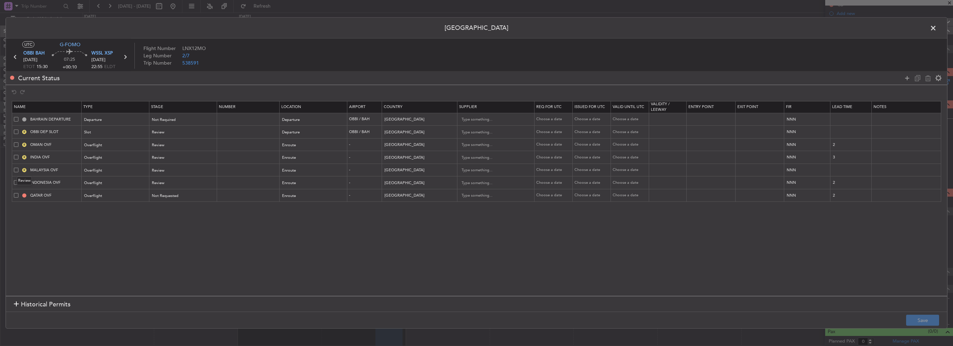
click at [15, 181] on mat-tooltip-component "Review" at bounding box center [24, 181] width 25 height 18
click at [17, 182] on span at bounding box center [16, 182] width 5 height 5
click at [19, 180] on input "checkbox" at bounding box center [19, 180] width 0 height 0
click at [17, 129] on span at bounding box center [16, 131] width 5 height 5
click at [19, 129] on input "checkbox" at bounding box center [19, 129] width 0 height 0
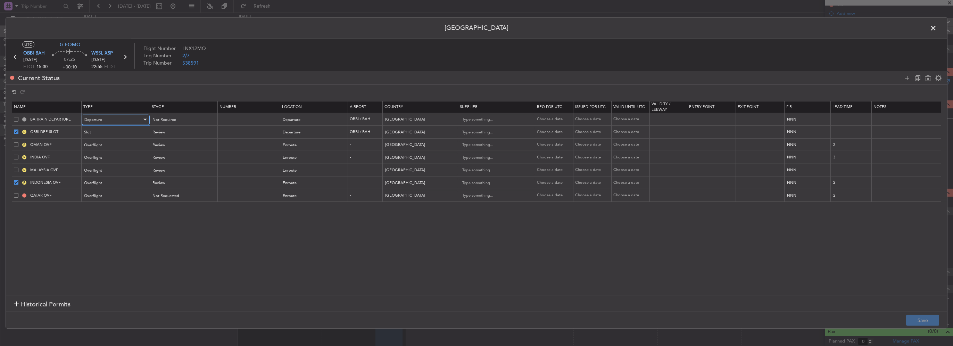
click at [125, 118] on div "Departure" at bounding box center [113, 120] width 58 height 10
click at [150, 122] on div at bounding box center [476, 173] width 953 height 346
click at [168, 116] on div "Not Required" at bounding box center [181, 120] width 58 height 10
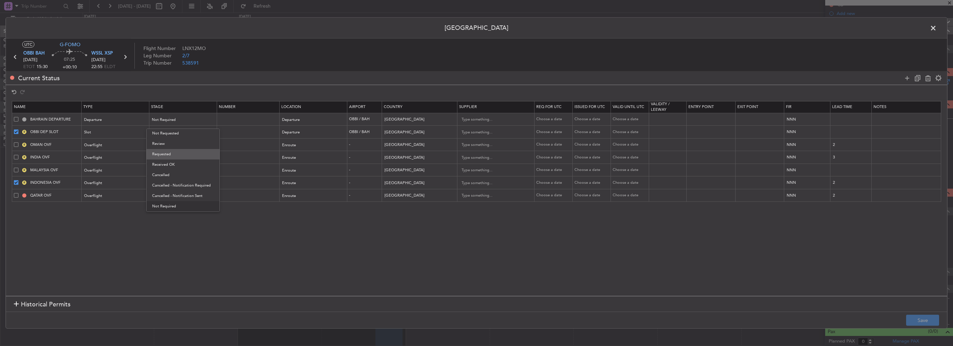
click at [175, 153] on span "Requested" at bounding box center [183, 154] width 62 height 10
click at [923, 318] on button "Save" at bounding box center [922, 320] width 33 height 11
click at [926, 77] on icon at bounding box center [927, 78] width 8 height 8
type input "OMAN OVF"
type input "Oman"
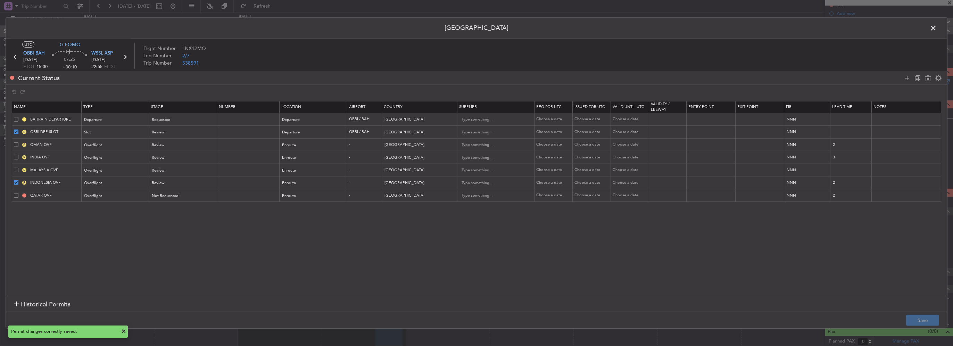
type input "2"
type input "INDIA OVF"
type input "India"
type input "3"
type input "MALAYSIA OVF"
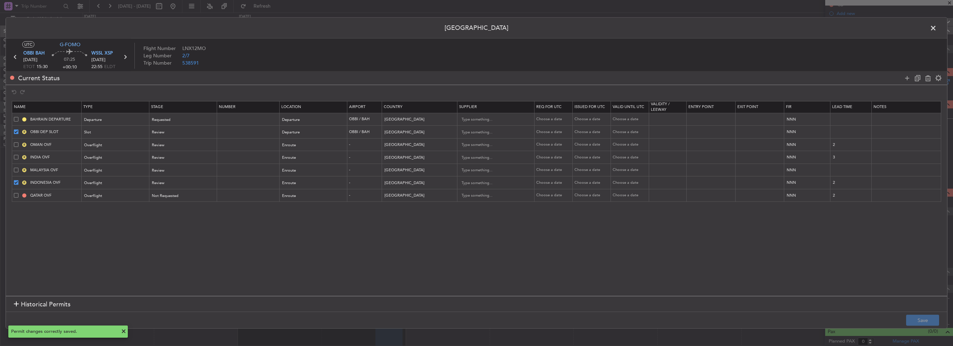
type input "Malaysia"
type input "QATAR OVF"
type input "Qatar"
type input "2"
click at [926, 318] on button "Save" at bounding box center [922, 320] width 33 height 11
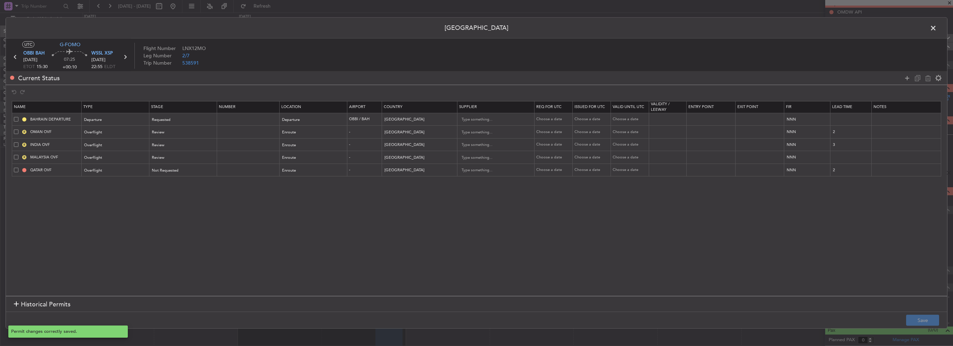
scroll to position [67, 0]
click at [936, 32] on span at bounding box center [936, 30] width 0 height 14
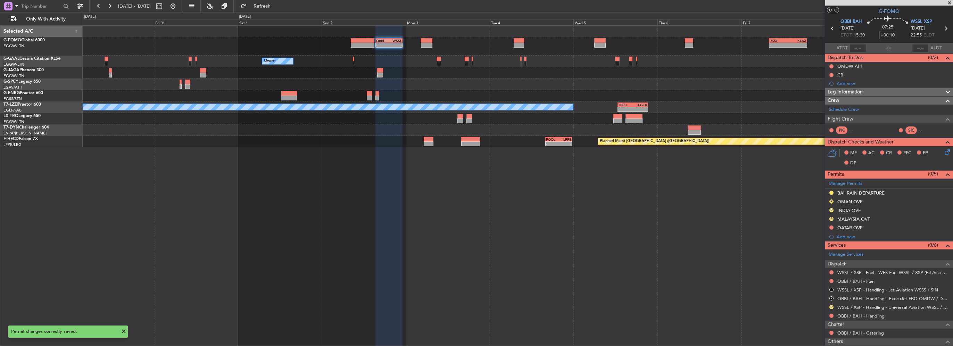
scroll to position [0, 0]
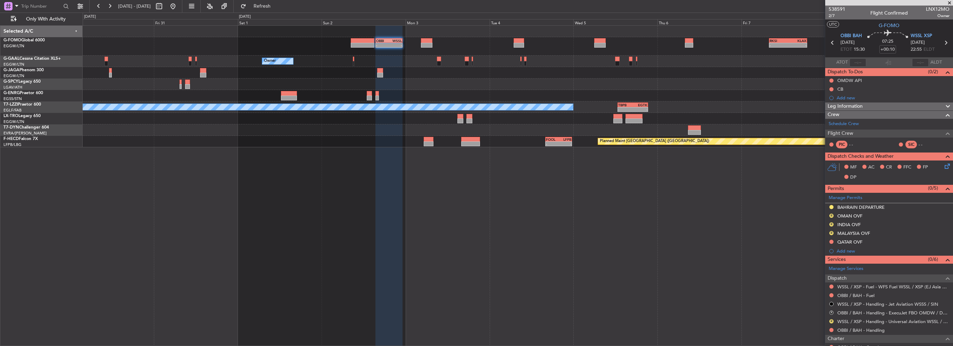
click at [442, 67] on div "- - OBBI 15:30 Z WSSL 23:10 Z - - RKSI 08:00 Z KLAX 18:50 Z Owner Owner A/C Una…" at bounding box center [518, 87] width 870 height 122
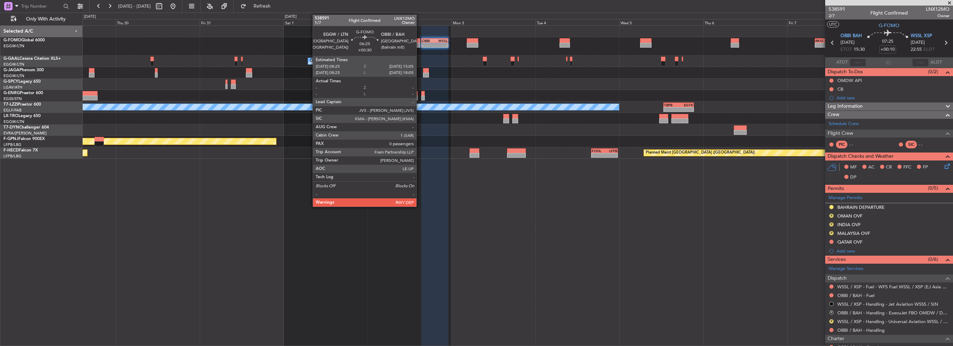
click at [419, 44] on div at bounding box center [408, 45] width 24 height 5
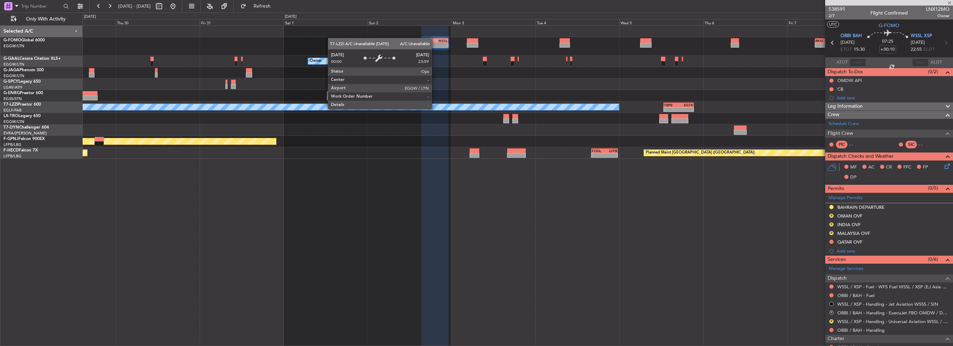
type input "+00:30"
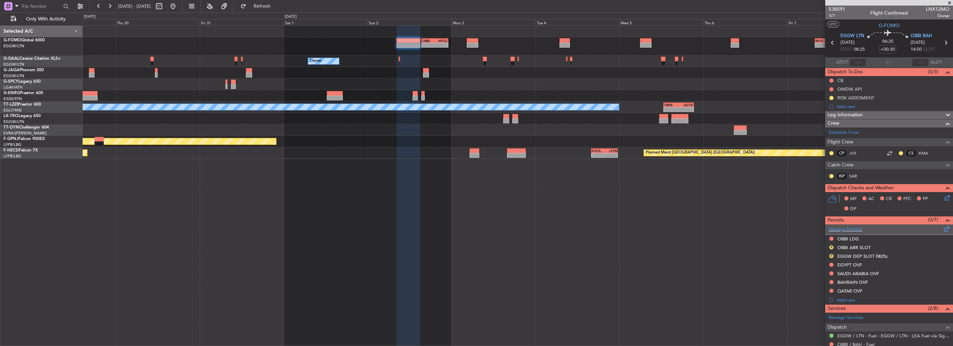
click at [942, 228] on span at bounding box center [946, 227] width 8 height 5
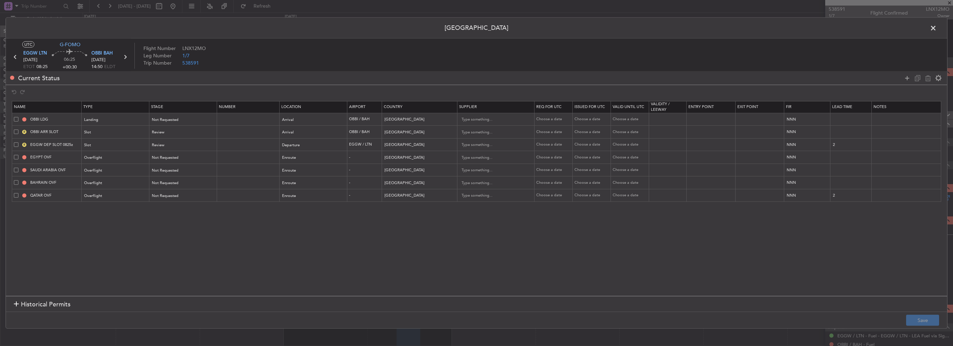
click at [14, 183] on span at bounding box center [16, 182] width 5 height 5
click at [19, 180] on input "checkbox" at bounding box center [19, 180] width 0 height 0
click at [18, 194] on span at bounding box center [16, 195] width 5 height 5
click at [19, 193] on input "checkbox" at bounding box center [19, 193] width 0 height 0
click at [16, 130] on span at bounding box center [16, 131] width 5 height 5
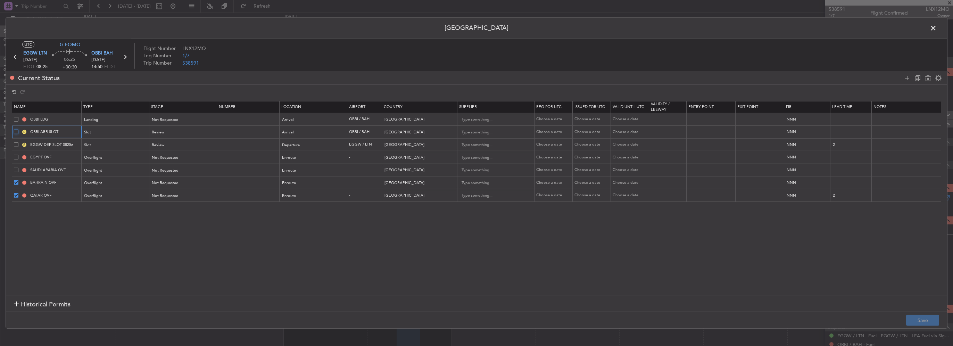
click at [19, 129] on input "checkbox" at bounding box center [19, 129] width 0 height 0
click at [927, 78] on icon at bounding box center [927, 78] width 8 height 8
type input "EGGW DEP SLOT 0825z"
type input "United Kingdom"
type input "2"
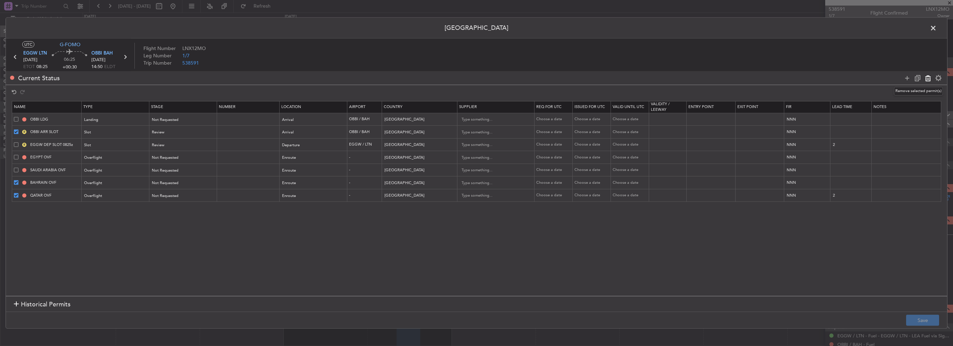
type input "EGYPT OVF"
type input "Egypt"
type input "SAUDI ARABIA OVF"
type input "Saudi Arabia"
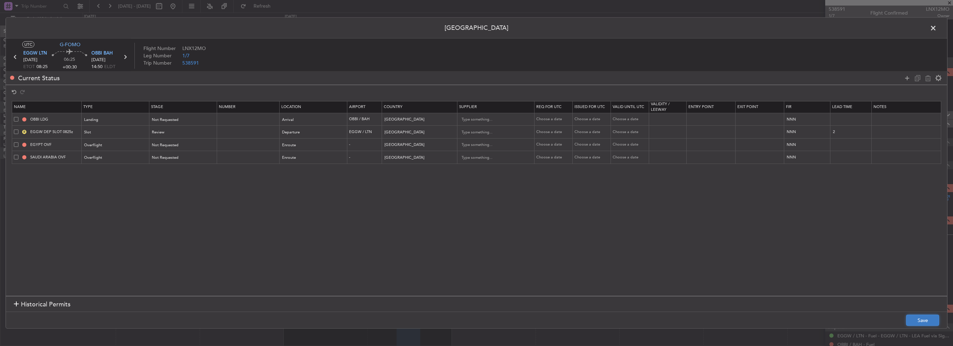
click at [912, 319] on button "Save" at bounding box center [922, 320] width 33 height 11
click at [936, 29] on span at bounding box center [936, 30] width 0 height 14
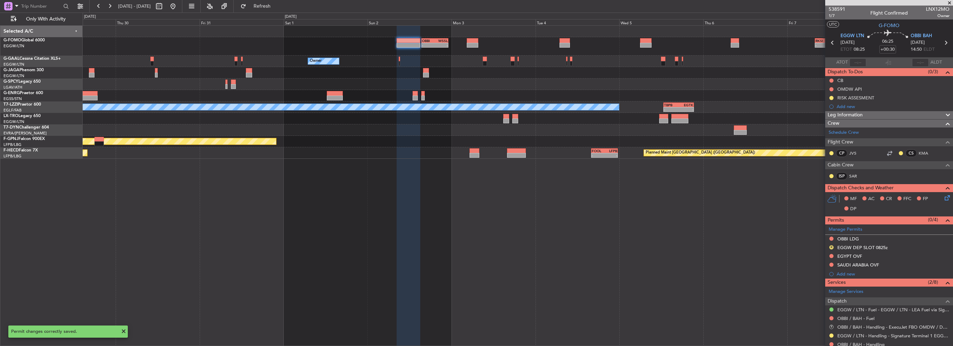
scroll to position [35, 0]
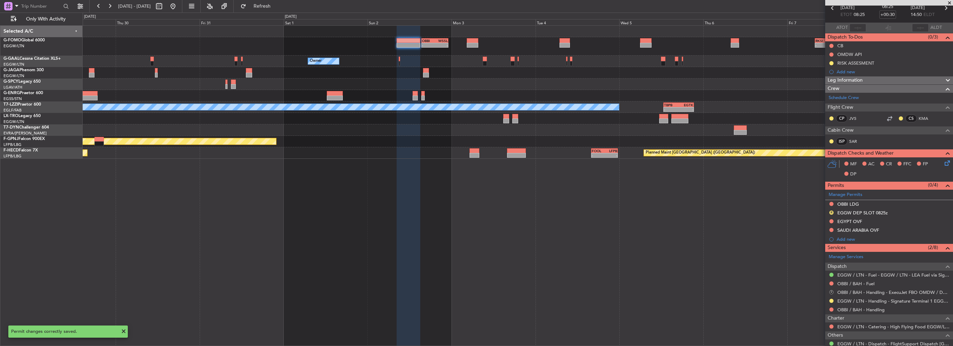
click at [829, 291] on button "R" at bounding box center [831, 292] width 4 height 4
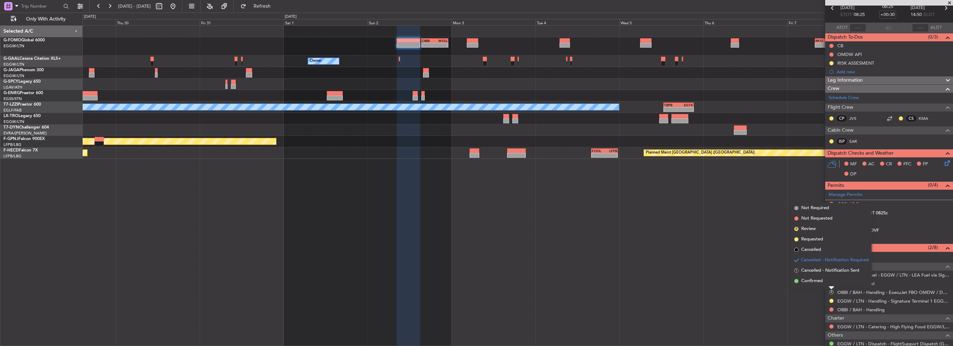
click at [686, 256] on div "- - OBBI 15:30 Z WSSL 23:10 Z - - RKSI 08:00 Z KLAX 18:50 Z Owner Owner A/C Una…" at bounding box center [518, 185] width 870 height 320
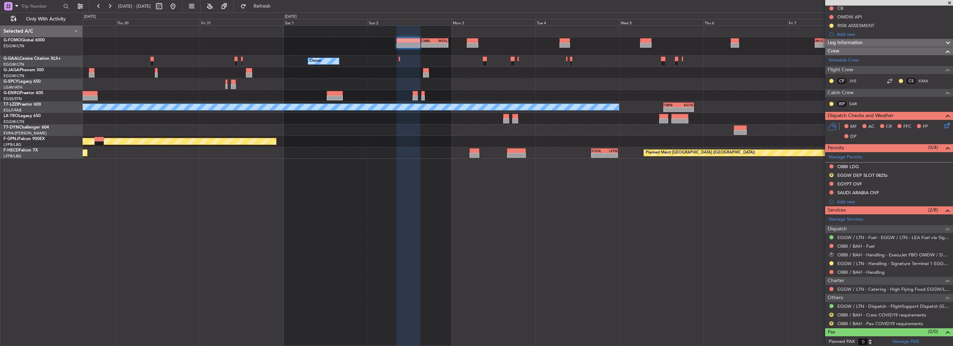
scroll to position [72, 0]
click at [880, 269] on link "OBBI / BAH - Handling" at bounding box center [860, 272] width 47 height 6
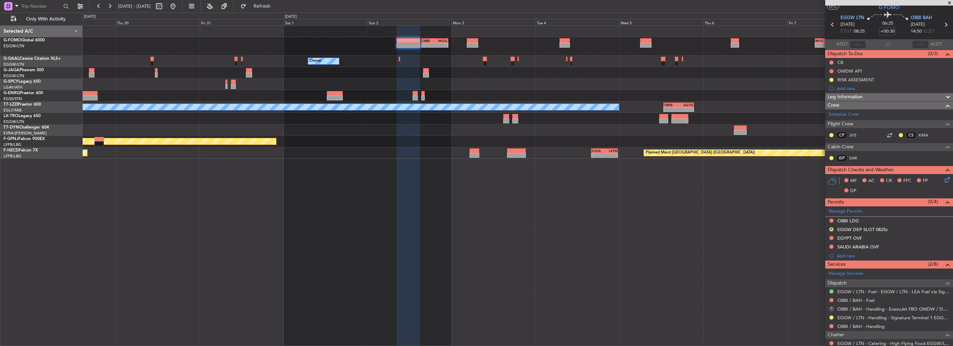
scroll to position [0, 0]
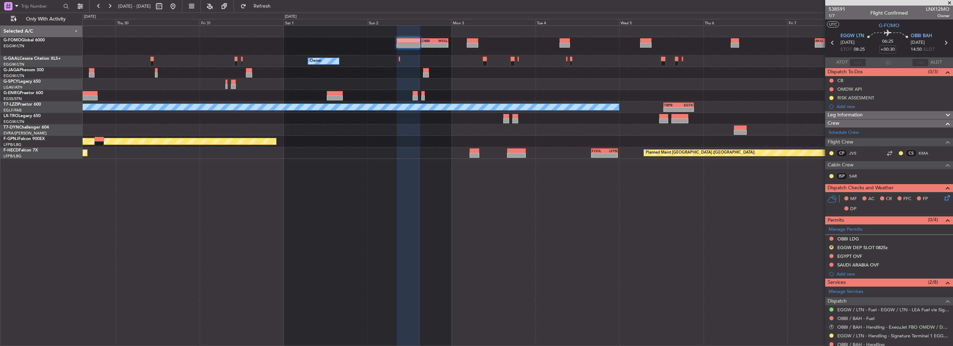
drag, startPoint x: 871, startPoint y: 112, endPoint x: 877, endPoint y: 149, distance: 37.2
click at [871, 112] on div "Leg Information" at bounding box center [889, 115] width 128 height 8
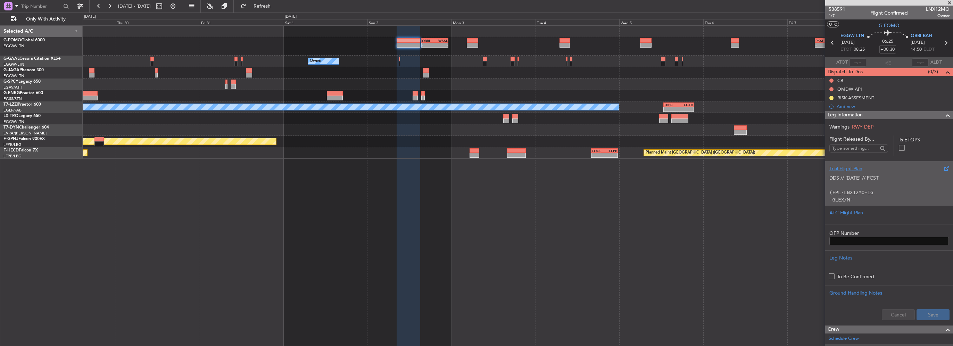
click at [850, 175] on p "DDS // [DATE] // FCST" at bounding box center [888, 177] width 119 height 7
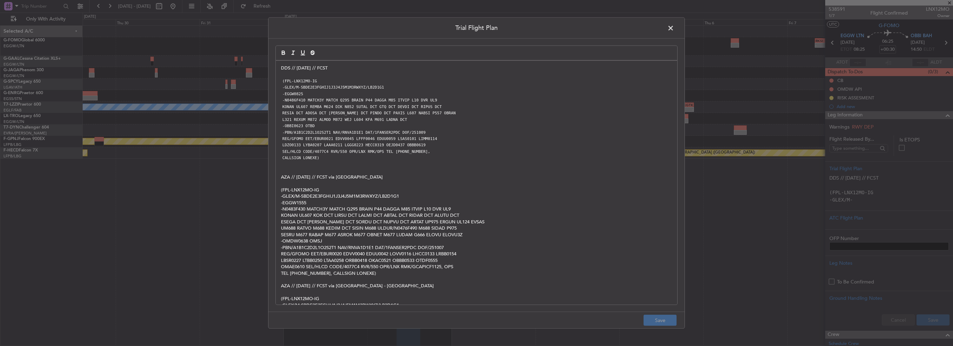
drag, startPoint x: 422, startPoint y: 162, endPoint x: 421, endPoint y: 157, distance: 4.9
click at [422, 161] on p at bounding box center [476, 164] width 391 height 6
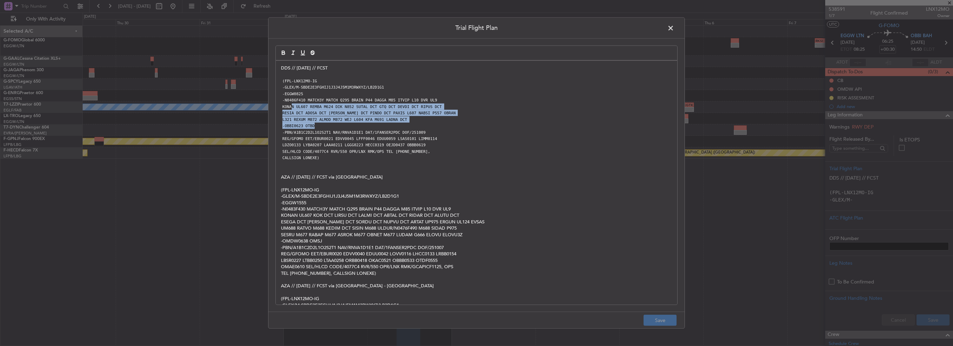
drag, startPoint x: 412, startPoint y: 122, endPoint x: 402, endPoint y: 124, distance: 10.5
click at [291, 104] on div "DDS // 08OCT // FCST (FPL-LNX12MO-IG -GLEX/M-SBDE2E3FGHIJ1J3J4J5M1M3RWXYZ/LB2D1…" at bounding box center [476, 183] width 401 height 244
click at [401, 124] on p "-OBBI0623 OTBD" at bounding box center [476, 126] width 391 height 6
click at [407, 121] on p "L321 REXUM M872 ALMOD M872 WEJ L604 KFA M691 LADNA DCT" at bounding box center [476, 119] width 391 height 6
drag, startPoint x: 393, startPoint y: 118, endPoint x: 404, endPoint y: 104, distance: 17.6
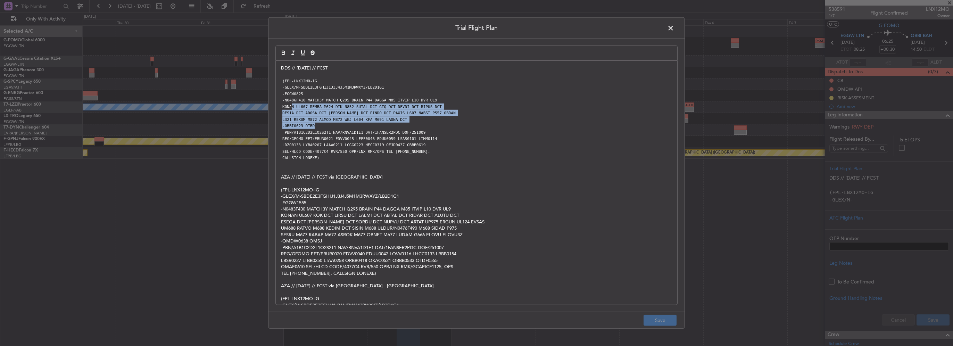
click at [393, 118] on code "L321 REXUM M872 ALMOD M872 WEJ L604 KFA M691 LADNA DCT" at bounding box center [344, 119] width 127 height 6
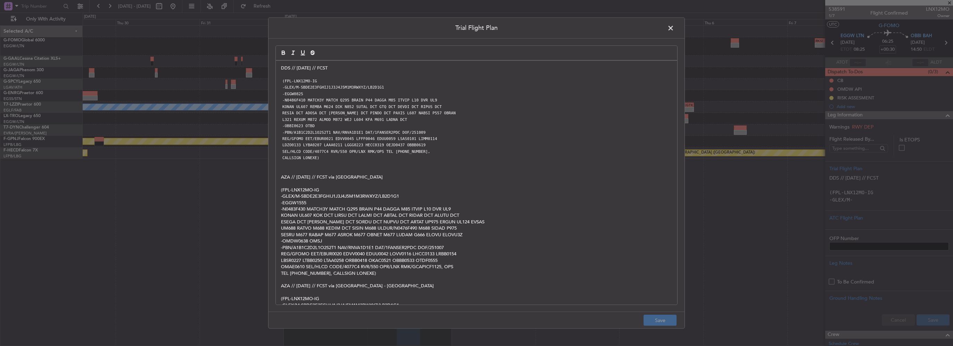
click at [392, 101] on code "-N0486F410 MATCH3Y MATCH Q295 BRAIN P44 DAGGA M85 ITVIP L10 DVR UL9" at bounding box center [360, 100] width 158 height 6
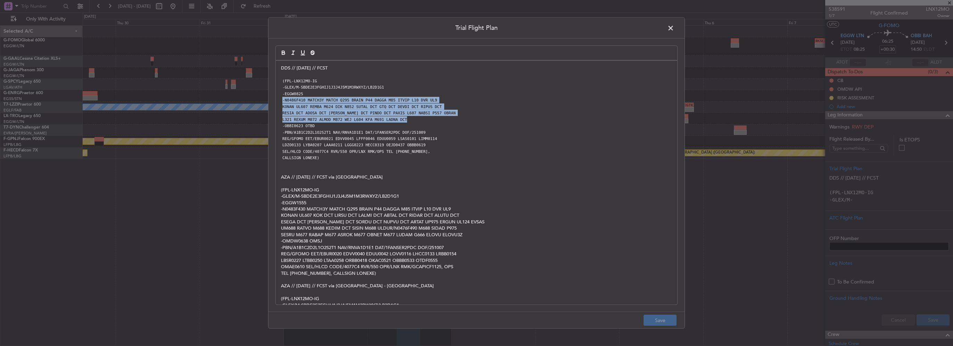
drag, startPoint x: 281, startPoint y: 100, endPoint x: 397, endPoint y: 121, distance: 118.5
click at [397, 121] on div "DDS // 08OCT // FCST (FPL-LNX12MO-IG -GLEX/M-SBDE2E3FGHIJ1J3J4J5M1M3RWXYZ/LB2D1…" at bounding box center [476, 183] width 401 height 244
copy div "-N0486F410 MATCH3Y MATCH Q295 BRAIN P44 DAGGA M85 ITVIP L10 DVR UL9 KONAN UL607…"
click at [674, 30] on span at bounding box center [674, 30] width 0 height 14
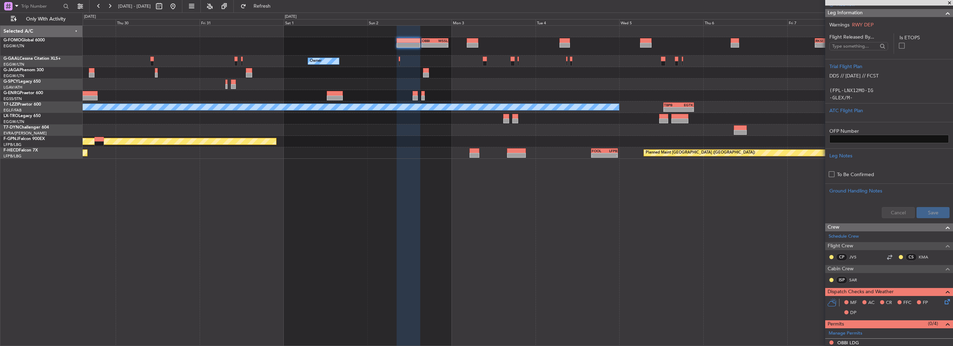
scroll to position [174, 0]
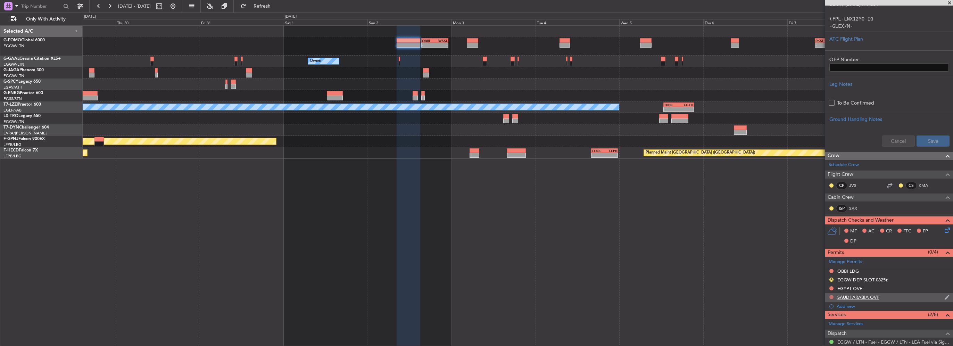
click at [833, 295] on button at bounding box center [831, 297] width 4 height 4
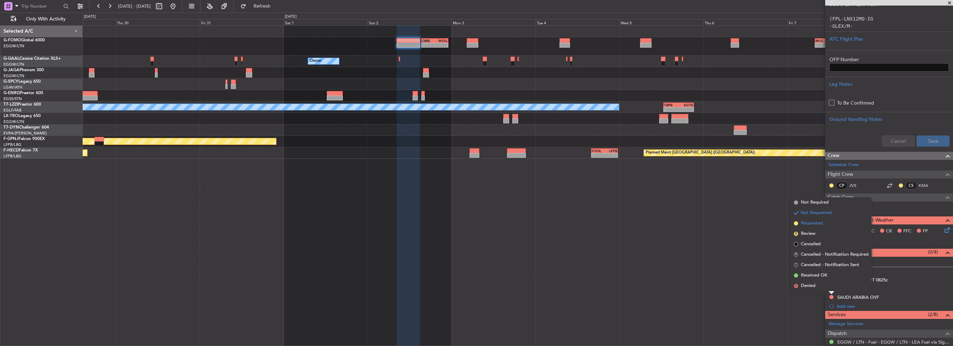
click at [812, 223] on span "Requested" at bounding box center [812, 223] width 22 height 7
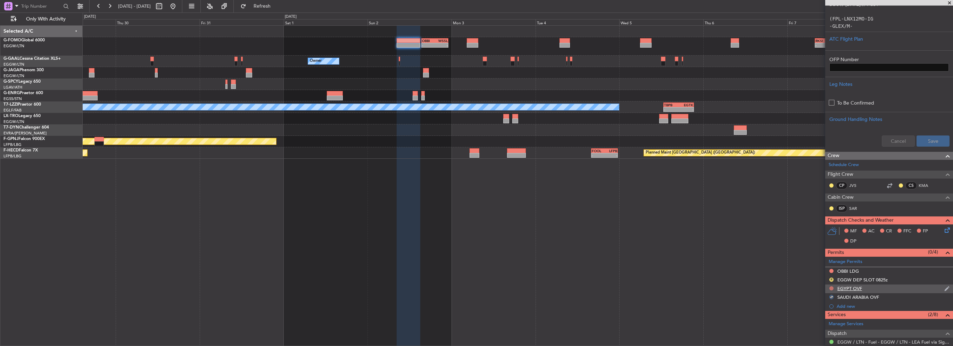
click at [831, 287] on button at bounding box center [831, 288] width 4 height 4
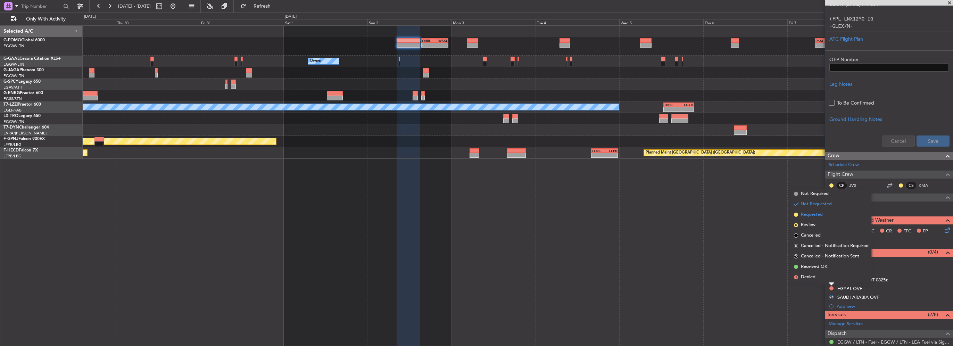
click at [818, 215] on span "Requested" at bounding box center [812, 214] width 22 height 7
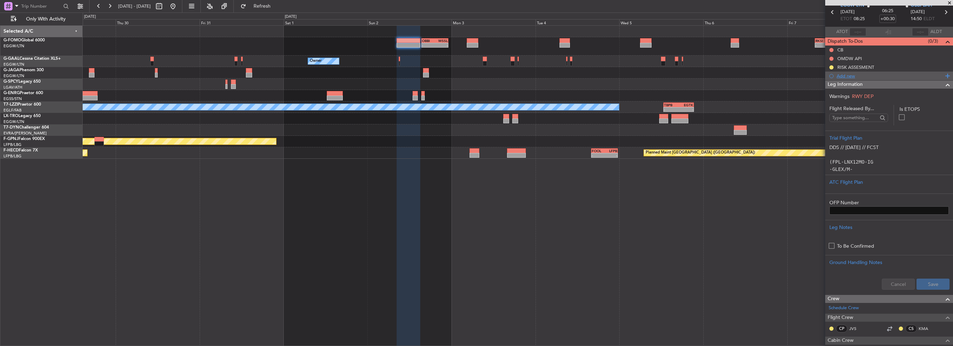
scroll to position [0, 0]
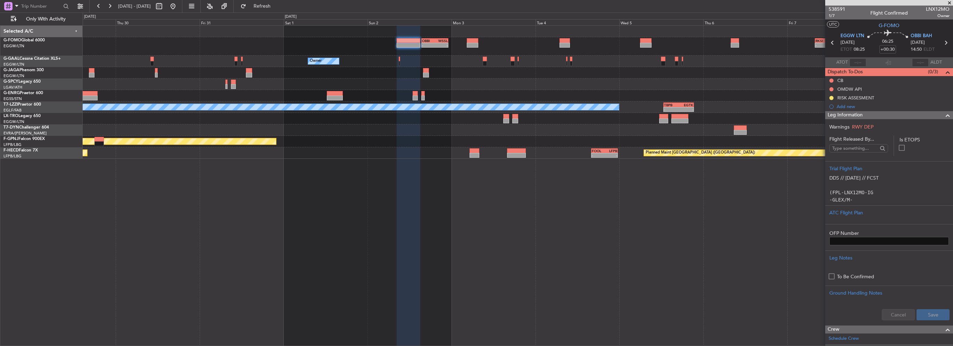
click at [943, 111] on span at bounding box center [947, 115] width 8 height 8
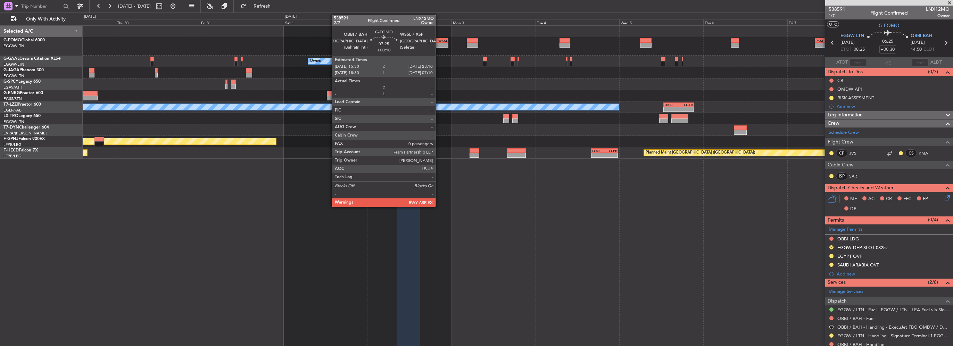
click at [438, 43] on div "-" at bounding box center [441, 45] width 13 height 4
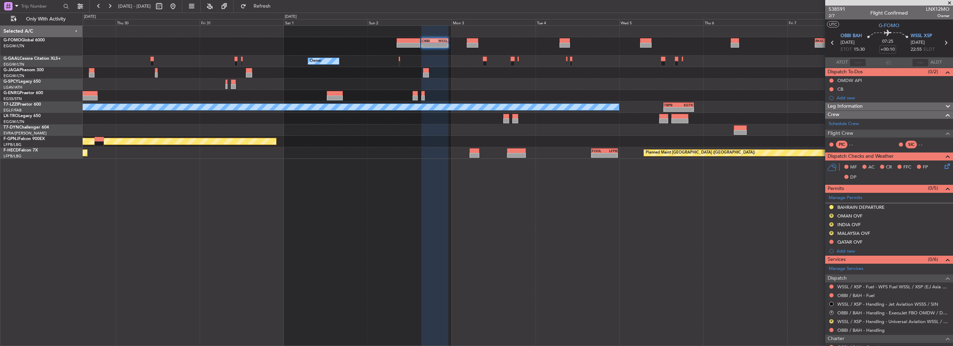
drag, startPoint x: 876, startPoint y: 104, endPoint x: 877, endPoint y: 110, distance: 5.8
click at [876, 104] on div "Leg Information" at bounding box center [889, 106] width 128 height 8
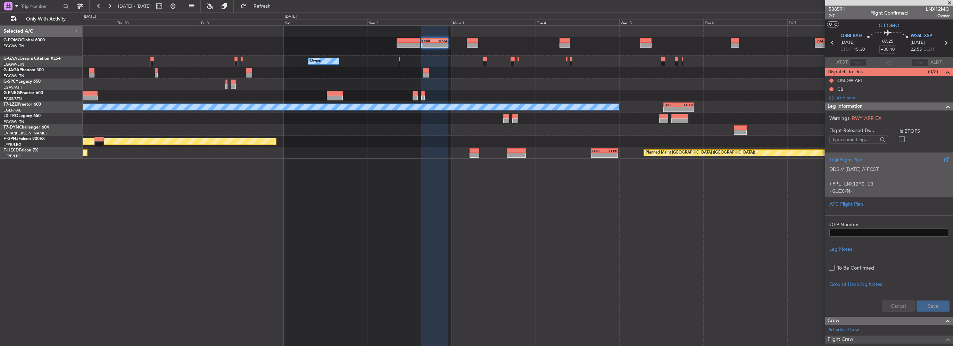
click at [882, 171] on p "DDS // [DATE] // FCST" at bounding box center [888, 169] width 119 height 7
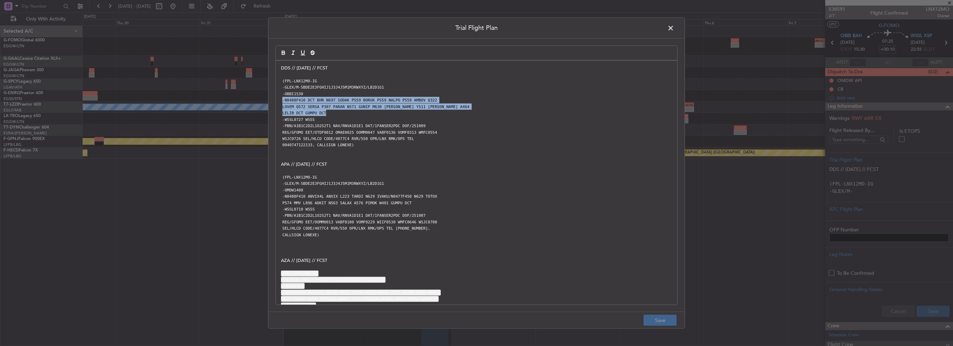
drag, startPoint x: 320, startPoint y: 109, endPoint x: 277, endPoint y: 101, distance: 43.4
click at [277, 101] on div "DDS // 08OCT // FCST (FPL-LNX12MO-IG -GLEX/M-SBDE2E3FGHIJ1J3J4J5M1M3RWXYZ/LB2D1…" at bounding box center [476, 183] width 401 height 244
copy div "-N0488F410 DCT BHR N697 SODAK P559 BORUK P559 NALPO P559 AMBOV Q322 LOVEM Q572 …"
drag, startPoint x: 668, startPoint y: 27, endPoint x: 675, endPoint y: 32, distance: 9.1
click at [674, 27] on span at bounding box center [674, 30] width 0 height 14
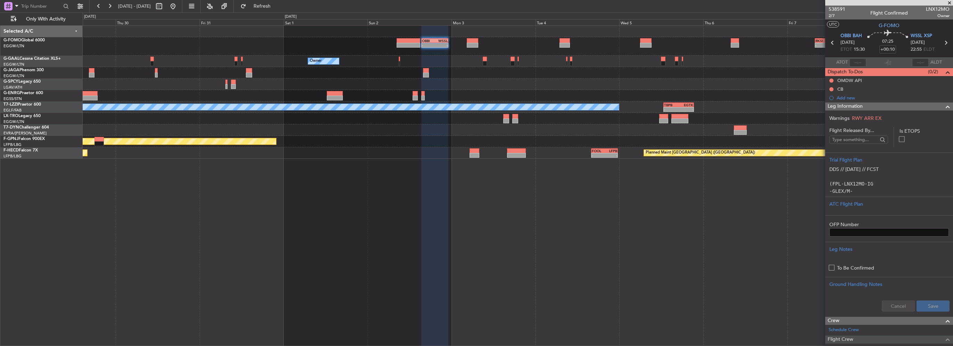
click at [944, 107] on span at bounding box center [947, 106] width 8 height 8
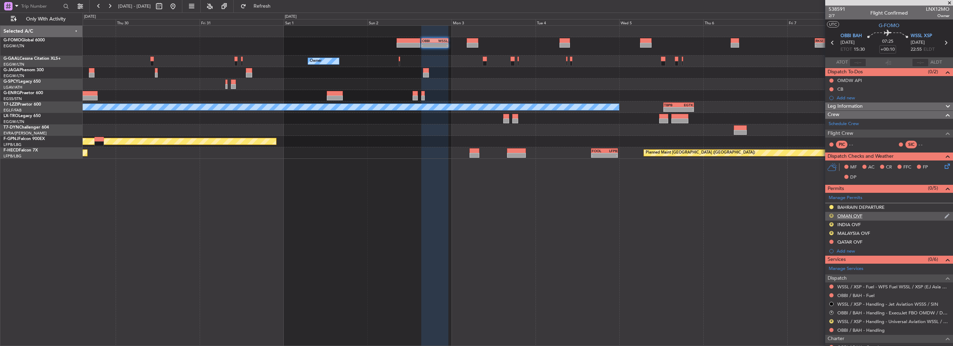
click at [830, 214] on button "R" at bounding box center [831, 216] width 4 height 4
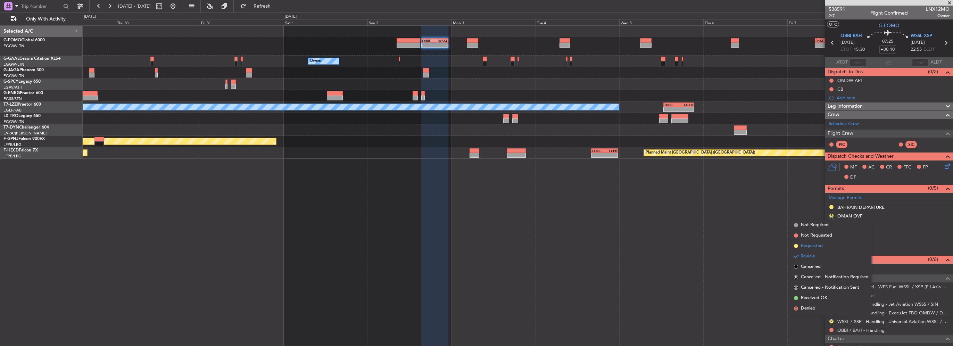
click at [813, 245] on span "Requested" at bounding box center [812, 245] width 22 height 7
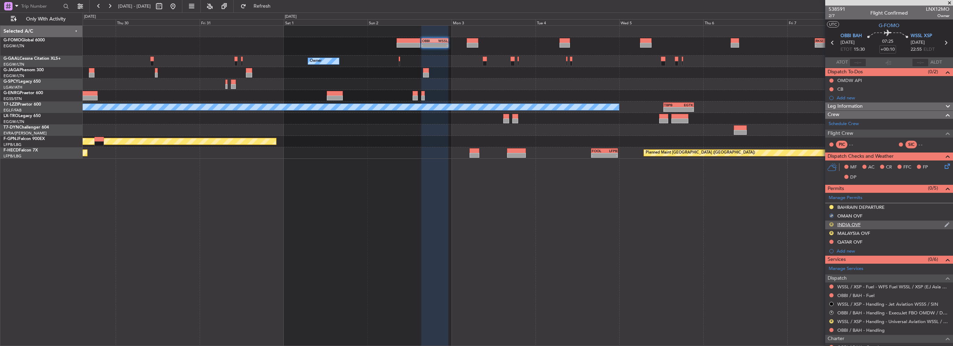
click at [829, 223] on button "R" at bounding box center [831, 224] width 4 height 4
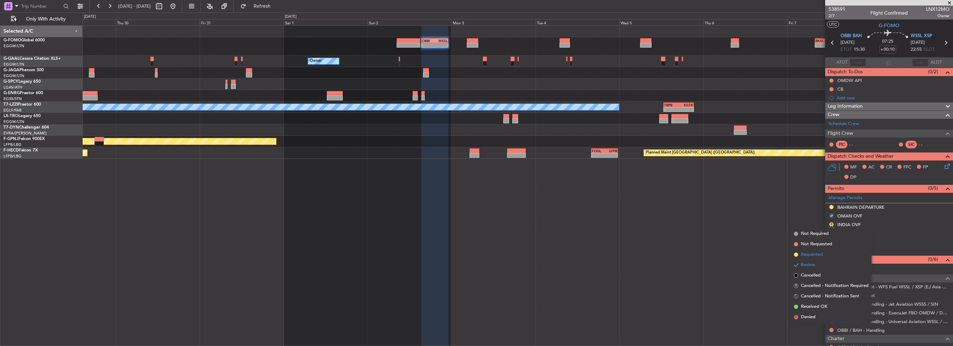
click at [812, 254] on span "Requested" at bounding box center [812, 254] width 22 height 7
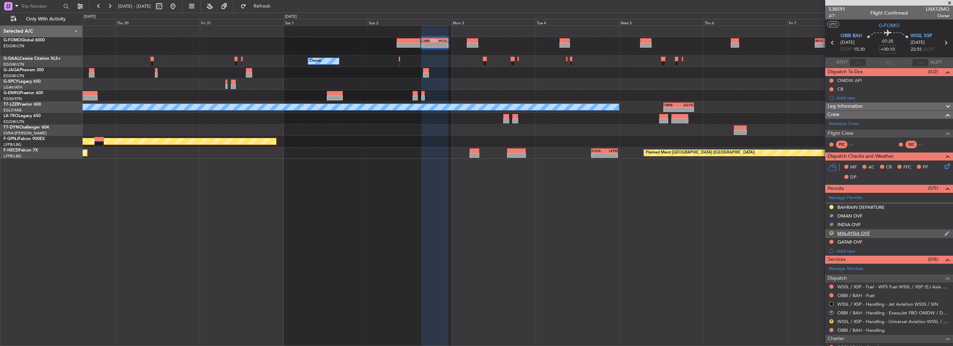
click at [832, 232] on button "R" at bounding box center [831, 233] width 4 height 4
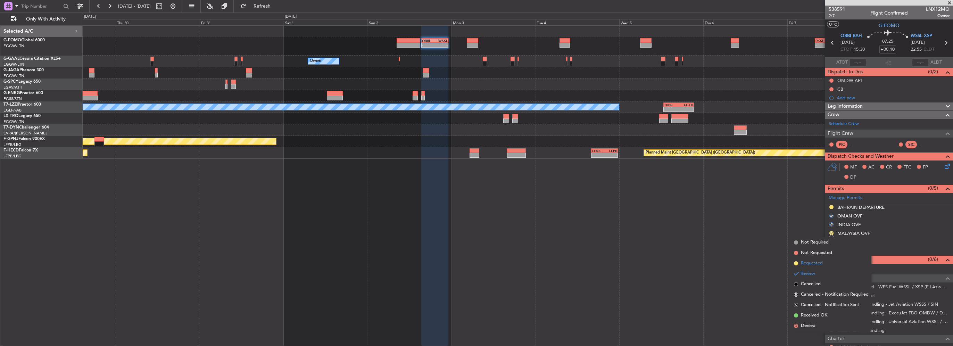
click at [816, 262] on span "Requested" at bounding box center [812, 263] width 22 height 7
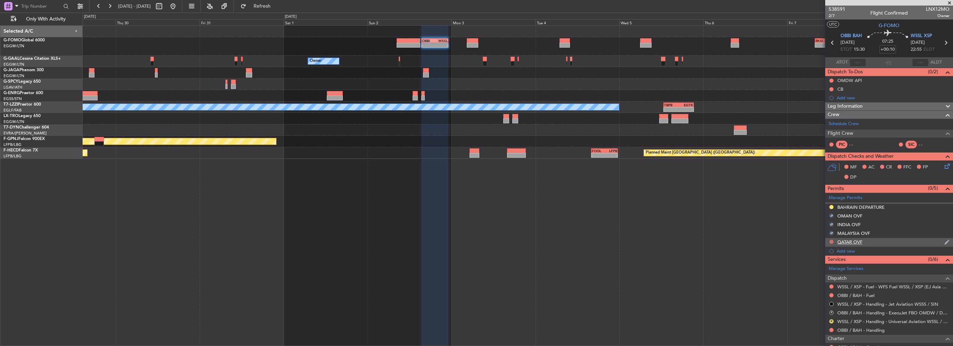
click at [831, 240] on button at bounding box center [831, 242] width 4 height 4
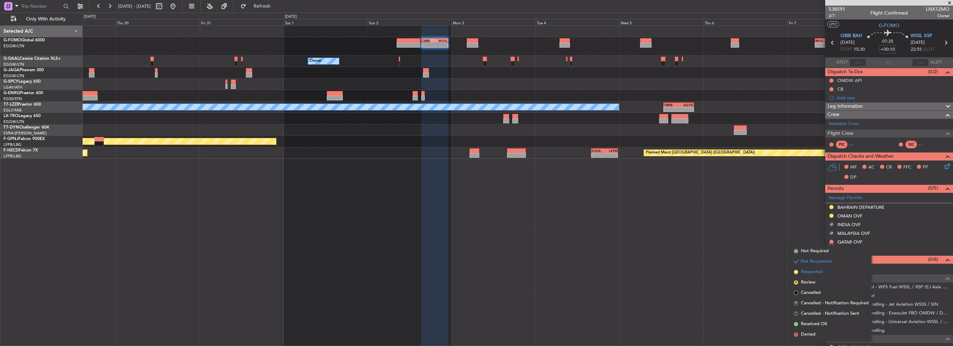
click at [820, 272] on span "Requested" at bounding box center [812, 271] width 22 height 7
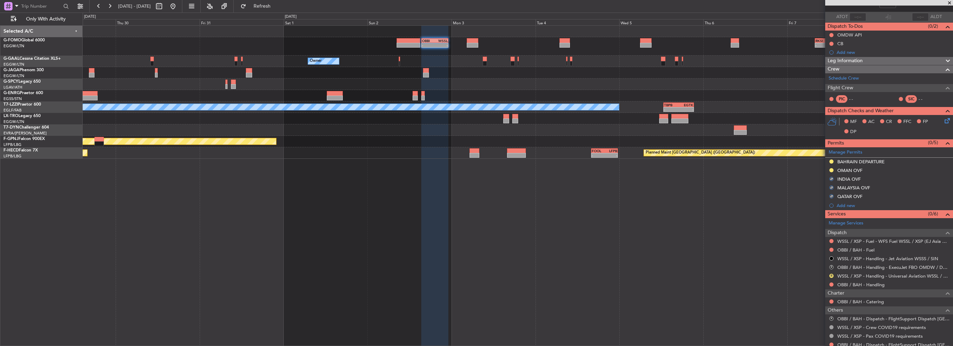
scroll to position [67, 0]
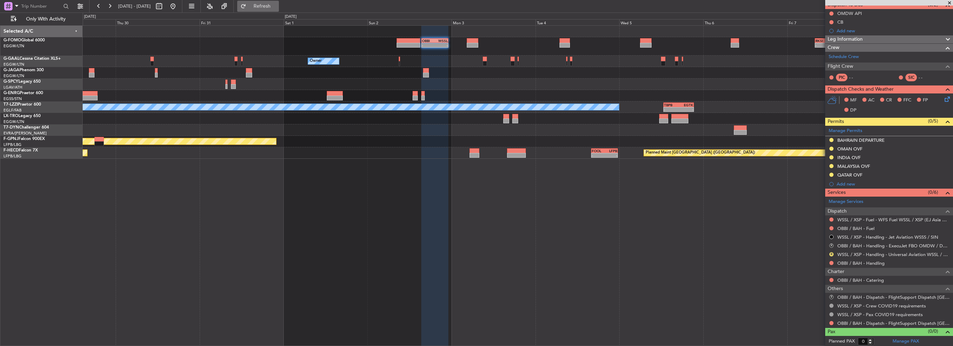
click at [279, 10] on button "Refresh" at bounding box center [258, 6] width 42 height 11
click at [831, 244] on button "R" at bounding box center [831, 245] width 4 height 4
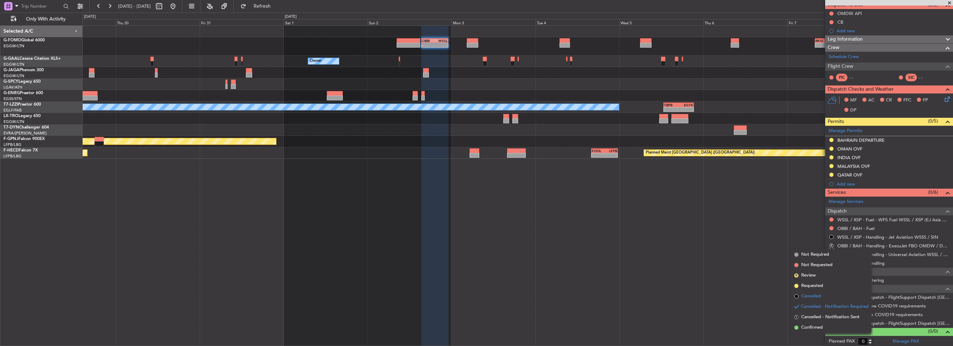
click at [815, 294] on span "Cancelled" at bounding box center [811, 296] width 20 height 7
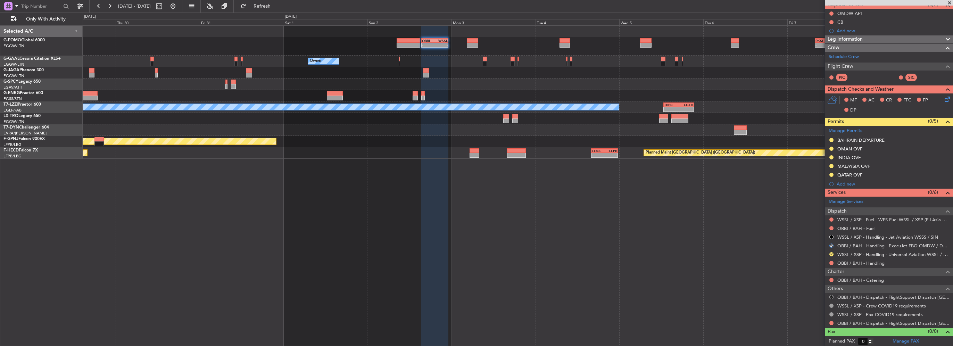
click at [829, 295] on button "R" at bounding box center [831, 297] width 4 height 4
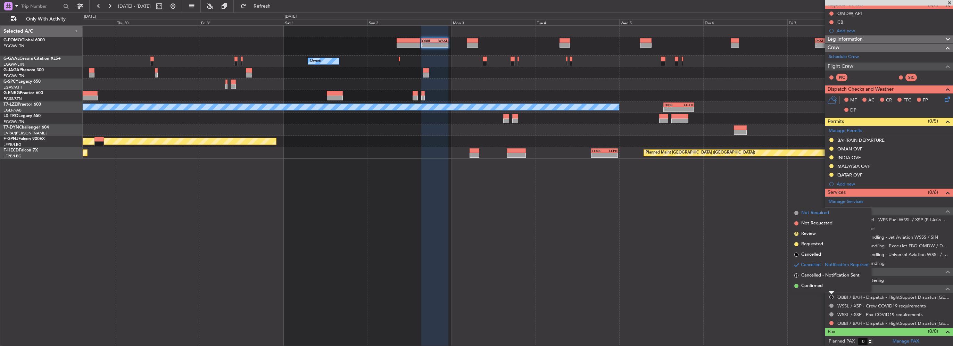
click at [818, 212] on span "Not Required" at bounding box center [815, 212] width 28 height 7
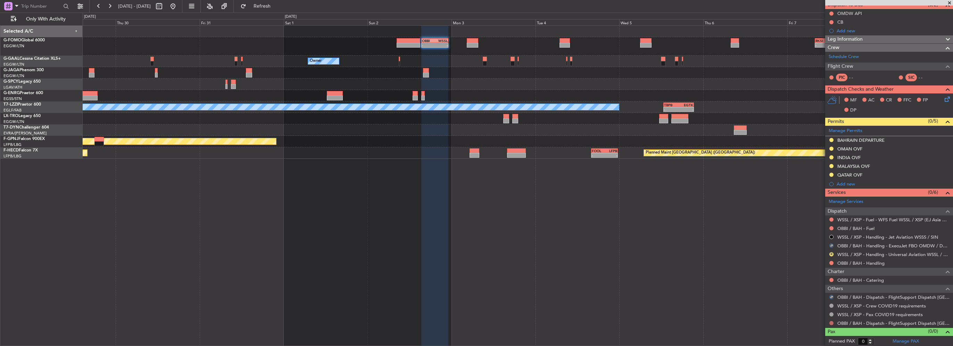
click at [831, 321] on button at bounding box center [831, 323] width 4 height 4
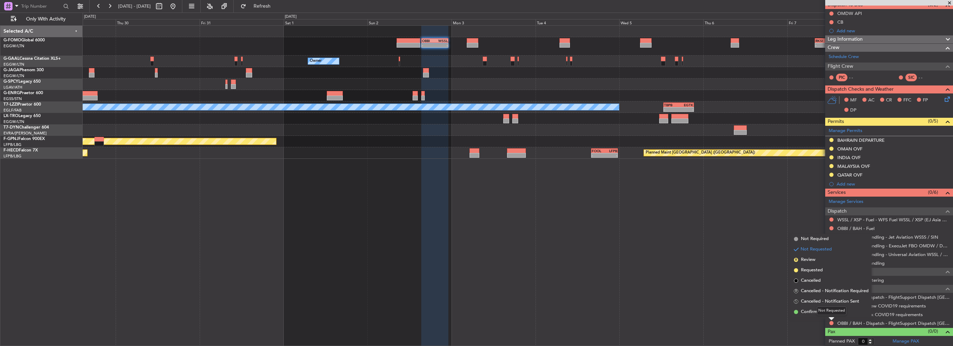
click at [813, 311] on mat-tooltip-component "Not Requested" at bounding box center [831, 310] width 39 height 18
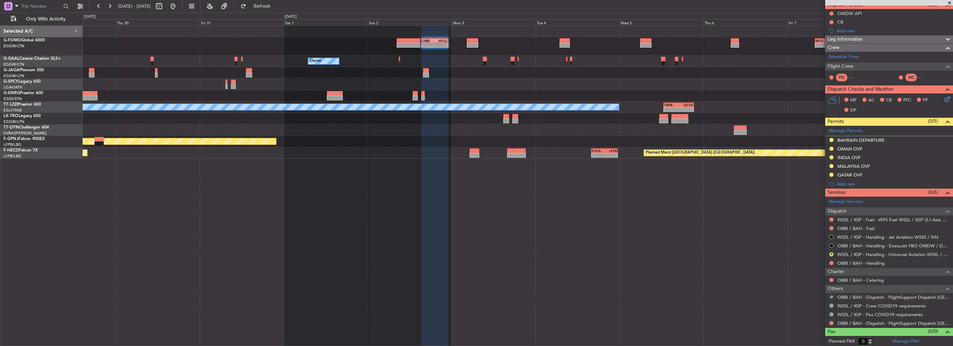
click at [829, 321] on button at bounding box center [831, 323] width 4 height 4
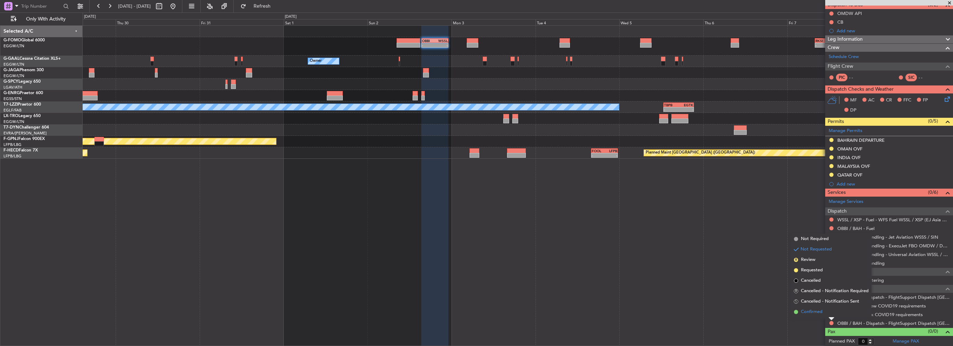
click at [809, 311] on span "Confirmed" at bounding box center [812, 311] width 22 height 7
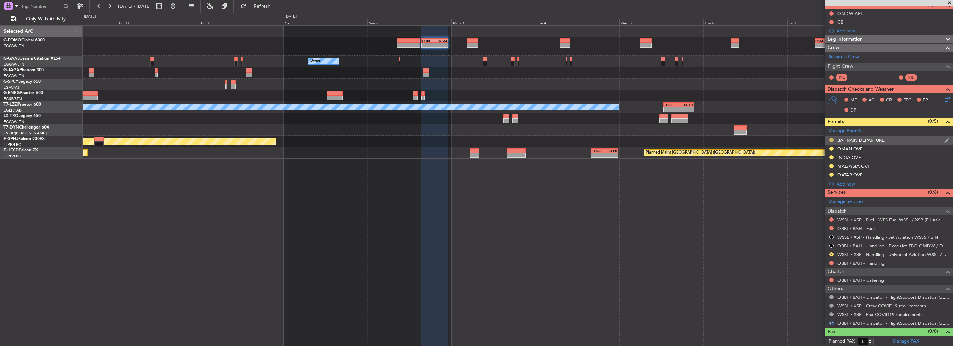
click at [829, 139] on button at bounding box center [831, 140] width 4 height 4
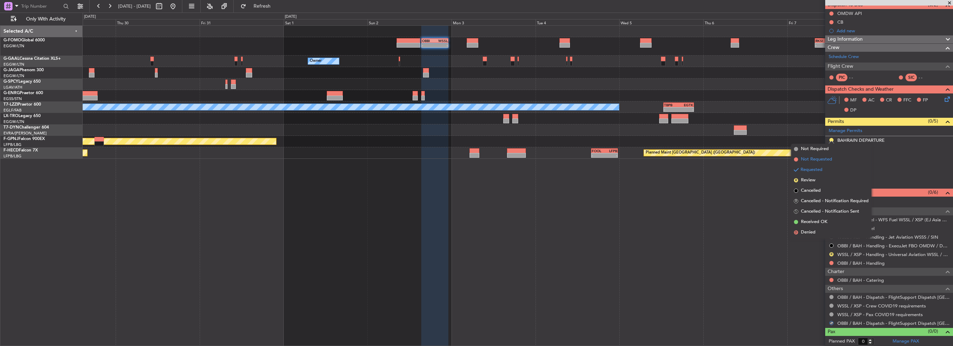
click at [819, 161] on span "Not Requested" at bounding box center [816, 159] width 31 height 7
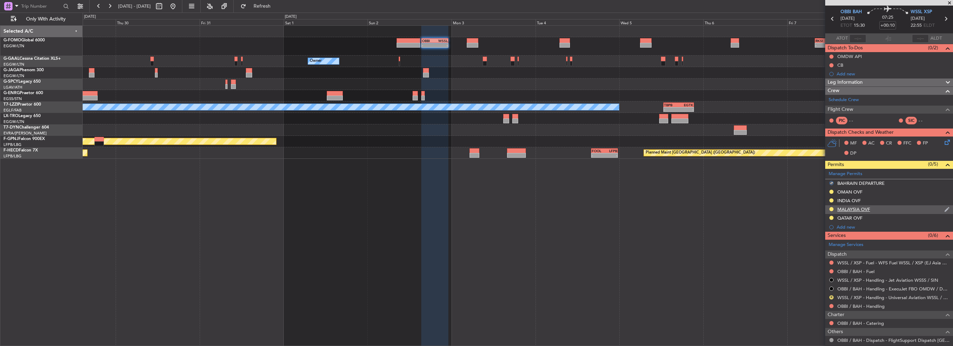
scroll to position [0, 0]
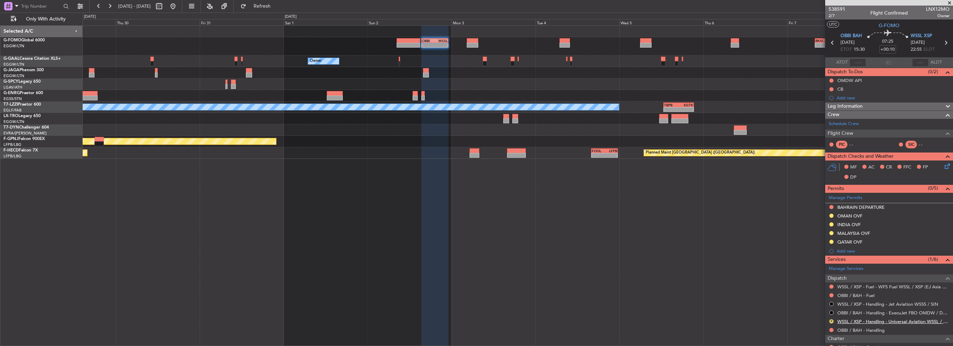
click at [911, 320] on link "WSSL / XSP - Handling - Universal Aviation WSSL / XSP" at bounding box center [893, 321] width 112 height 6
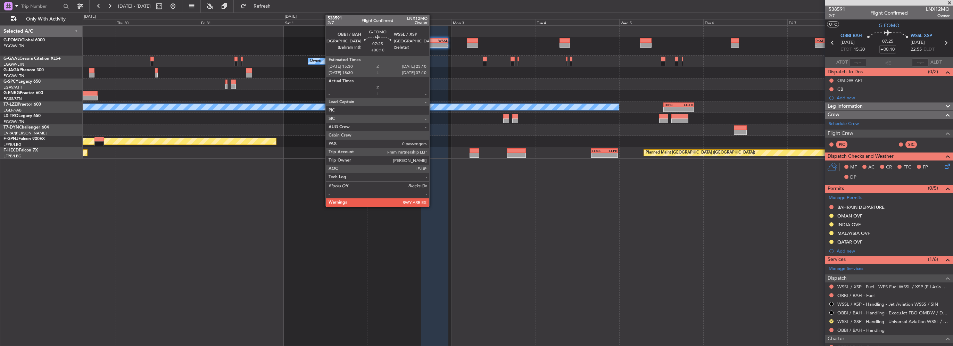
click at [432, 44] on div "-" at bounding box center [428, 45] width 13 height 4
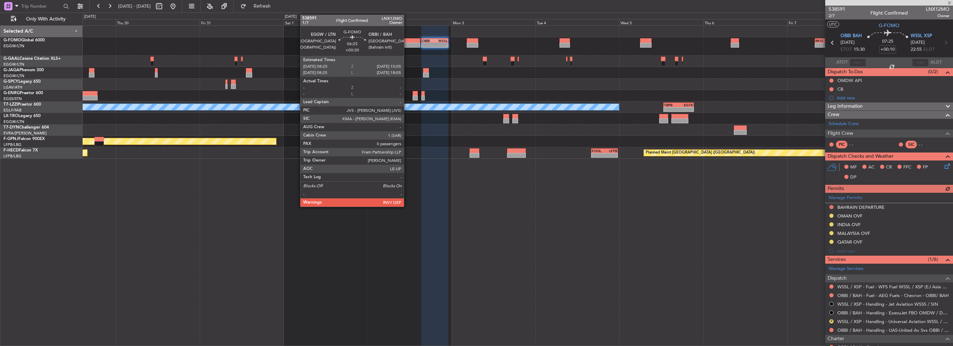
click at [407, 42] on div at bounding box center [408, 40] width 24 height 5
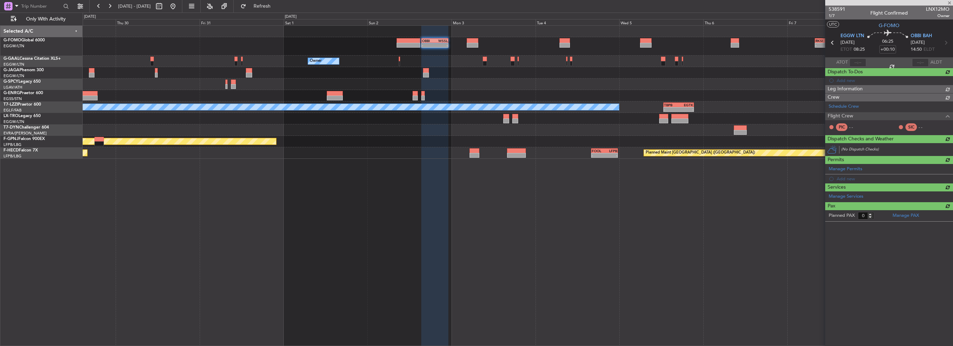
type input "+00:30"
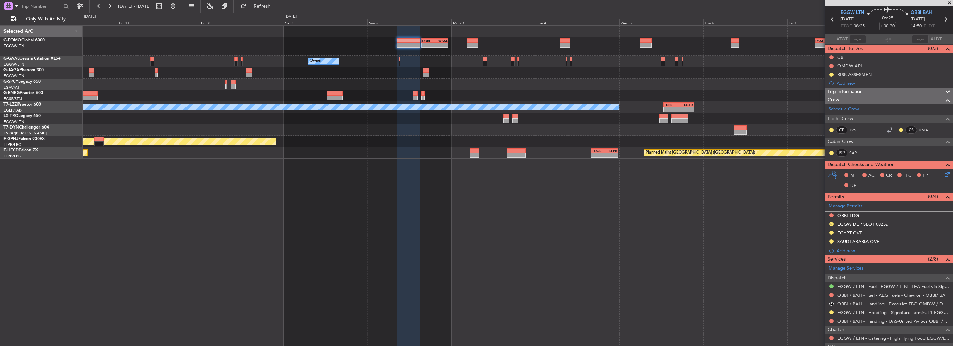
scroll to position [35, 0]
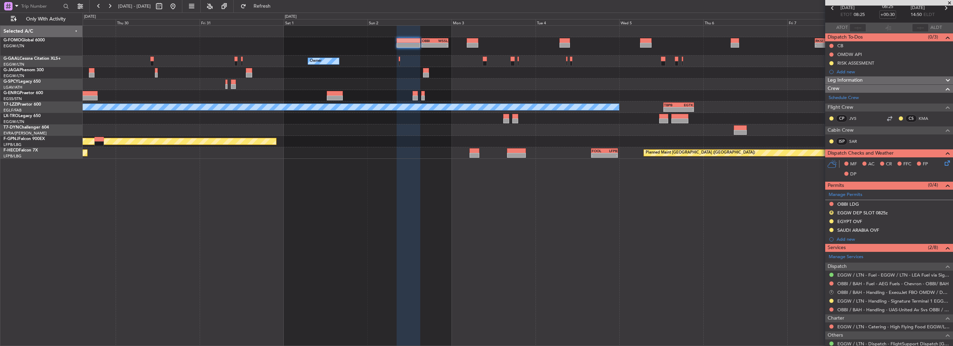
click at [831, 291] on button "R" at bounding box center [831, 292] width 4 height 4
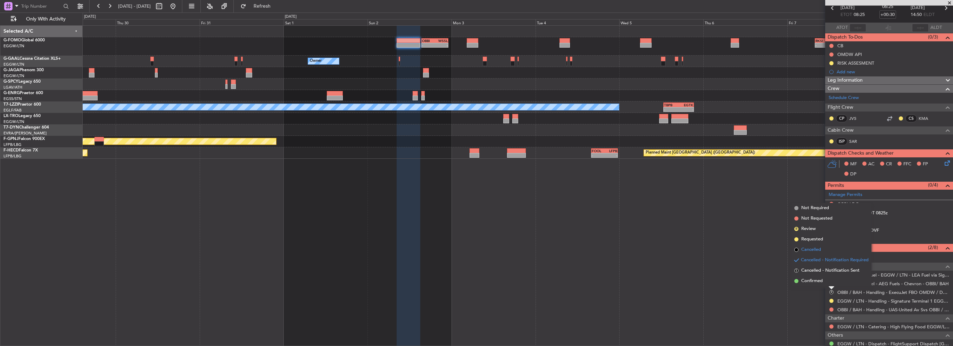
click at [812, 249] on span "Cancelled" at bounding box center [811, 249] width 20 height 7
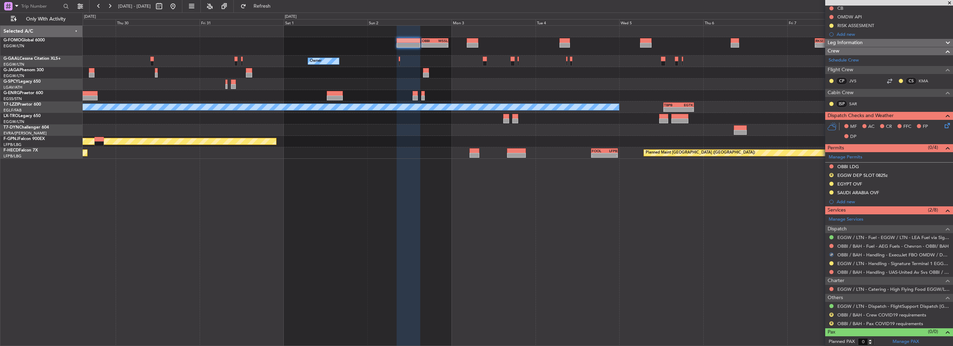
scroll to position [72, 0]
click at [830, 315] on button "R" at bounding box center [831, 314] width 4 height 4
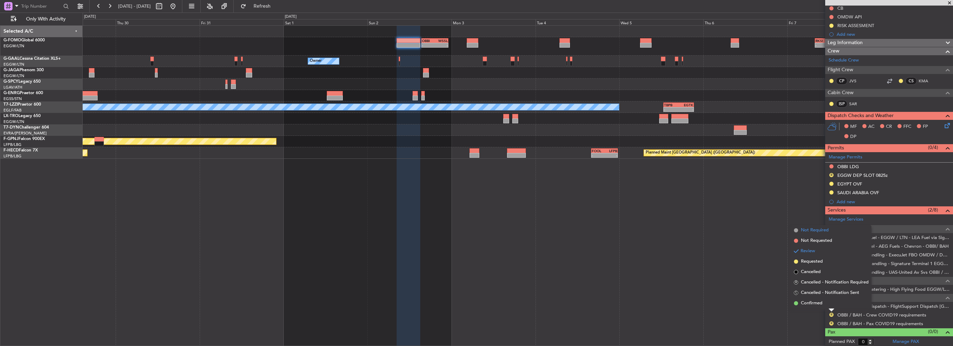
click at [817, 233] on span "Not Required" at bounding box center [815, 230] width 28 height 7
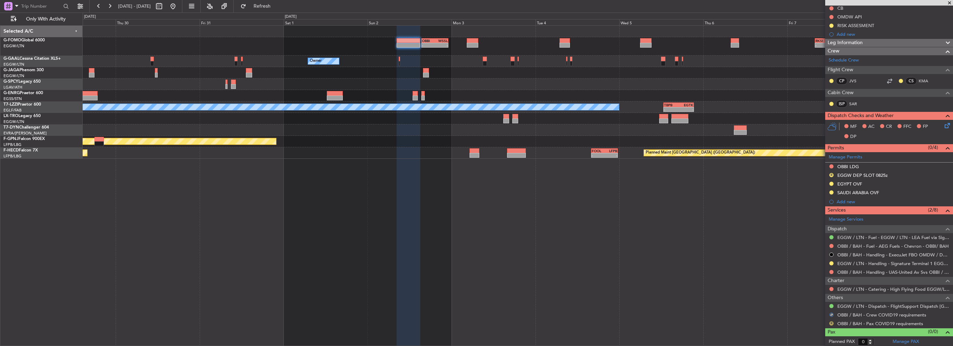
click at [831, 323] on button "R" at bounding box center [831, 323] width 4 height 4
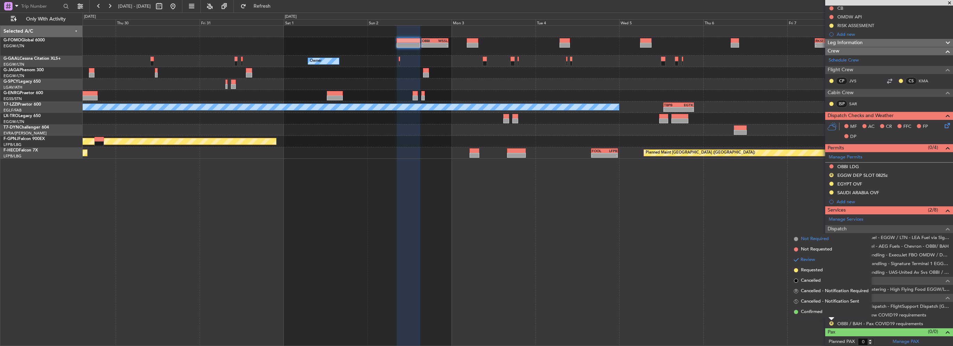
click at [815, 242] on span "Not Required" at bounding box center [815, 238] width 28 height 7
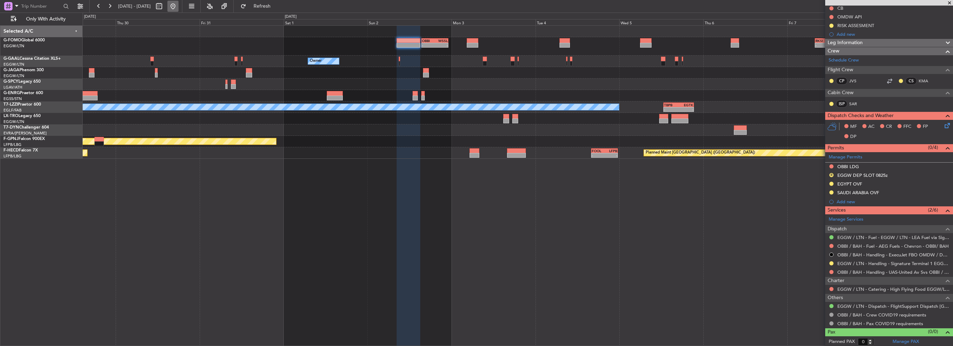
click at [178, 5] on button at bounding box center [172, 6] width 11 height 11
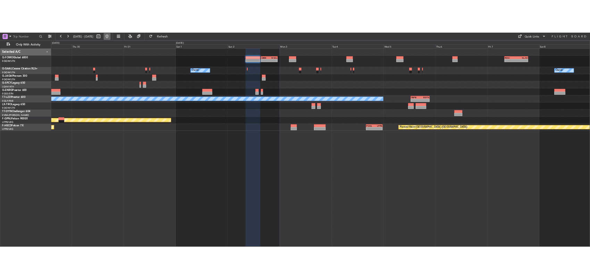
scroll to position [0, 0]
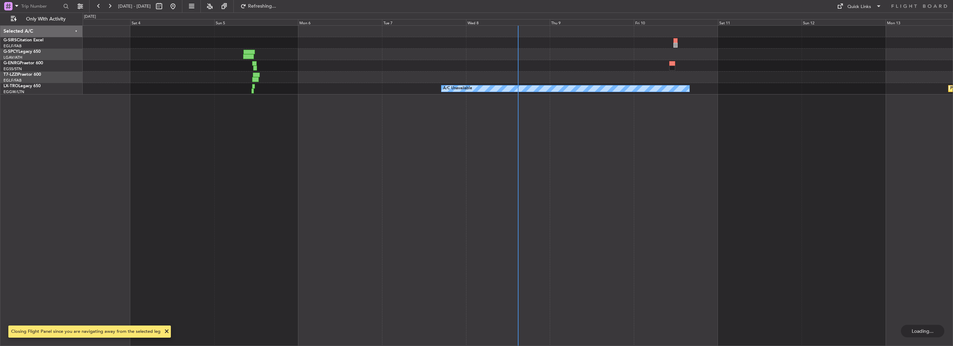
click at [157, 137] on div "Planned Maint Bremen Planned Maint Riga (Riga Intl) A/C Unavailable" at bounding box center [518, 185] width 870 height 320
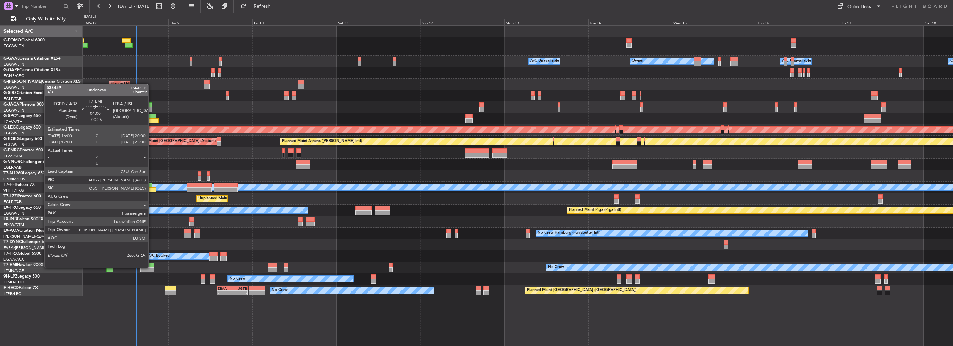
click at [151, 267] on div at bounding box center [147, 269] width 14 height 5
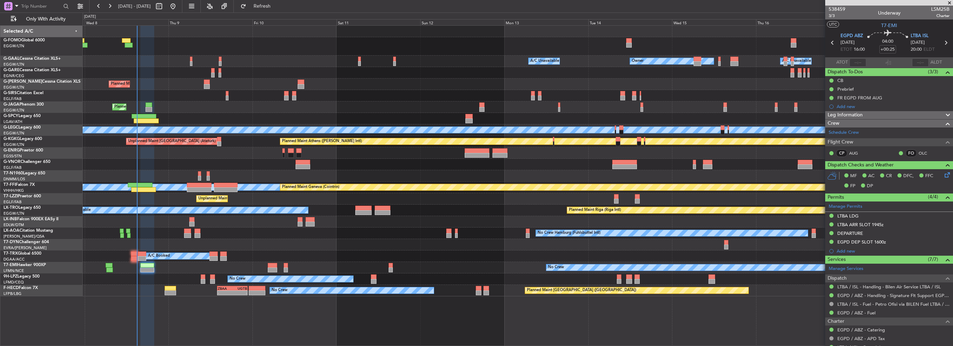
click at [231, 85] on div "Planned Maint [GEOGRAPHIC_DATA] ([GEOGRAPHIC_DATA])" at bounding box center [518, 83] width 870 height 11
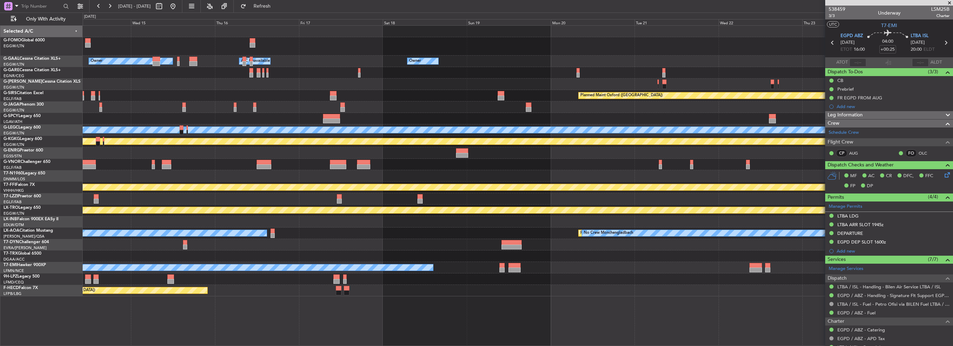
click at [283, 81] on div "Owner Owner A/C Unavailable Owner A/C Unavailable Owner Planned Maint Oxford (K…" at bounding box center [518, 161] width 870 height 270
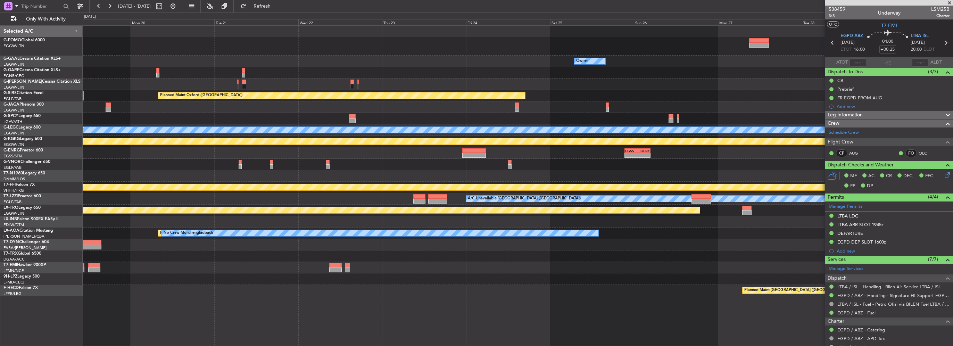
click at [294, 72] on div "Owner Owner Planned Maint Oxford (Kidlington) Planned Maint London (Stansted) A…" at bounding box center [518, 161] width 870 height 270
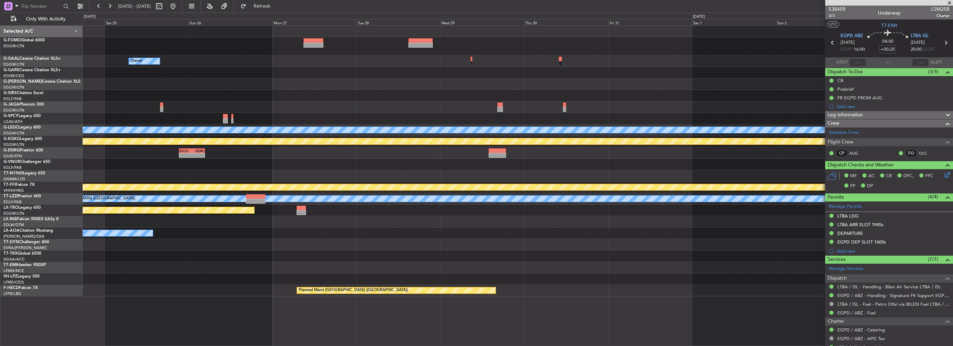
click at [318, 62] on div "Owner" at bounding box center [518, 61] width 870 height 11
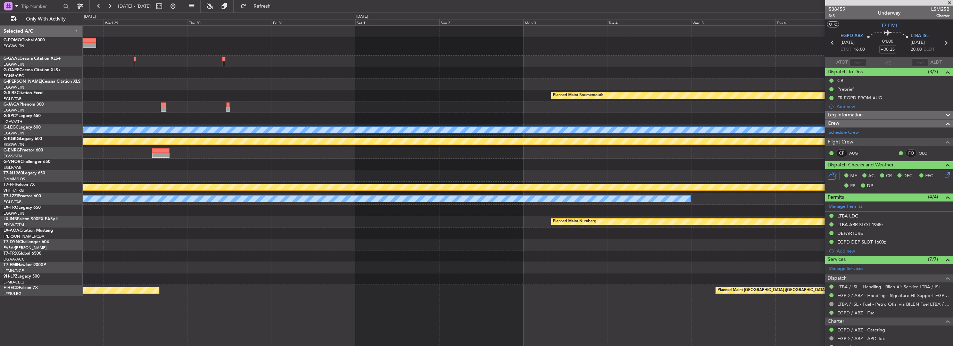
click at [629, 94] on div "Planned Maint Bournemouth Planned Maint Bournemouth Planned Maint London (Stans…" at bounding box center [518, 161] width 870 height 270
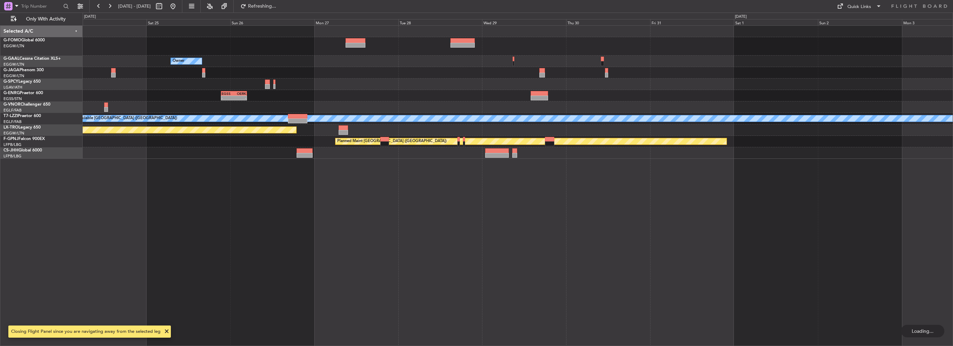
click at [157, 82] on div "Owner - - EGSS 21:25 Z OERK 04:45 Z A/C Unavailable London (Luton) Planned Main…" at bounding box center [518, 92] width 870 height 133
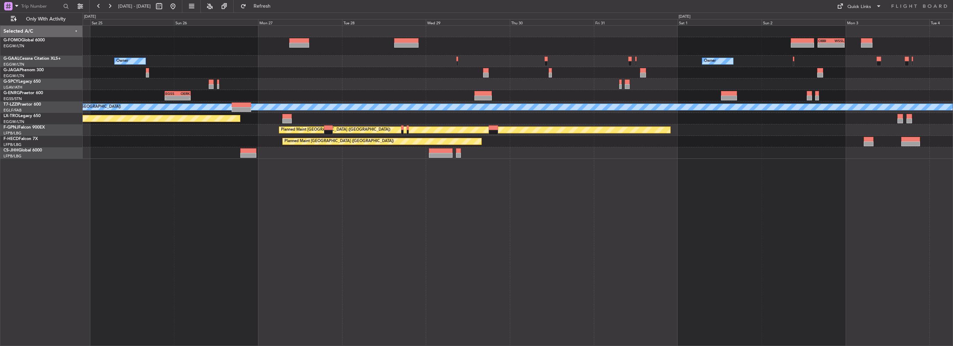
click at [610, 44] on div "- - OBBI 16:05 Z WSSL 23:45 Z" at bounding box center [518, 46] width 870 height 18
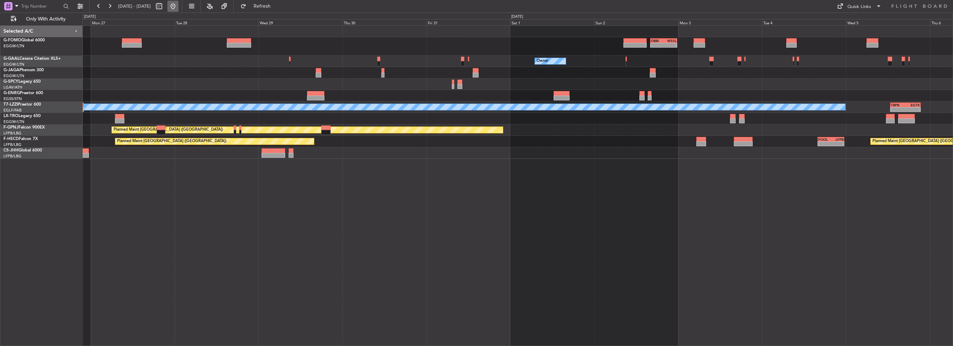
click at [178, 5] on button at bounding box center [172, 6] width 11 height 11
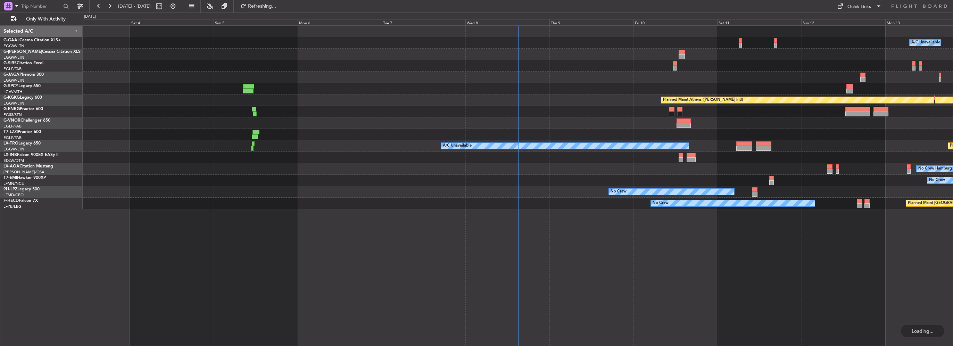
click at [200, 74] on div "A/C Unavailable Owner Owner A/C Unavailable Planned Maint Dusseldorf Planned Ma…" at bounding box center [518, 117] width 870 height 183
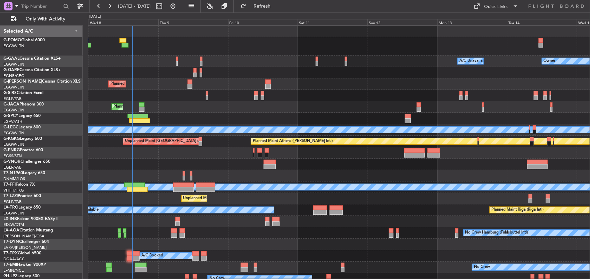
click at [319, 107] on div "Owner A/C Unavailable Owner A/C Unavailable Planned Maint London (Luton) Planne…" at bounding box center [339, 161] width 502 height 270
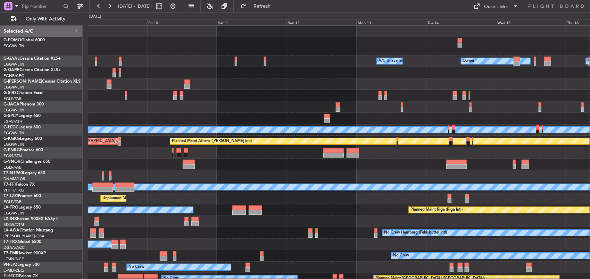
click at [356, 55] on div at bounding box center [339, 46] width 502 height 18
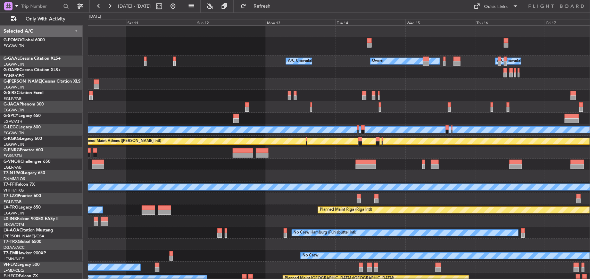
click at [0, 50] on html "[DATE] - [DATE] Refresh Quick Links Only With Activity Owner A/C Unavailable Ow…" at bounding box center [295, 139] width 590 height 279
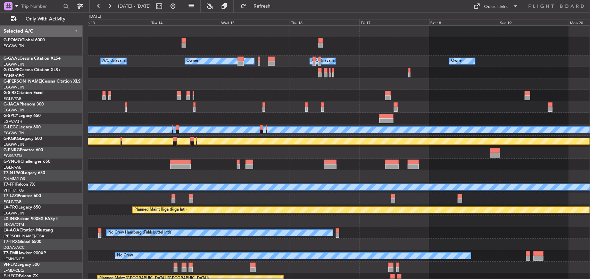
click at [60, 56] on div "Owner A/C Unavailable Owner A/C Unavailable Owner Planned Maint [GEOGRAPHIC_DAT…" at bounding box center [295, 145] width 590 height 267
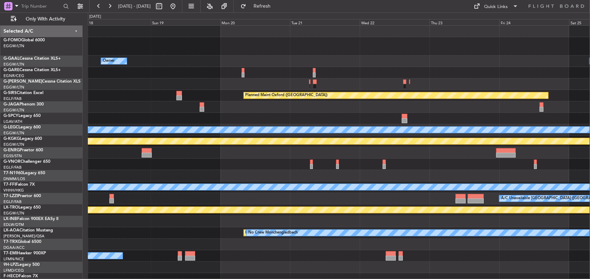
click at [97, 56] on div "Owner Owner Owner A/C Unavailable Planned Maint [GEOGRAPHIC_DATA] ([GEOGRAPHIC_…" at bounding box center [339, 155] width 502 height 259
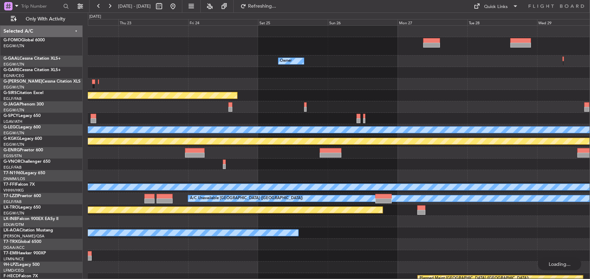
click at [246, 55] on div "Owner Planned Maint [GEOGRAPHIC_DATA] ([GEOGRAPHIC_DATA]) Planned Maint [GEOGRA…" at bounding box center [339, 155] width 502 height 259
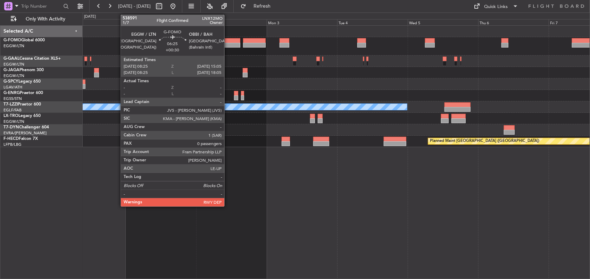
click at [228, 41] on div at bounding box center [230, 40] width 20 height 5
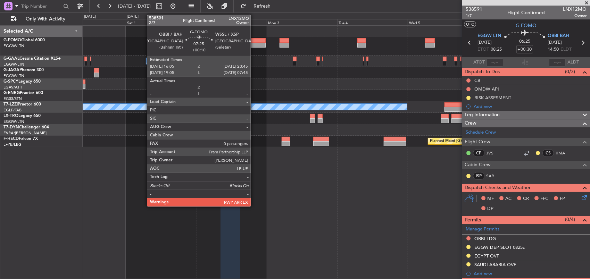
click at [254, 42] on div at bounding box center [254, 40] width 23 height 5
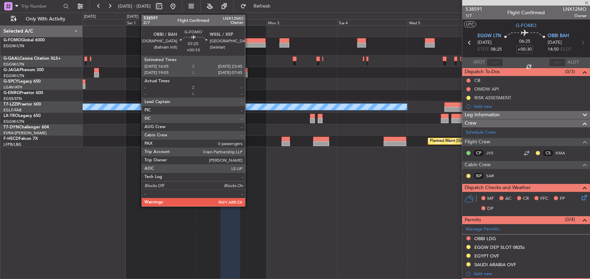
type input "+00:10"
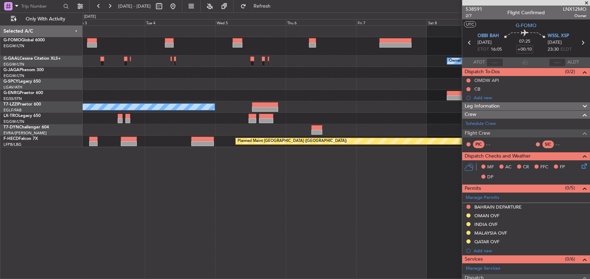
click at [492, 74] on fb-app "[DATE] - [DATE] Refresh Quick Links Only With Activity Owner Owner A/C Unavaila…" at bounding box center [295, 142] width 590 height 274
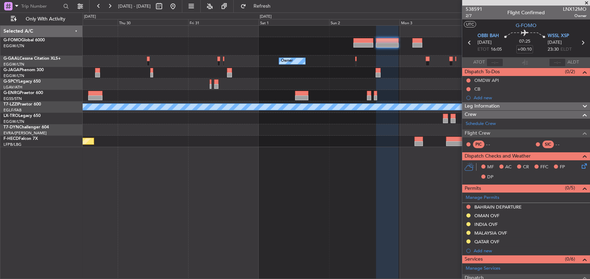
click at [455, 67] on div at bounding box center [336, 72] width 507 height 11
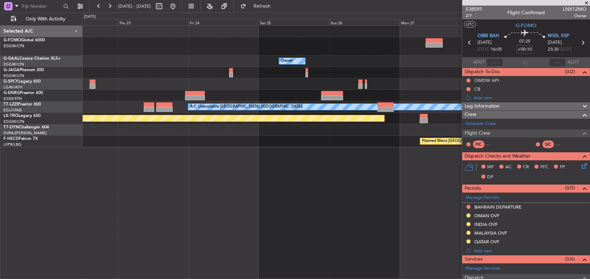
click at [405, 65] on div "Owner A/C Unavailable [GEOGRAPHIC_DATA] ([GEOGRAPHIC_DATA]) Planned Maint [GEOG…" at bounding box center [336, 87] width 507 height 122
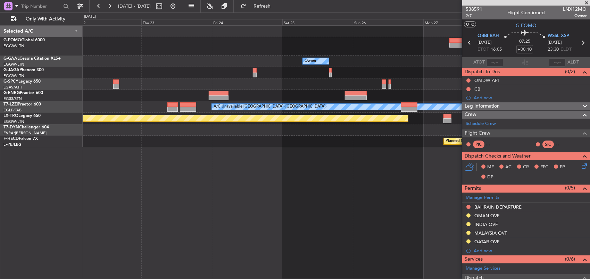
click at [436, 66] on div "Owner A/C Unavailable [GEOGRAPHIC_DATA] ([GEOGRAPHIC_DATA]) Planned Maint [GEOG…" at bounding box center [336, 87] width 507 height 122
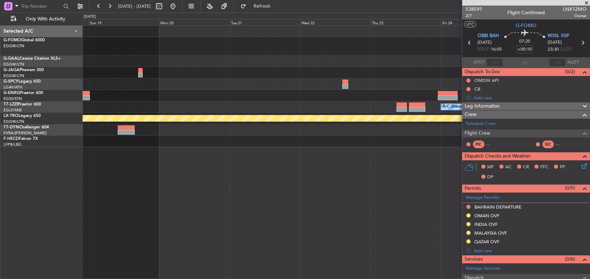
click at [439, 66] on div "Owner Owner A/C Unavailable [GEOGRAPHIC_DATA] ([GEOGRAPHIC_DATA]) Planned Maint…" at bounding box center [336, 87] width 507 height 122
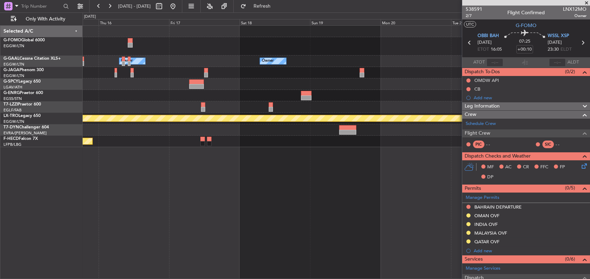
click at [376, 65] on div "Owner A/C Unavailable Owner Owner A/C Unavailable [GEOGRAPHIC_DATA] ([GEOGRAPHI…" at bounding box center [336, 87] width 507 height 122
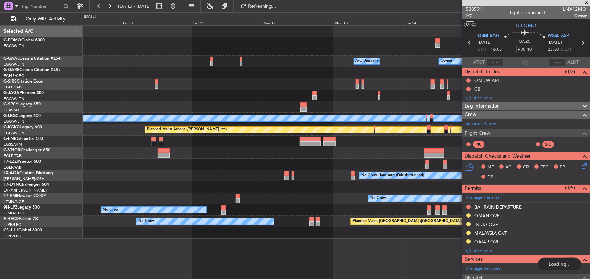
click at [382, 59] on div "A/C Unavailable Owner Owner A/C Unavailable Owner" at bounding box center [336, 61] width 507 height 11
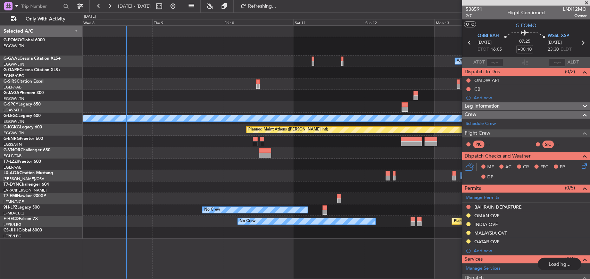
click at [32, 65] on div "A/C Unavailable Owner A/C Unavailable Owner Planned Maint [GEOGRAPHIC_DATA] ([G…" at bounding box center [295, 145] width 590 height 267
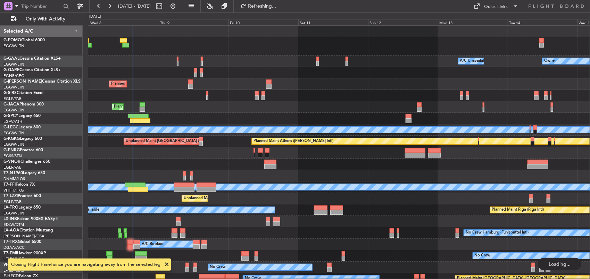
click at [178, 62] on div at bounding box center [178, 63] width 2 height 5
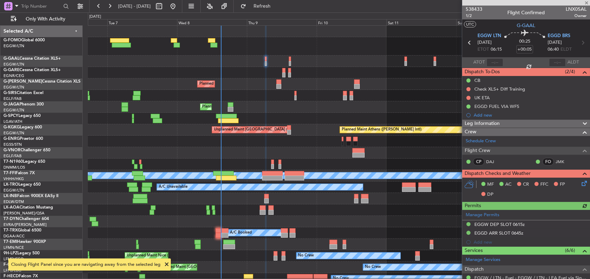
click at [291, 51] on div at bounding box center [339, 46] width 502 height 18
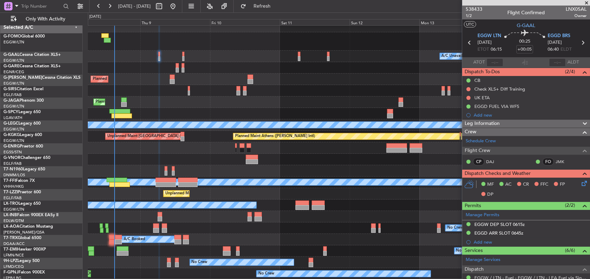
click at [445, 60] on div "A/C Unavailable Owner Owner A/C Unavailable" at bounding box center [339, 56] width 502 height 11
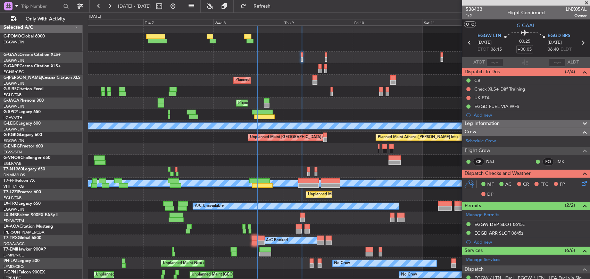
click at [329, 63] on div at bounding box center [339, 68] width 502 height 11
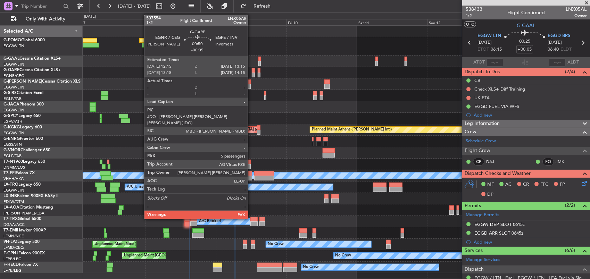
click at [252, 73] on div at bounding box center [253, 75] width 3 height 5
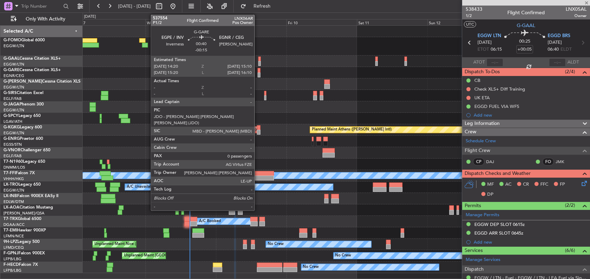
type input "-00:05"
type input "5"
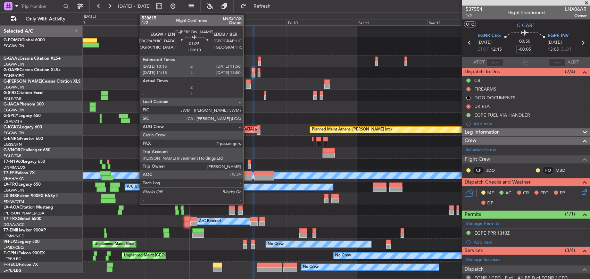
click at [247, 85] on div at bounding box center [248, 86] width 5 height 5
type input "+00:10"
type input "2"
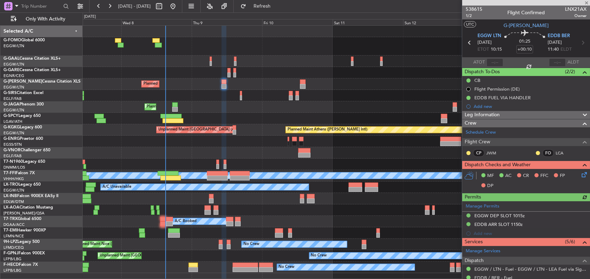
click at [261, 83] on div "Planned Maint [GEOGRAPHIC_DATA] ([GEOGRAPHIC_DATA])" at bounding box center [336, 83] width 507 height 11
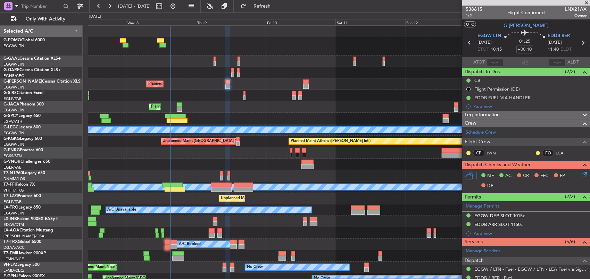
scroll to position [16, 0]
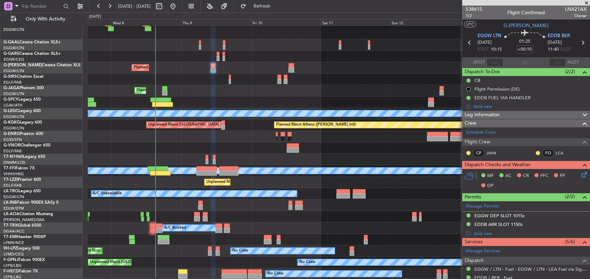
click at [377, 82] on div "A/C Unavailable Owner Owner A/C Unavailable Planned Maint [GEOGRAPHIC_DATA] ([G…" at bounding box center [339, 144] width 502 height 270
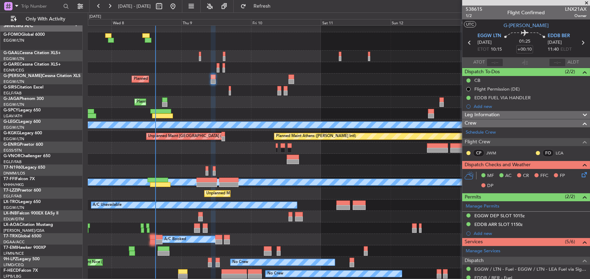
scroll to position [5, 0]
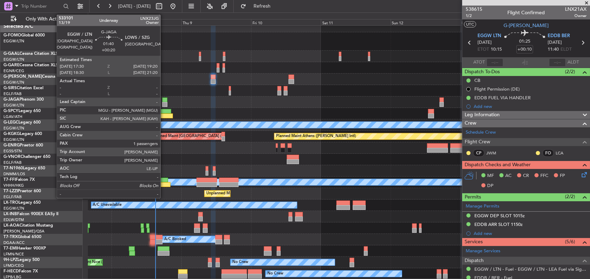
click at [164, 101] on div at bounding box center [165, 100] width 6 height 5
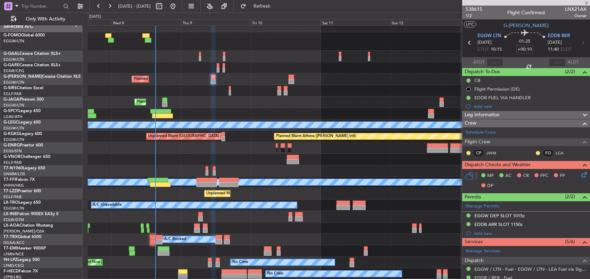
click at [184, 95] on div "A/C Unavailable Owner Owner A/C Unavailable Planned Maint [GEOGRAPHIC_DATA] ([G…" at bounding box center [339, 150] width 502 height 259
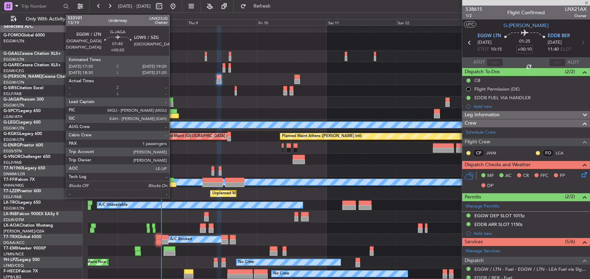
type input "+00:20"
type input "1"
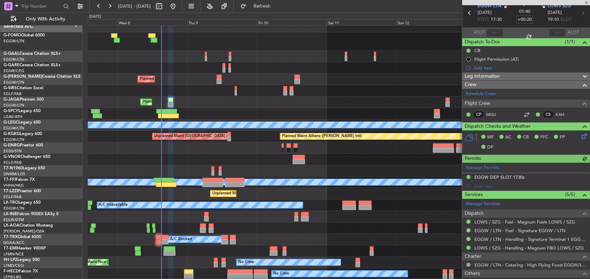
scroll to position [0, 0]
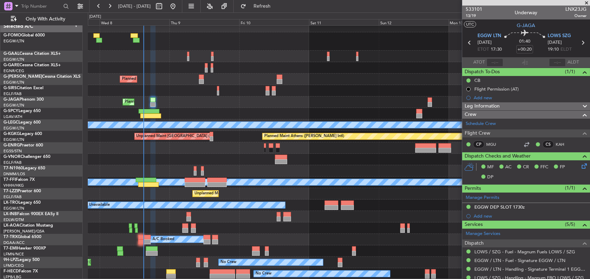
click at [187, 89] on div "Owner A/C Unavailable Owner A/C Unavailable Planned Maint [GEOGRAPHIC_DATA] ([G…" at bounding box center [339, 150] width 502 height 259
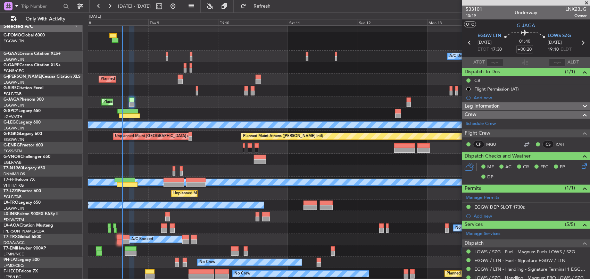
scroll to position [5, 0]
click at [227, 78] on div "A/C Unavailable Owner Owner A/C Unavailable Planned Maint [GEOGRAPHIC_DATA] ([G…" at bounding box center [339, 150] width 502 height 259
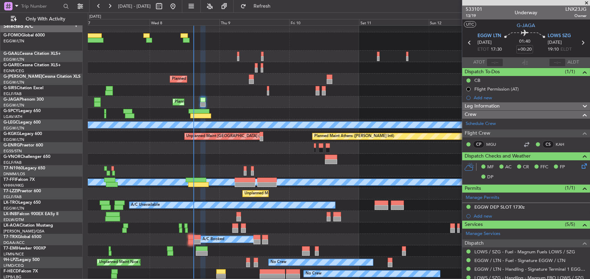
click at [359, 100] on div "Planned Maint [GEOGRAPHIC_DATA] ([GEOGRAPHIC_DATA])" at bounding box center [339, 102] width 502 height 11
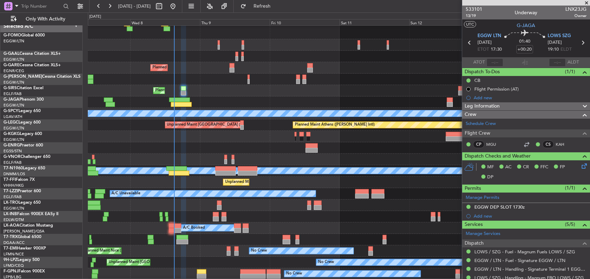
scroll to position [16, 0]
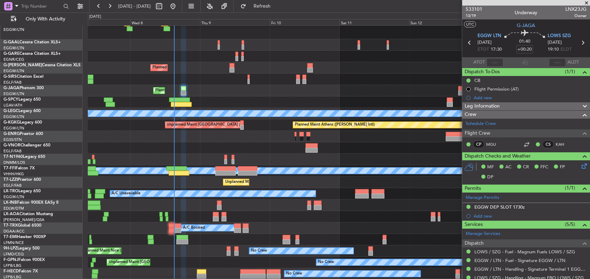
click at [255, 90] on div "Planned Maint [GEOGRAPHIC_DATA] ([GEOGRAPHIC_DATA])" at bounding box center [339, 90] width 502 height 11
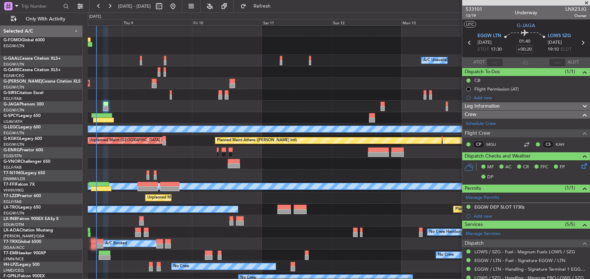
scroll to position [1, 0]
click at [357, 112] on div "A/C Unavailable Owner Owner A/C Unavailable Planned Maint [GEOGRAPHIC_DATA] ([G…" at bounding box center [339, 160] width 502 height 270
click at [322, 108] on div "Planned Maint [GEOGRAPHIC_DATA] ([GEOGRAPHIC_DATA])" at bounding box center [339, 106] width 502 height 11
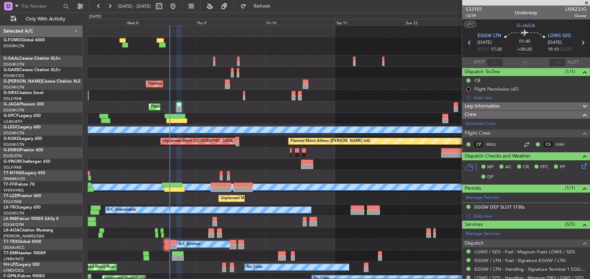
click at [208, 101] on div "Planned Maint [GEOGRAPHIC_DATA] ([GEOGRAPHIC_DATA])" at bounding box center [339, 106] width 502 height 11
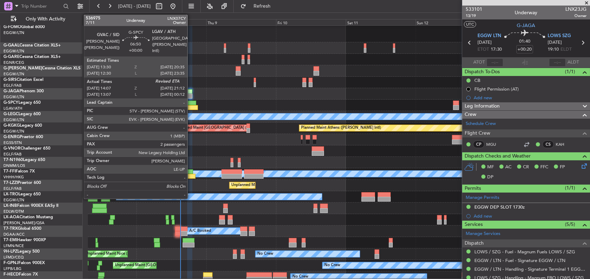
click at [191, 106] on div at bounding box center [187, 107] width 21 height 5
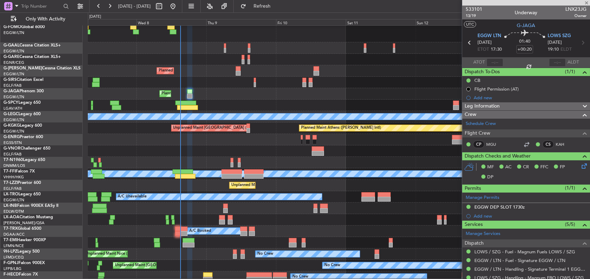
type input "14:07"
type input "2"
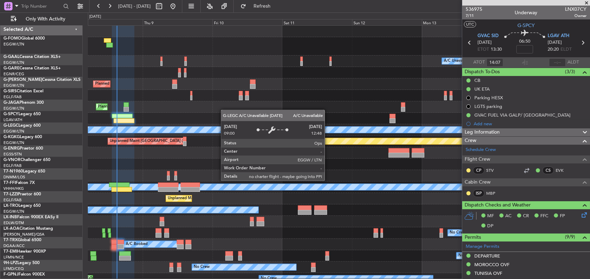
scroll to position [0, 0]
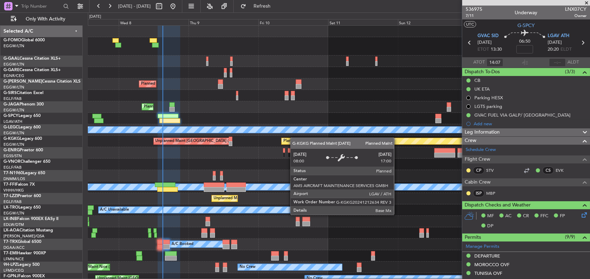
click at [319, 141] on div "Owner A/C Unavailable Owner A/C Unavailable Planned Maint [GEOGRAPHIC_DATA] ([G…" at bounding box center [339, 161] width 502 height 270
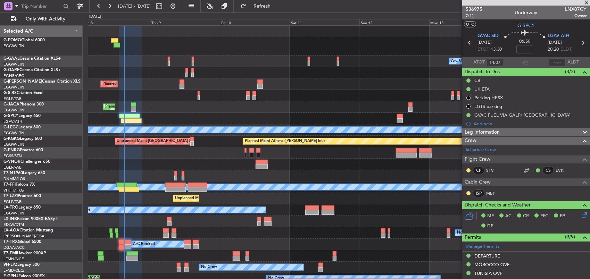
click at [258, 105] on div "Planned Maint [GEOGRAPHIC_DATA] ([GEOGRAPHIC_DATA])" at bounding box center [339, 106] width 502 height 11
click at [309, 103] on div "Owner A/C Unavailable Owner A/C Unavailable Planned Maint [GEOGRAPHIC_DATA] ([G…" at bounding box center [339, 155] width 502 height 259
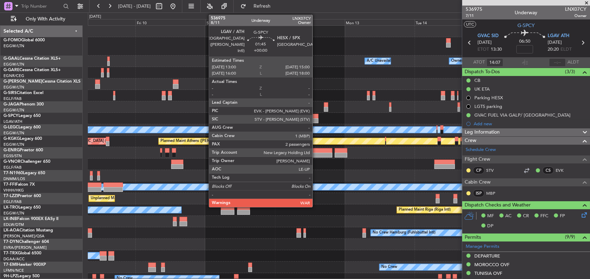
click at [316, 117] on div at bounding box center [315, 116] width 6 height 5
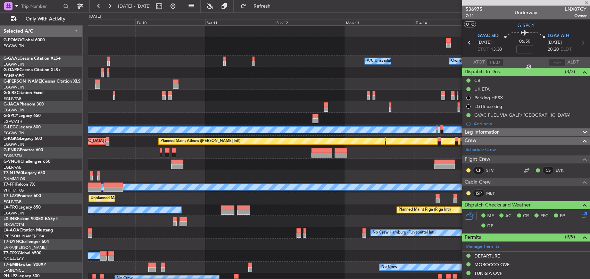
click at [187, 114] on div at bounding box center [339, 118] width 502 height 11
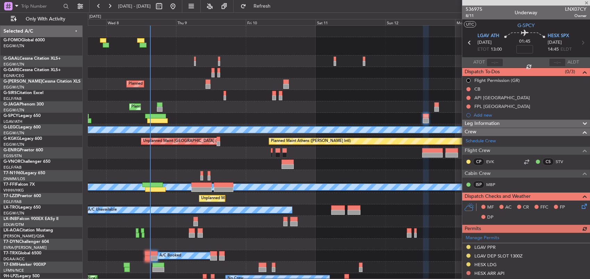
click at [375, 101] on div "Planned Maint [GEOGRAPHIC_DATA] ([GEOGRAPHIC_DATA])" at bounding box center [339, 106] width 502 height 11
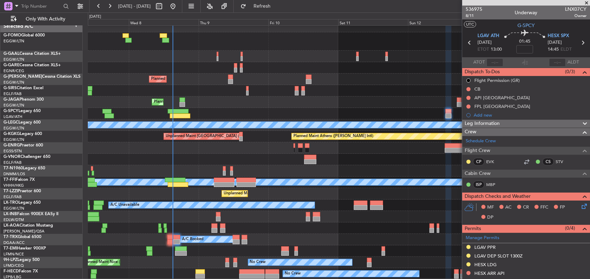
scroll to position [5, 0]
click at [436, 91] on div "Owner A/C Unavailable Owner A/C Unavailable Planned Maint [GEOGRAPHIC_DATA] ([G…" at bounding box center [339, 150] width 502 height 259
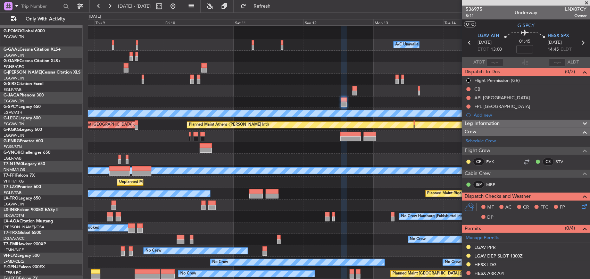
scroll to position [16, 0]
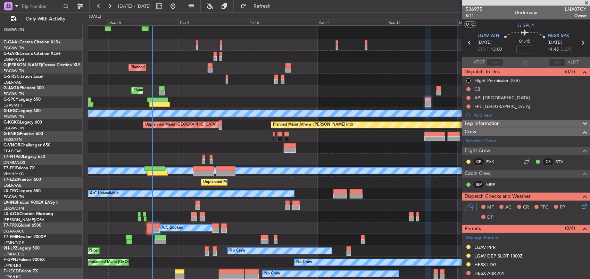
click at [295, 89] on div "Owner A/C Unavailable Owner A/C Unavailable Planned Maint [GEOGRAPHIC_DATA] ([G…" at bounding box center [339, 144] width 502 height 270
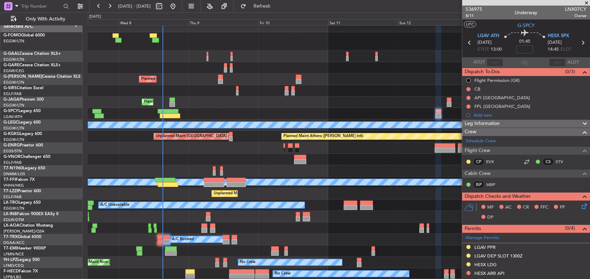
click at [212, 73] on div "Owner A/C Unavailable Owner A/C Unavailable Planned Maint [GEOGRAPHIC_DATA] ([G…" at bounding box center [339, 150] width 502 height 259
click at [271, 137] on div "Owner A/C Unavailable Owner A/C Unavailable Planned Maint [GEOGRAPHIC_DATA] ([G…" at bounding box center [339, 150] width 502 height 259
click at [232, 137] on div at bounding box center [230, 138] width 3 height 5
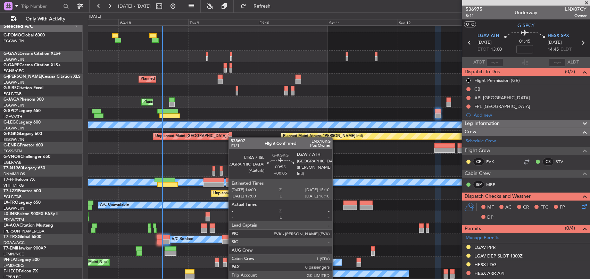
click at [229, 136] on div at bounding box center [230, 138] width 3 height 5
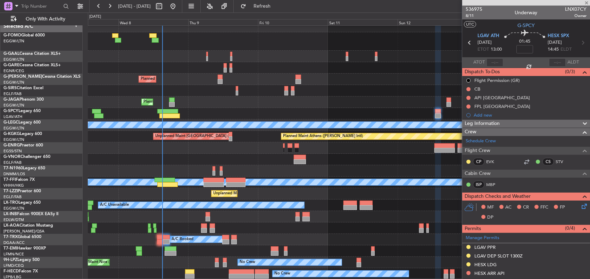
type input "+00:05"
type input "0"
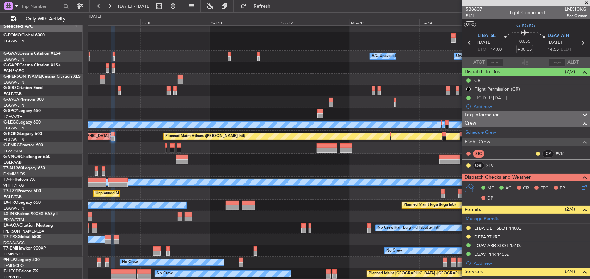
scroll to position [4, 0]
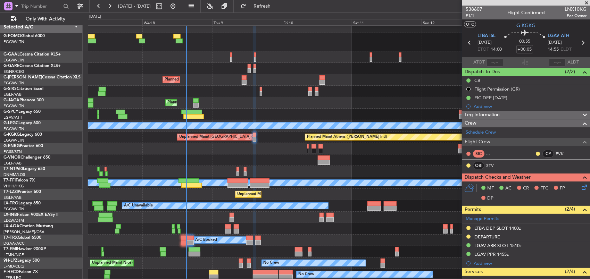
click at [266, 148] on div at bounding box center [339, 148] width 502 height 11
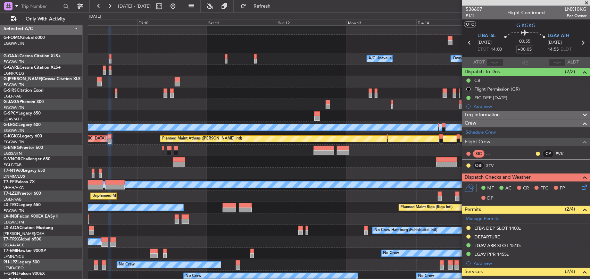
click at [164, 155] on div at bounding box center [339, 150] width 502 height 11
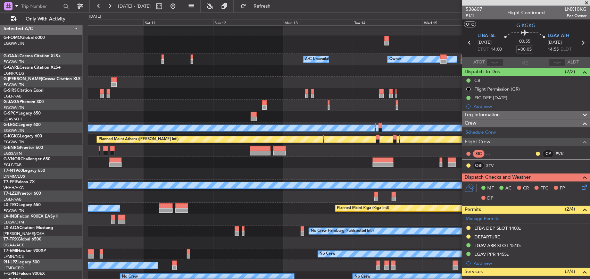
scroll to position [2, 0]
click at [356, 154] on div at bounding box center [339, 150] width 502 height 11
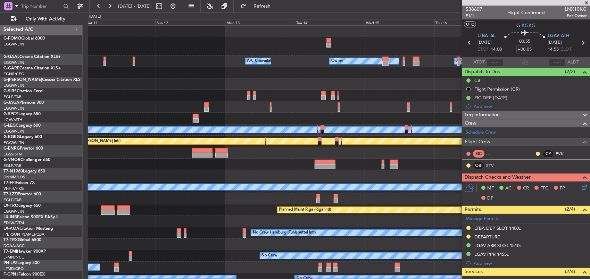
click at [289, 156] on div at bounding box center [339, 152] width 502 height 11
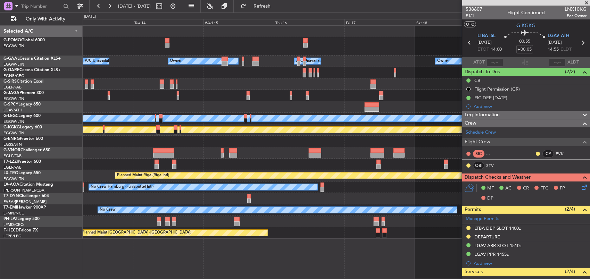
click at [176, 143] on div at bounding box center [336, 141] width 507 height 11
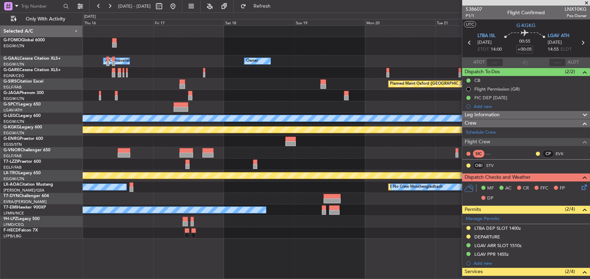
click at [91, 138] on div at bounding box center [336, 141] width 507 height 11
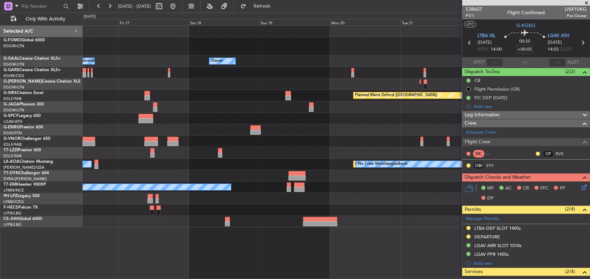
click at [107, 128] on div at bounding box center [336, 129] width 507 height 11
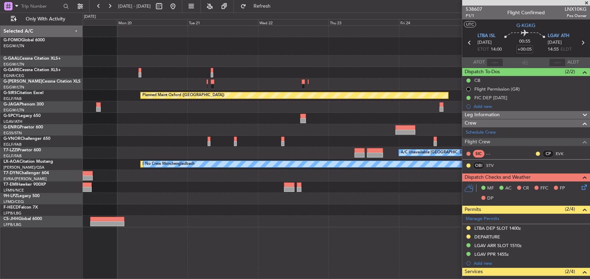
click at [314, 130] on div at bounding box center [336, 129] width 507 height 11
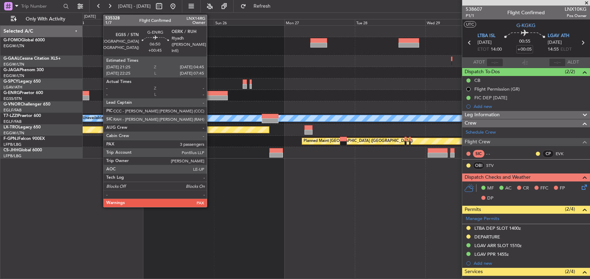
click at [210, 96] on div at bounding box center [217, 97] width 22 height 5
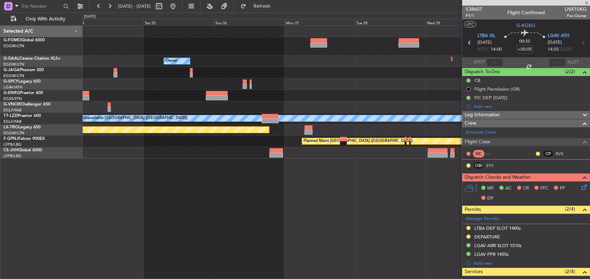
type input "+00:45"
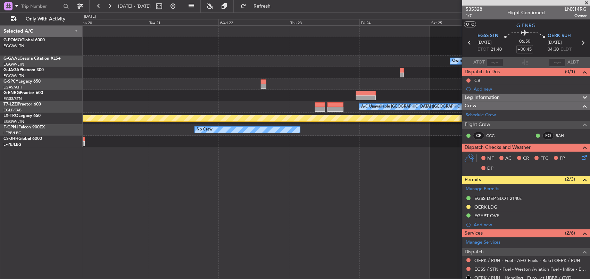
click at [448, 99] on div at bounding box center [336, 95] width 507 height 11
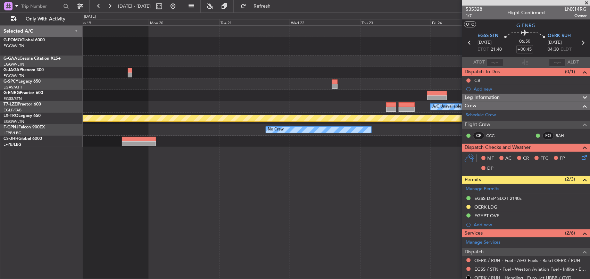
click at [443, 94] on div at bounding box center [336, 95] width 507 height 11
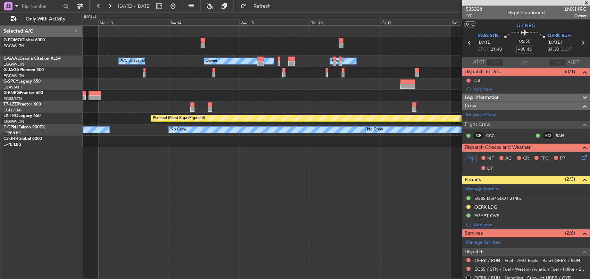
click at [409, 94] on div at bounding box center [336, 95] width 507 height 11
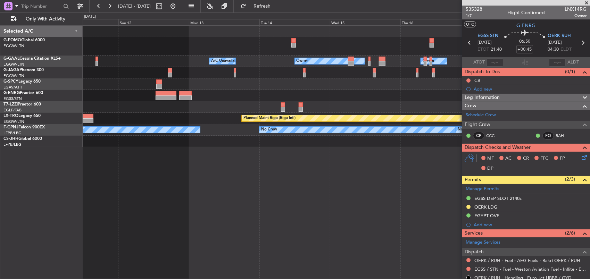
click at [418, 97] on div at bounding box center [336, 95] width 507 height 11
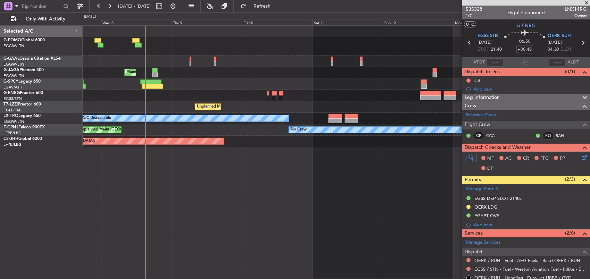
click at [260, 95] on div at bounding box center [336, 95] width 507 height 11
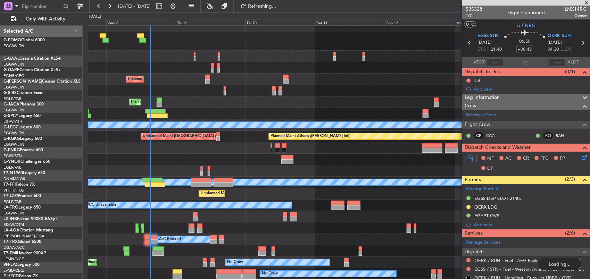
scroll to position [5, 0]
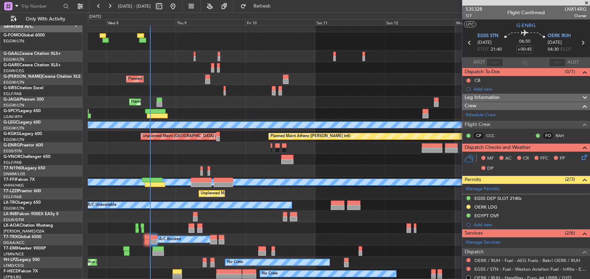
click at [585, 1] on span at bounding box center [586, 3] width 7 height 6
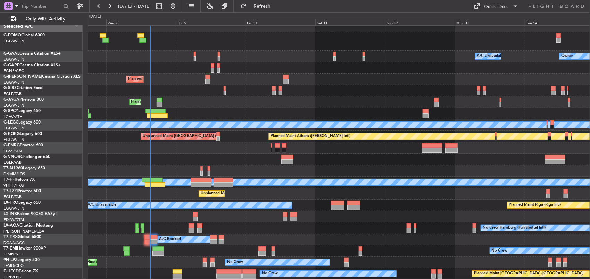
type input "0"
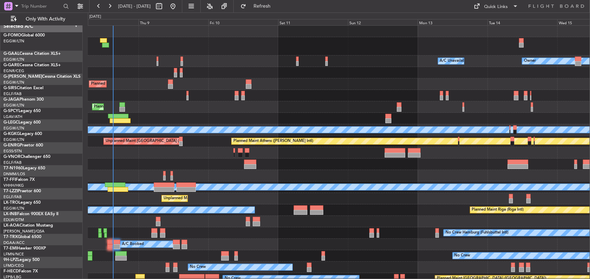
scroll to position [0, 0]
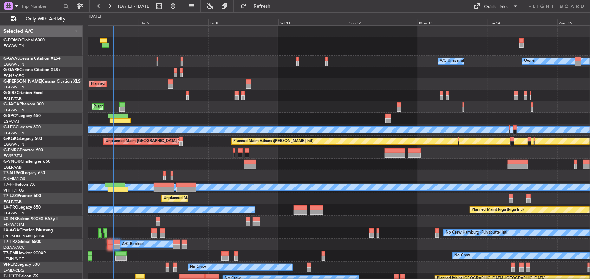
click at [239, 169] on div at bounding box center [339, 164] width 502 height 11
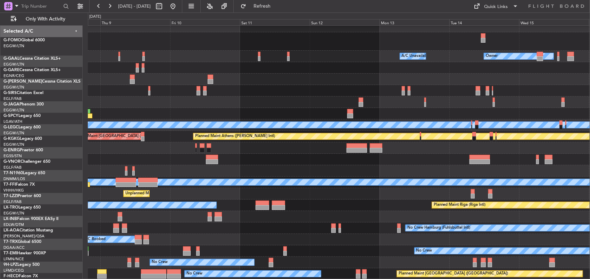
scroll to position [5, 0]
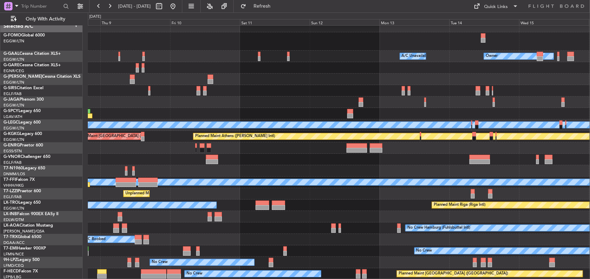
click at [270, 140] on div "Owner A/C Unavailable Owner A/C Unavailable Planned Maint [GEOGRAPHIC_DATA] ([G…" at bounding box center [339, 150] width 502 height 259
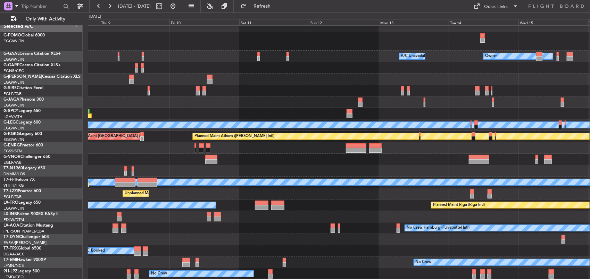
click at [338, 165] on div at bounding box center [339, 159] width 502 height 11
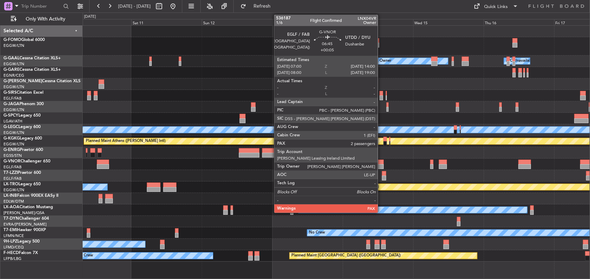
scroll to position [0, 0]
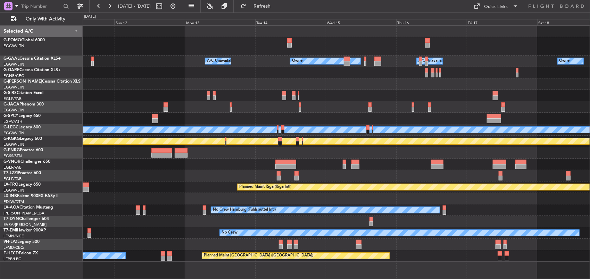
click at [320, 163] on div at bounding box center [336, 164] width 507 height 11
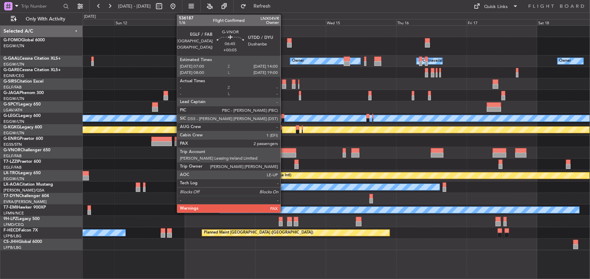
click at [284, 151] on div at bounding box center [285, 150] width 21 height 5
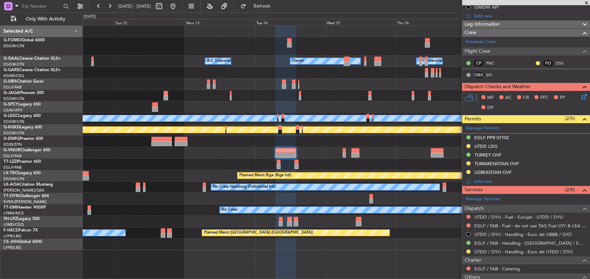
scroll to position [104, 0]
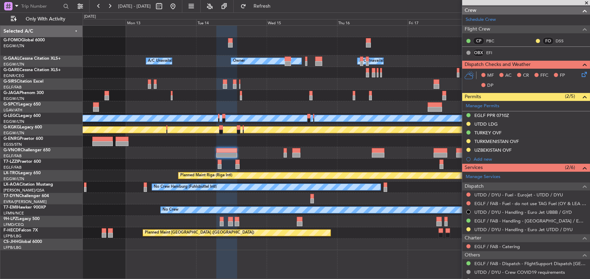
click at [273, 125] on div "Owner Owner A/C Unavailable Owner A/C Unavailable Planned Maint [GEOGRAPHIC_DAT…" at bounding box center [336, 138] width 507 height 225
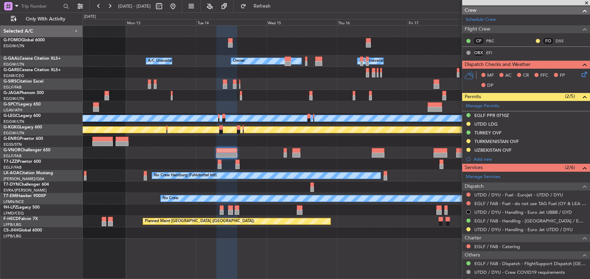
click at [301, 153] on div at bounding box center [336, 152] width 507 height 11
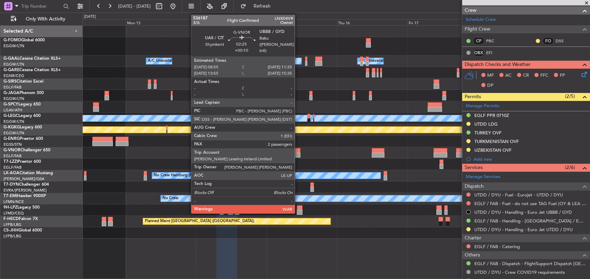
click at [298, 154] on div at bounding box center [296, 155] width 8 height 5
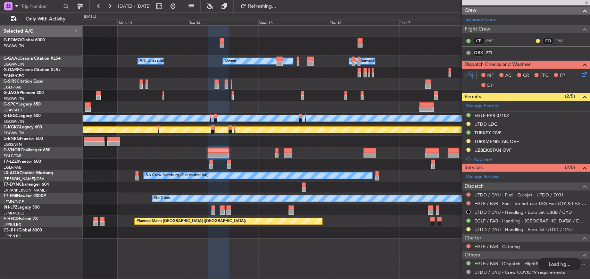
click at [258, 154] on div at bounding box center [336, 152] width 507 height 11
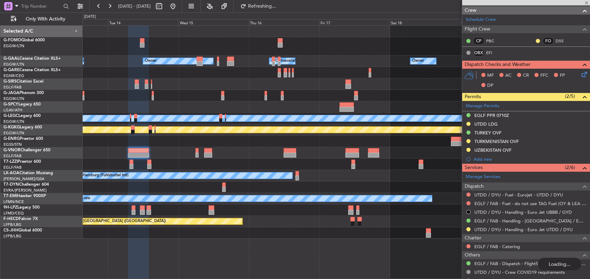
click at [228, 151] on div "Owner Owner A/C Unavailable Owner A/C Unavailable Planned Maint [GEOGRAPHIC_DAT…" at bounding box center [336, 132] width 507 height 213
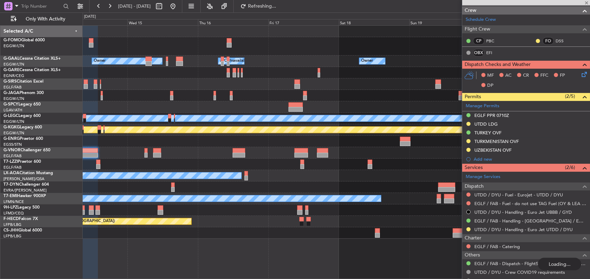
scroll to position [0, 0]
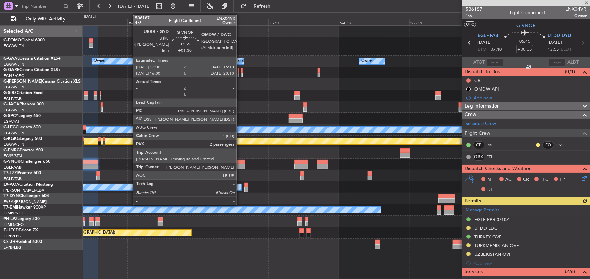
click at [240, 167] on div at bounding box center [239, 166] width 12 height 5
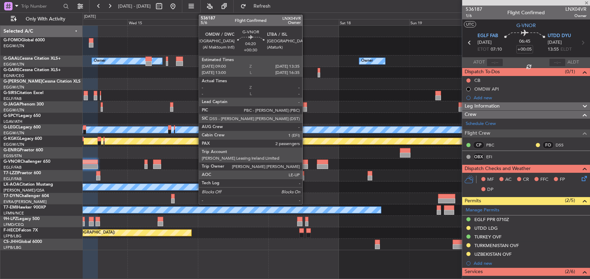
type input "+01:30"
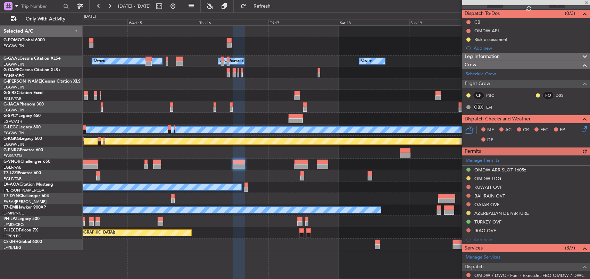
scroll to position [69, 0]
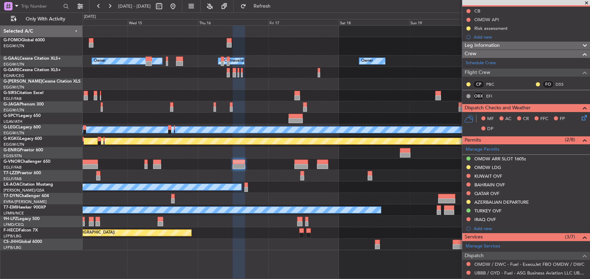
click at [428, 160] on div at bounding box center [336, 164] width 507 height 11
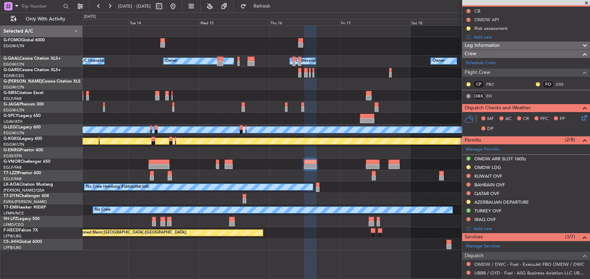
click at [308, 159] on div at bounding box center [336, 164] width 507 height 11
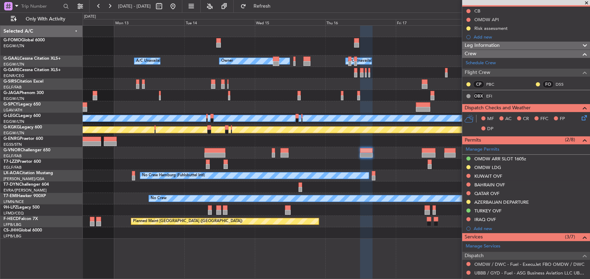
click at [408, 152] on div "Owner Owner A/C Unavailable Owner A/C Unavailable Planned Maint [GEOGRAPHIC_DAT…" at bounding box center [336, 132] width 507 height 213
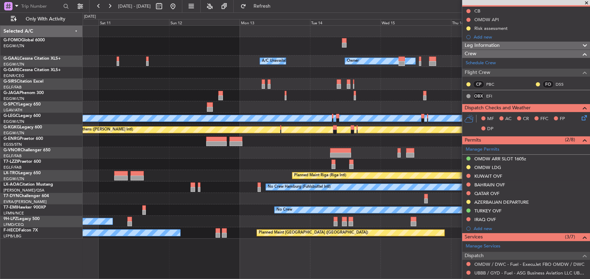
click at [366, 152] on div "Owner Owner A/C Unavailable A/C Unavailable Owner Planned Maint [GEOGRAPHIC_DAT…" at bounding box center [336, 132] width 507 height 213
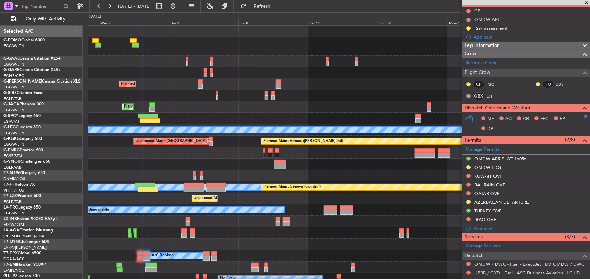
click at [164, 156] on div at bounding box center [339, 152] width 502 height 11
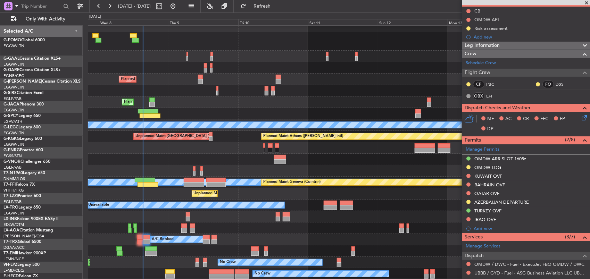
scroll to position [5, 0]
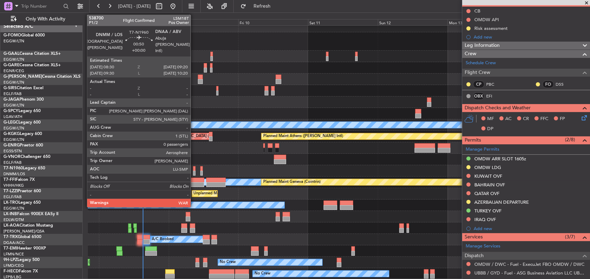
click at [194, 172] on div at bounding box center [194, 173] width 2 height 5
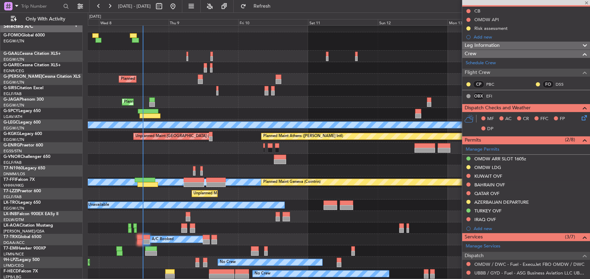
type input "0"
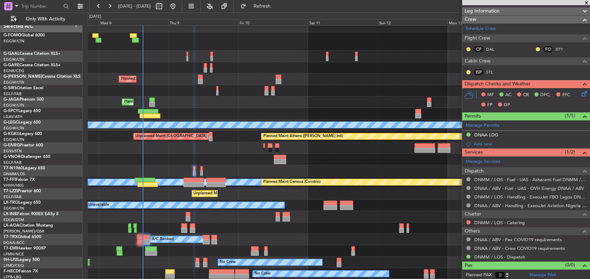
scroll to position [0, 0]
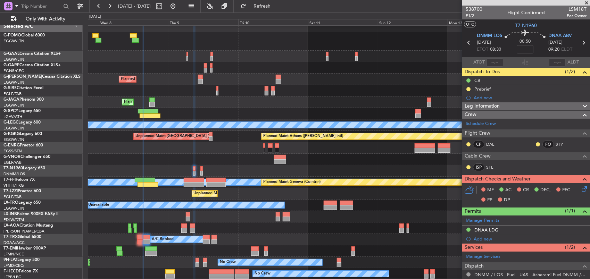
click at [237, 134] on div "Owner A/C Unavailable Owner A/C Unavailable Planned Maint London (Luton) Planne…" at bounding box center [339, 150] width 502 height 259
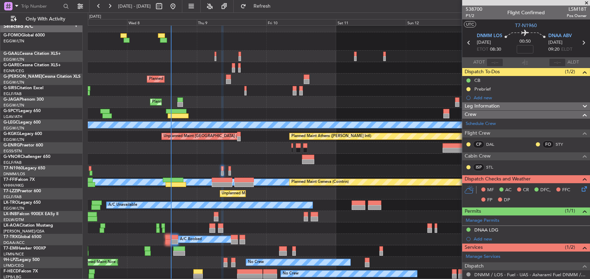
scroll to position [5, 0]
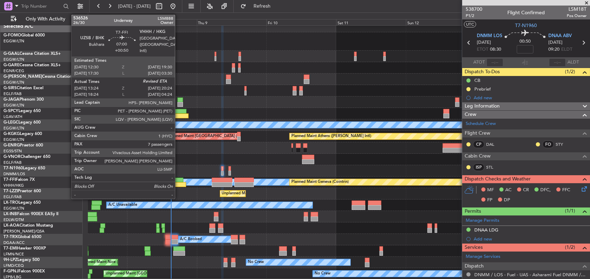
click at [178, 185] on div at bounding box center [176, 184] width 20 height 5
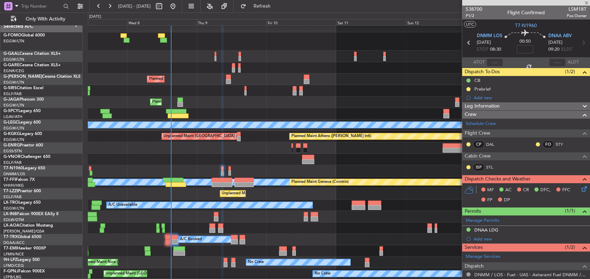
type input "+00:50"
type input "13:24"
type input "7"
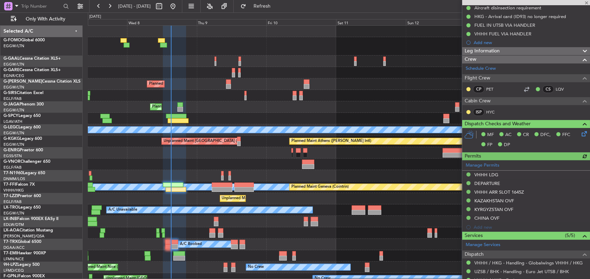
scroll to position [139, 0]
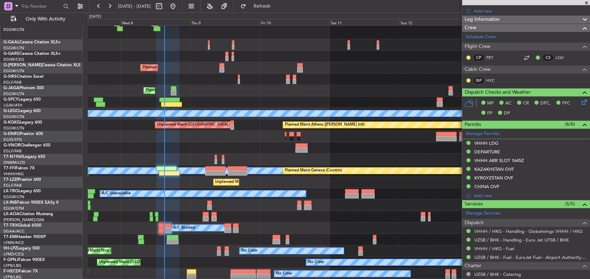
click at [198, 145] on div at bounding box center [339, 147] width 502 height 11
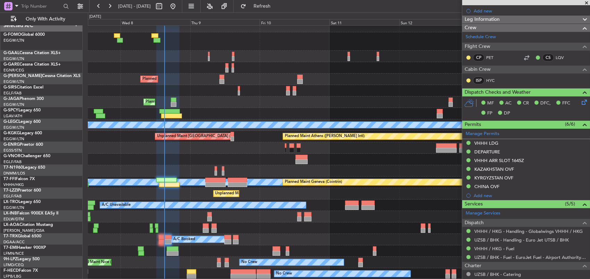
scroll to position [5, 0]
click at [220, 170] on div at bounding box center [339, 170] width 502 height 11
click at [219, 178] on div at bounding box center [215, 180] width 20 height 5
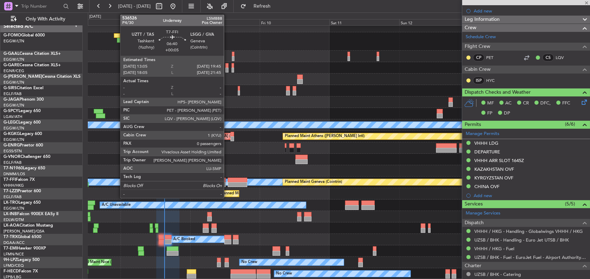
type input "0"
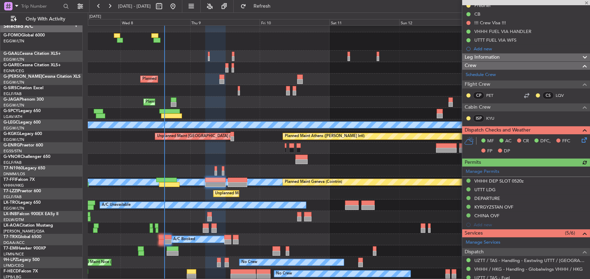
scroll to position [104, 0]
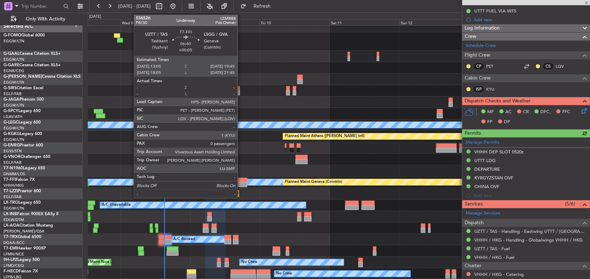
click at [241, 183] on div at bounding box center [237, 184] width 19 height 5
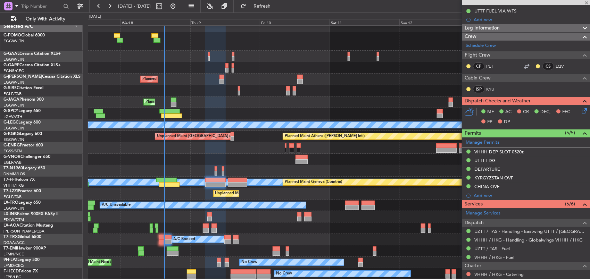
type input "+00:05"
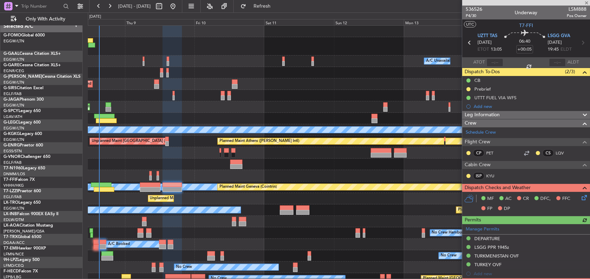
scroll to position [0, 0]
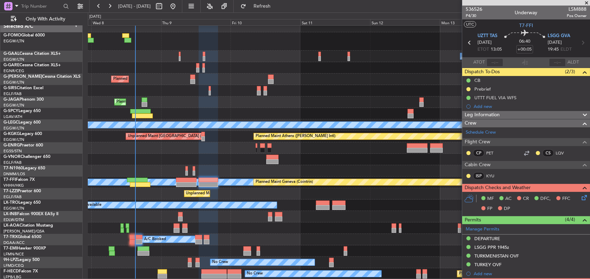
click at [228, 141] on div "Owner A/C Unavailable Owner A/C Unavailable Planned Maint London (Luton) Planne…" at bounding box center [339, 150] width 502 height 259
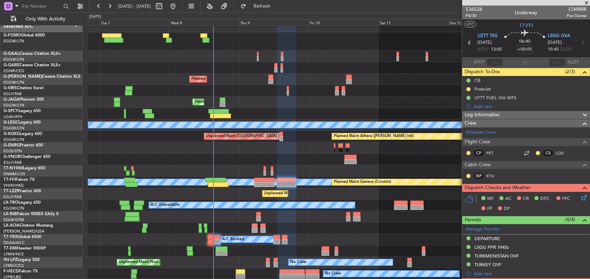
click at [300, 112] on div "A/C Unavailable Owner Planned Maint London (Luton) Planned Maint London (Luton)…" at bounding box center [339, 150] width 502 height 259
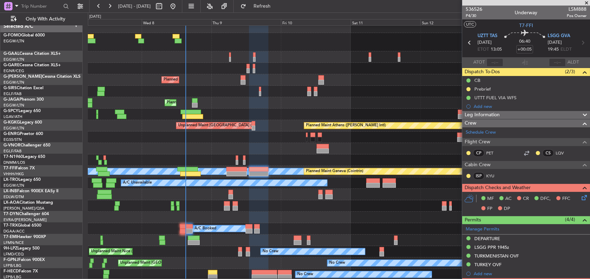
click at [294, 197] on div "A/C Unavailable Owner Planned Maint London (Luton) Planned Maint London (Luton)…" at bounding box center [339, 151] width 502 height 259
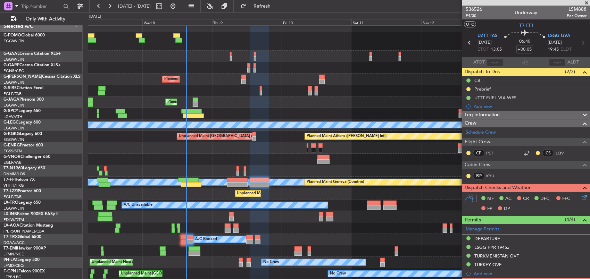
scroll to position [16, 0]
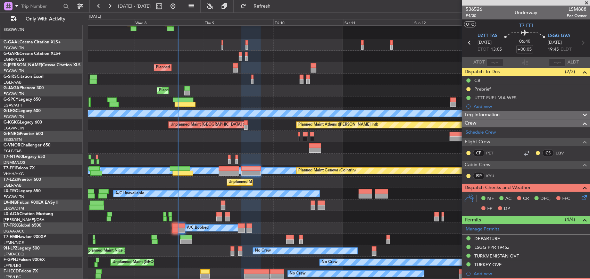
click at [370, 165] on div "A/C Unavailable Owner Owner A/C Unavailable Planned Maint London (Luton) Planne…" at bounding box center [339, 144] width 502 height 270
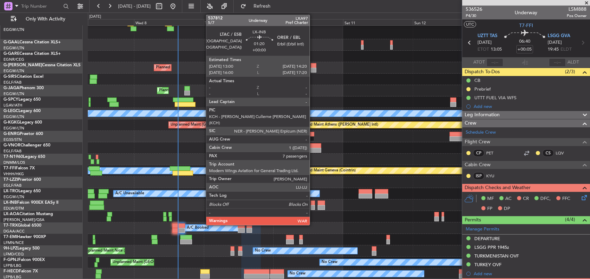
click at [313, 206] on div at bounding box center [313, 207] width 4 height 5
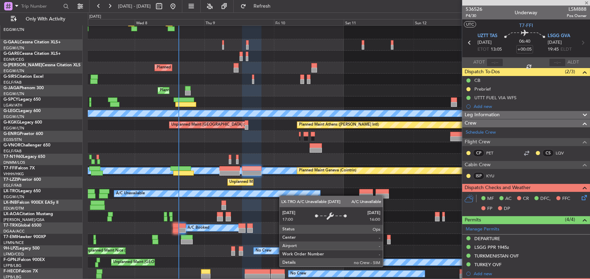
click at [283, 195] on div "A/C Unavailable Owner Owner A/C Unavailable Planned Maint London (Luton) Planne…" at bounding box center [339, 144] width 502 height 270
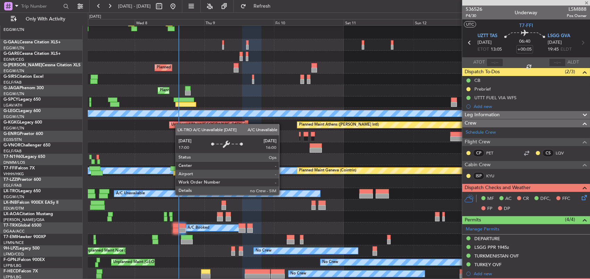
type input "7"
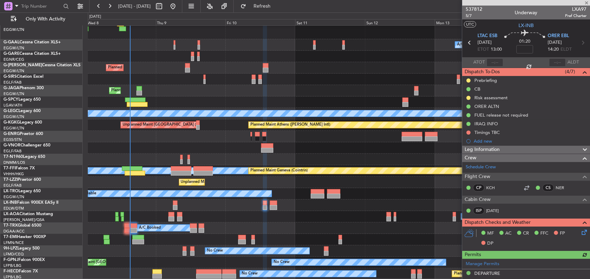
click at [250, 174] on div "Owner A/C Unavailable Owner A/C Unavailable Planned Maint London (Luton) Planne…" at bounding box center [339, 144] width 502 height 270
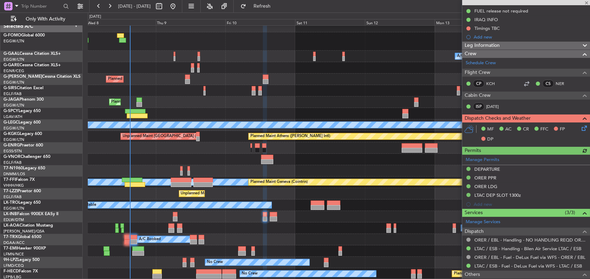
click at [228, 199] on div "Owner A/C Unavailable Owner A/C Unavailable Planned Maint London (Luton) Planne…" at bounding box center [339, 150] width 502 height 259
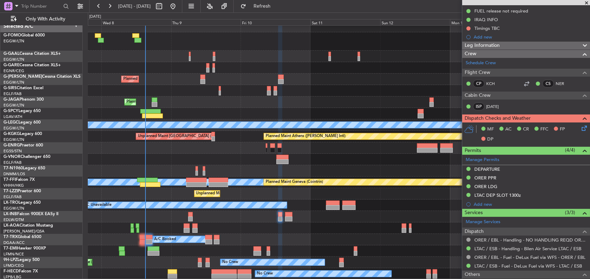
scroll to position [5, 0]
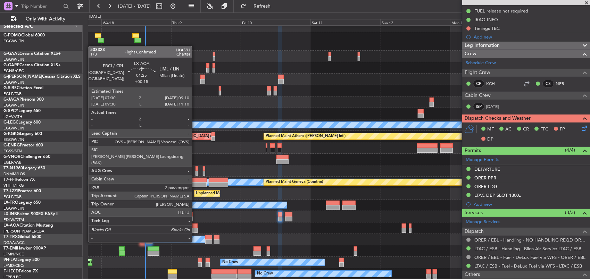
click at [195, 229] on div at bounding box center [194, 230] width 5 height 5
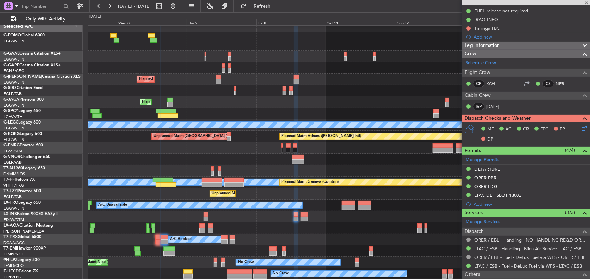
click at [257, 193] on div "Owner A/C Unavailable Owner A/C Unavailable Planned Maint London (Luton) Planne…" at bounding box center [339, 150] width 502 height 259
type input "+00:15"
type input "2"
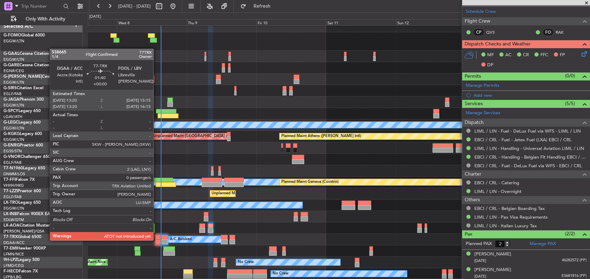
click at [157, 240] on div at bounding box center [158, 242] width 6 height 5
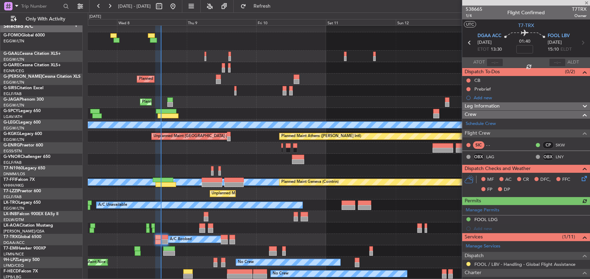
scroll to position [69, 0]
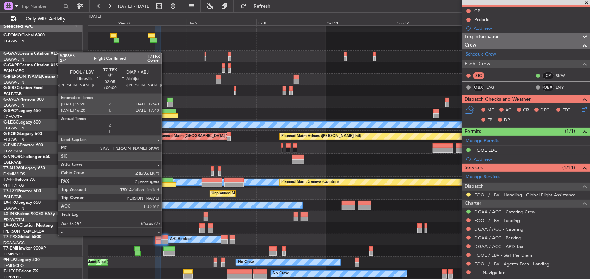
click at [165, 236] on div at bounding box center [164, 237] width 7 height 5
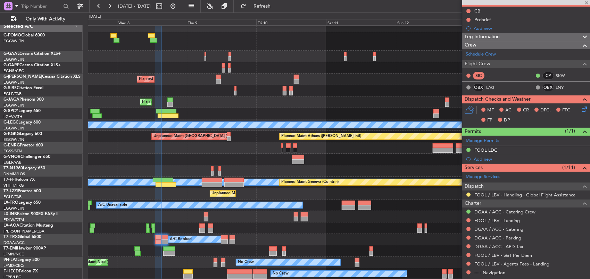
type input "2"
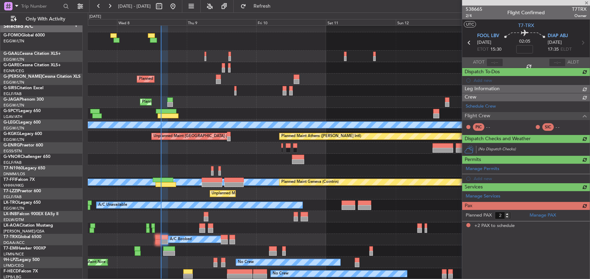
scroll to position [0, 0]
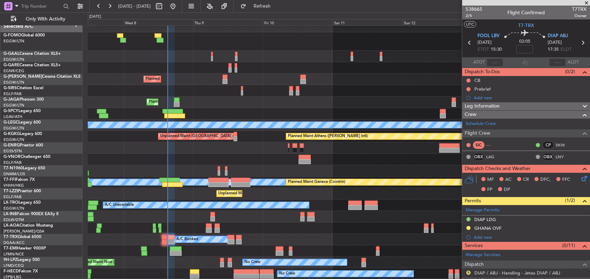
click at [304, 187] on div "Owner A/C Unavailable Owner A/C Unavailable Planned Maint London (Luton) Planne…" at bounding box center [339, 150] width 502 height 259
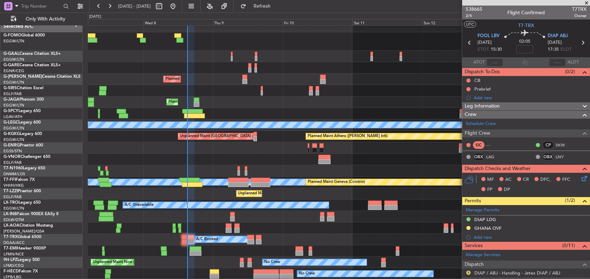
scroll to position [5, 0]
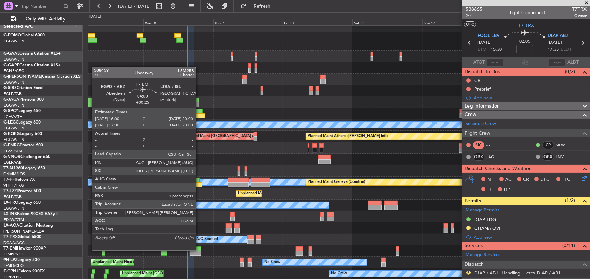
click at [199, 250] on div at bounding box center [196, 248] width 12 height 5
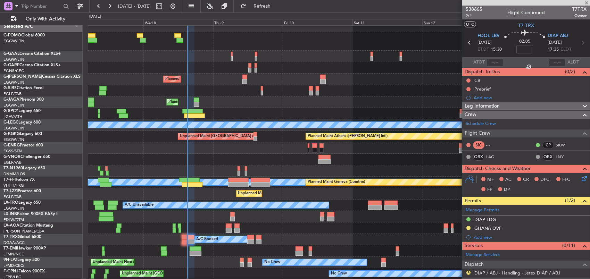
type input "+00:25"
type input "1"
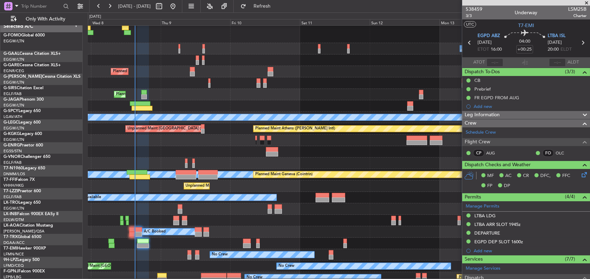
scroll to position [16, 0]
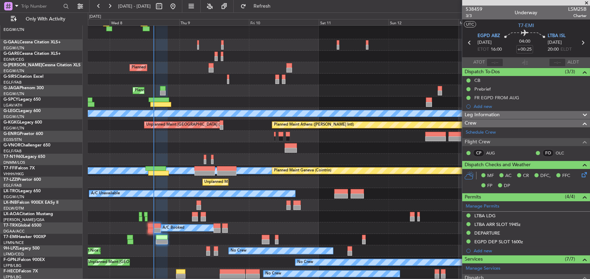
click at [201, 207] on div "A/C Unavailable Owner Owner A/C Unavailable Planned Maint London (Luton) Planne…" at bounding box center [339, 144] width 502 height 270
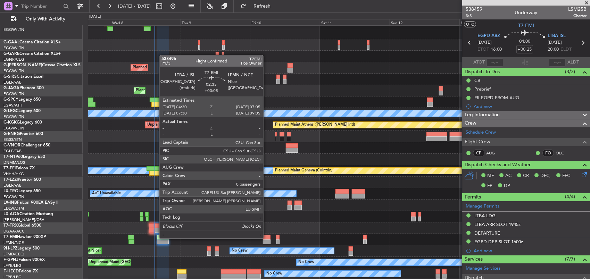
scroll to position [5, 0]
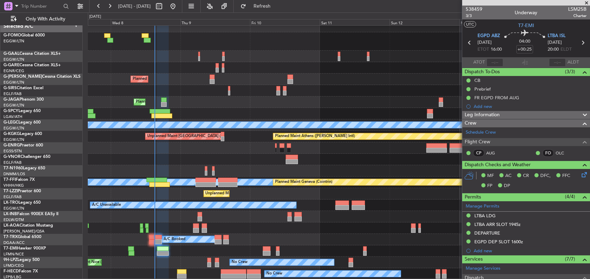
click at [279, 252] on div "No Crew" at bounding box center [339, 250] width 502 height 11
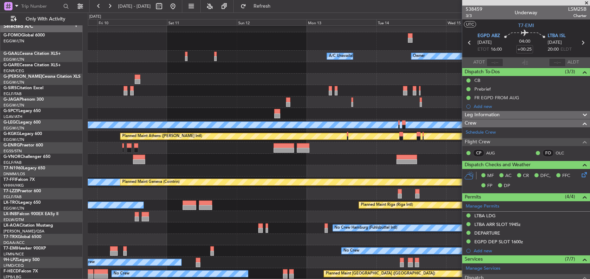
click at [333, 206] on div "A/C Unavailable Owner Owner A/C Unavailable Owner Planned Maint London (Luton) …" at bounding box center [339, 150] width 502 height 259
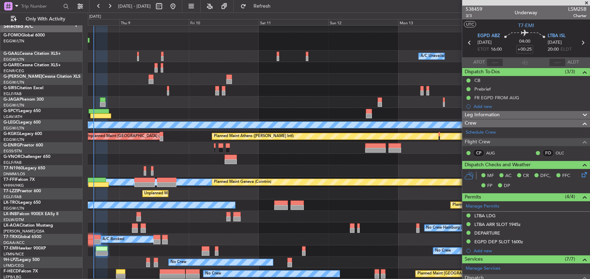
click at [193, 224] on div "No Crew Hamburg (Fuhlsbuttel Intl)" at bounding box center [339, 228] width 502 height 11
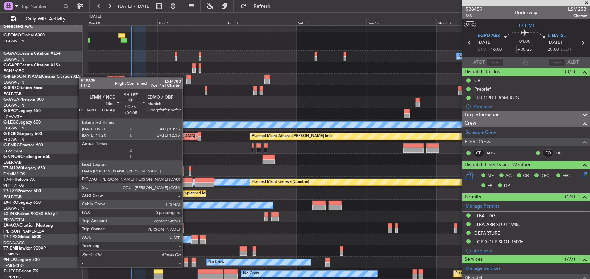
click at [186, 260] on div at bounding box center [186, 260] width 4 height 5
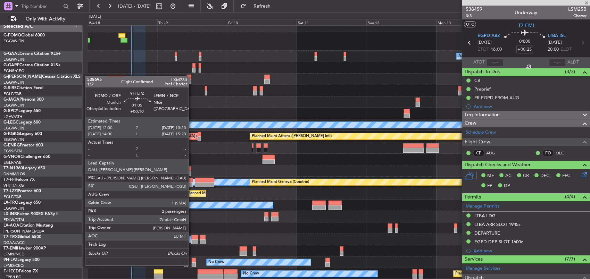
type input "+00:05"
type input "0"
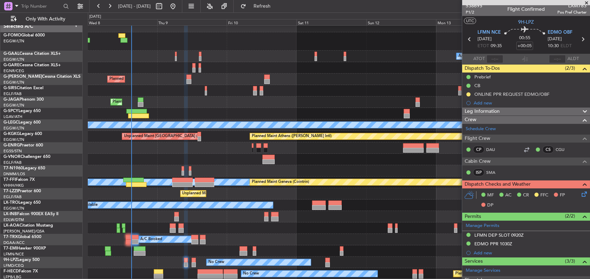
scroll to position [0, 0]
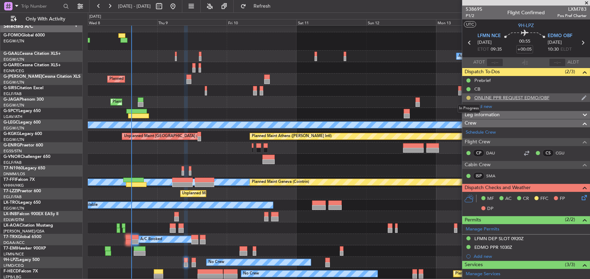
click at [468, 97] on button at bounding box center [468, 98] width 4 height 4
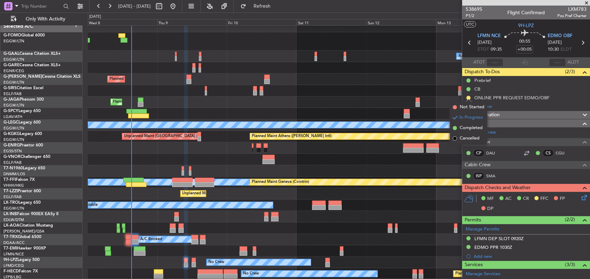
click at [355, 90] on div at bounding box center [339, 90] width 502 height 11
click at [369, 205] on div "A/C Unavailable Planned Maint Riga (Riga Intl)" at bounding box center [339, 205] width 502 height 11
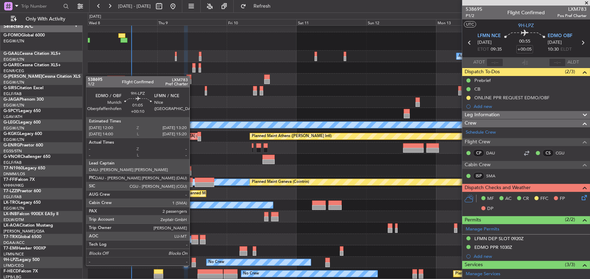
click at [193, 259] on div at bounding box center [194, 260] width 4 height 5
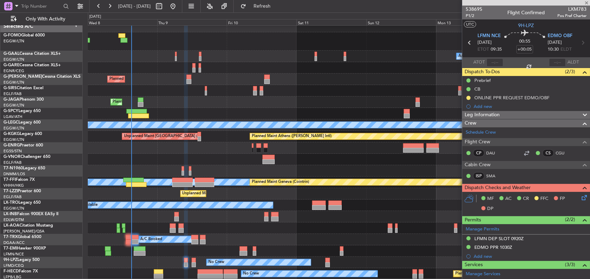
type input "+00:10"
type input "2"
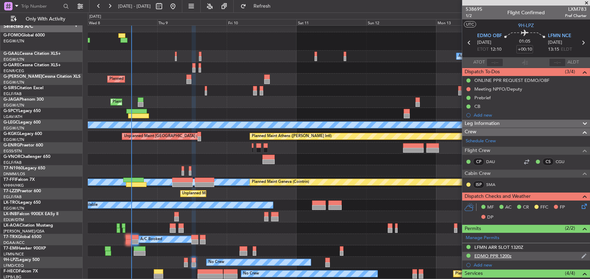
scroll to position [127, 0]
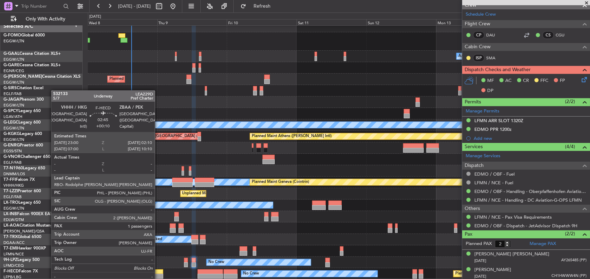
click at [158, 274] on div at bounding box center [158, 276] width 9 height 5
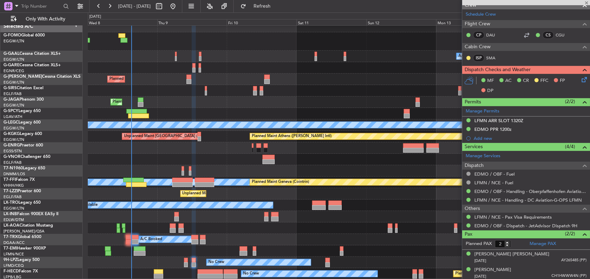
type input "1"
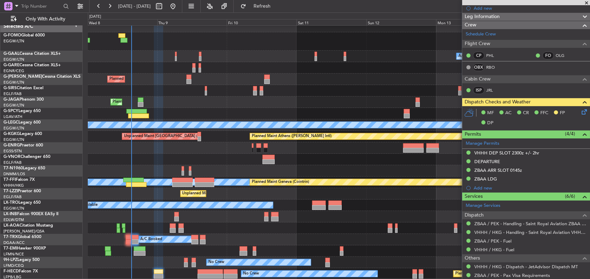
scroll to position [139, 0]
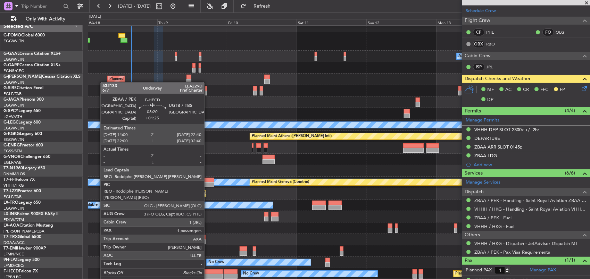
click at [208, 274] on div at bounding box center [210, 276] width 25 height 5
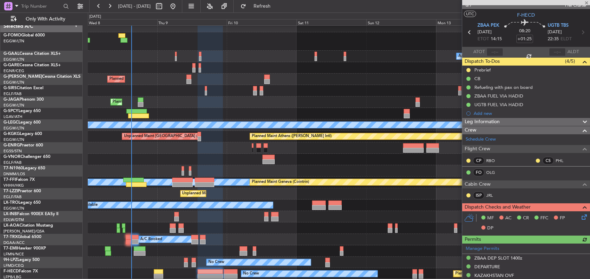
scroll to position [0, 0]
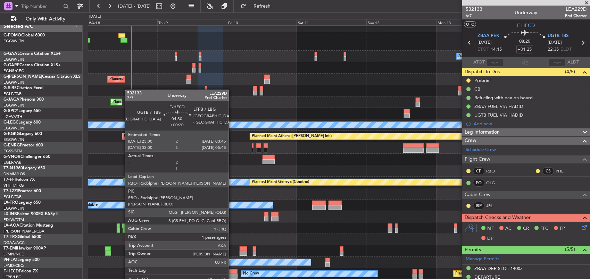
click at [232, 273] on div at bounding box center [231, 271] width 14 height 5
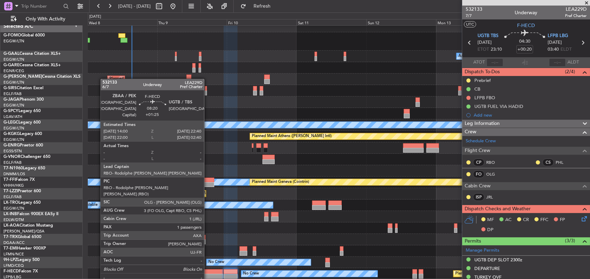
click at [208, 270] on div at bounding box center [210, 271] width 25 height 5
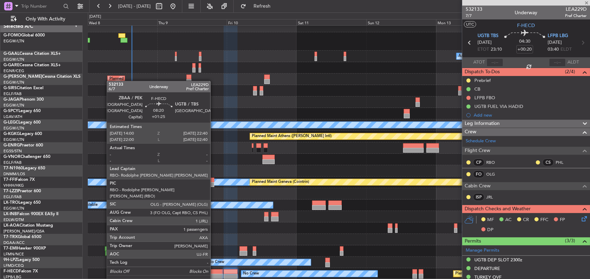
type input "+01:25"
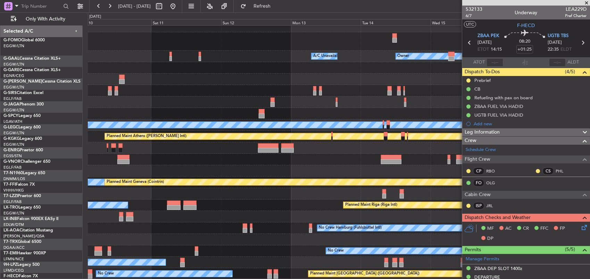
scroll to position [5, 0]
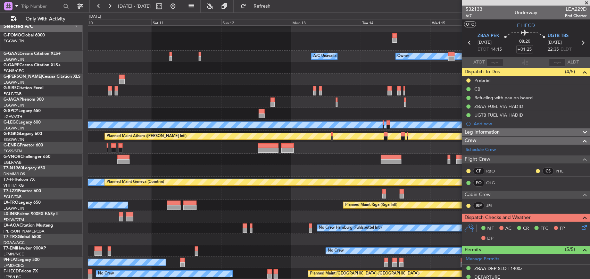
click at [233, 147] on div "Owner A/C Unavailable Owner A/C Unavailable Owner Planned Maint [GEOGRAPHIC_DAT…" at bounding box center [339, 150] width 502 height 259
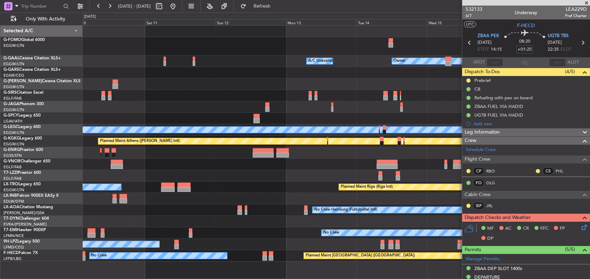
scroll to position [0, 0]
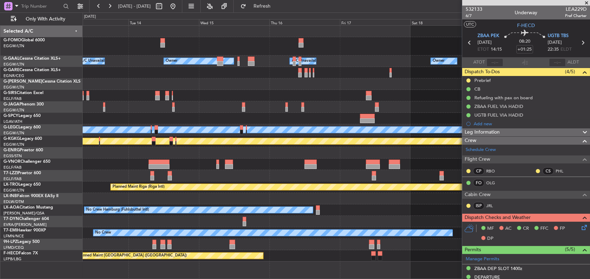
click at [409, 216] on div "Owner A/C Unavailable Owner A/C Unavailable Owner Planned Maint [GEOGRAPHIC_DAT…" at bounding box center [336, 144] width 507 height 236
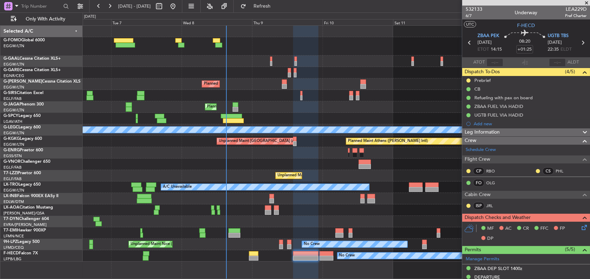
click at [319, 210] on div "No Crew Hamburg (Fuhlsbuttel Intl)" at bounding box center [336, 209] width 507 height 11
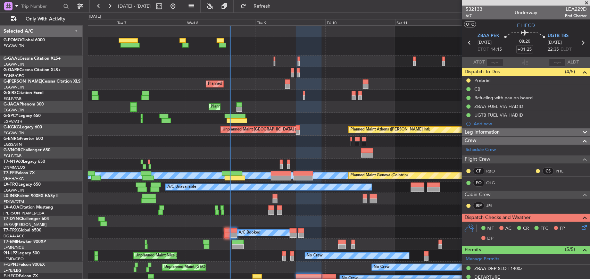
click at [227, 114] on div "A/C Unavailable Owner Planned Maint [GEOGRAPHIC_DATA] ([GEOGRAPHIC_DATA]) Plann…" at bounding box center [339, 155] width 502 height 259
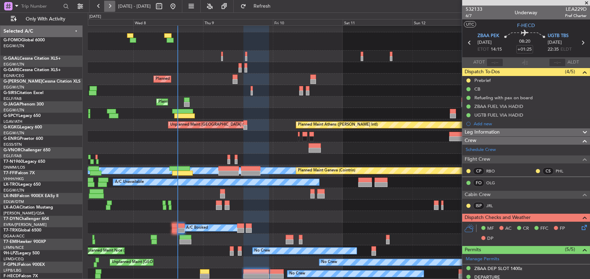
scroll to position [5, 0]
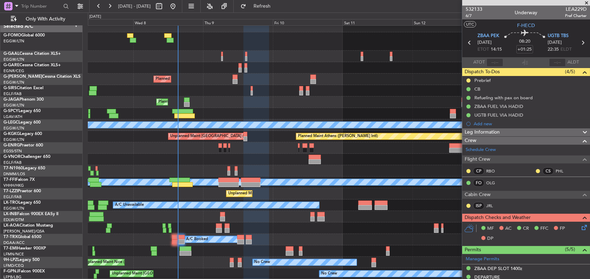
click at [0, 49] on html "[DATE] - [DATE] Refresh Quick Links Only With Activity Owner A/C Unavailable Ow…" at bounding box center [295, 139] width 590 height 279
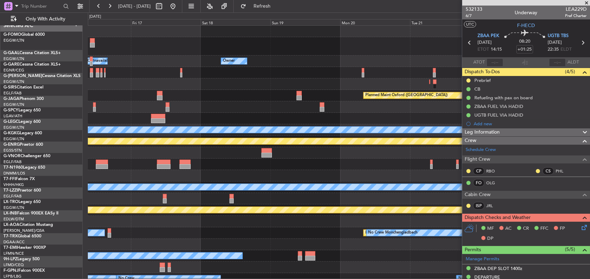
scroll to position [0, 0]
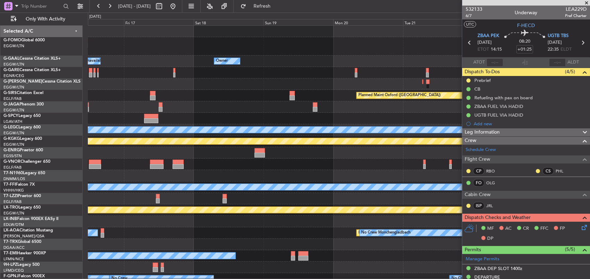
click at [65, 61] on div "Owner A/C Unavailable Owner Owner Owner Planned Maint [GEOGRAPHIC_DATA] ([GEOGR…" at bounding box center [295, 145] width 590 height 267
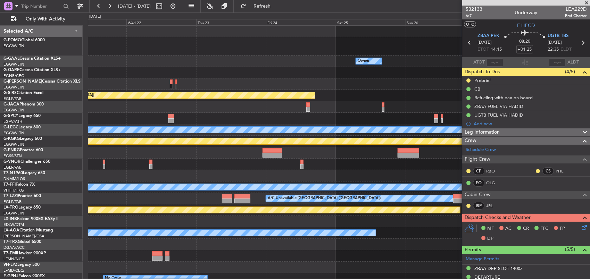
click at [6, 53] on div "Owner Planned Maint [GEOGRAPHIC_DATA] ([GEOGRAPHIC_DATA]) Planned Maint [GEOGRA…" at bounding box center [295, 145] width 590 height 267
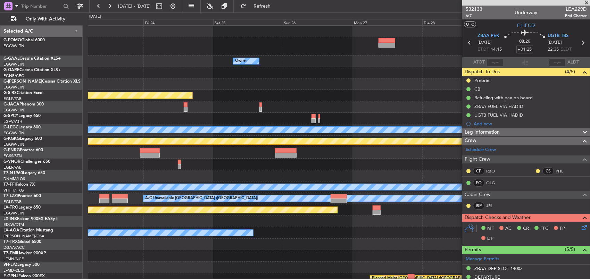
click at [45, 51] on div "Owner Planned Maint [GEOGRAPHIC_DATA] ([GEOGRAPHIC_DATA]) Planned Maint [GEOGRA…" at bounding box center [295, 145] width 590 height 267
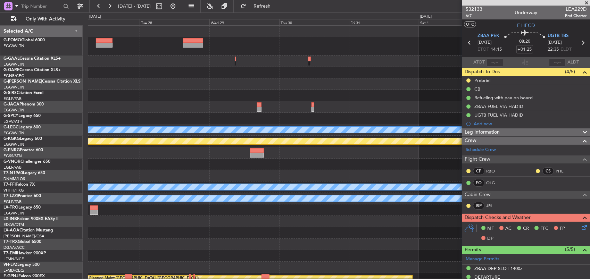
click at [149, 53] on div at bounding box center [339, 46] width 502 height 18
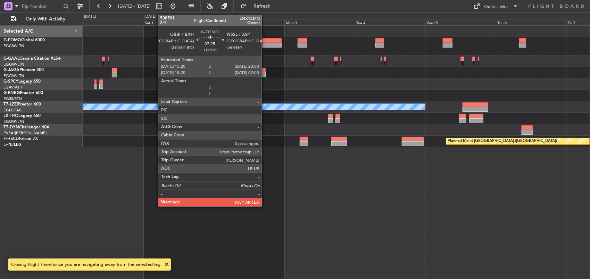
click at [265, 44] on div at bounding box center [270, 45] width 23 height 5
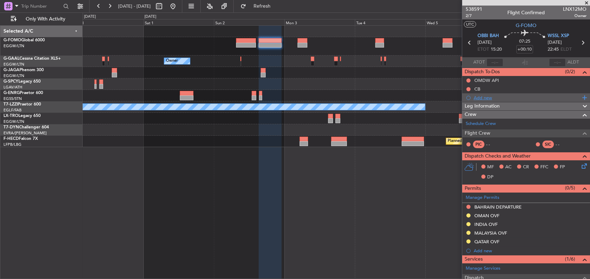
click at [492, 96] on div "Add new" at bounding box center [527, 98] width 107 height 6
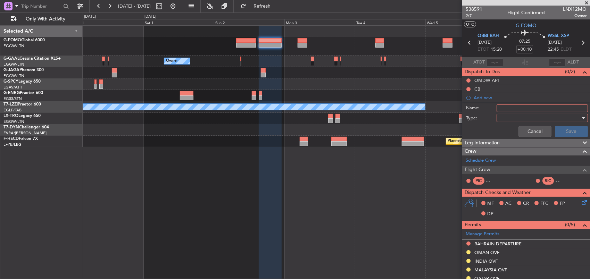
click at [506, 109] on input "Name:" at bounding box center [541, 109] width 91 height 8
type input "WSSL OPENING HOURS"
click at [508, 113] on div at bounding box center [539, 118] width 81 height 10
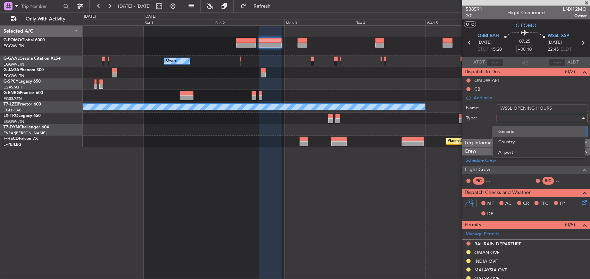
click at [507, 128] on span "Generic" at bounding box center [538, 131] width 81 height 10
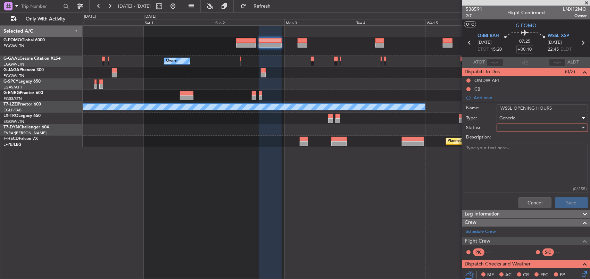
click at [510, 126] on div at bounding box center [539, 128] width 81 height 10
click at [513, 152] on span "In Progress" at bounding box center [538, 152] width 81 height 10
click at [504, 158] on textarea "Description:" at bounding box center [526, 169] width 123 height 50
type textarea "OPENS AT 2300Z"
click at [562, 197] on button "Save" at bounding box center [571, 202] width 33 height 11
